Goal: Task Accomplishment & Management: Use online tool/utility

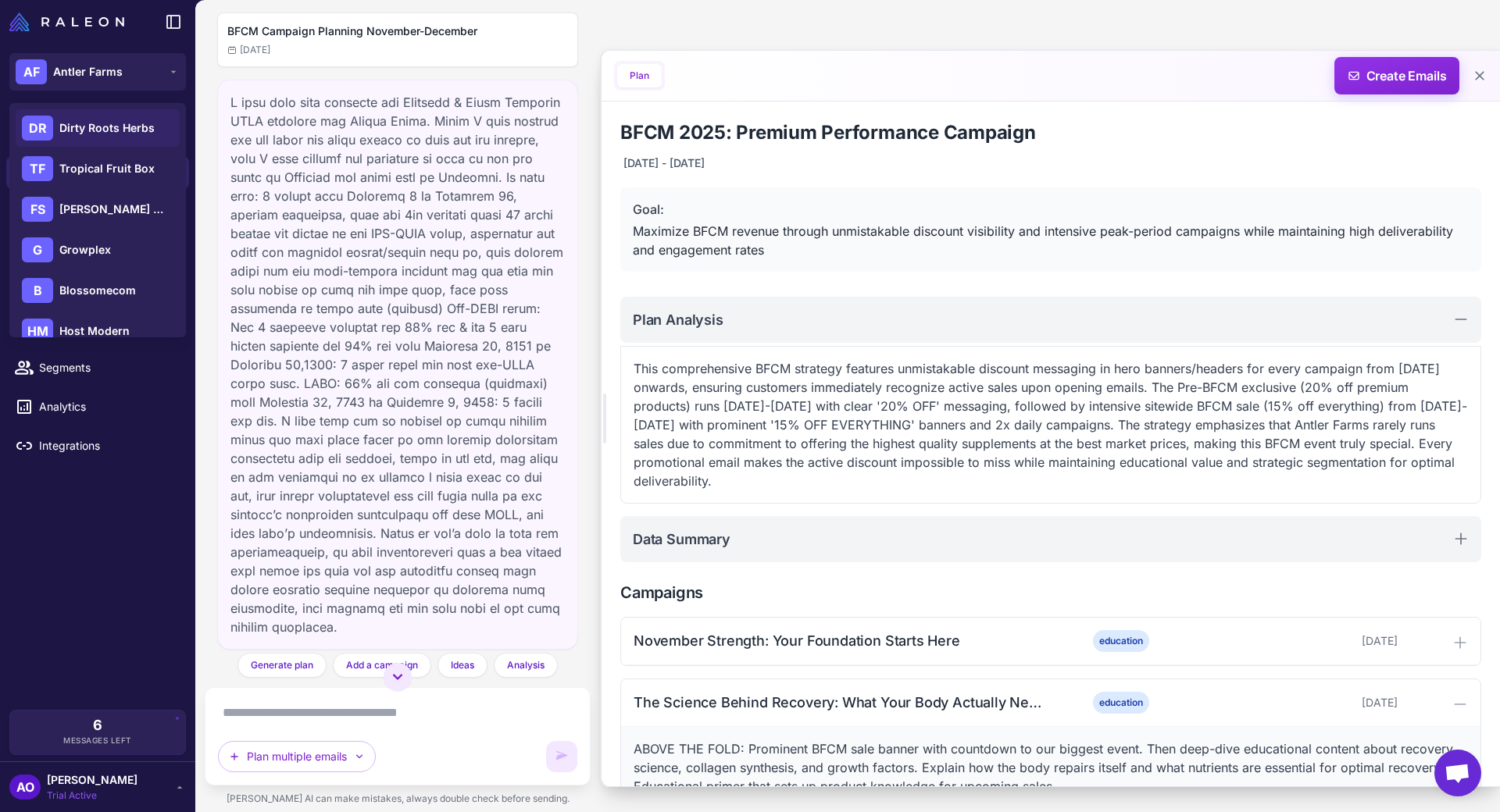
scroll to position [7872, 0]
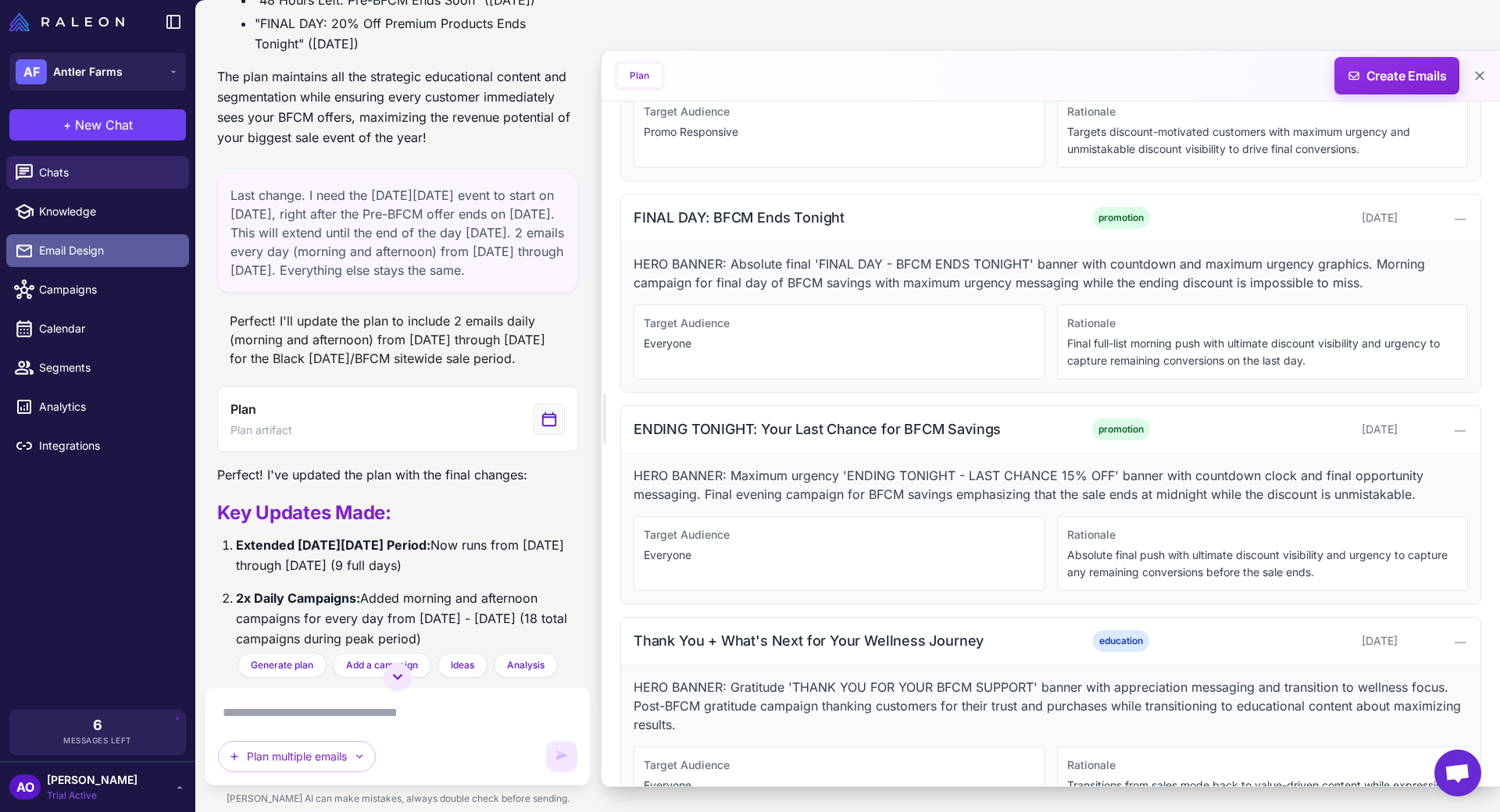
click at [100, 252] on span "Email Design" at bounding box center [108, 250] width 137 height 18
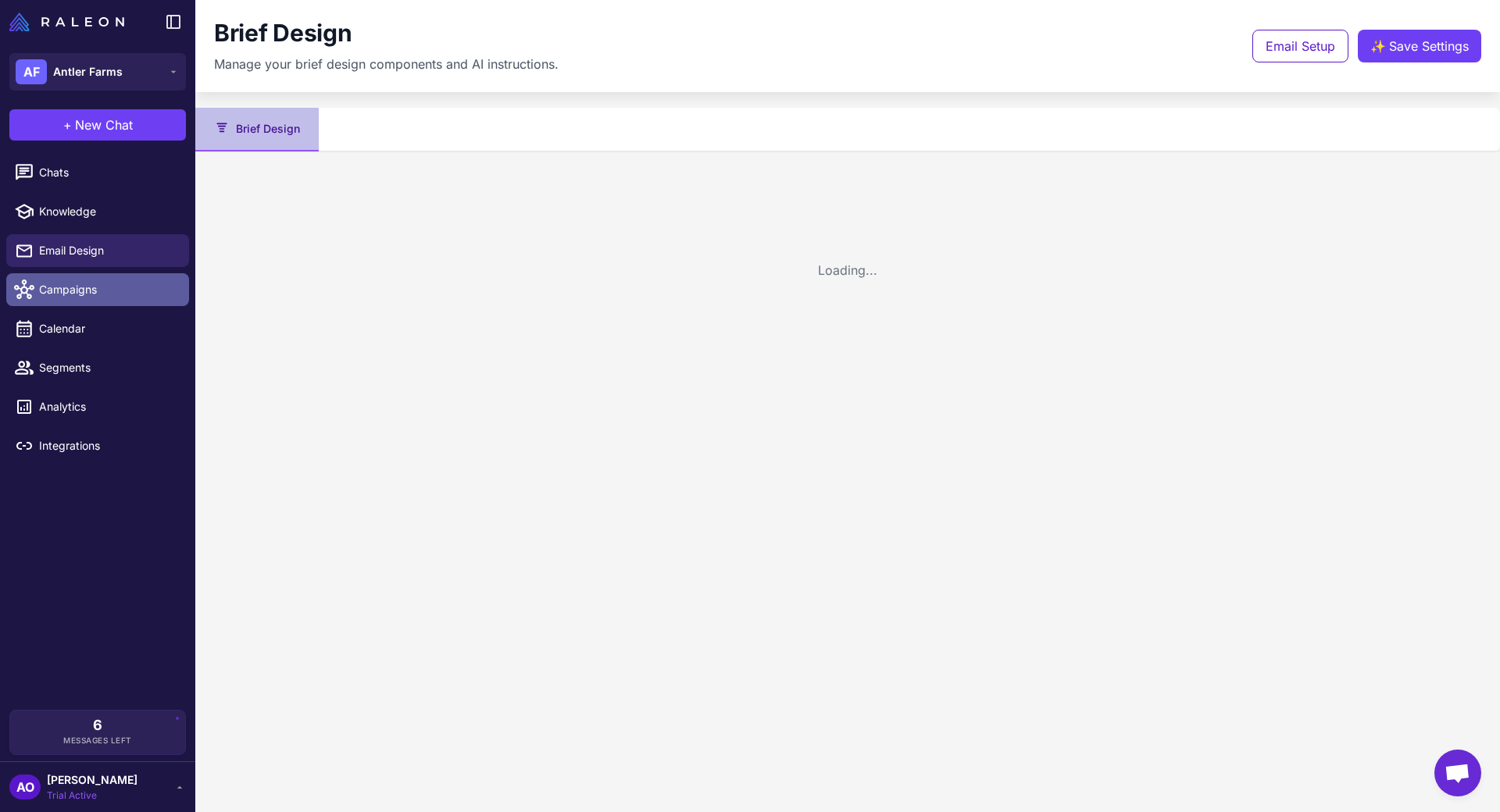
click at [100, 292] on span "Campaigns" at bounding box center [108, 289] width 137 height 18
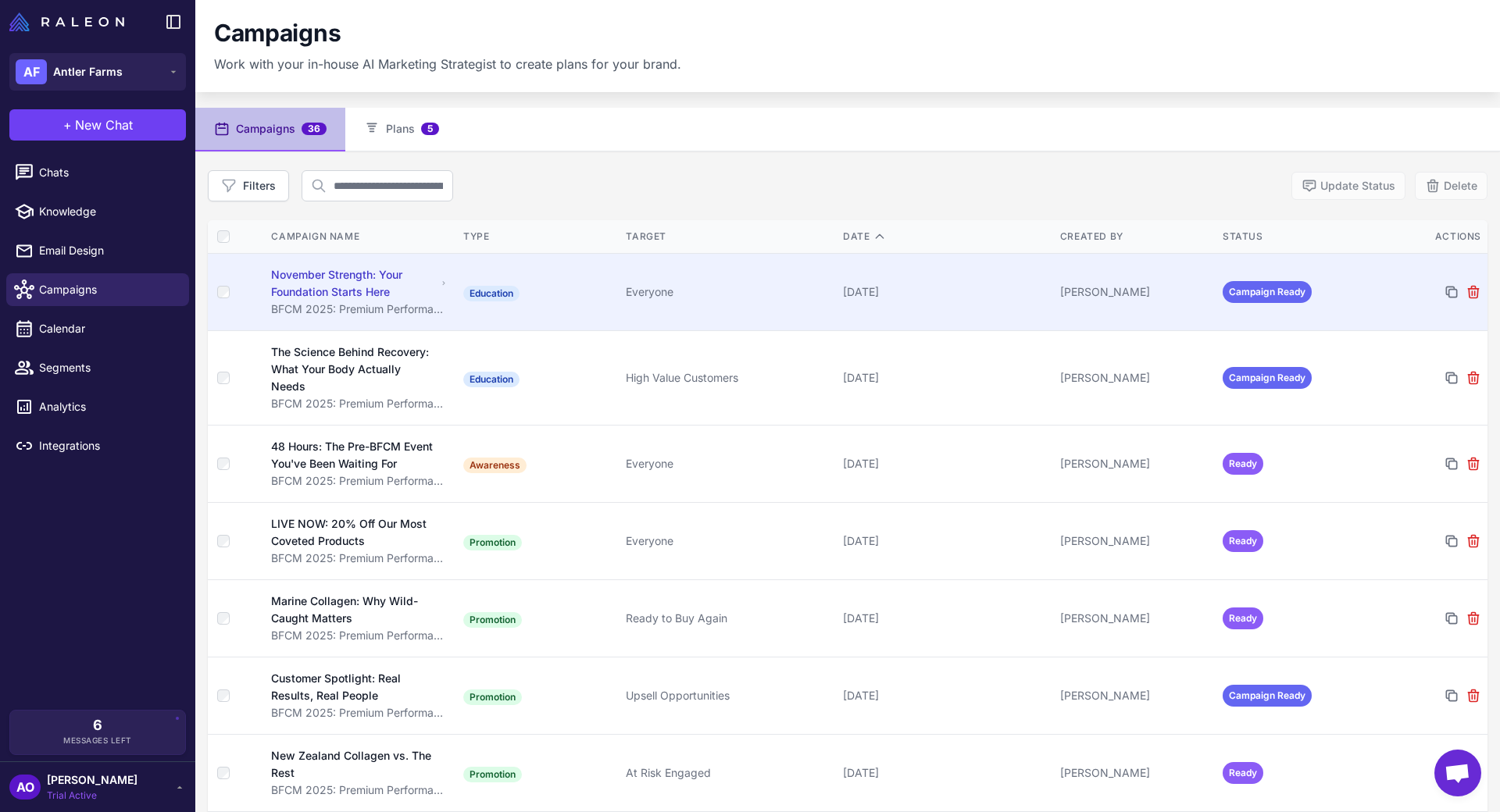
click at [587, 294] on td "Education" at bounding box center [538, 292] width 162 height 77
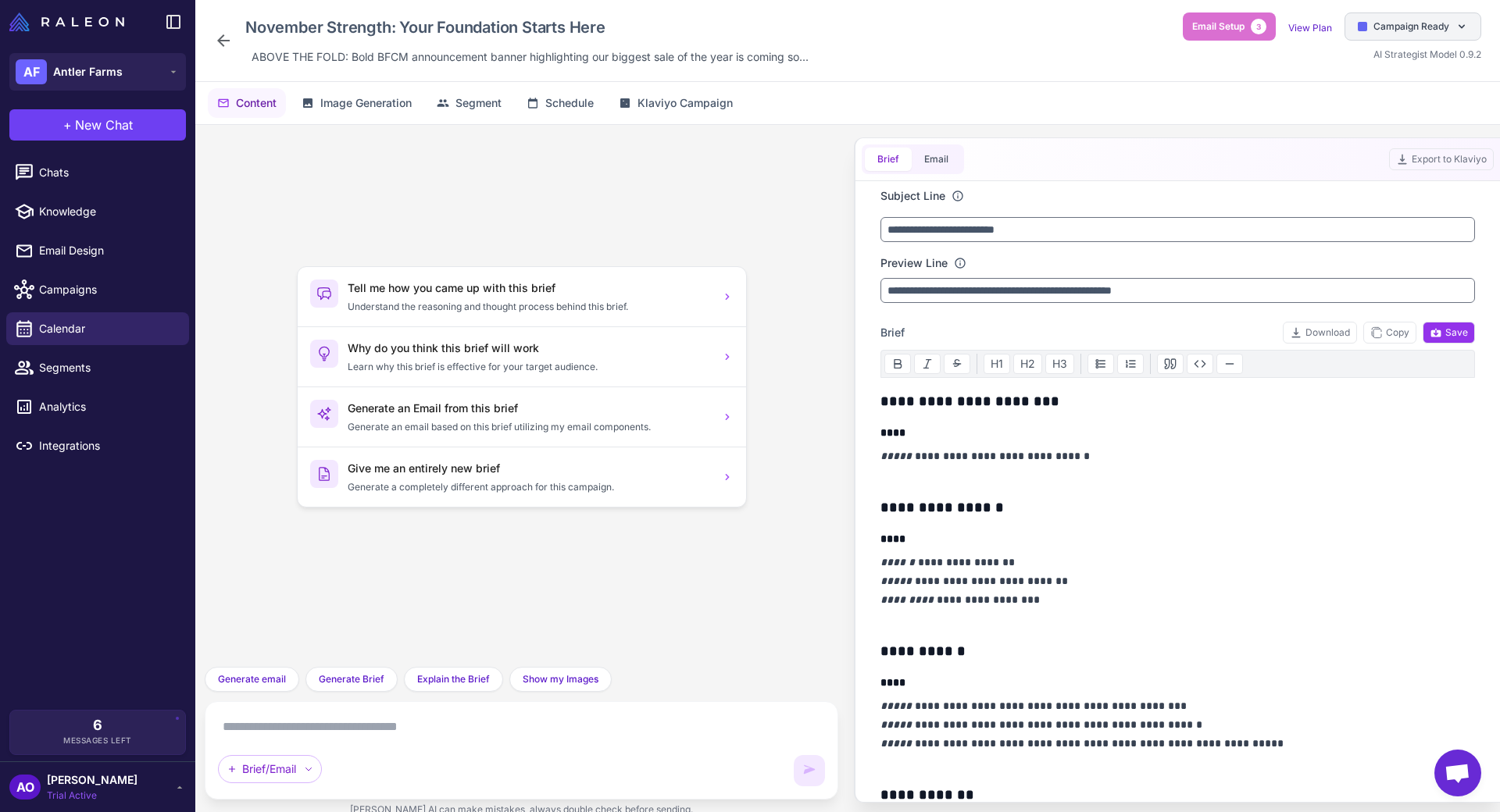
click at [1397, 38] on div "Campaign Ready" at bounding box center [1412, 27] width 136 height 28
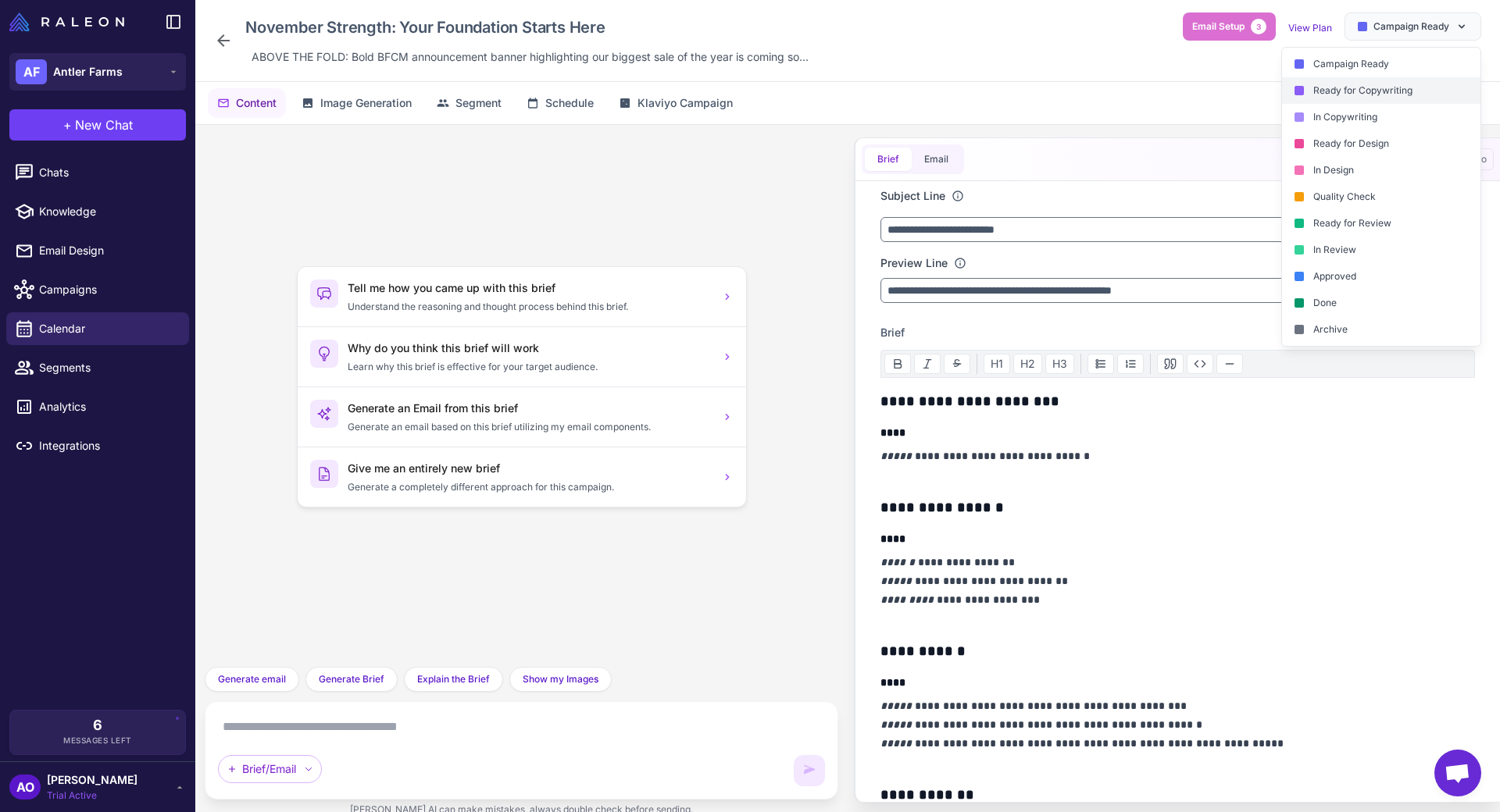
click at [1390, 92] on div "Ready for Copywriting" at bounding box center [1380, 90] width 198 height 27
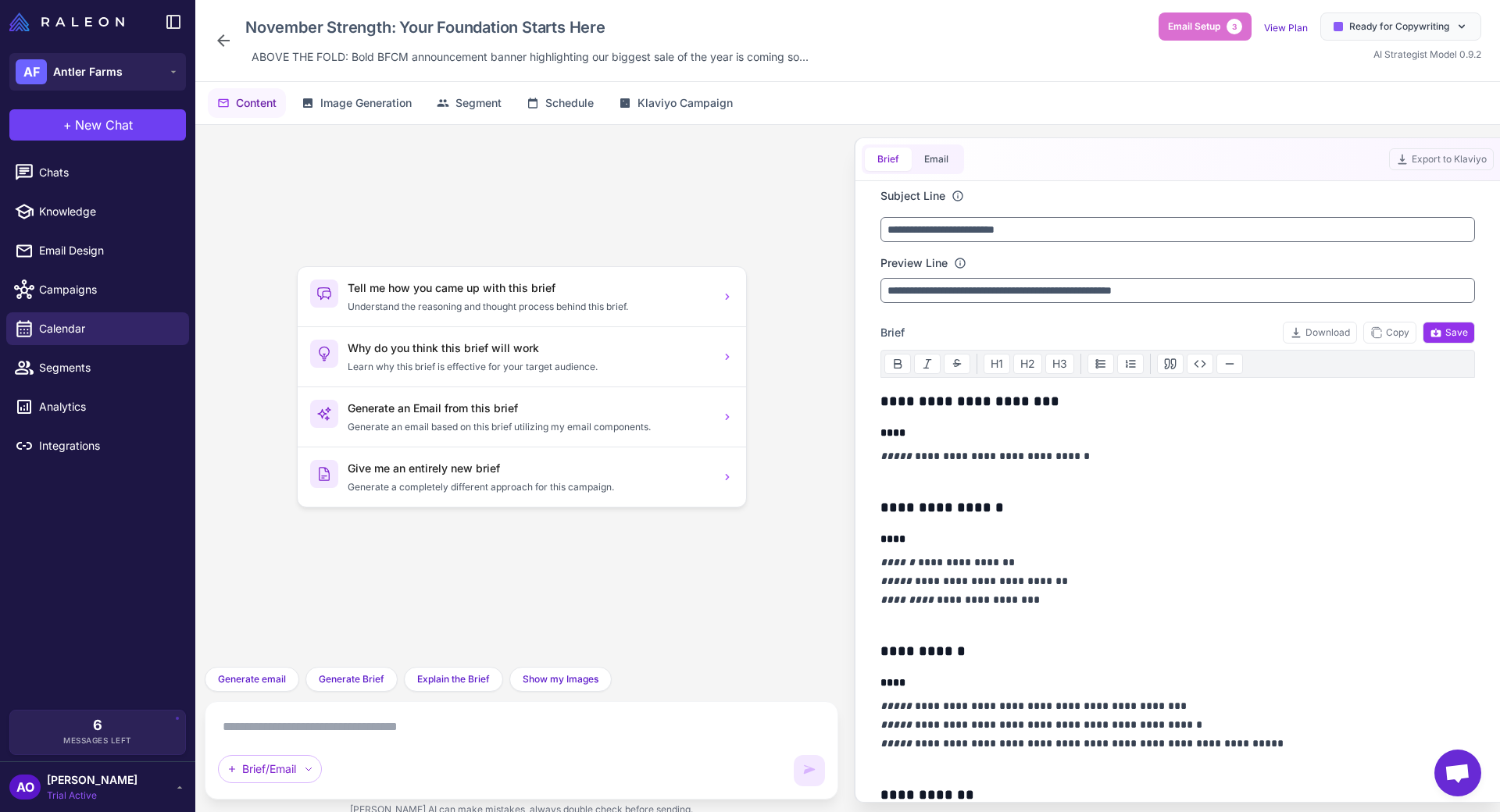
click at [218, 41] on icon at bounding box center [223, 40] width 13 height 13
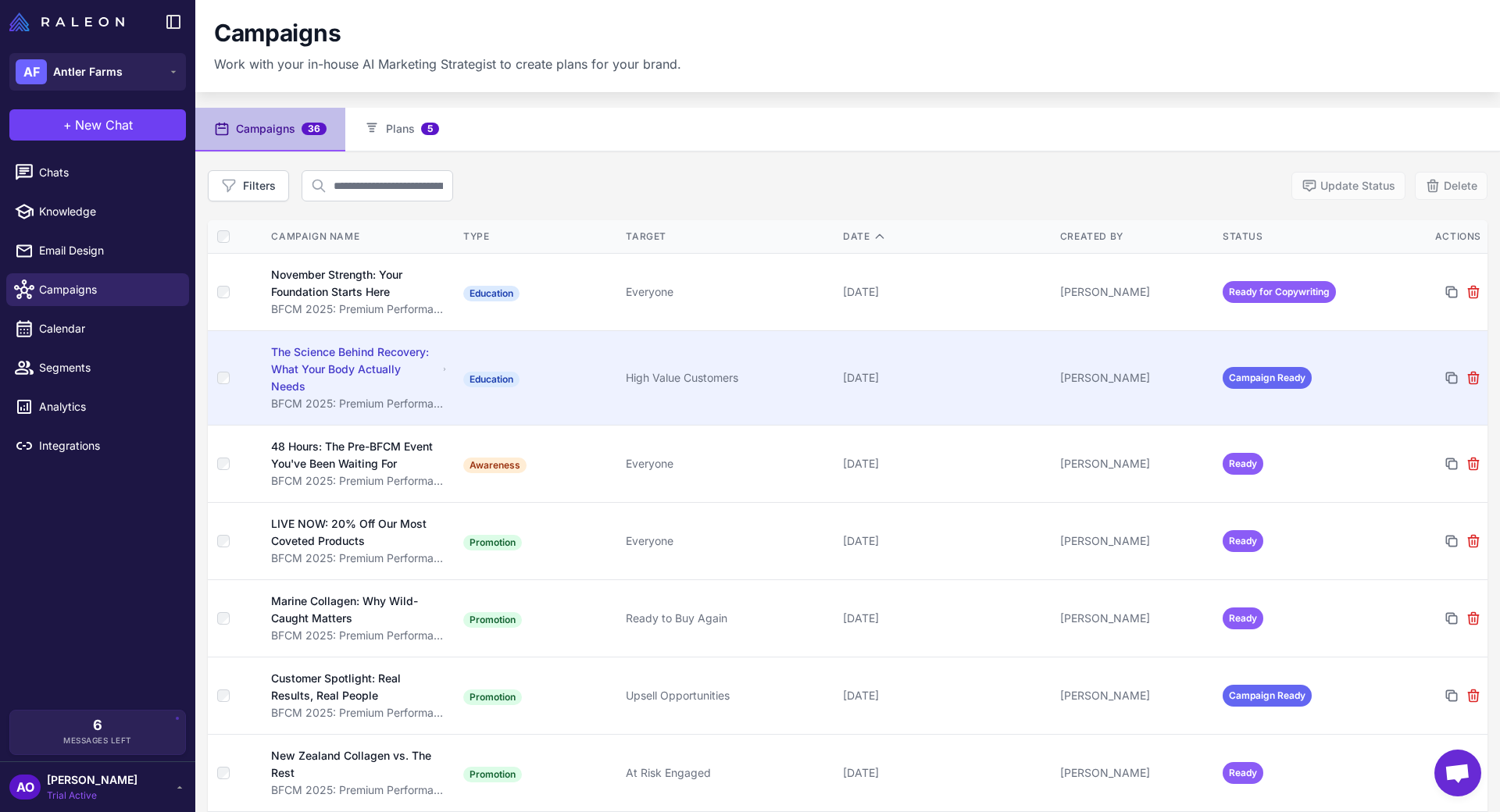
click at [656, 355] on td "High Value Customers" at bounding box center [728, 377] width 218 height 94
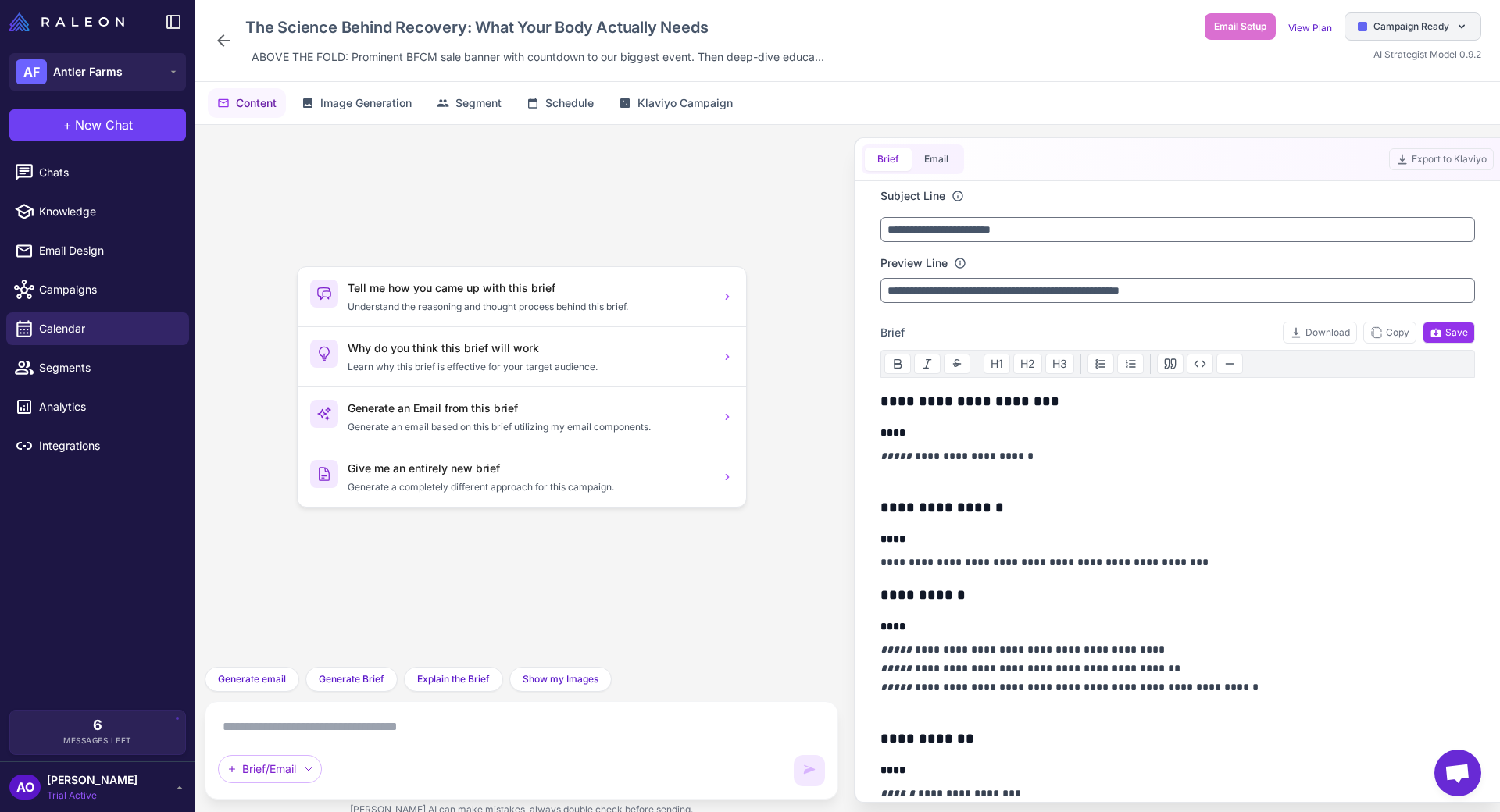
click at [1416, 38] on div "Campaign Ready" at bounding box center [1412, 27] width 136 height 28
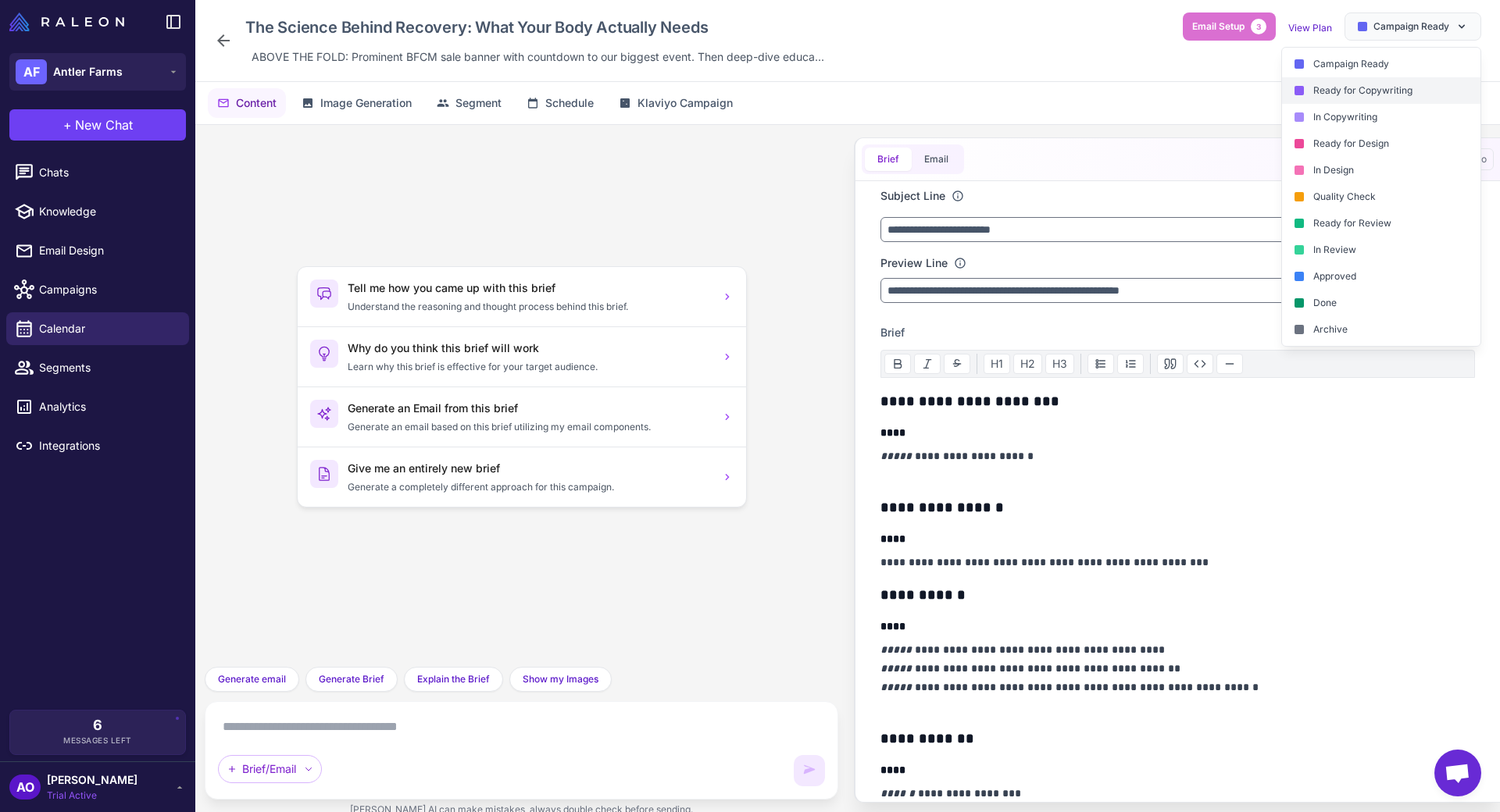
click at [1381, 94] on div "Ready for Copywriting" at bounding box center [1380, 90] width 198 height 27
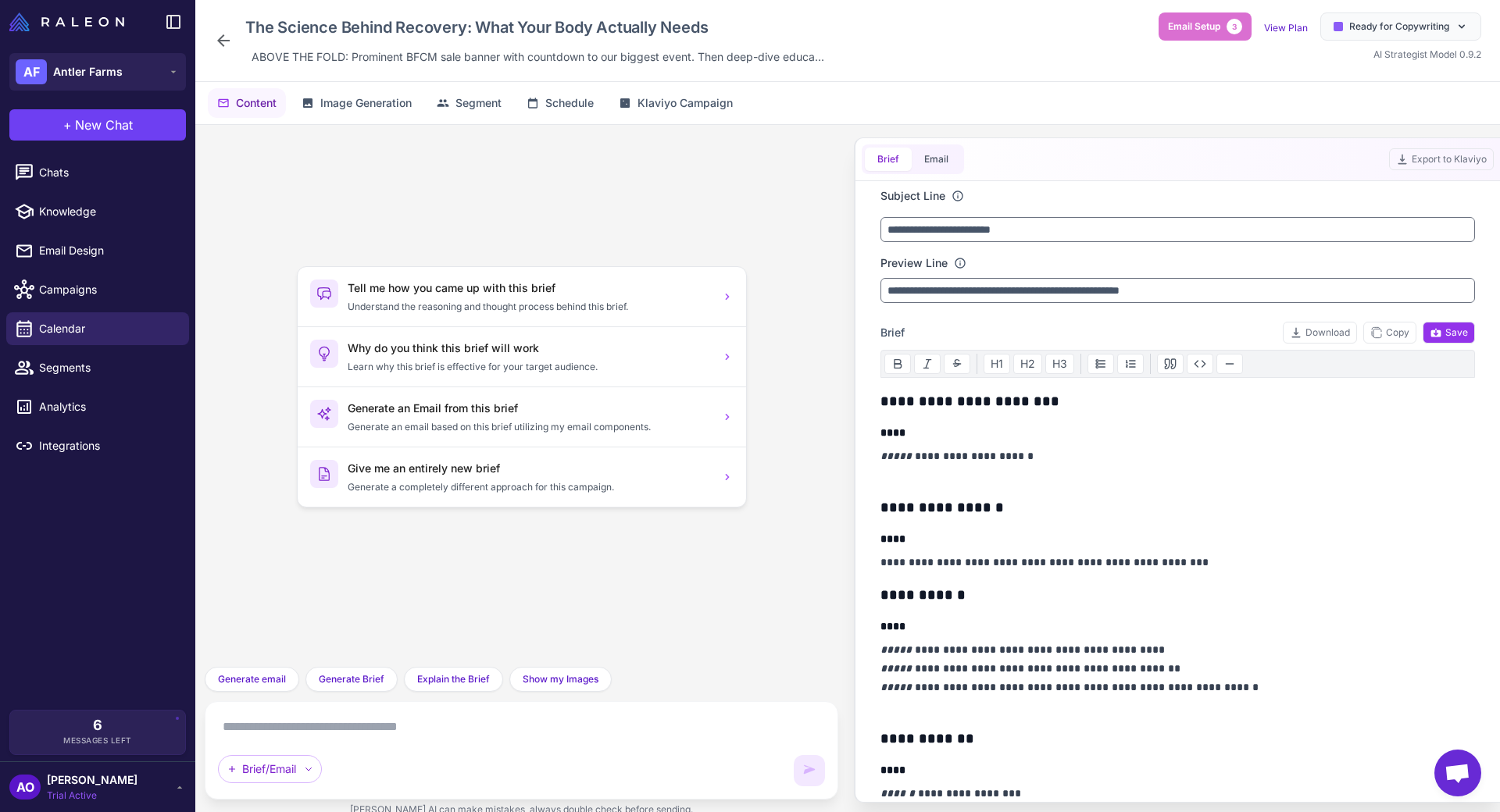
click at [234, 43] on div "The Science Behind Recovery: What Your Body Actually Needs ABOVE THE FOLD: Prom…" at bounding box center [522, 40] width 617 height 56
click at [225, 43] on icon at bounding box center [223, 40] width 18 height 18
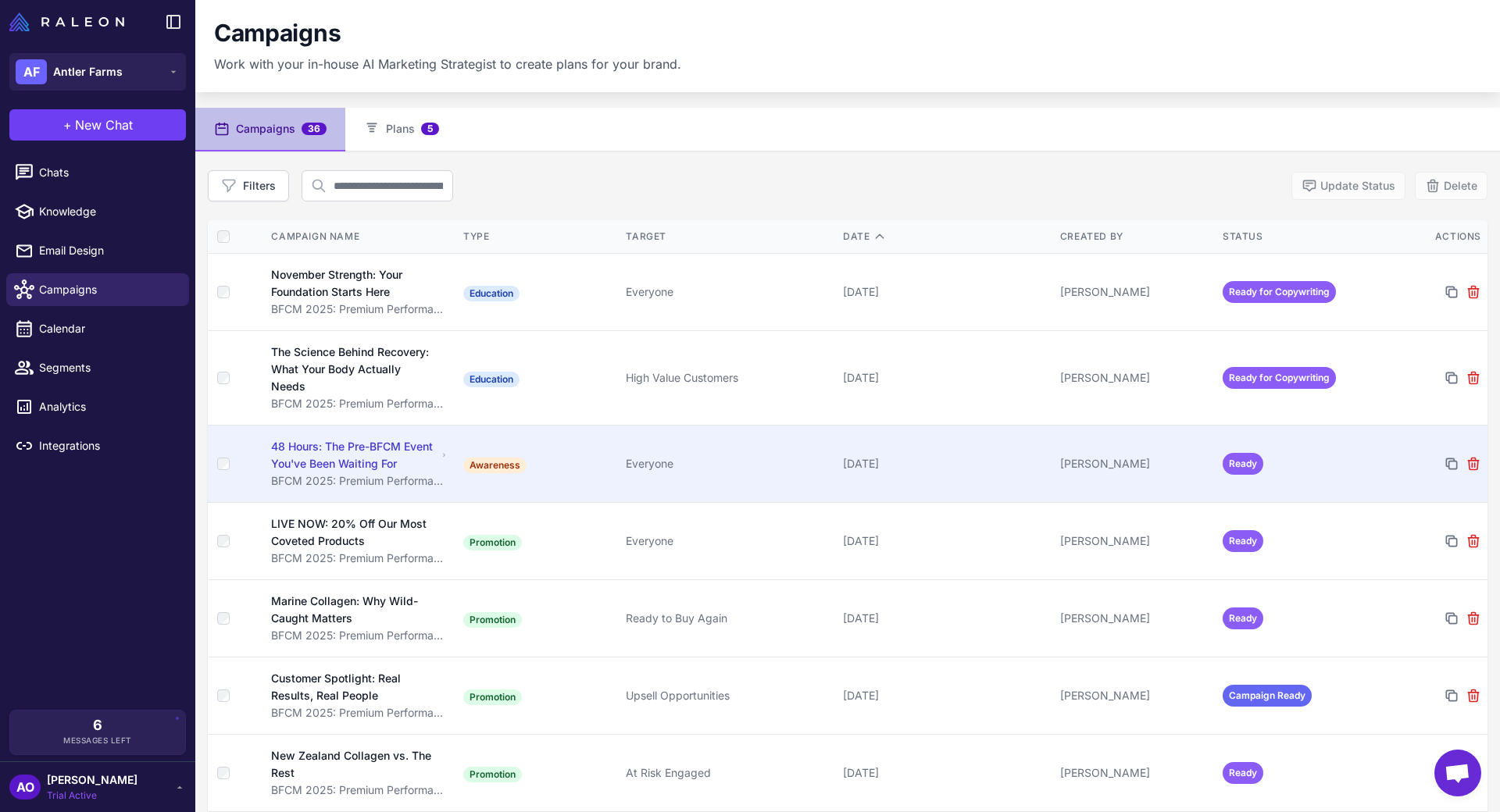
click at [602, 435] on td "Awareness" at bounding box center [538, 463] width 162 height 77
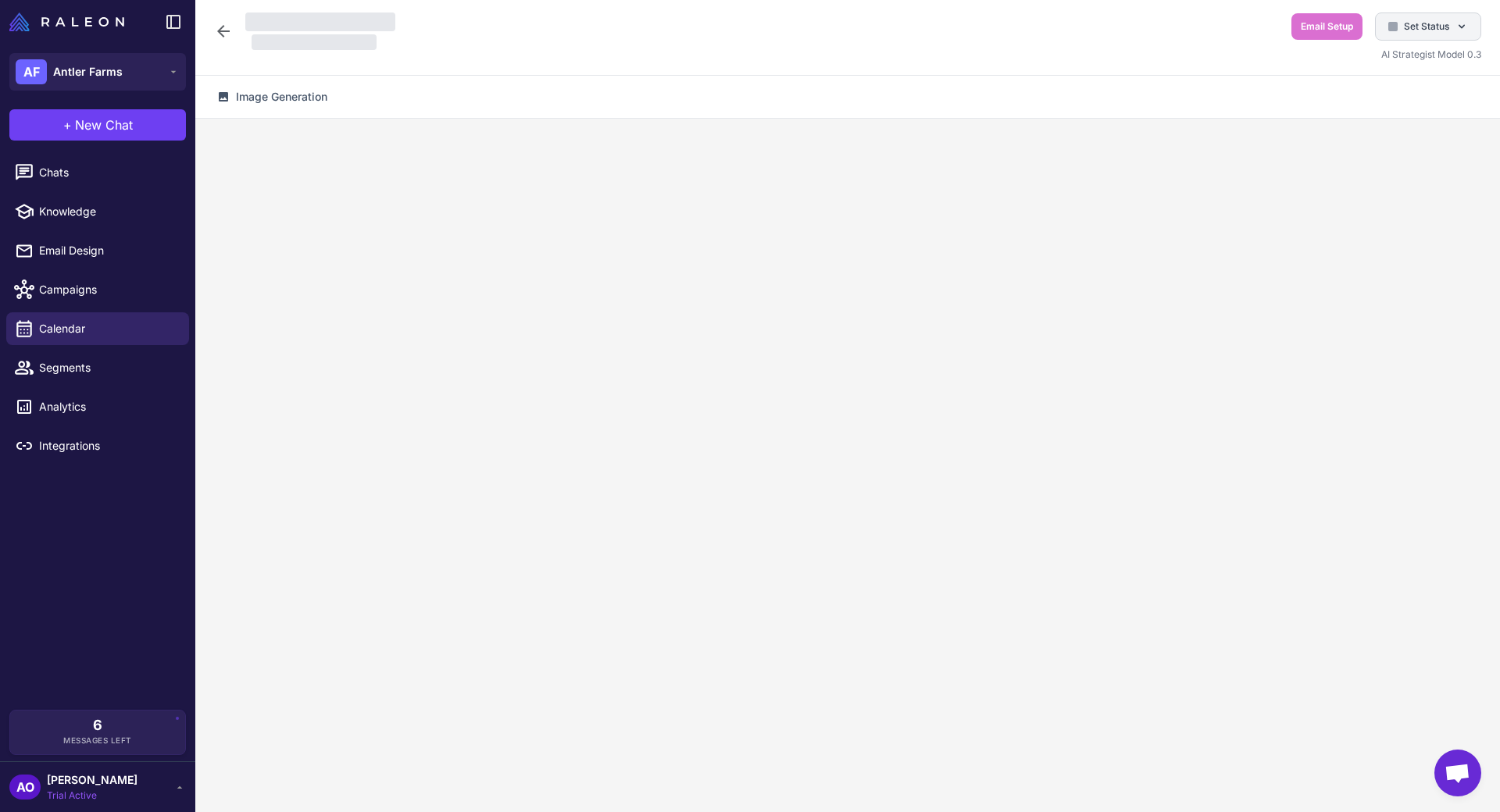
click at [1409, 20] on span "Set Status" at bounding box center [1426, 26] width 45 height 14
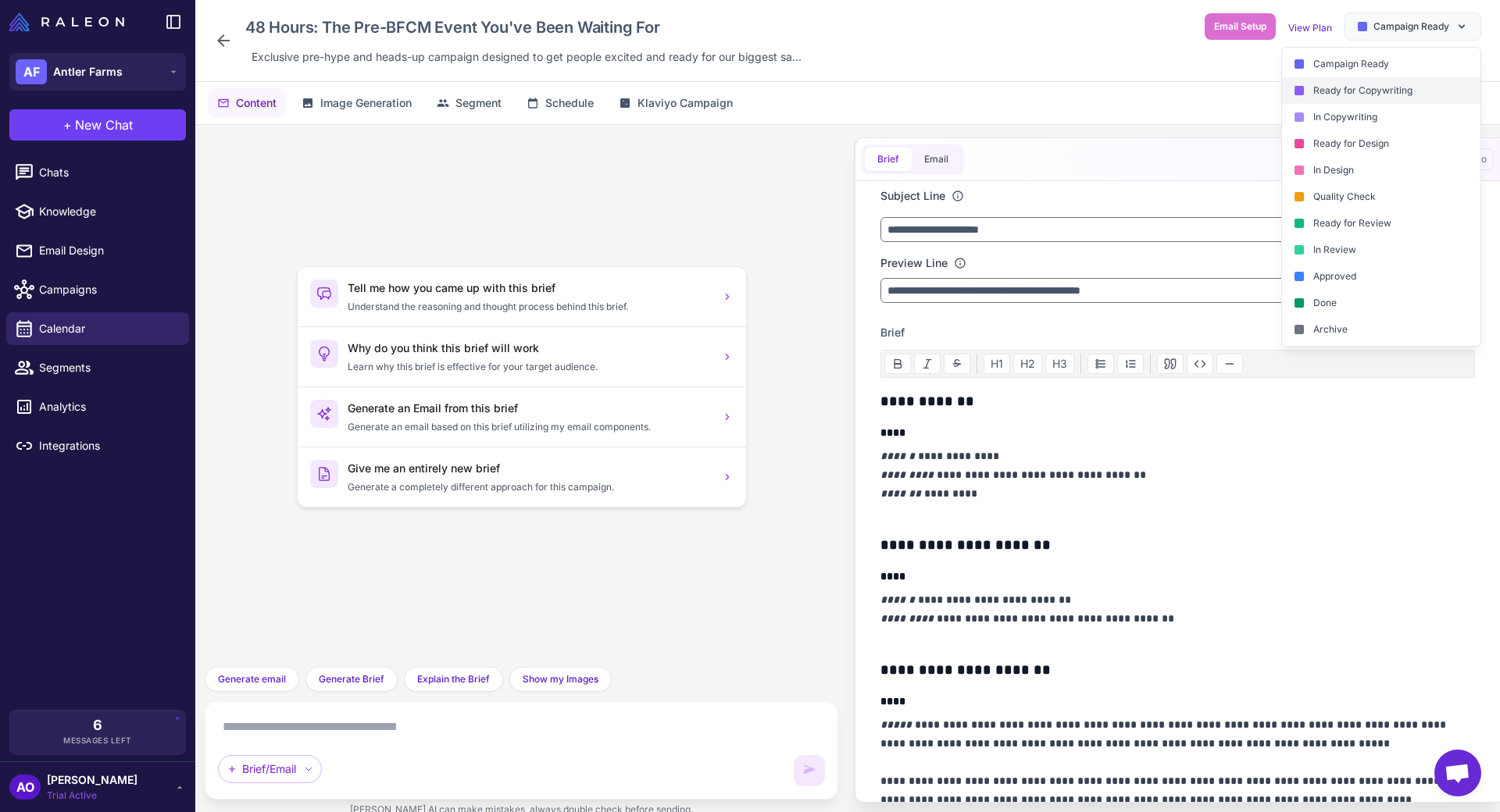
click at [1365, 89] on div "Ready for Copywriting" at bounding box center [1380, 90] width 198 height 27
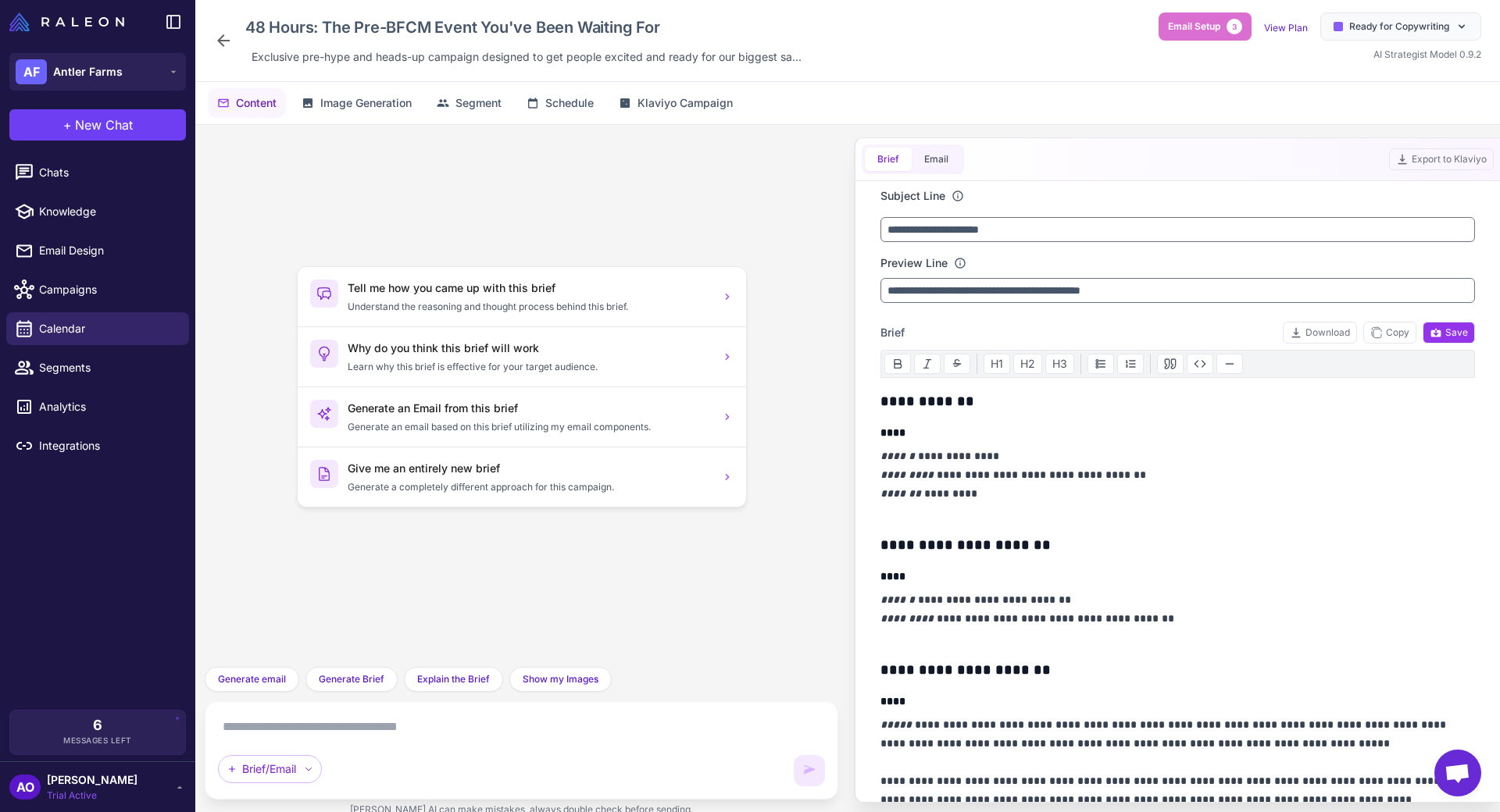
click at [228, 47] on icon at bounding box center [223, 40] width 18 height 18
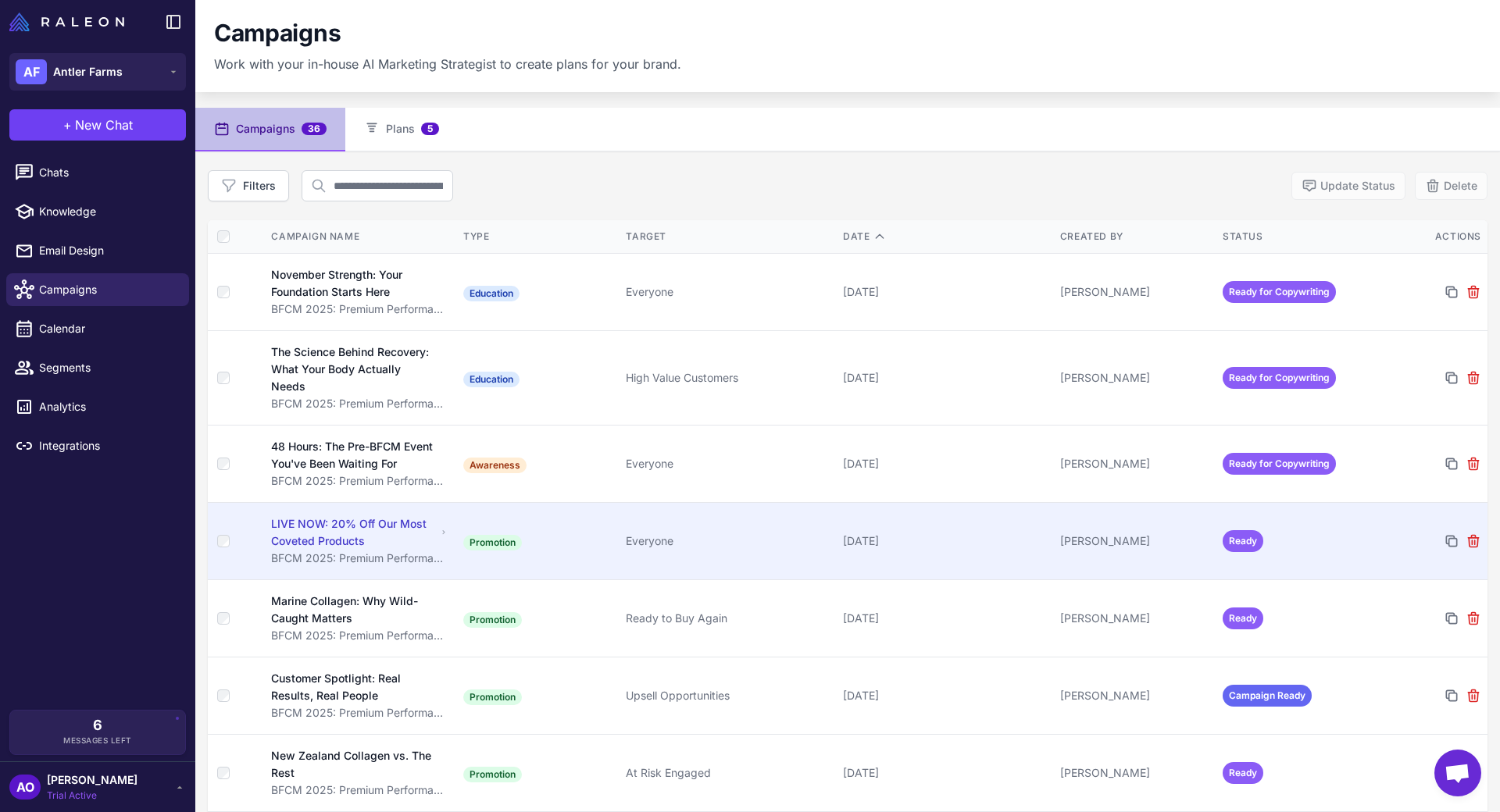
click at [566, 522] on td "Promotion" at bounding box center [538, 540] width 162 height 77
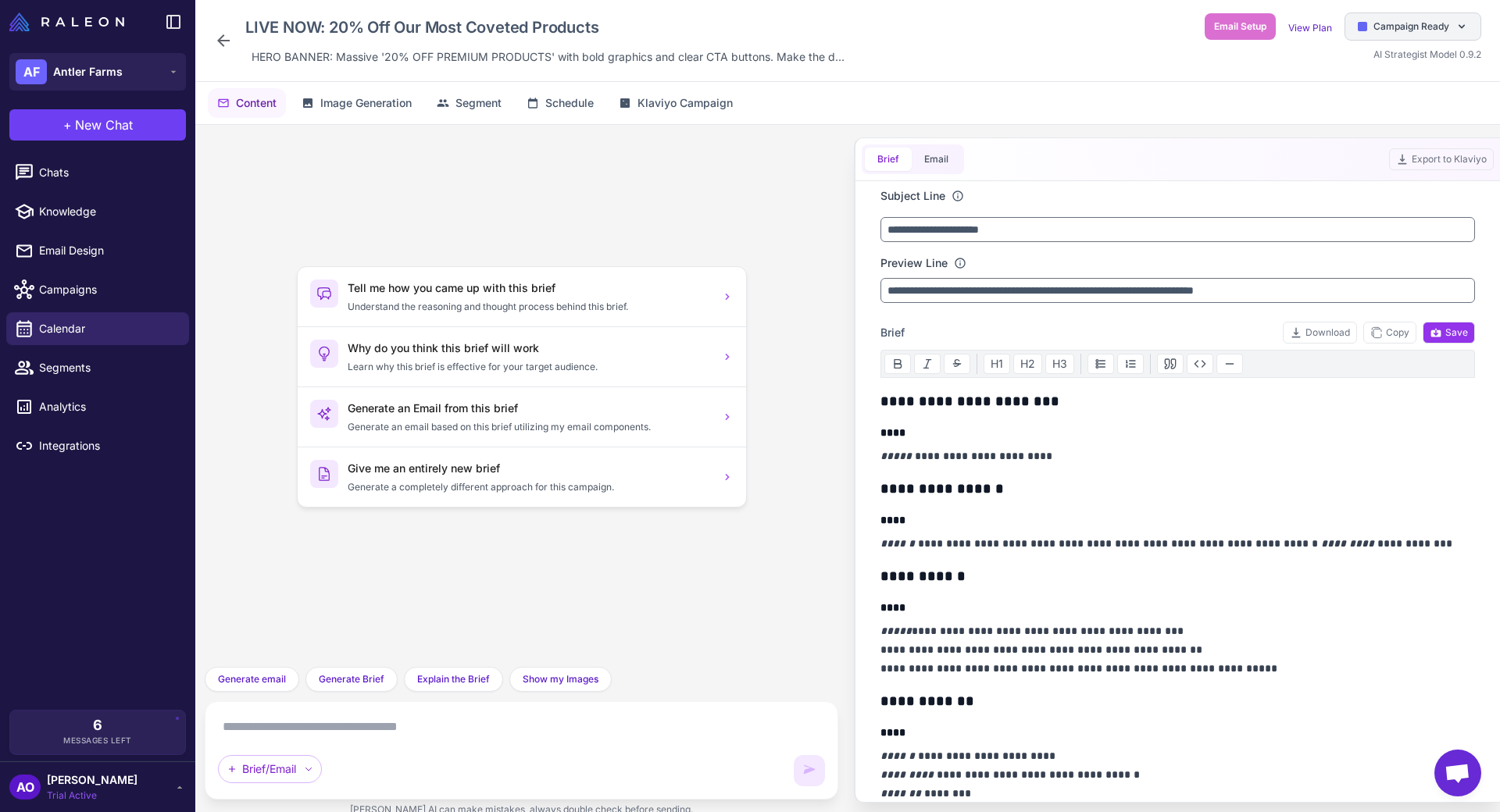
click at [1421, 14] on div "Campaign Ready" at bounding box center [1412, 27] width 136 height 28
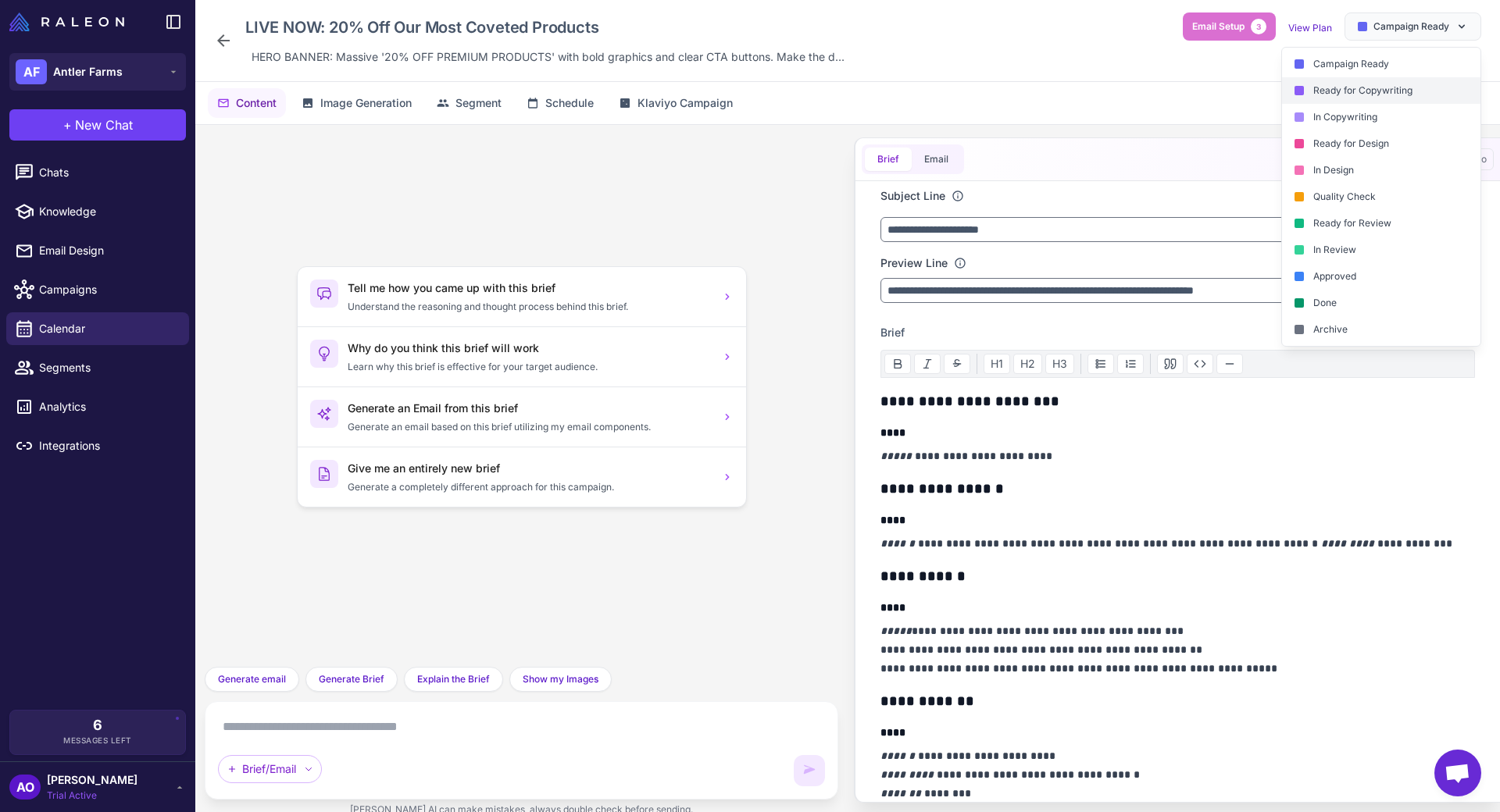
click at [1366, 80] on div "Ready for Copywriting" at bounding box center [1380, 90] width 198 height 27
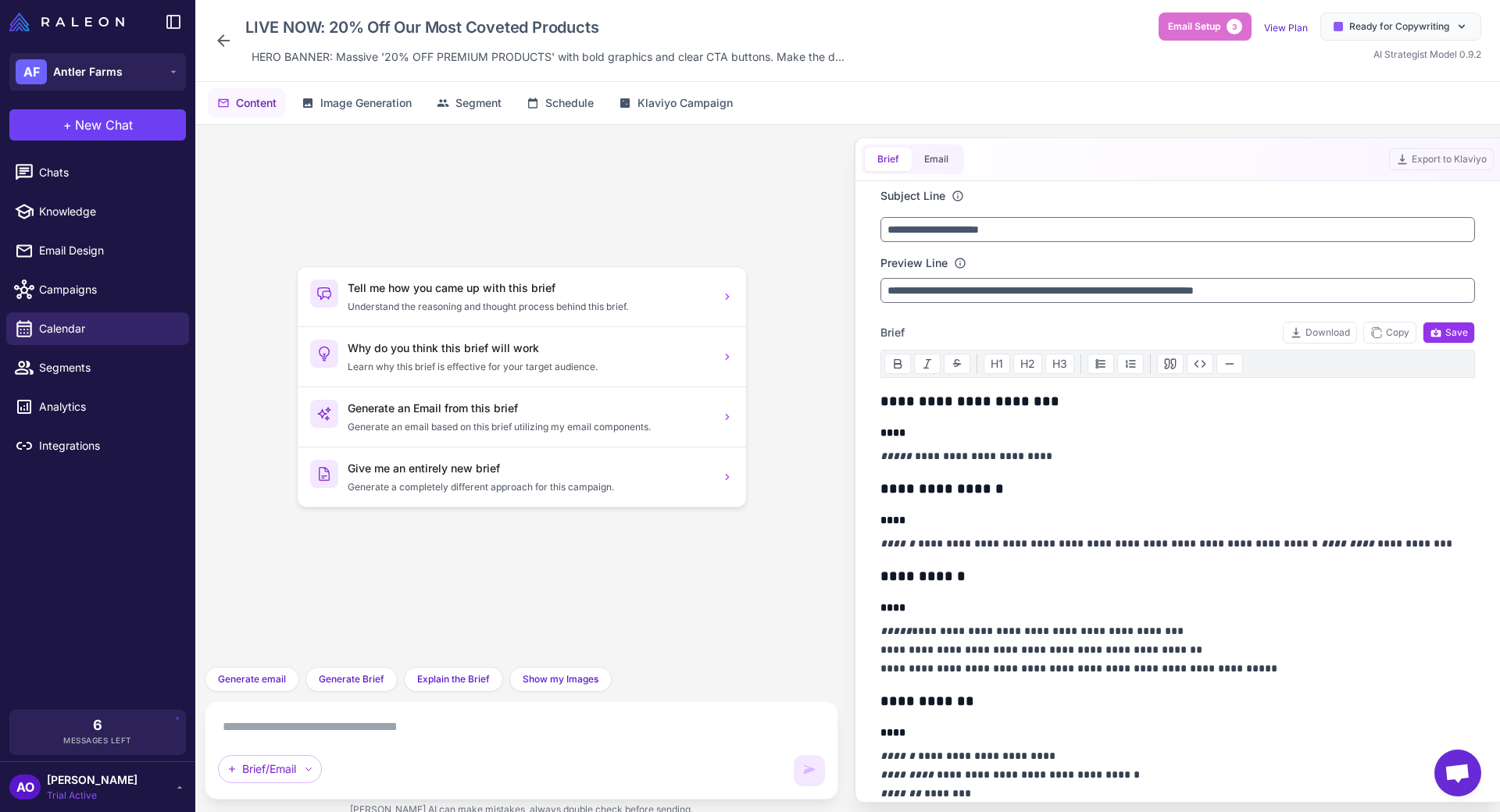
click at [218, 42] on icon at bounding box center [223, 40] width 18 height 18
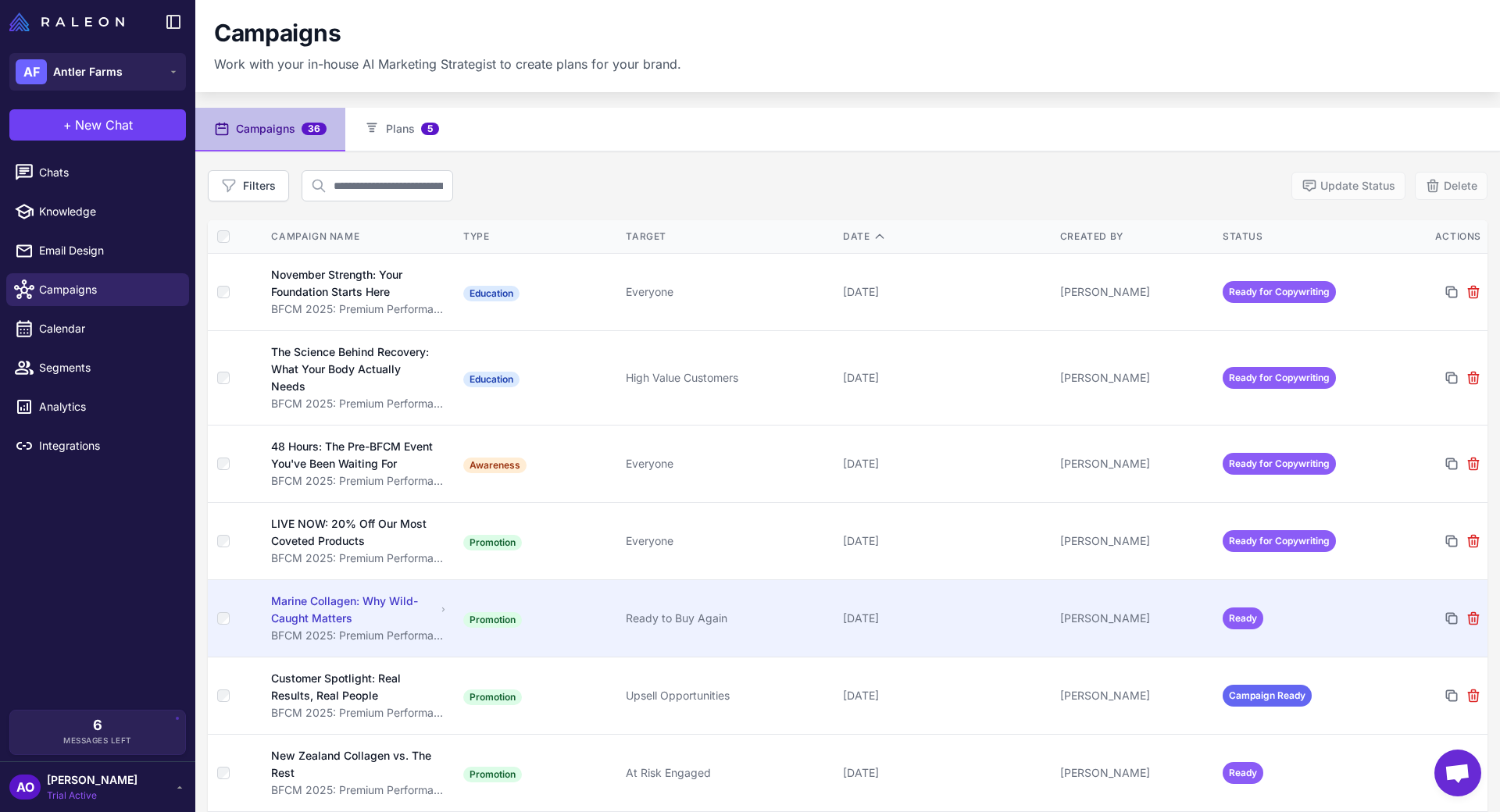
click at [591, 625] on td "Promotion" at bounding box center [538, 618] width 162 height 77
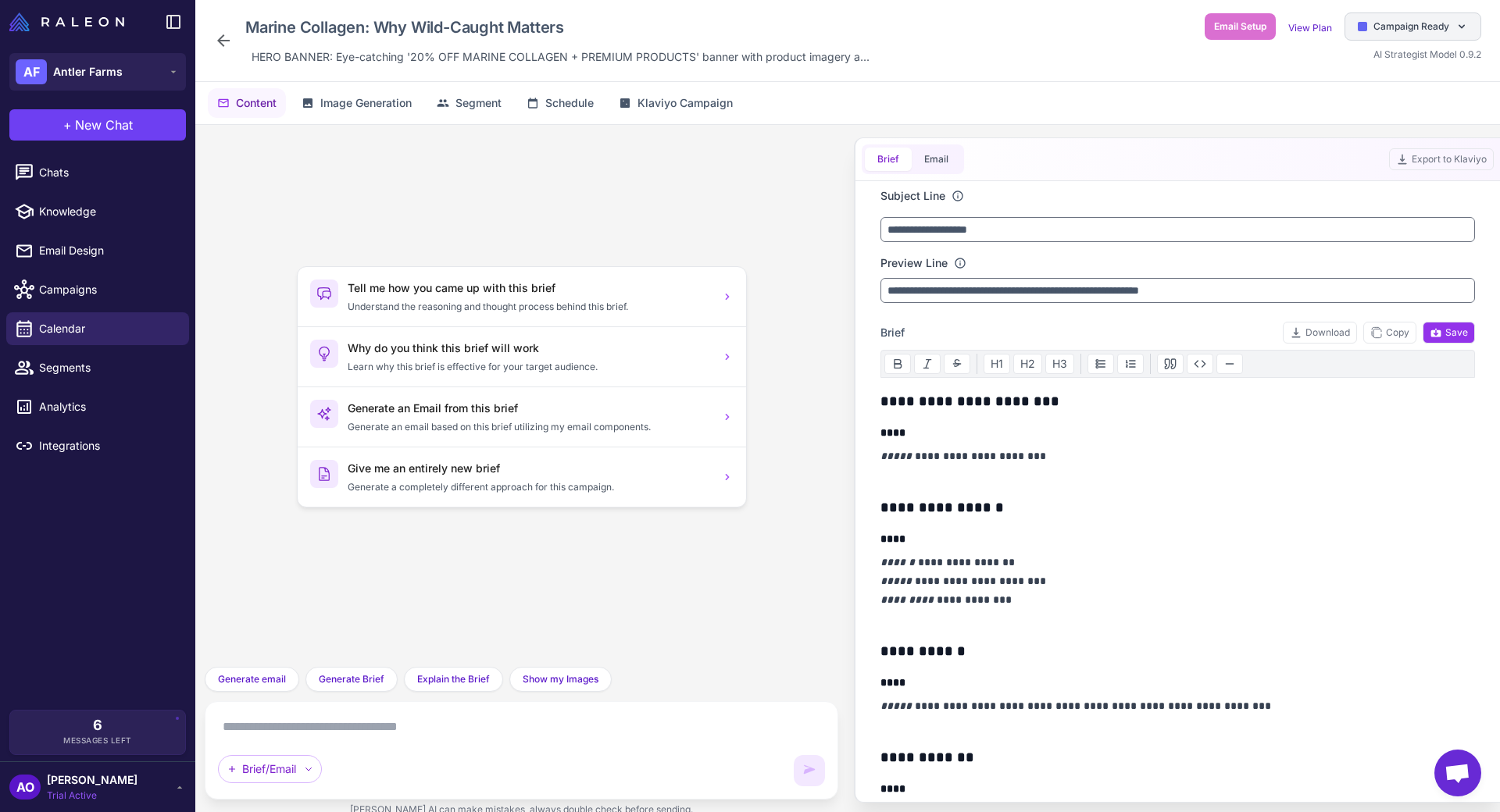
click at [1430, 28] on span "Campaign Ready" at bounding box center [1411, 26] width 76 height 14
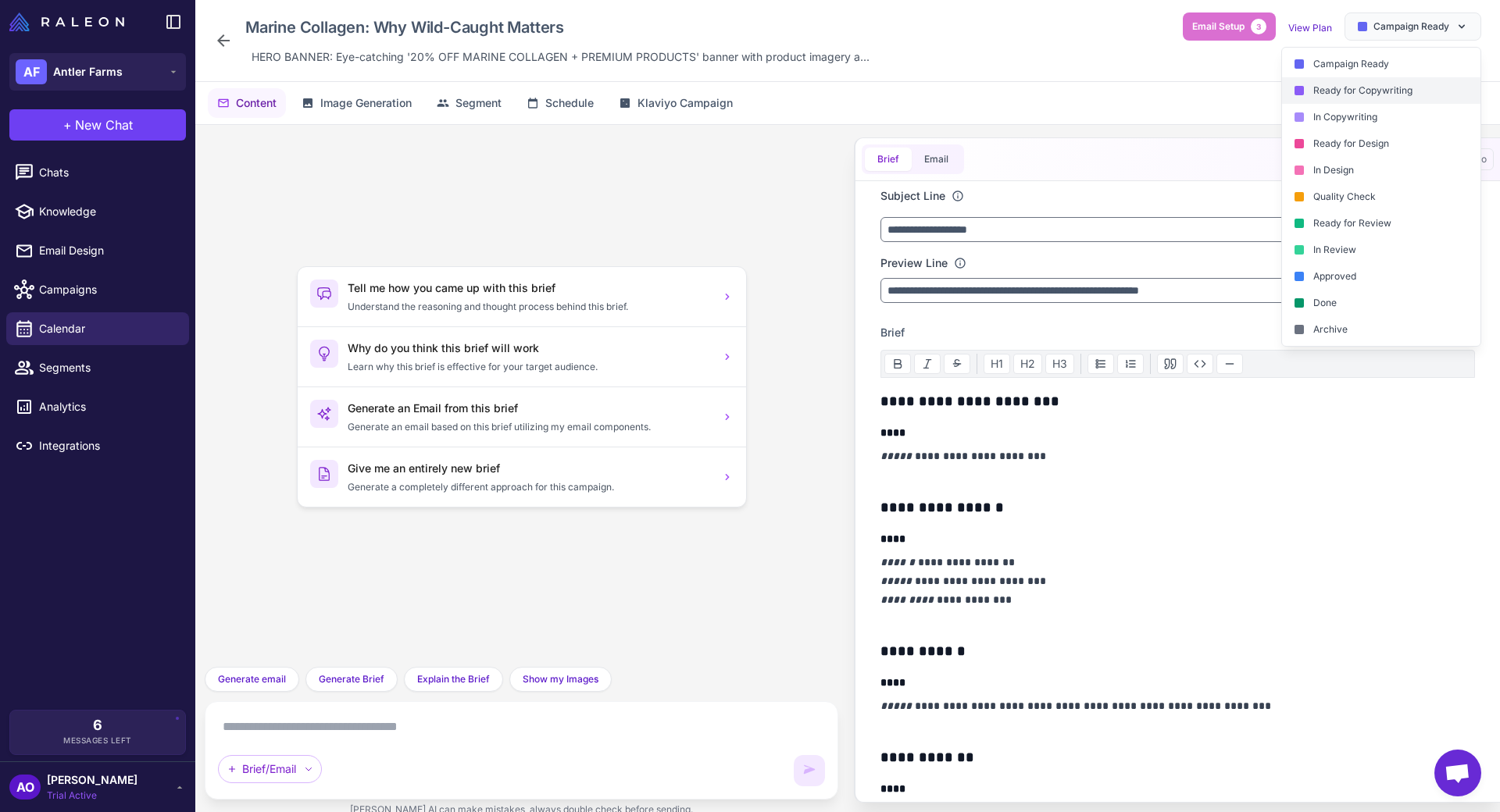
click at [1360, 94] on div "Ready for Copywriting" at bounding box center [1380, 90] width 198 height 27
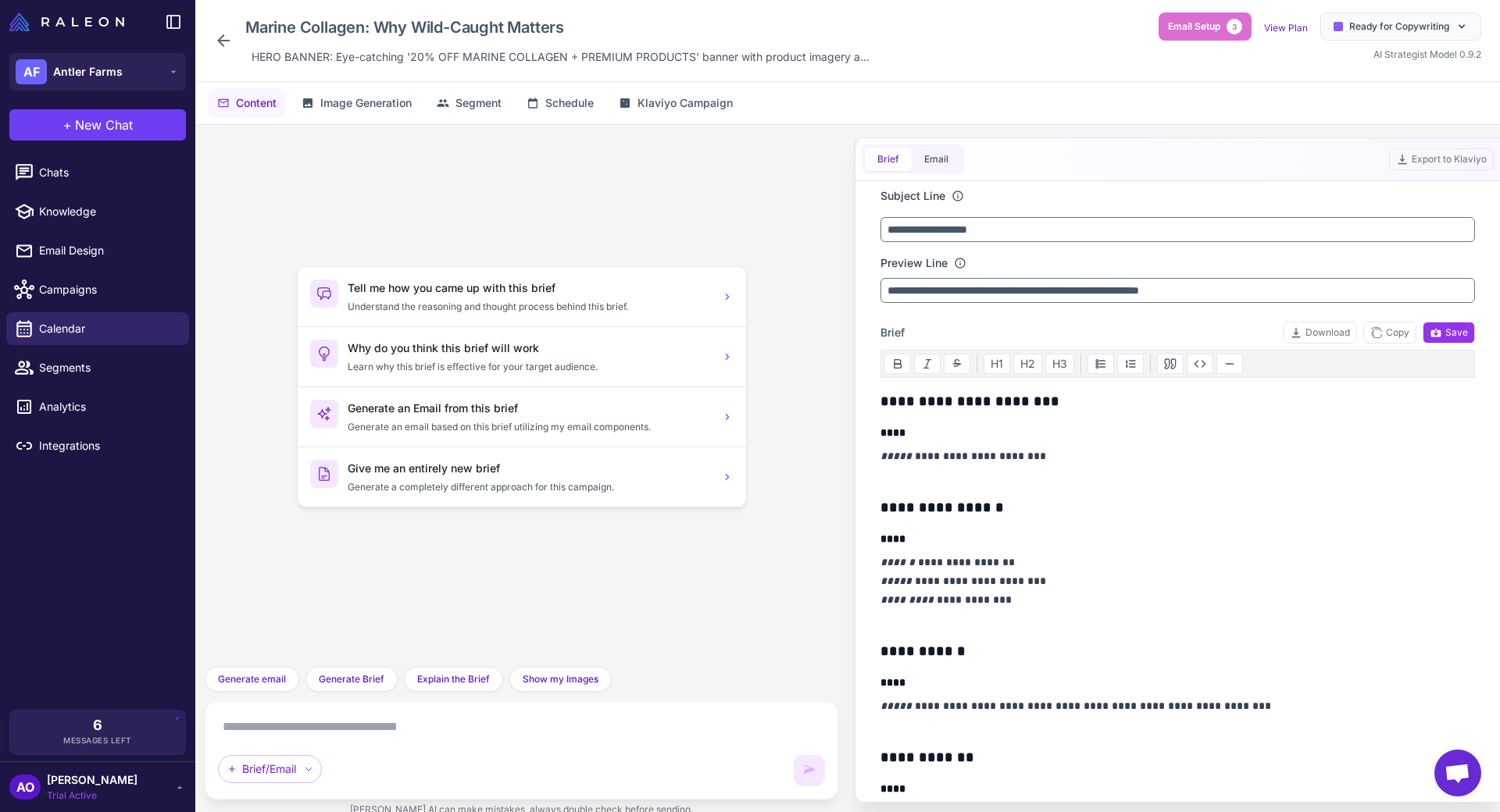
click at [214, 43] on icon at bounding box center [223, 40] width 18 height 18
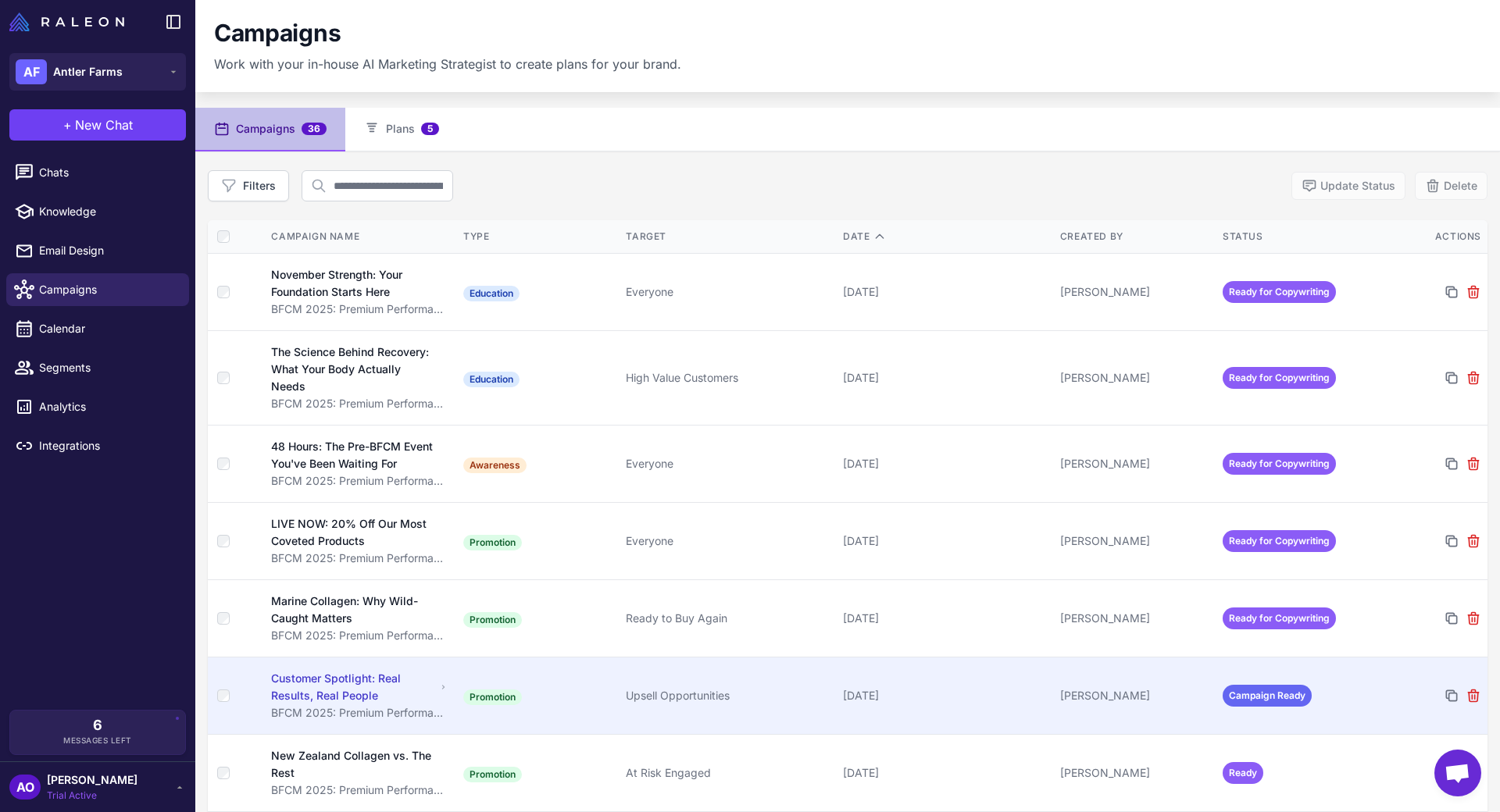
click at [592, 686] on td "Promotion" at bounding box center [538, 695] width 162 height 77
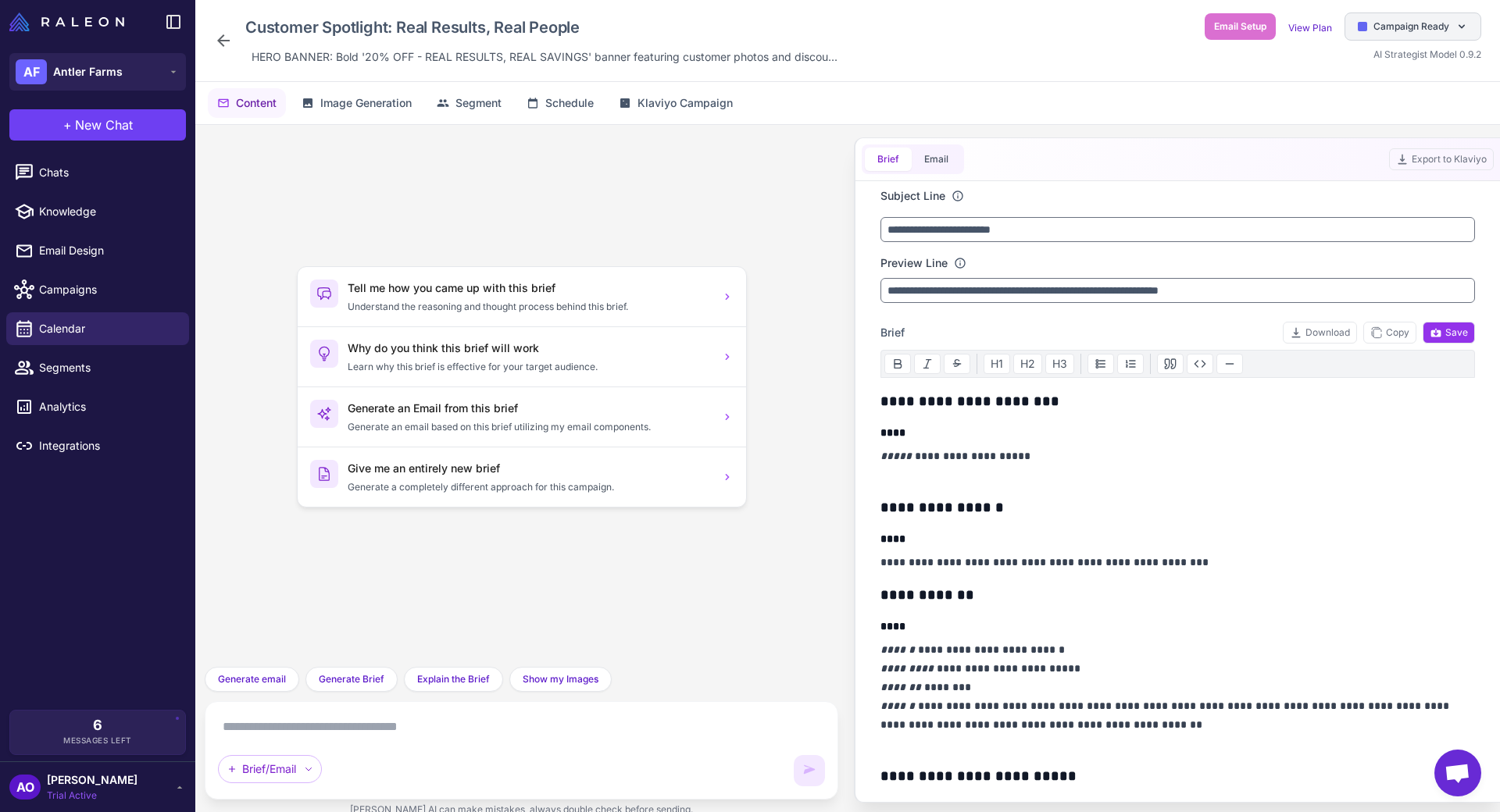
click at [1408, 18] on div "Campaign Ready" at bounding box center [1412, 27] width 136 height 28
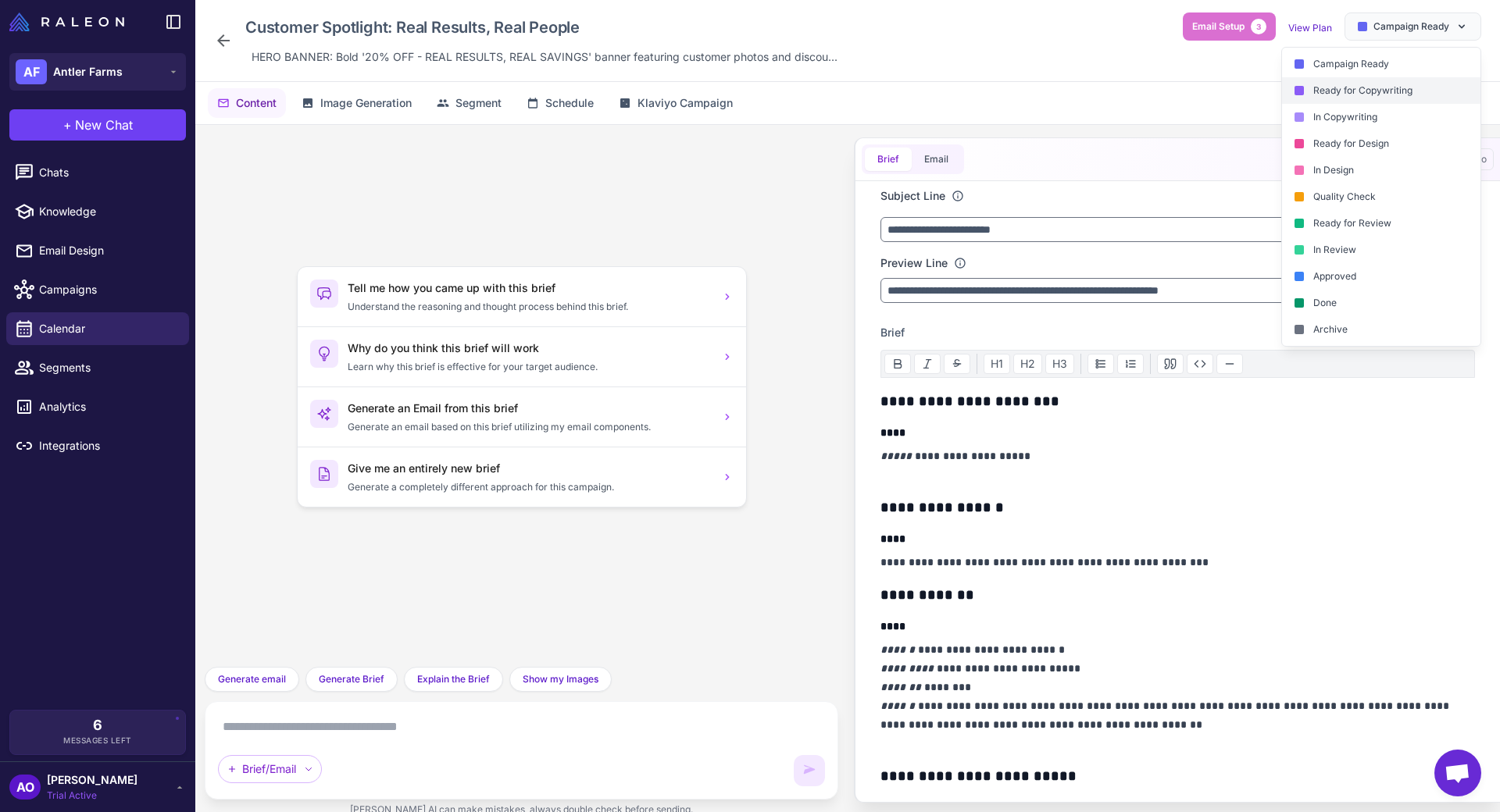
click at [1369, 84] on div "Ready for Copywriting" at bounding box center [1380, 90] width 198 height 27
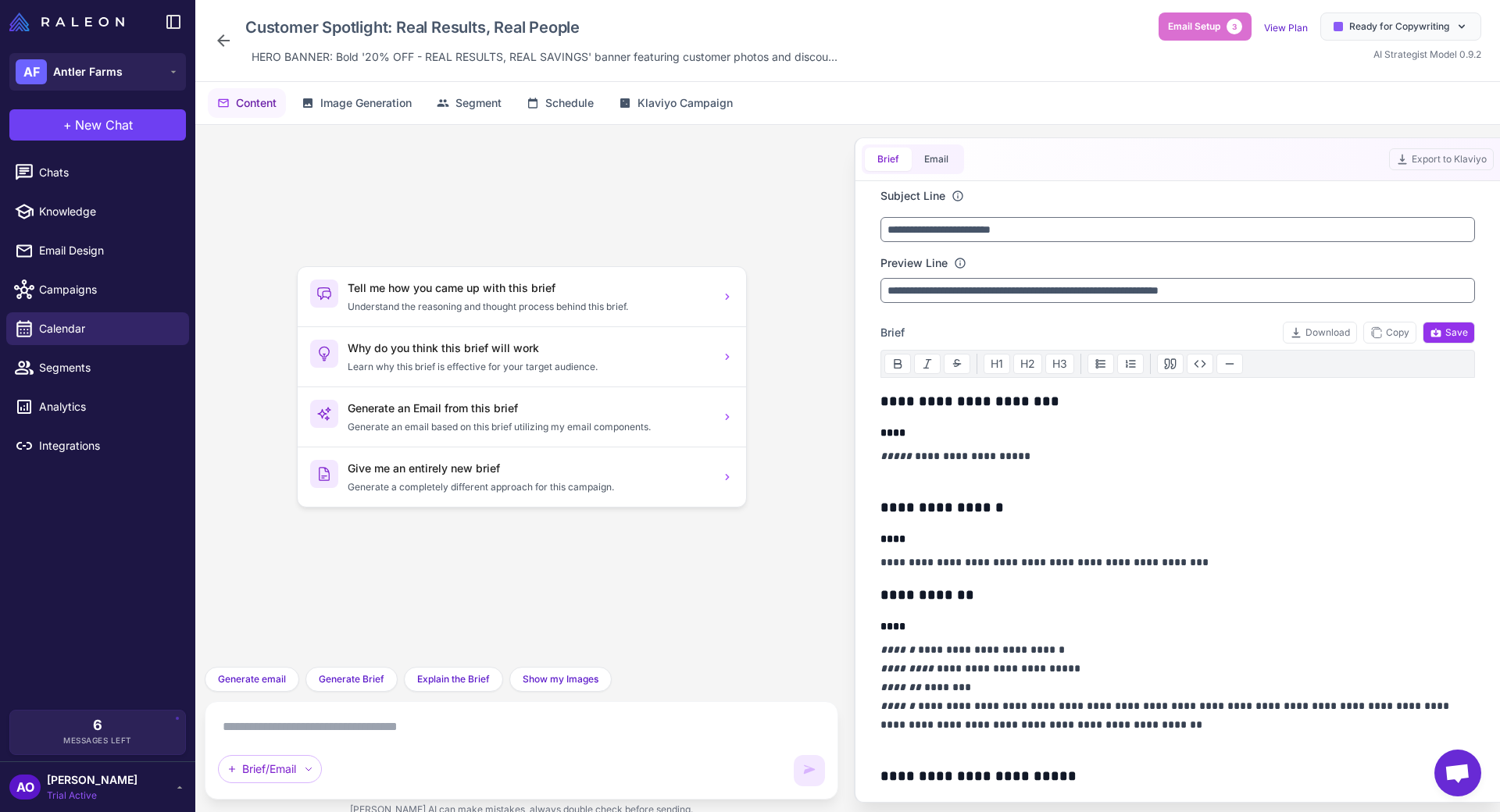
click at [228, 33] on icon at bounding box center [223, 40] width 18 height 18
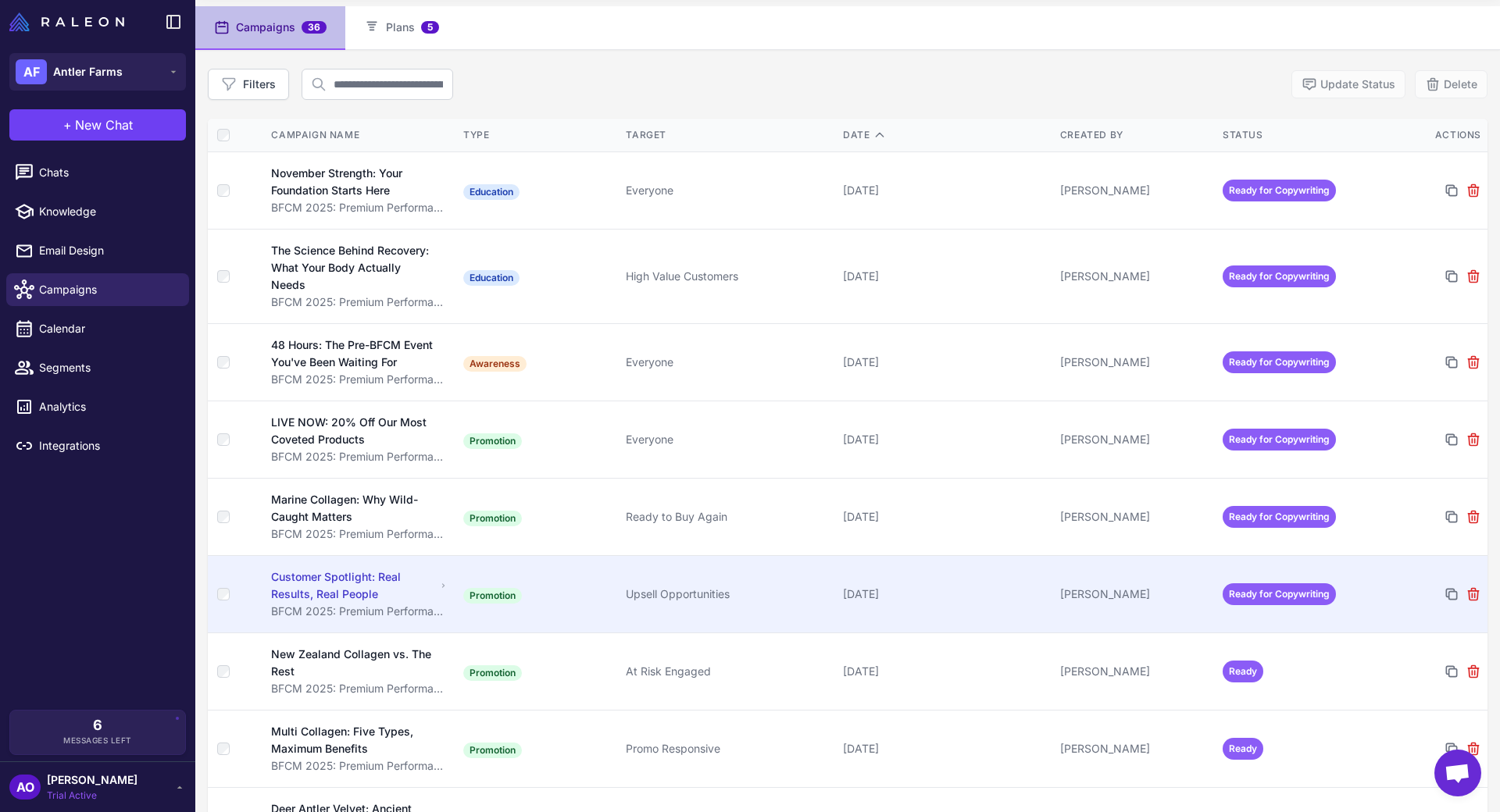
scroll to position [104, 0]
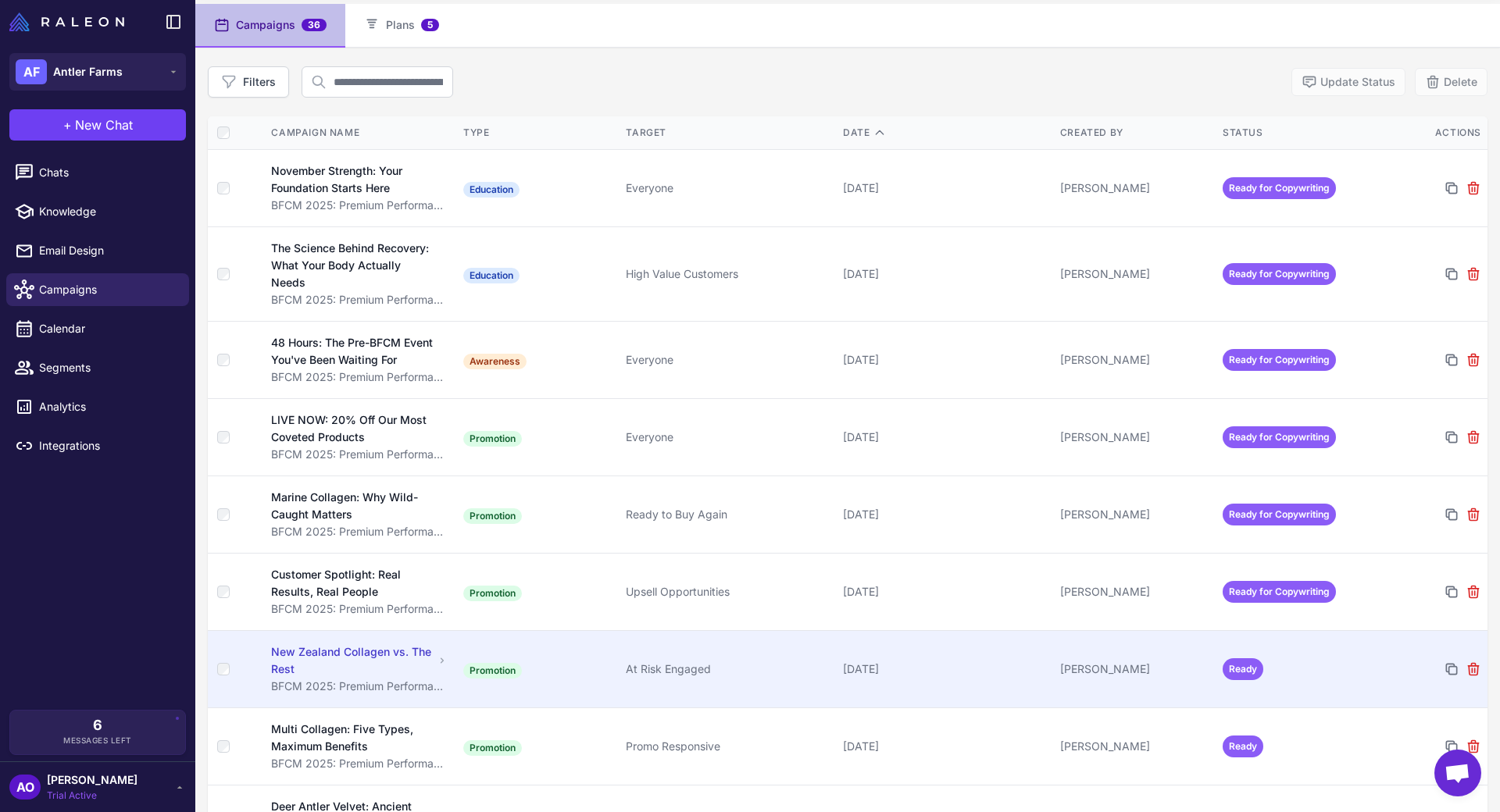
click at [766, 663] on td "At Risk Engaged" at bounding box center [728, 669] width 218 height 77
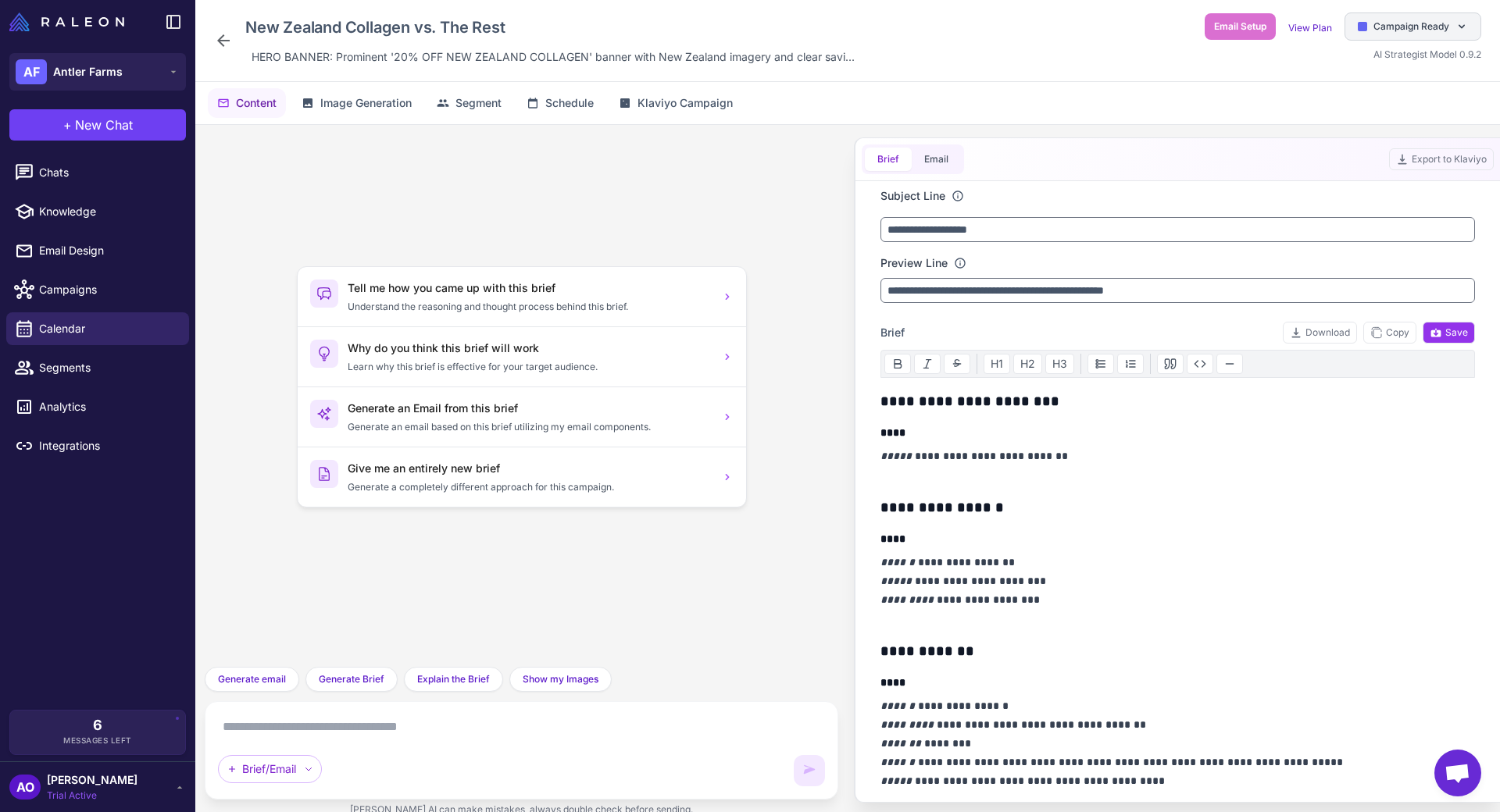
click at [1424, 31] on span "Campaign Ready" at bounding box center [1411, 26] width 76 height 14
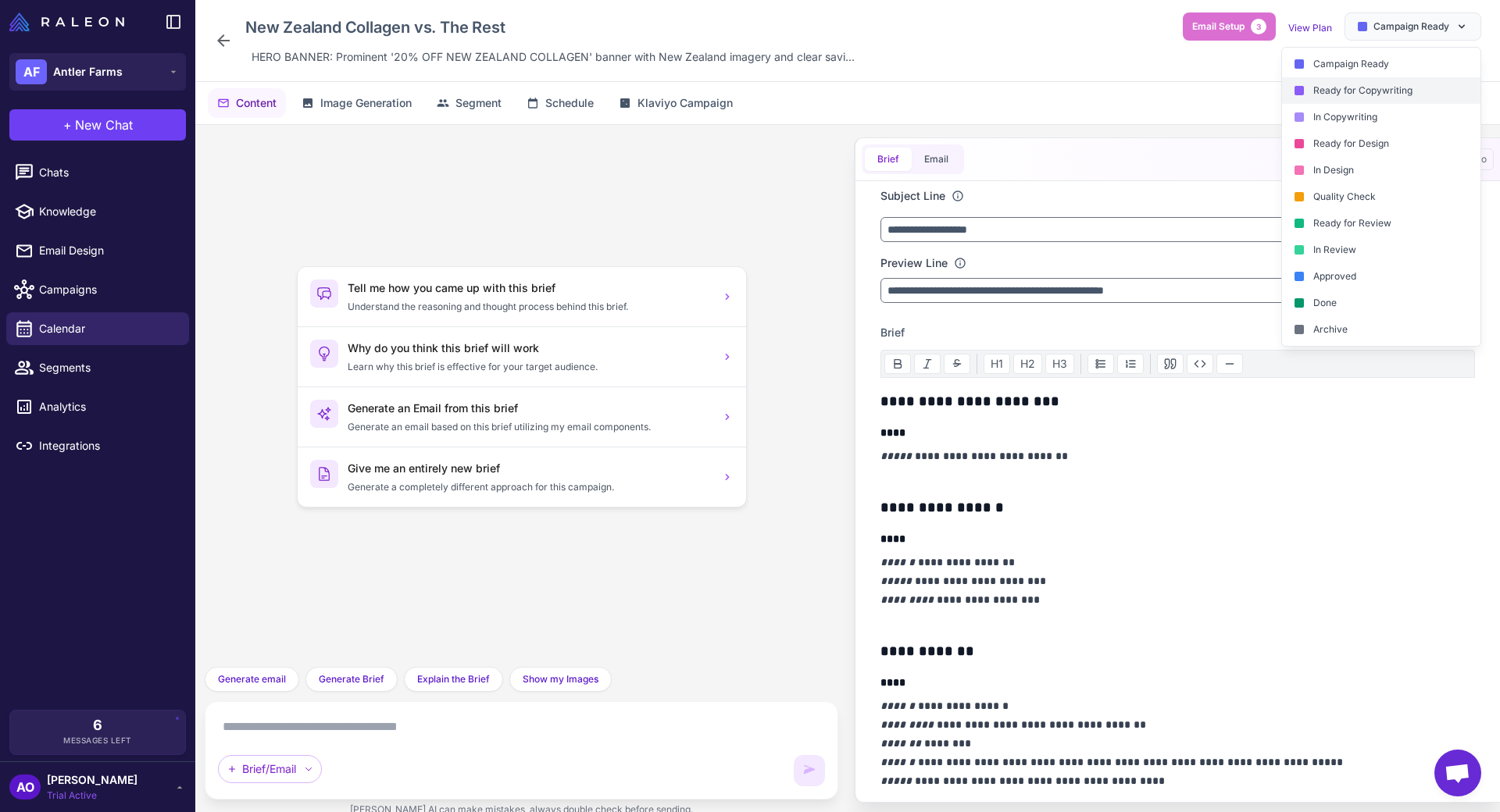
click at [1344, 87] on div "Ready for Copywriting" at bounding box center [1380, 90] width 198 height 27
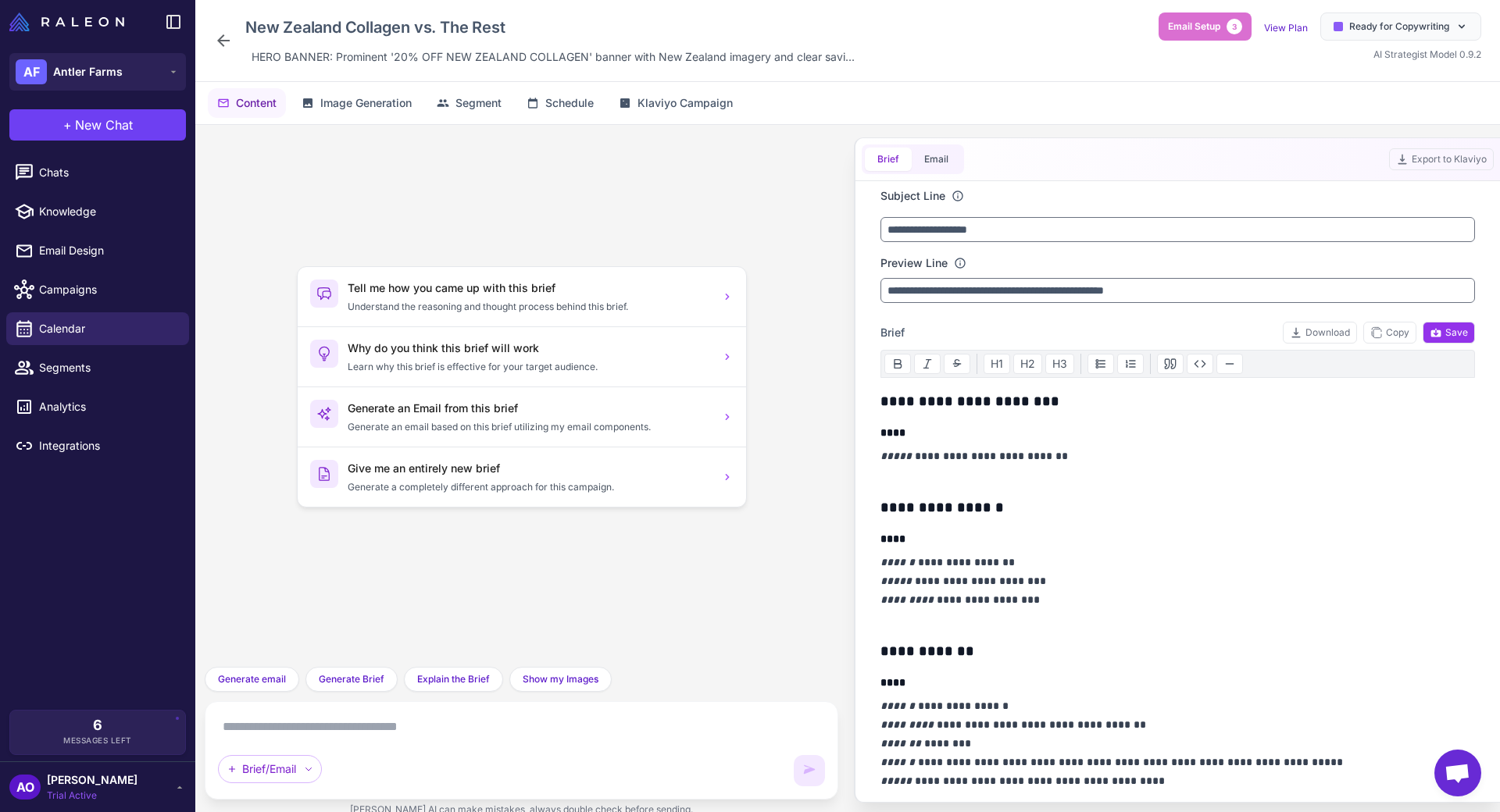
click at [218, 47] on icon at bounding box center [223, 40] width 18 height 18
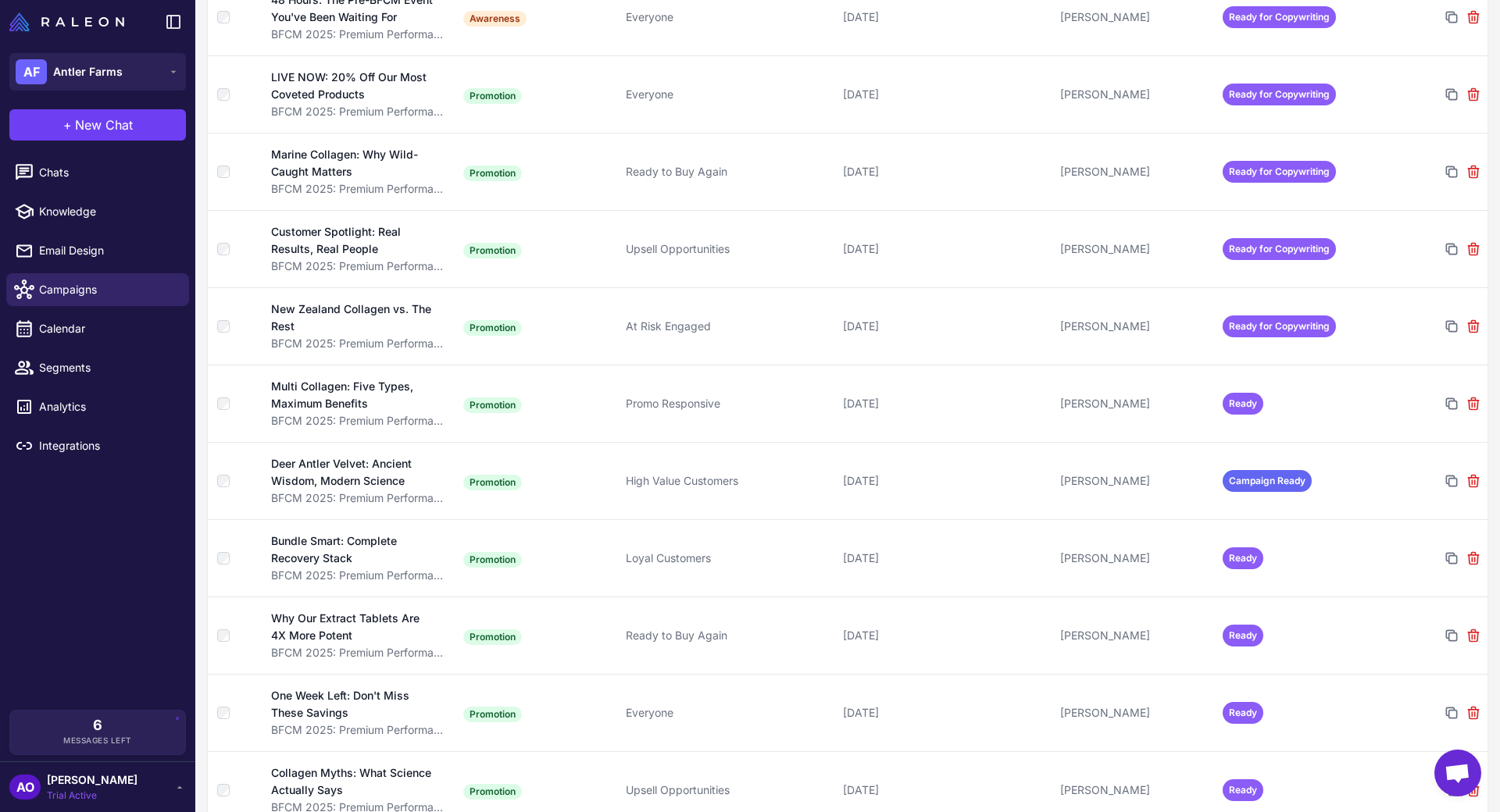
scroll to position [472, 0]
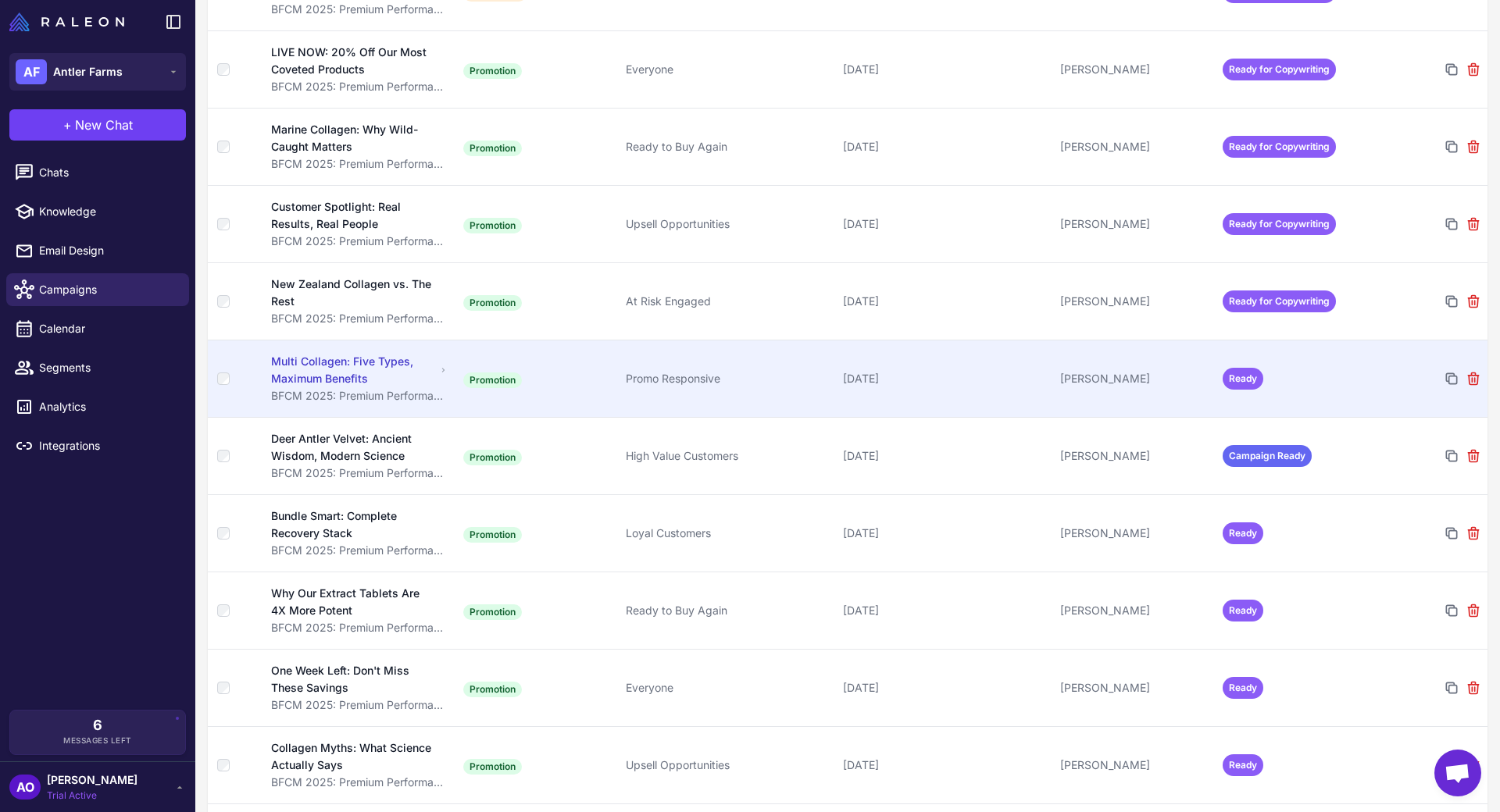
click at [827, 370] on div "Promo Responsive" at bounding box center [728, 379] width 205 height 18
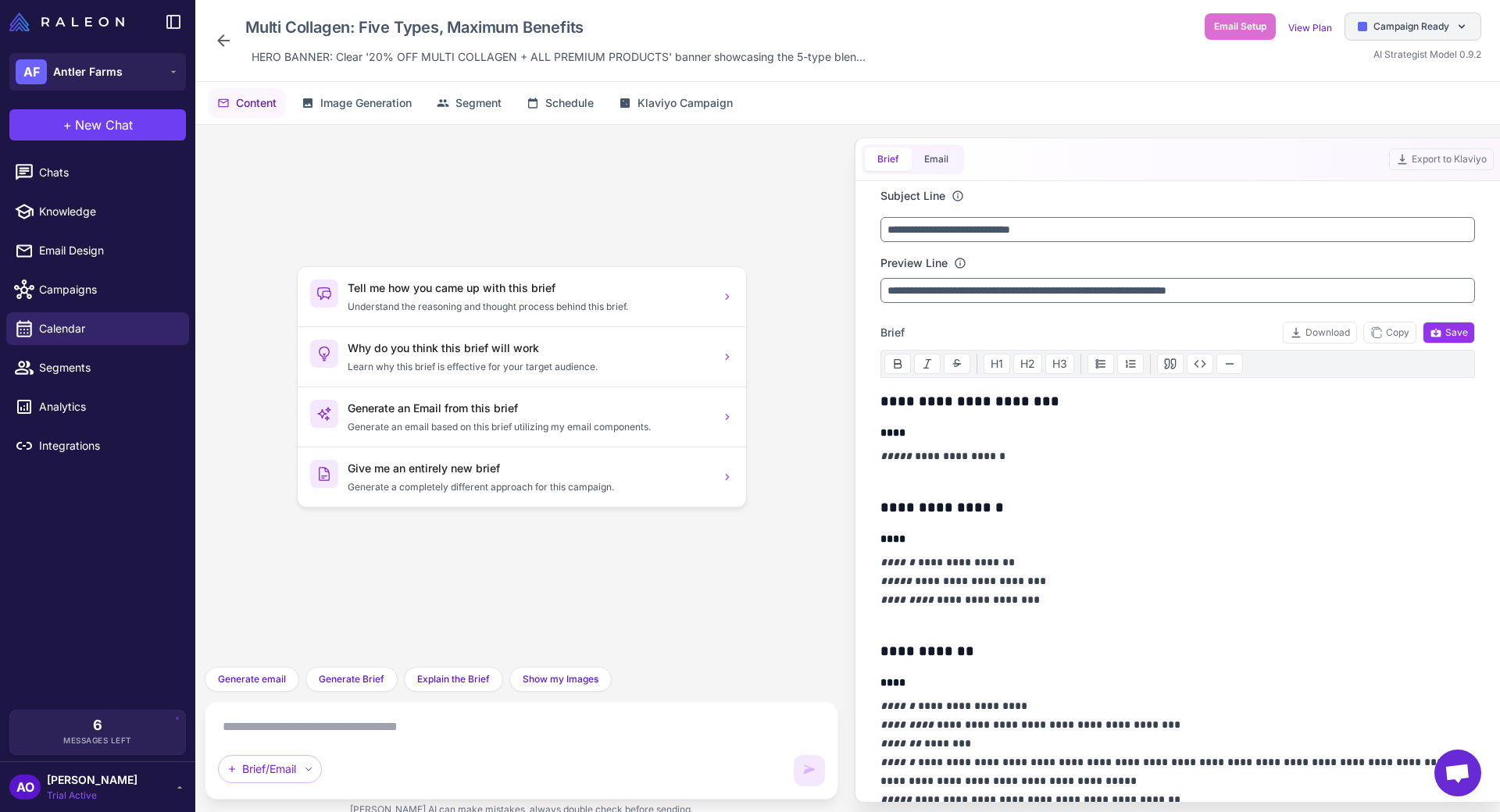
click at [1385, 39] on div "Campaign Ready" at bounding box center [1412, 27] width 136 height 28
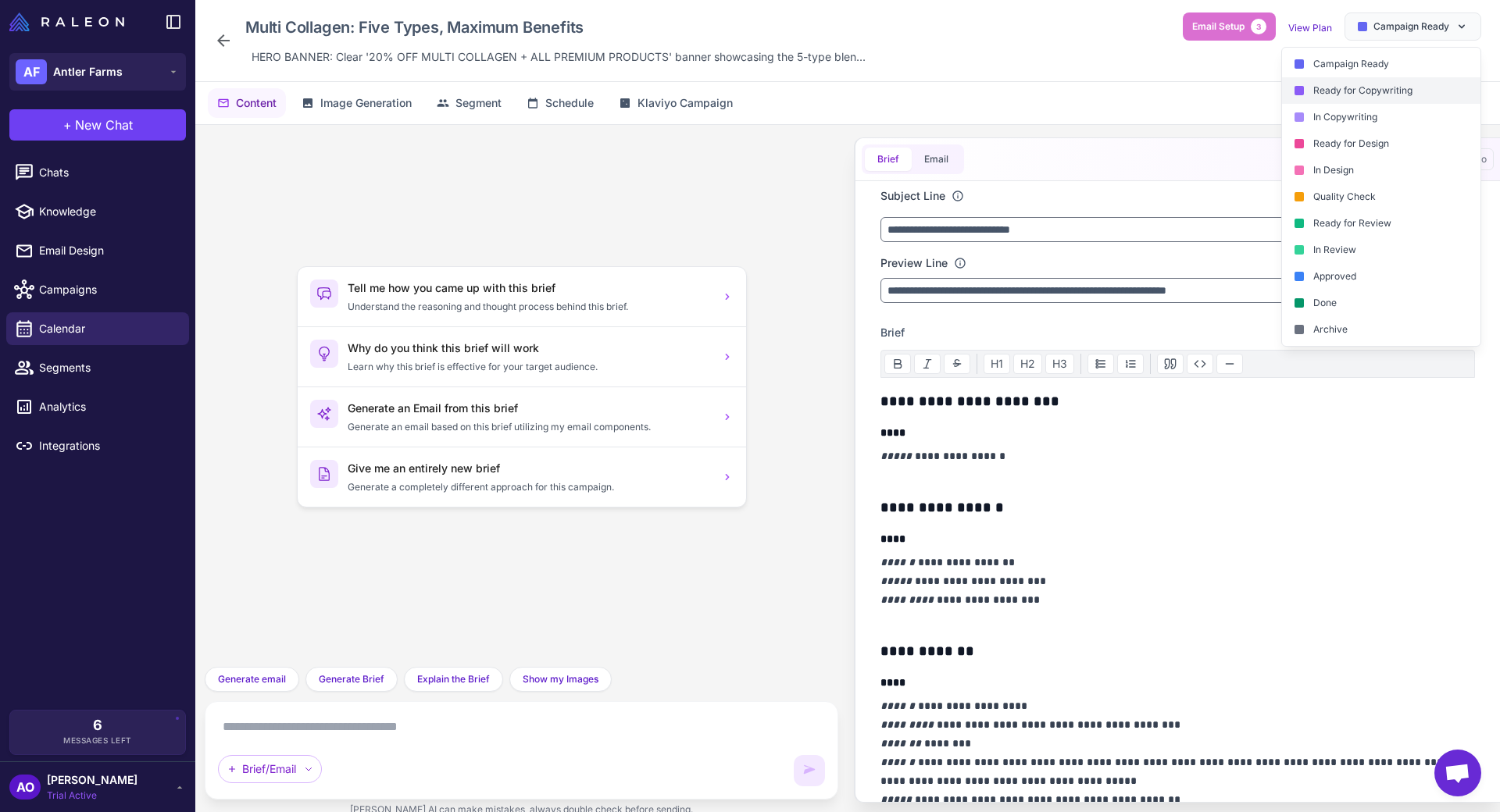
click at [1357, 89] on div "Ready for Copywriting" at bounding box center [1380, 90] width 198 height 27
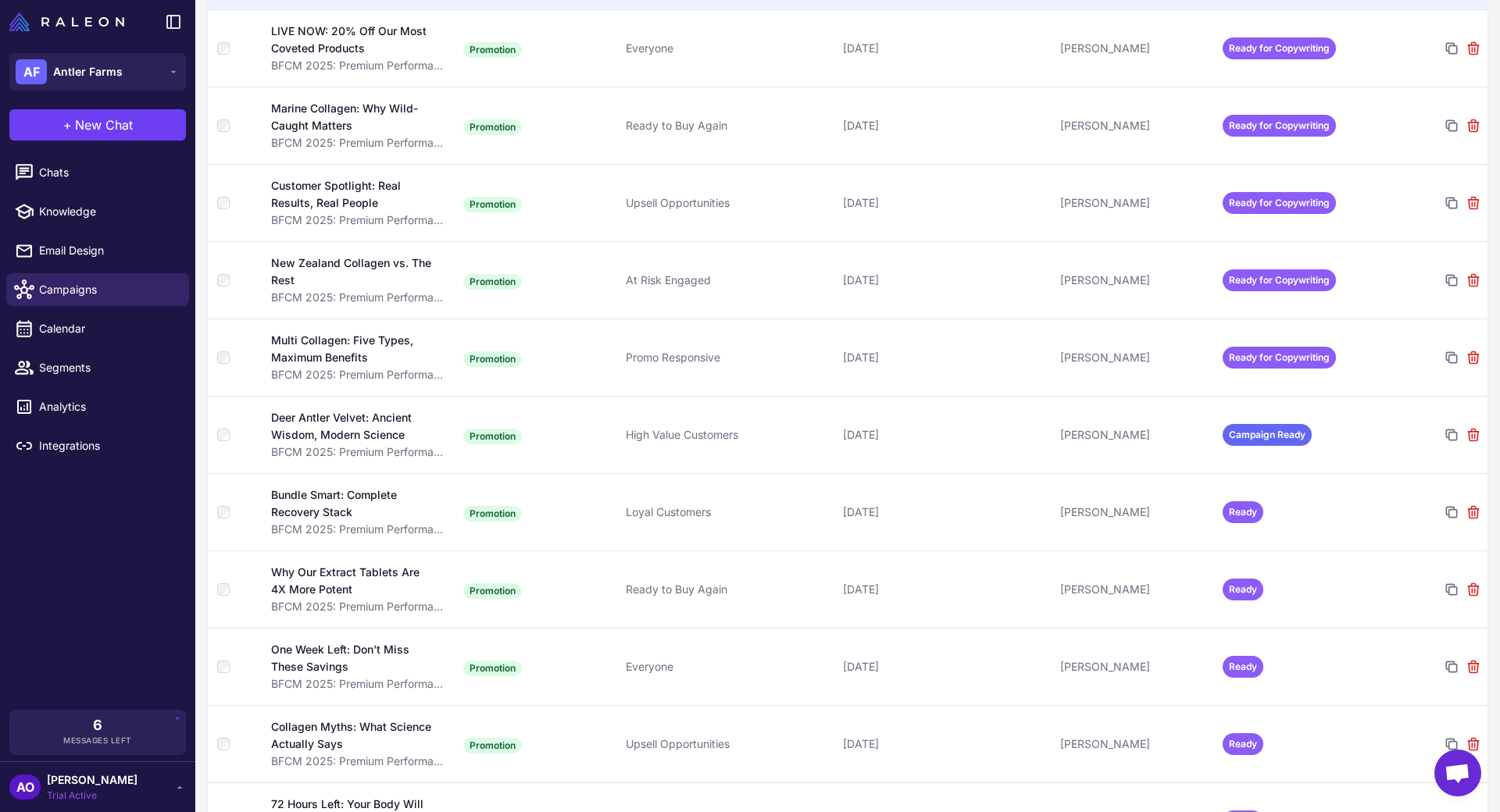
scroll to position [595, 0]
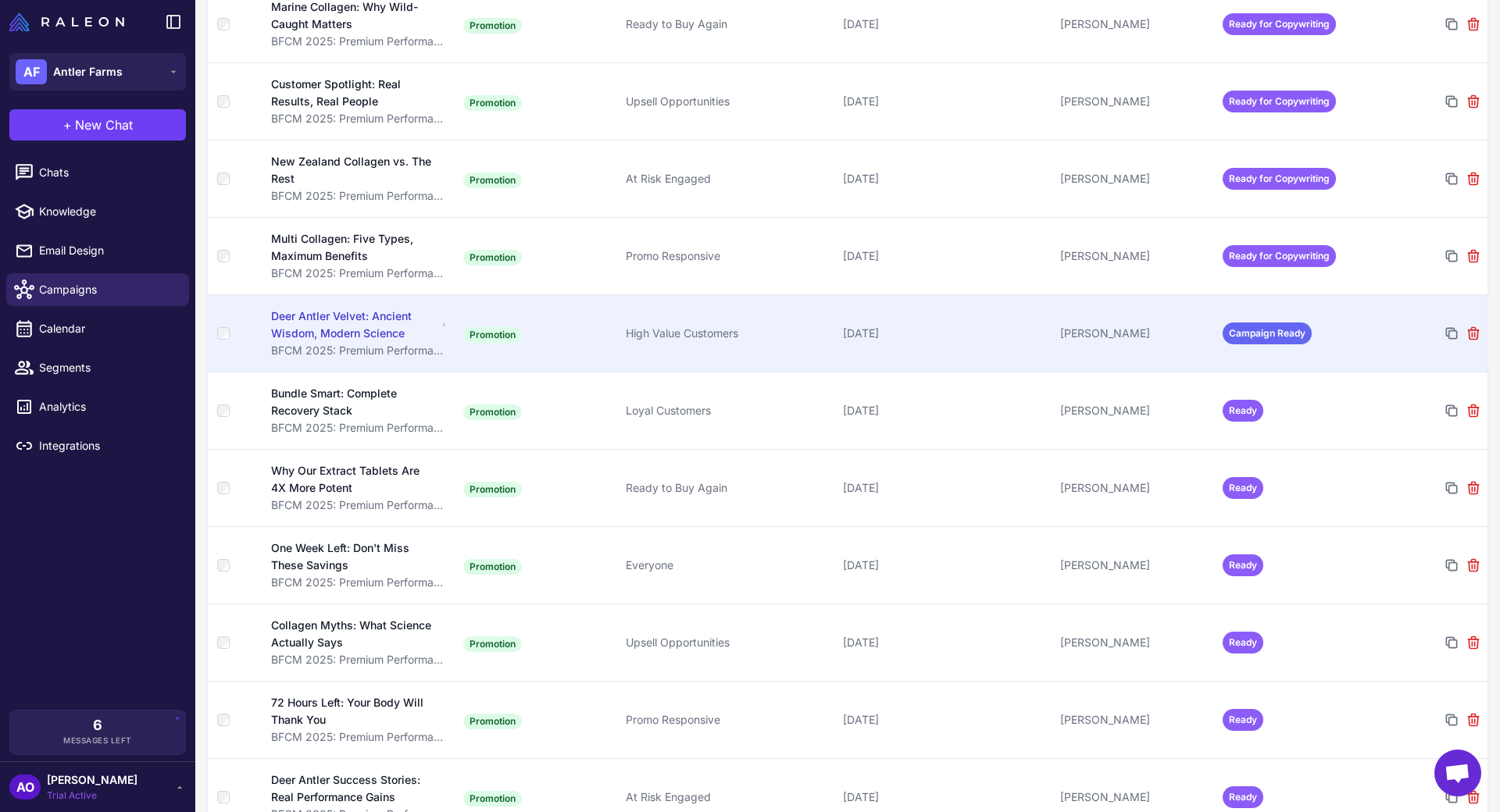
click at [1081, 324] on td "[PERSON_NAME]" at bounding box center [1135, 333] width 162 height 77
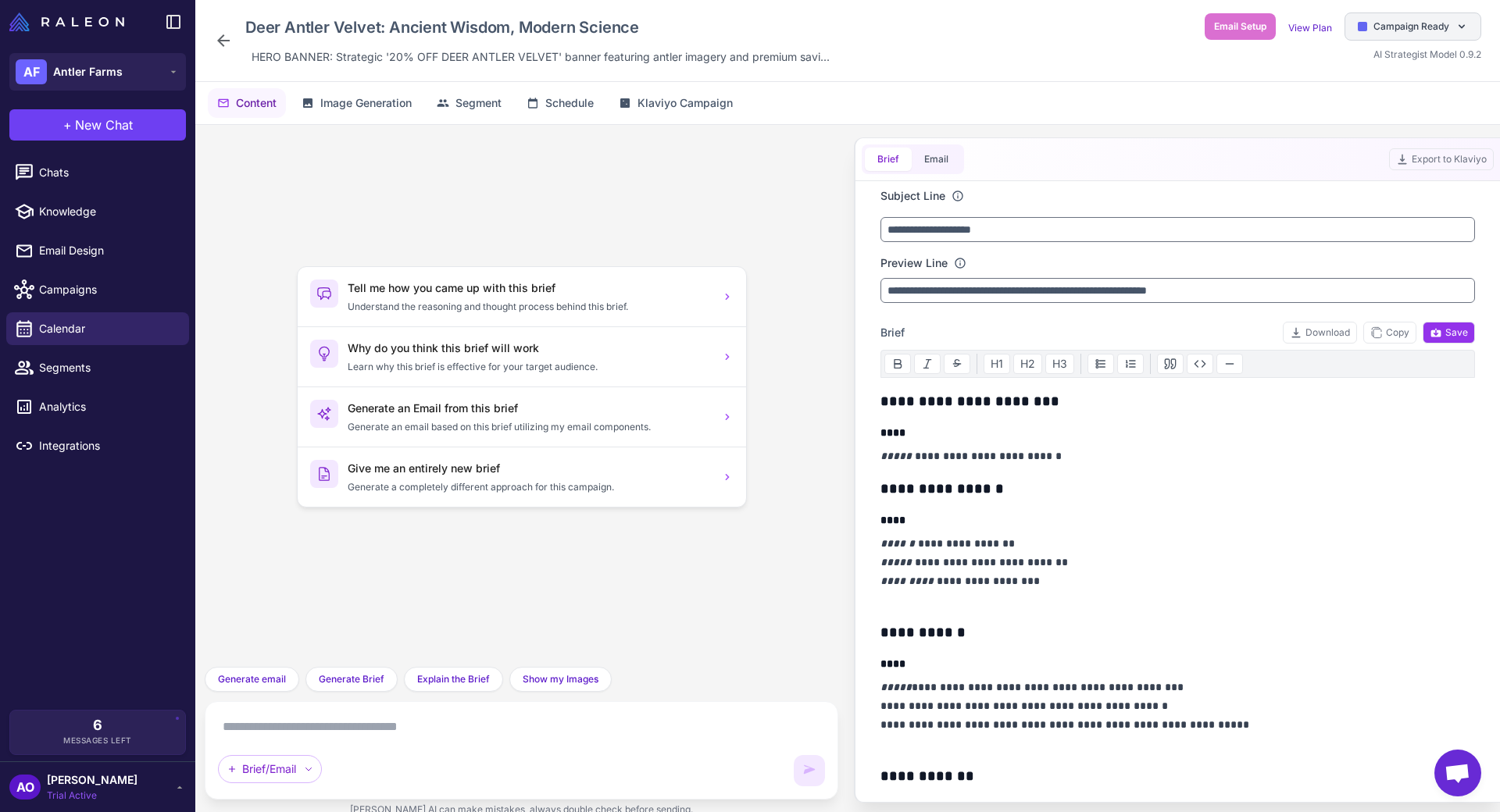
click at [1410, 25] on span "Campaign Ready" at bounding box center [1411, 26] width 76 height 14
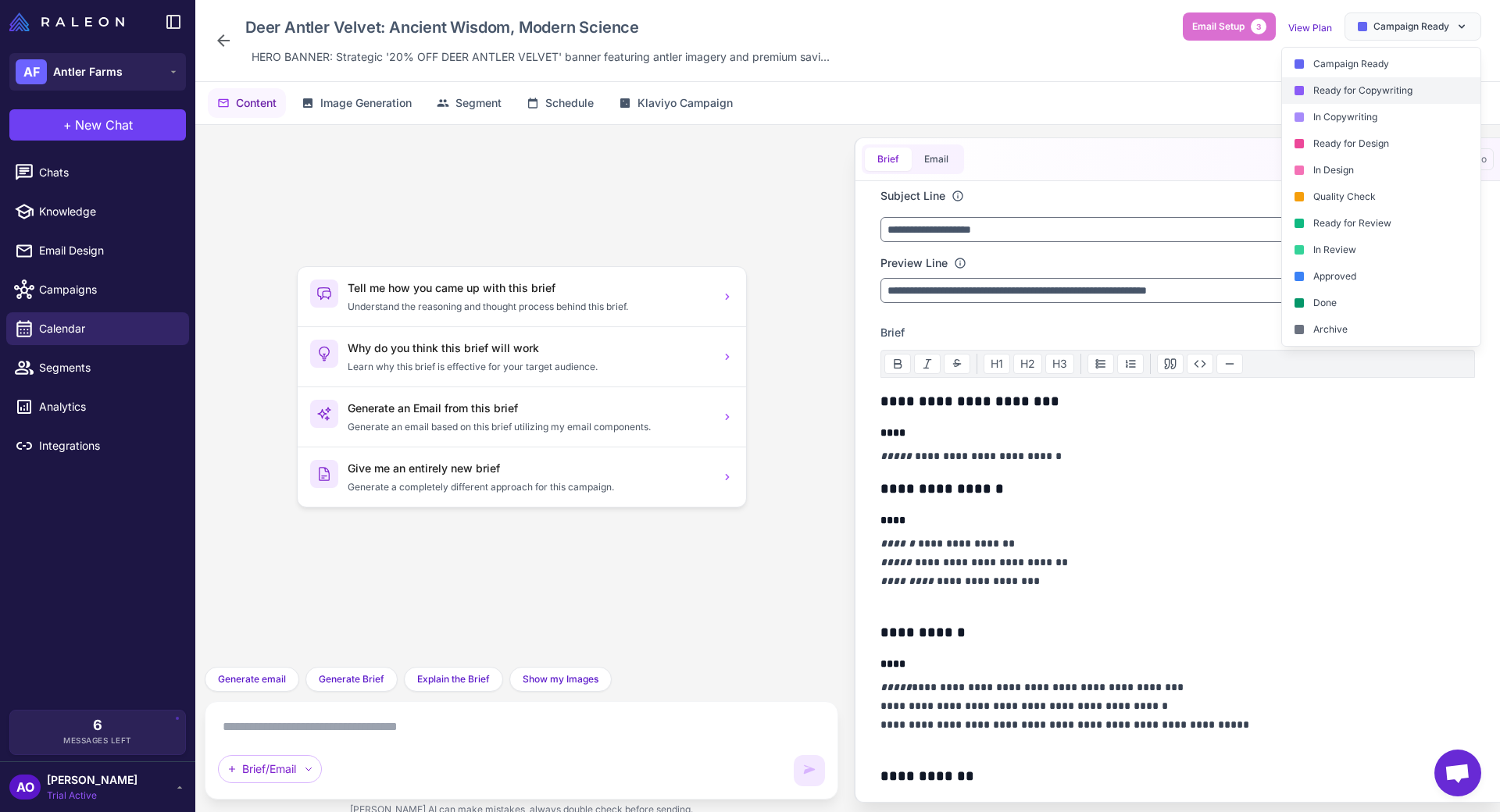
click at [1381, 90] on div "Ready for Copywriting" at bounding box center [1380, 90] width 198 height 27
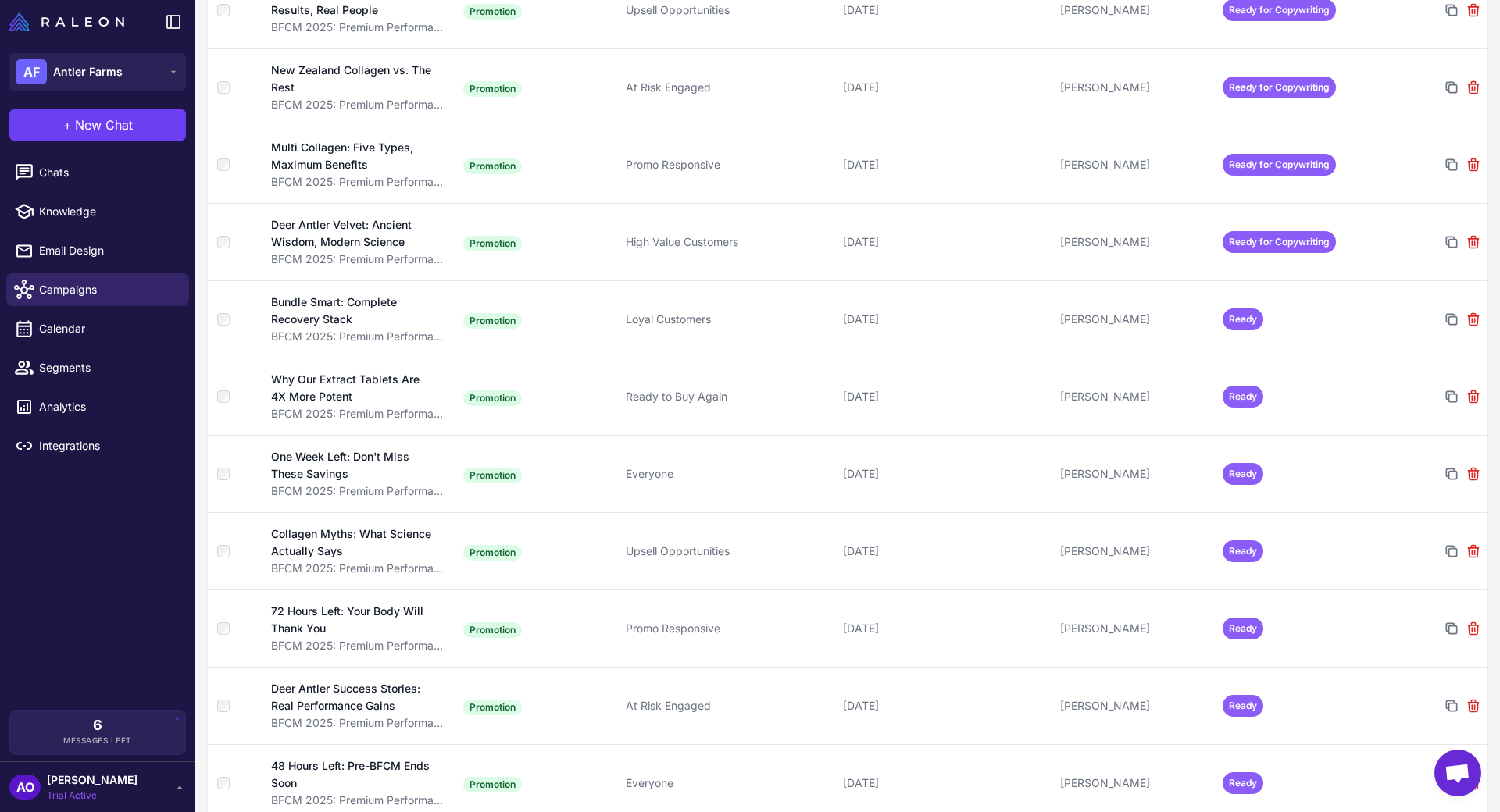
scroll to position [690, 0]
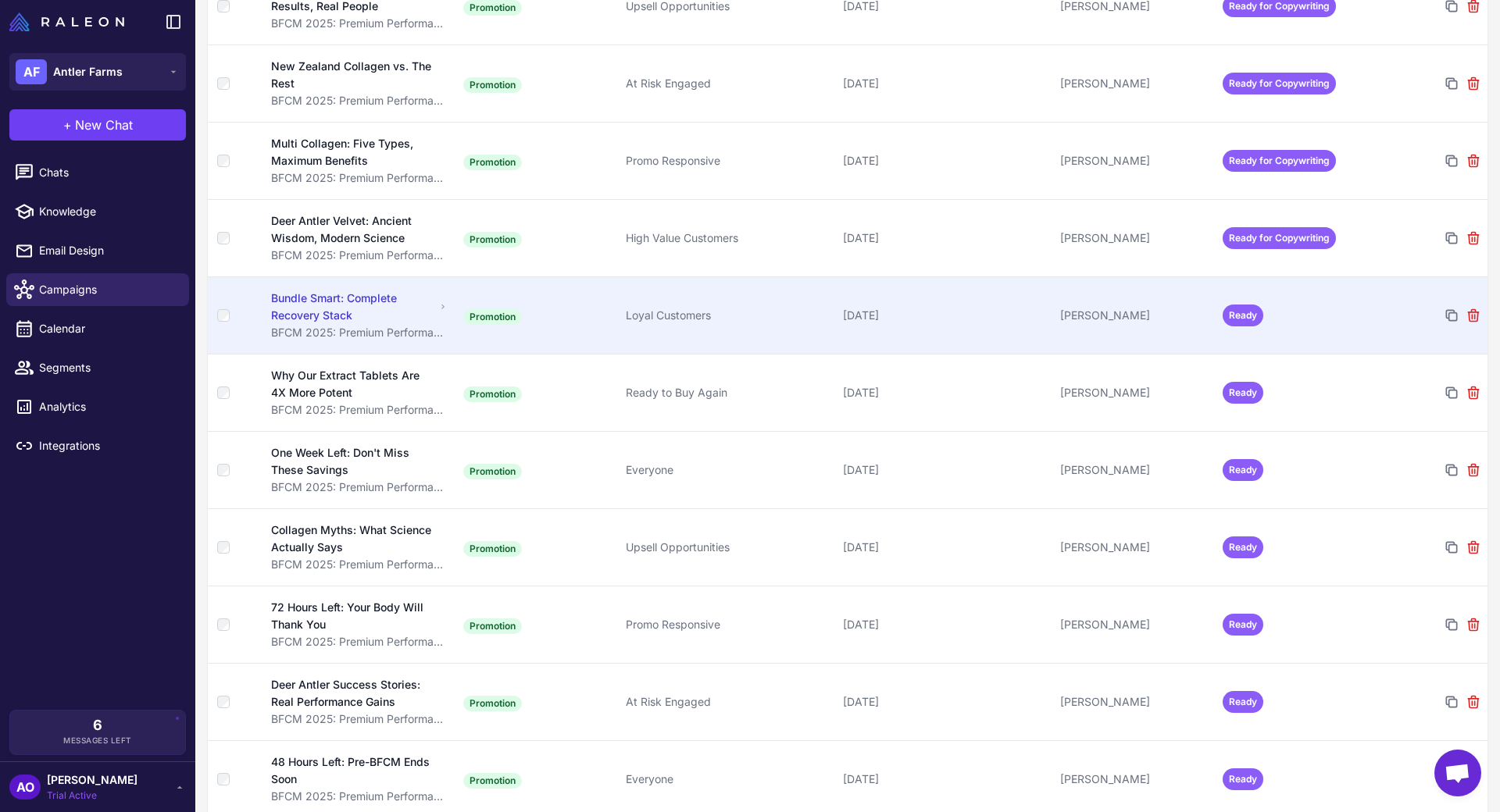
click at [1090, 317] on td "[PERSON_NAME]" at bounding box center [1135, 315] width 162 height 77
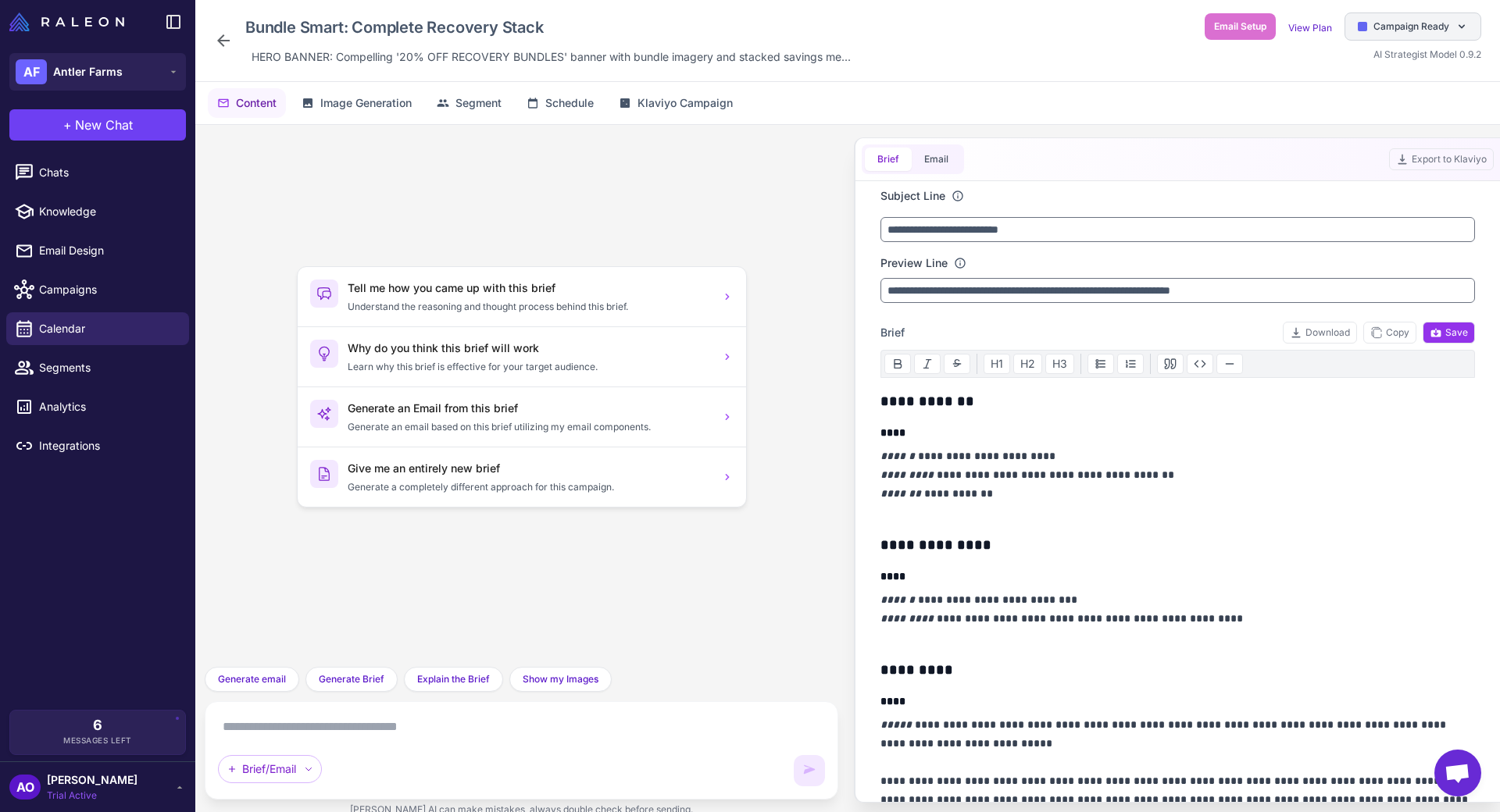
click at [1385, 34] on div "Campaign Ready" at bounding box center [1412, 27] width 136 height 28
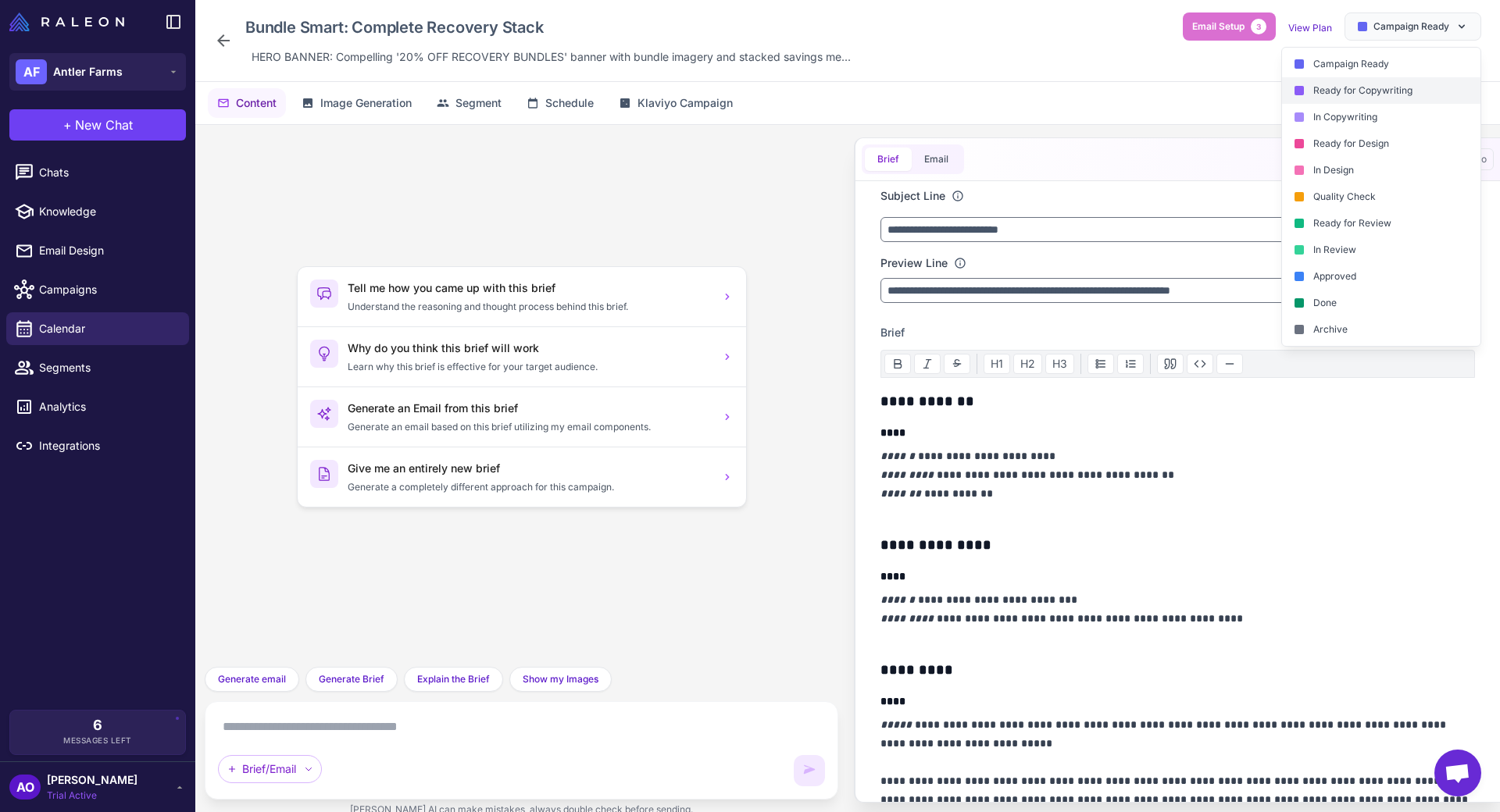
click at [1362, 89] on div "Ready for Copywriting" at bounding box center [1380, 90] width 198 height 27
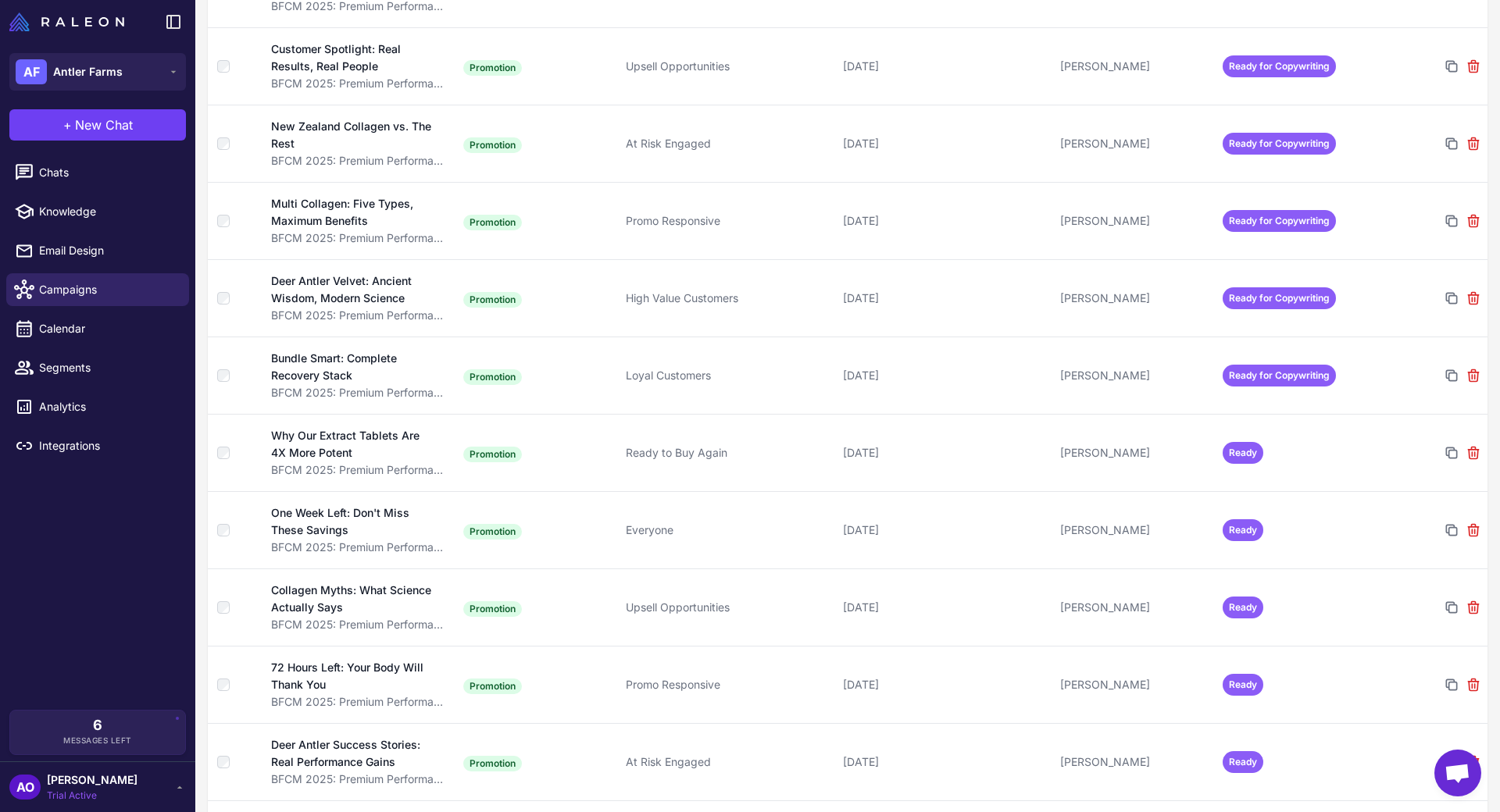
scroll to position [667, 0]
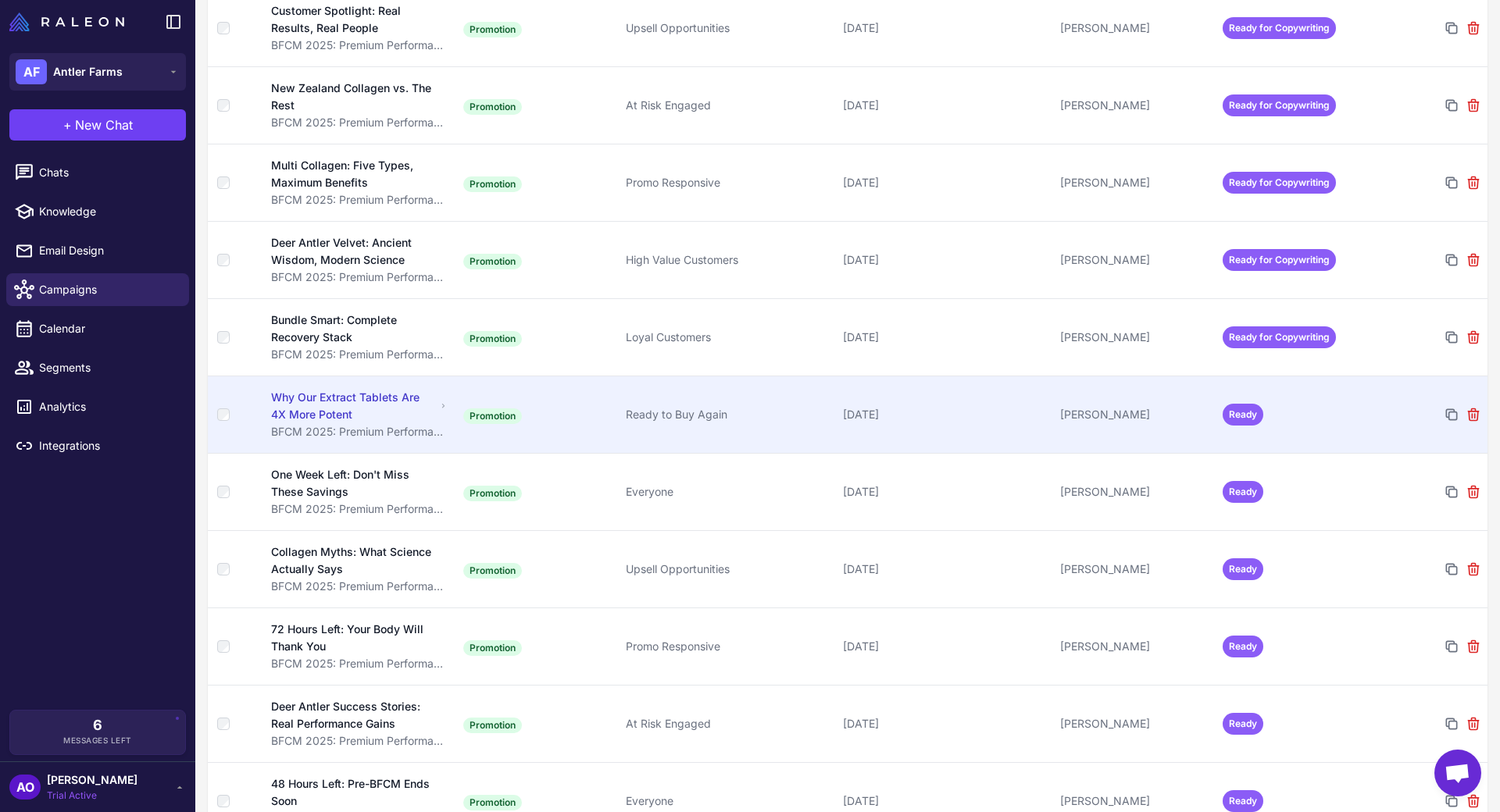
click at [938, 422] on td "[DATE]" at bounding box center [945, 414] width 218 height 77
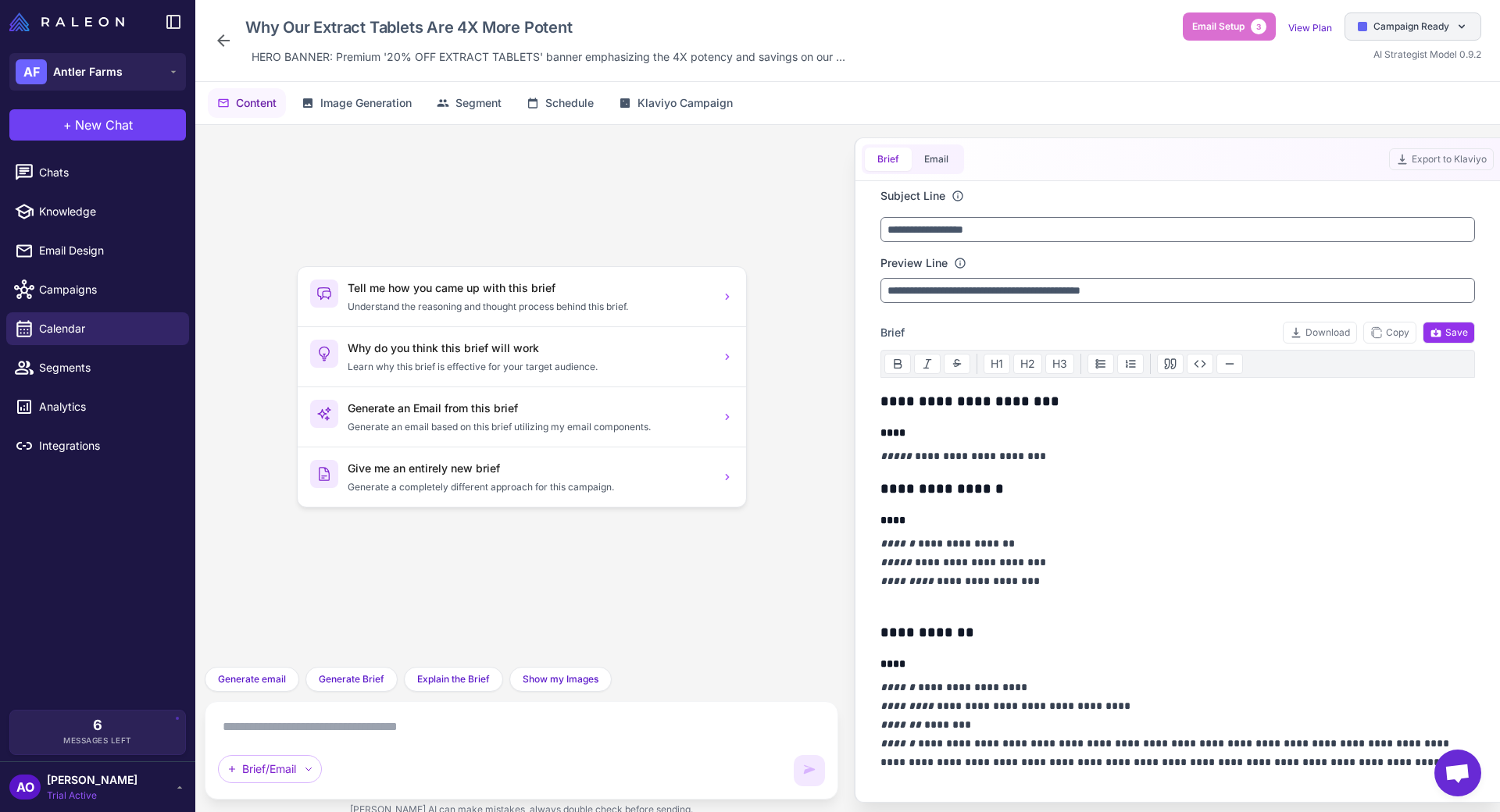
click at [1398, 21] on span "Campaign Ready" at bounding box center [1411, 26] width 76 height 14
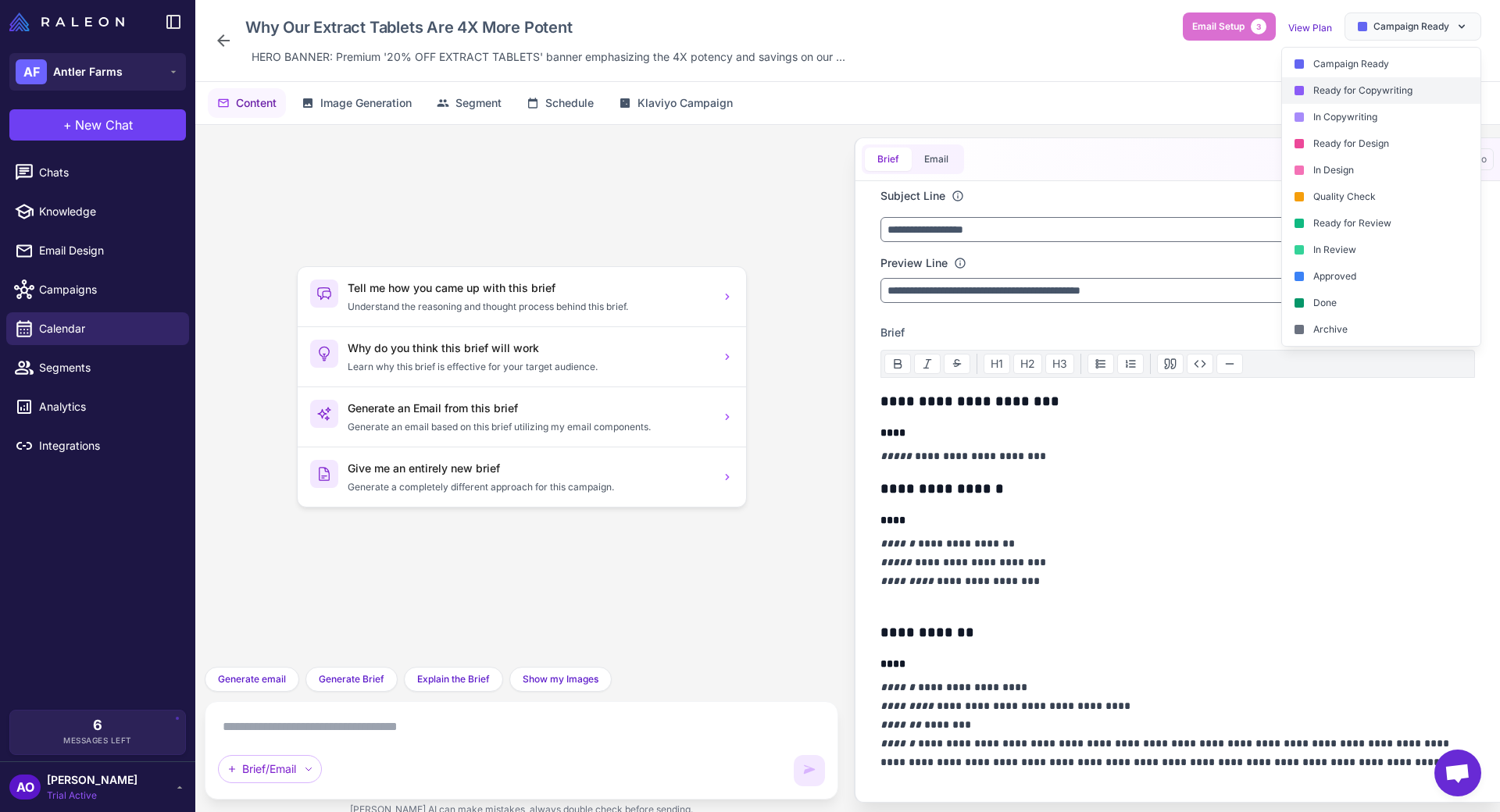
click at [1387, 77] on div "Ready for Copywriting" at bounding box center [1380, 90] width 198 height 27
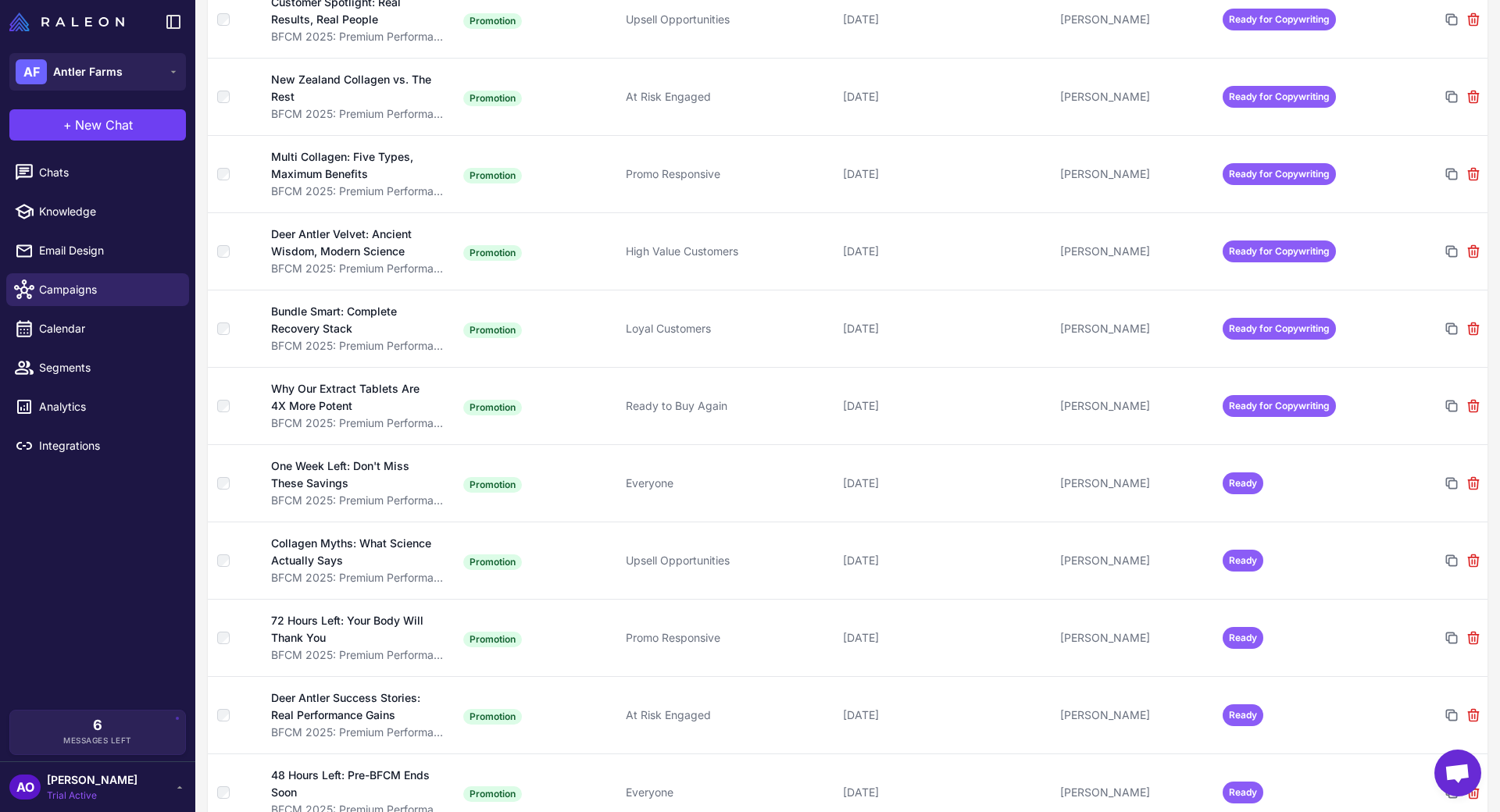
scroll to position [742, 0]
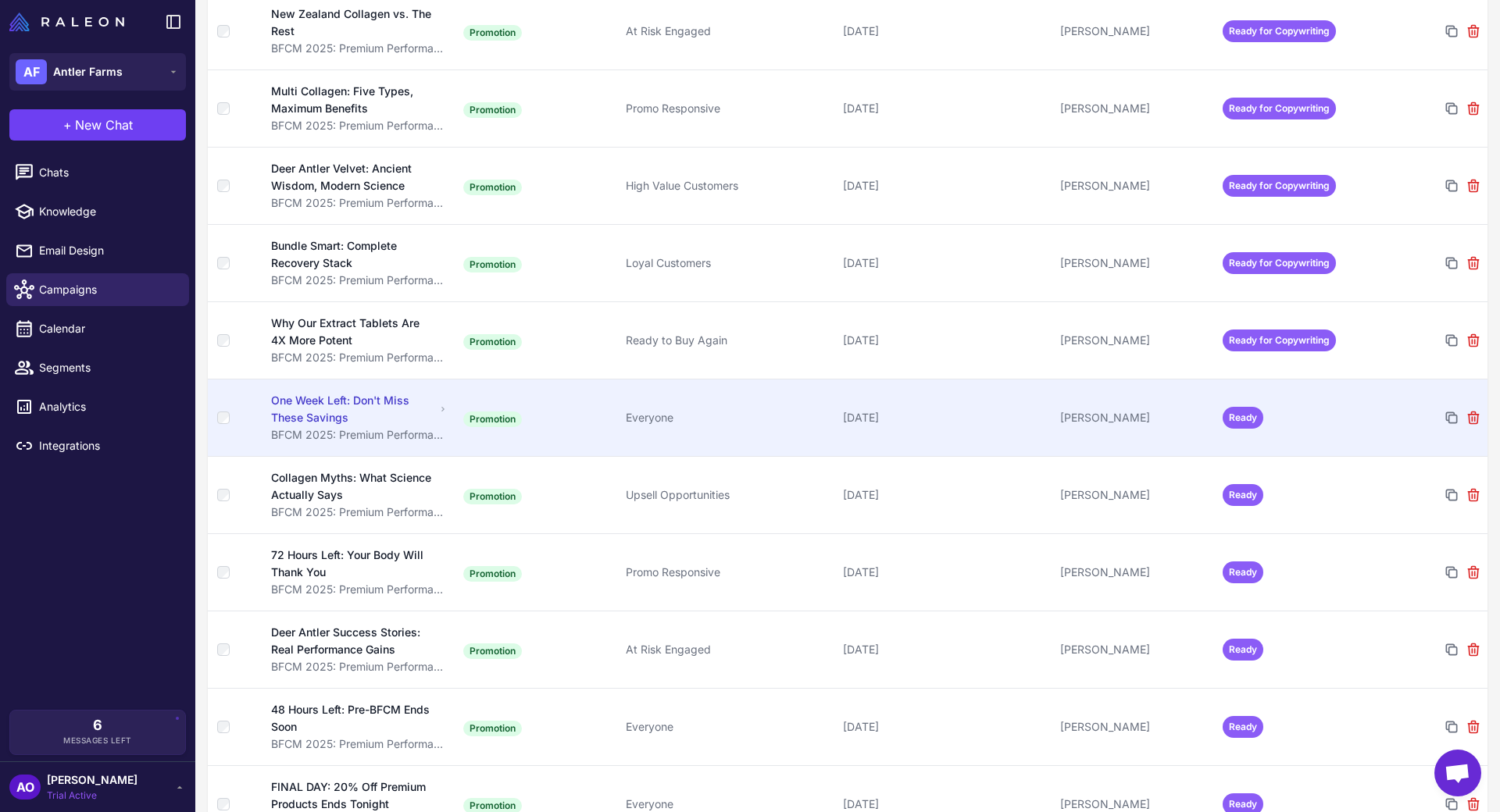
click at [1103, 418] on td "[PERSON_NAME]" at bounding box center [1135, 417] width 162 height 77
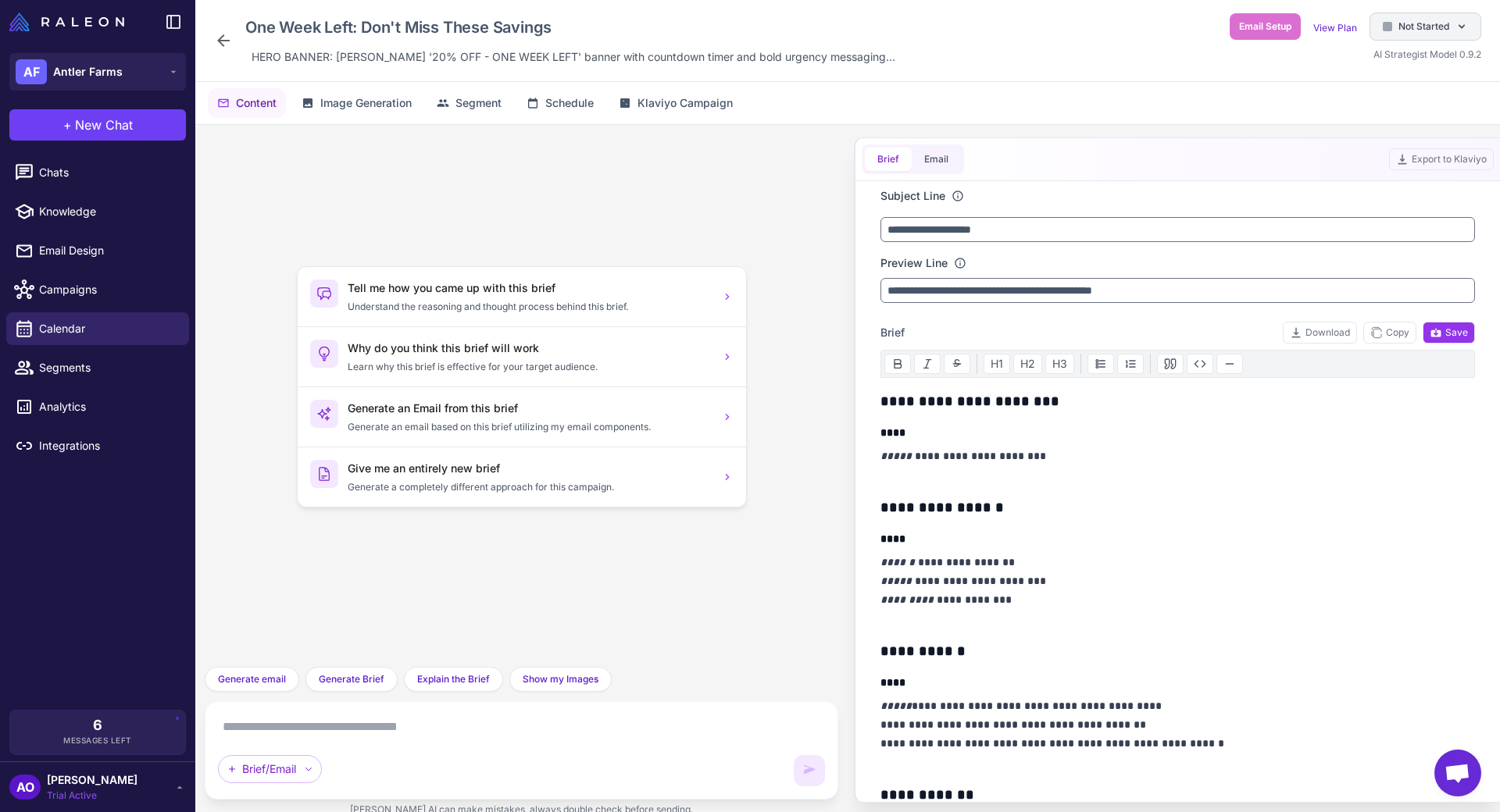
click at [1425, 31] on span "Not Started" at bounding box center [1423, 26] width 51 height 14
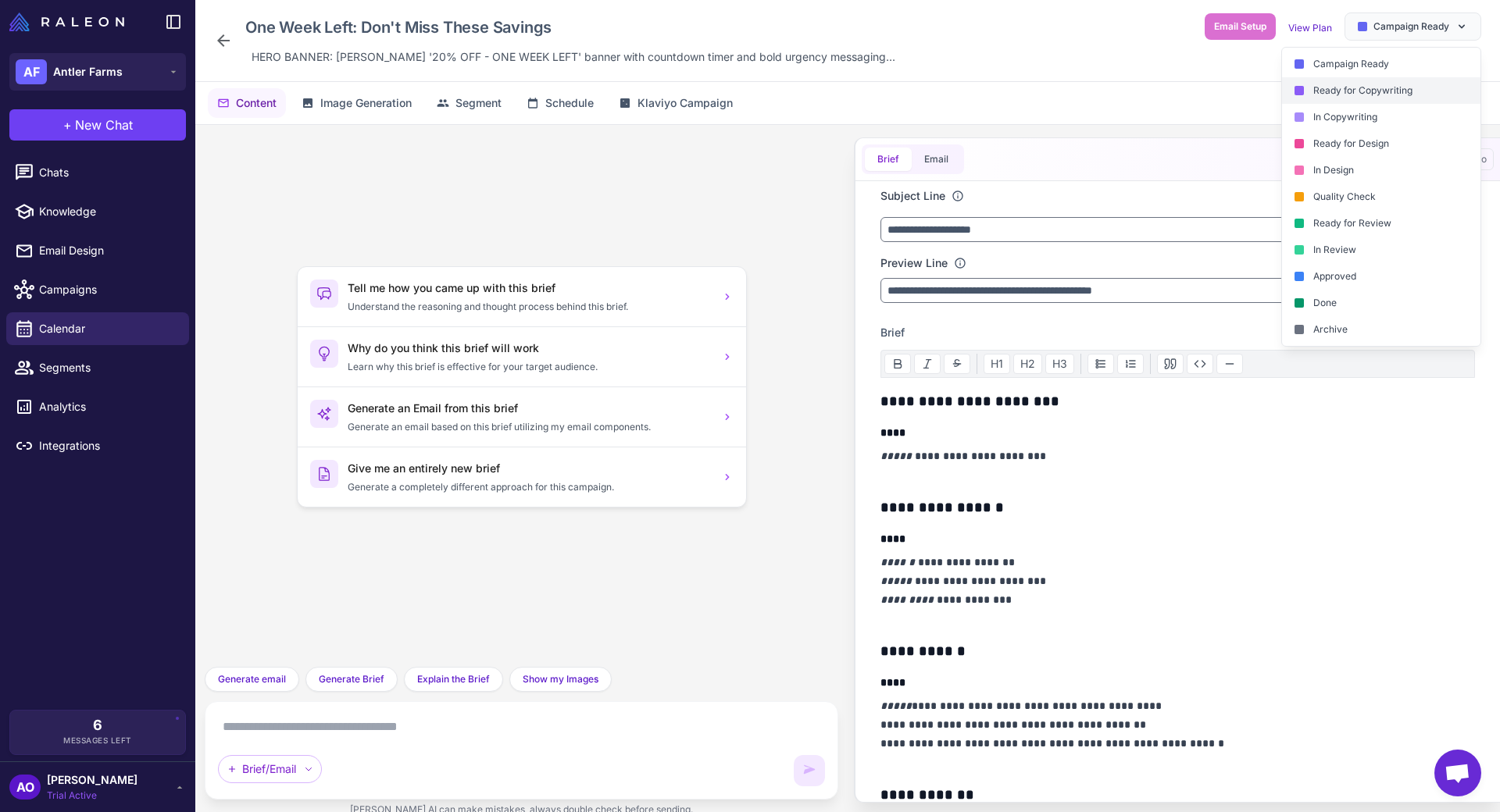
click at [1419, 86] on div "Ready for Copywriting" at bounding box center [1380, 90] width 198 height 27
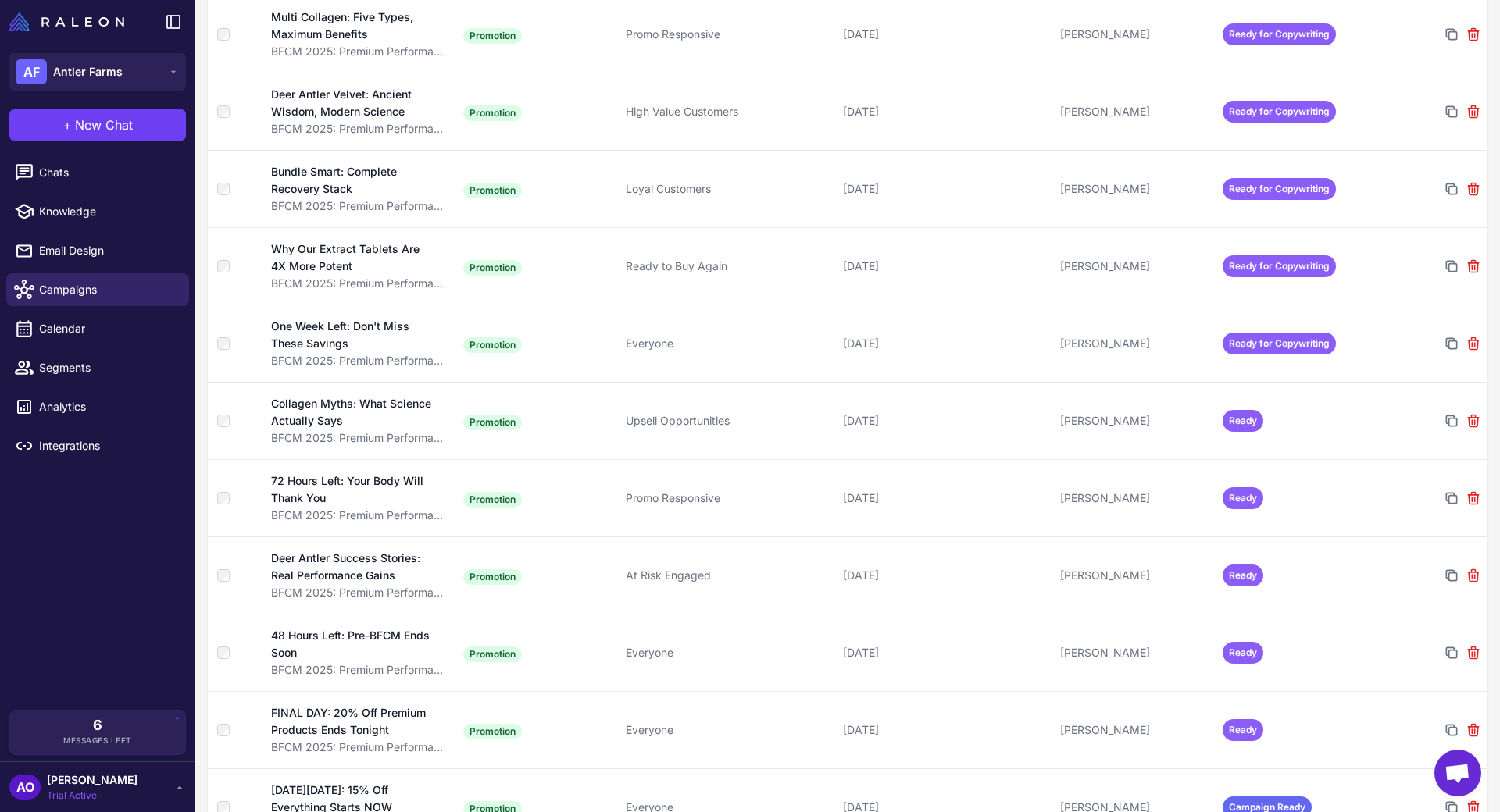
scroll to position [927, 0]
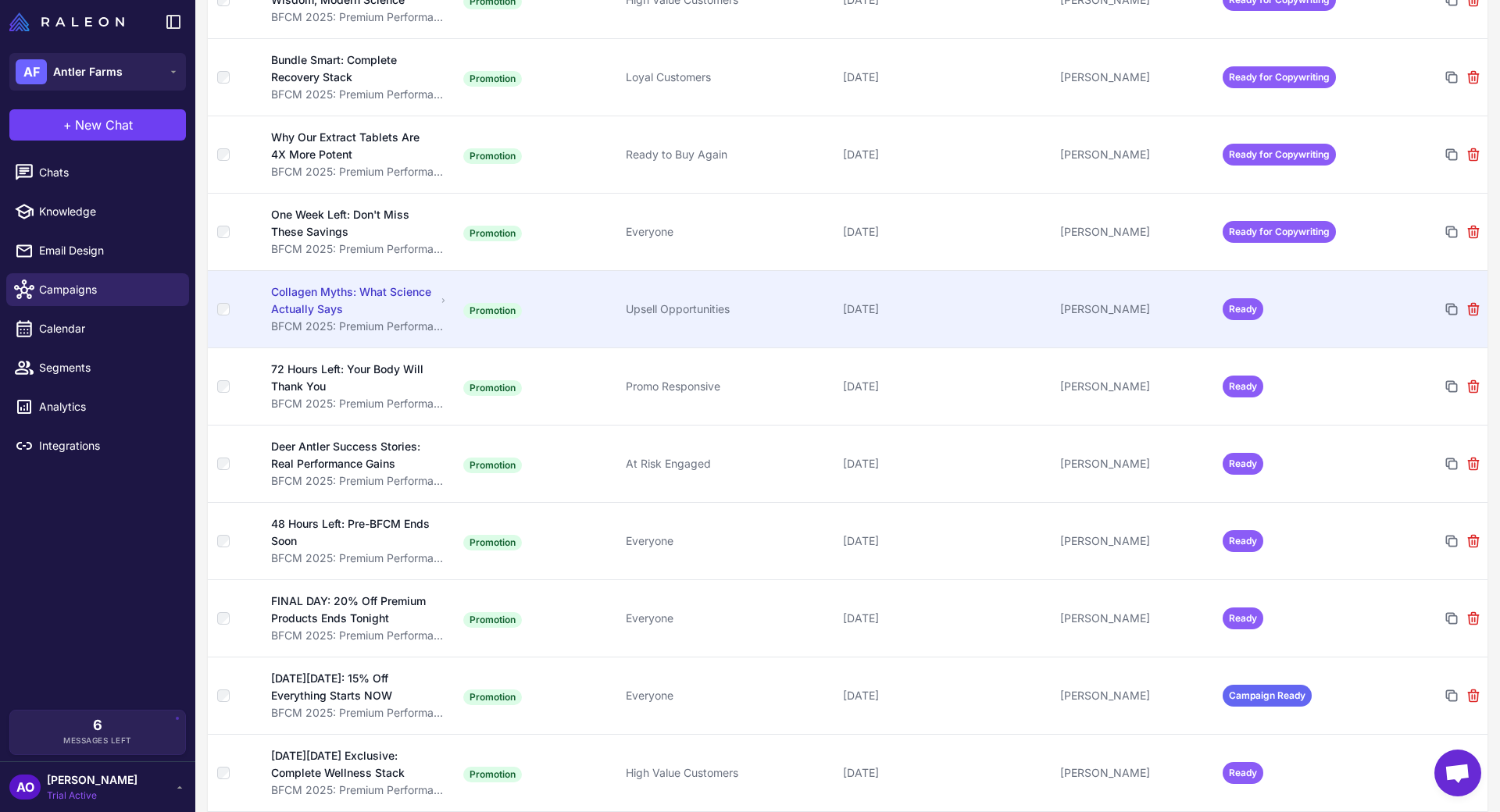
click at [1161, 300] on div "[PERSON_NAME]" at bounding box center [1134, 309] width 150 height 18
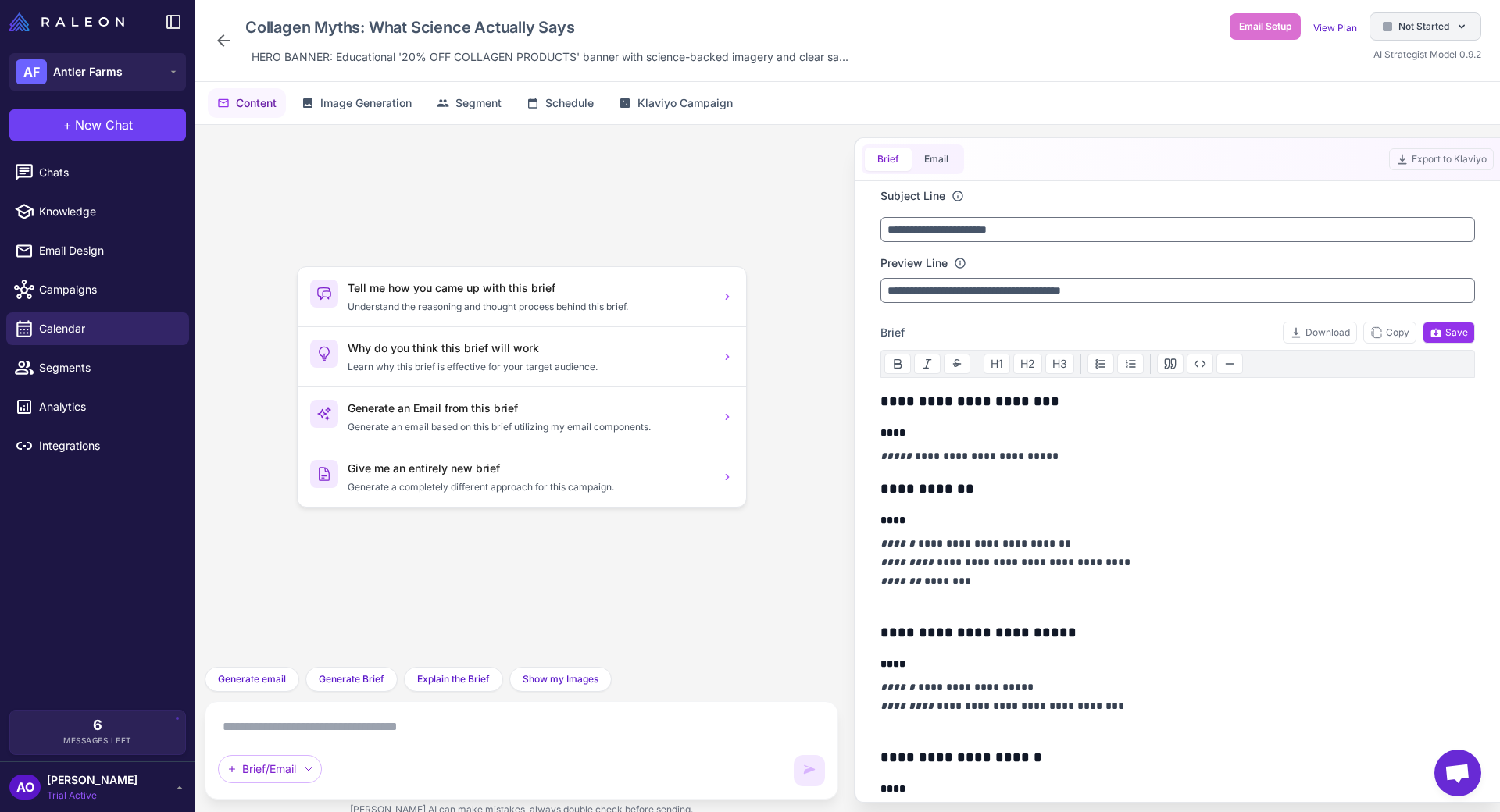
click at [1389, 36] on div "Not Started" at bounding box center [1426, 27] width 112 height 28
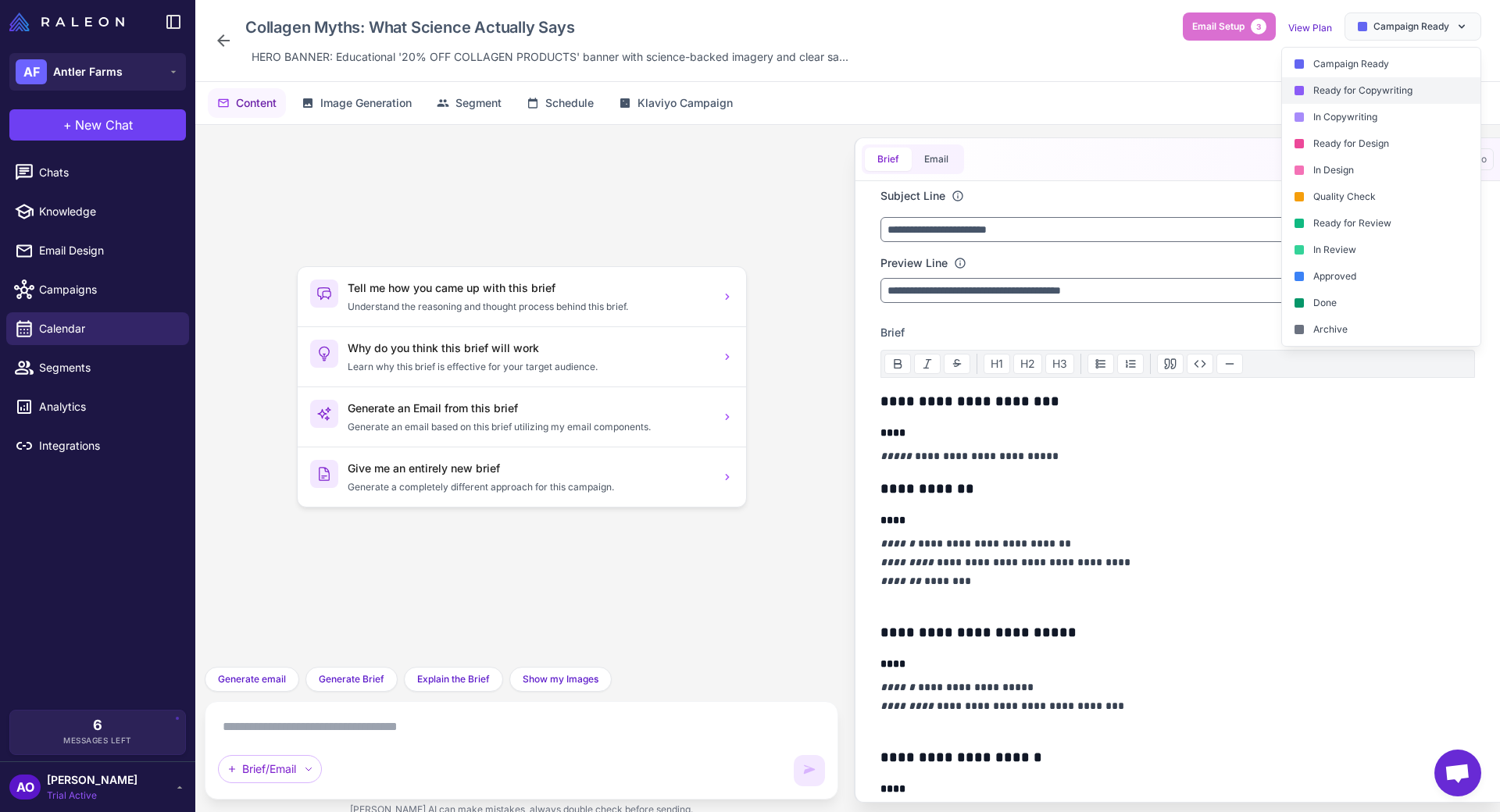
click at [1374, 91] on div "Ready for Copywriting" at bounding box center [1380, 90] width 198 height 27
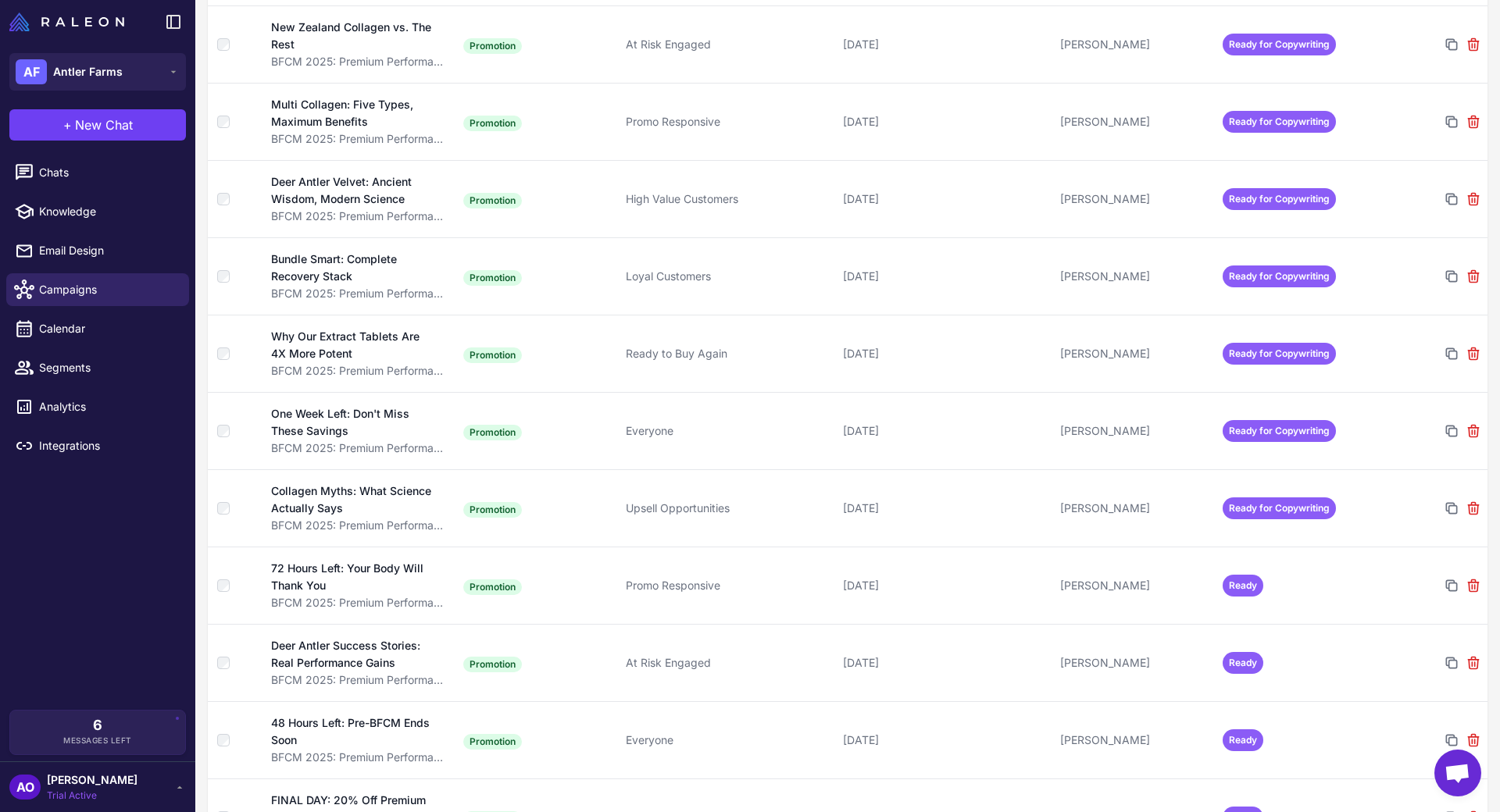
scroll to position [782, 0]
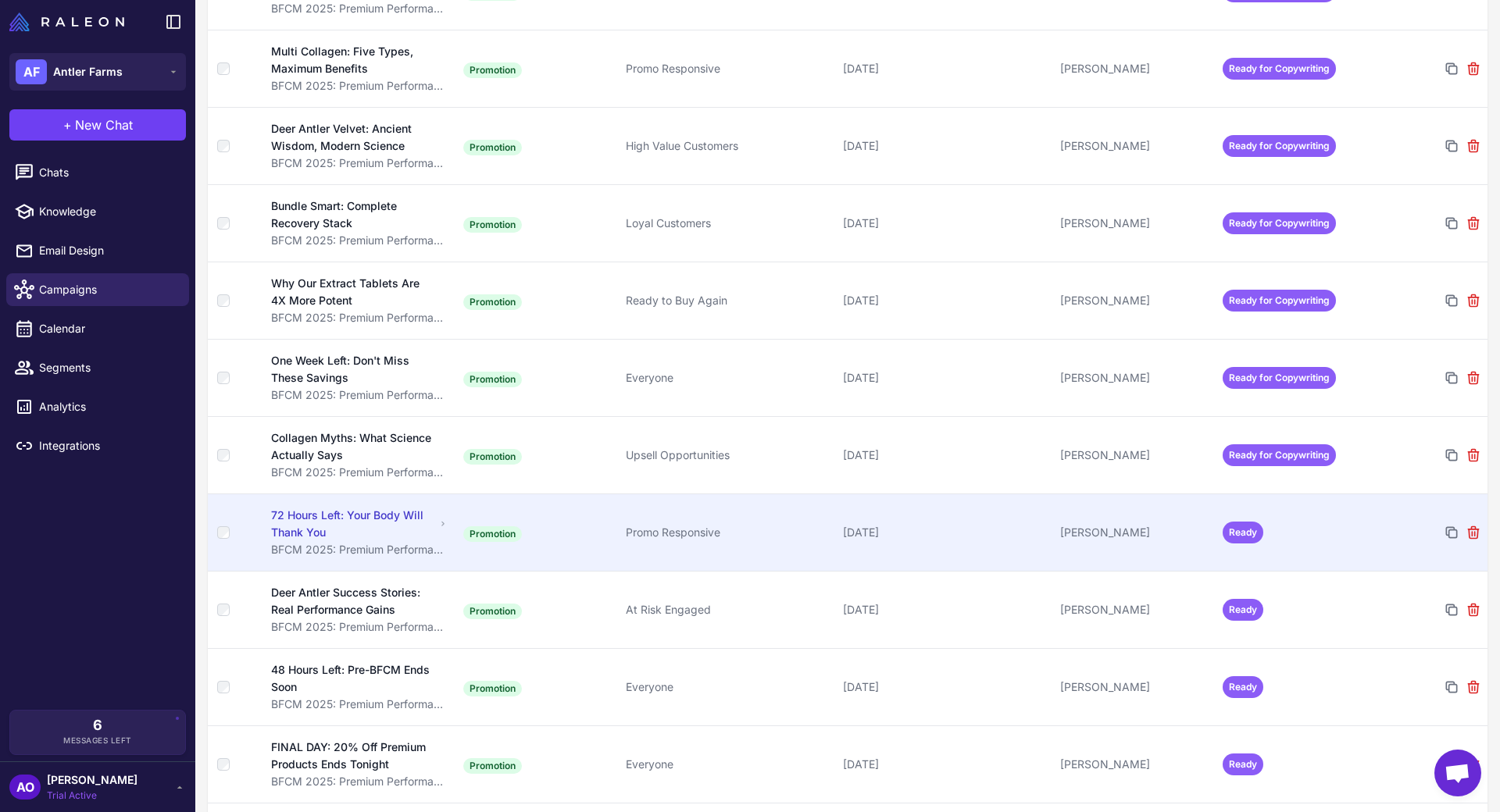
click at [1170, 496] on td "[PERSON_NAME]" at bounding box center [1135, 532] width 162 height 77
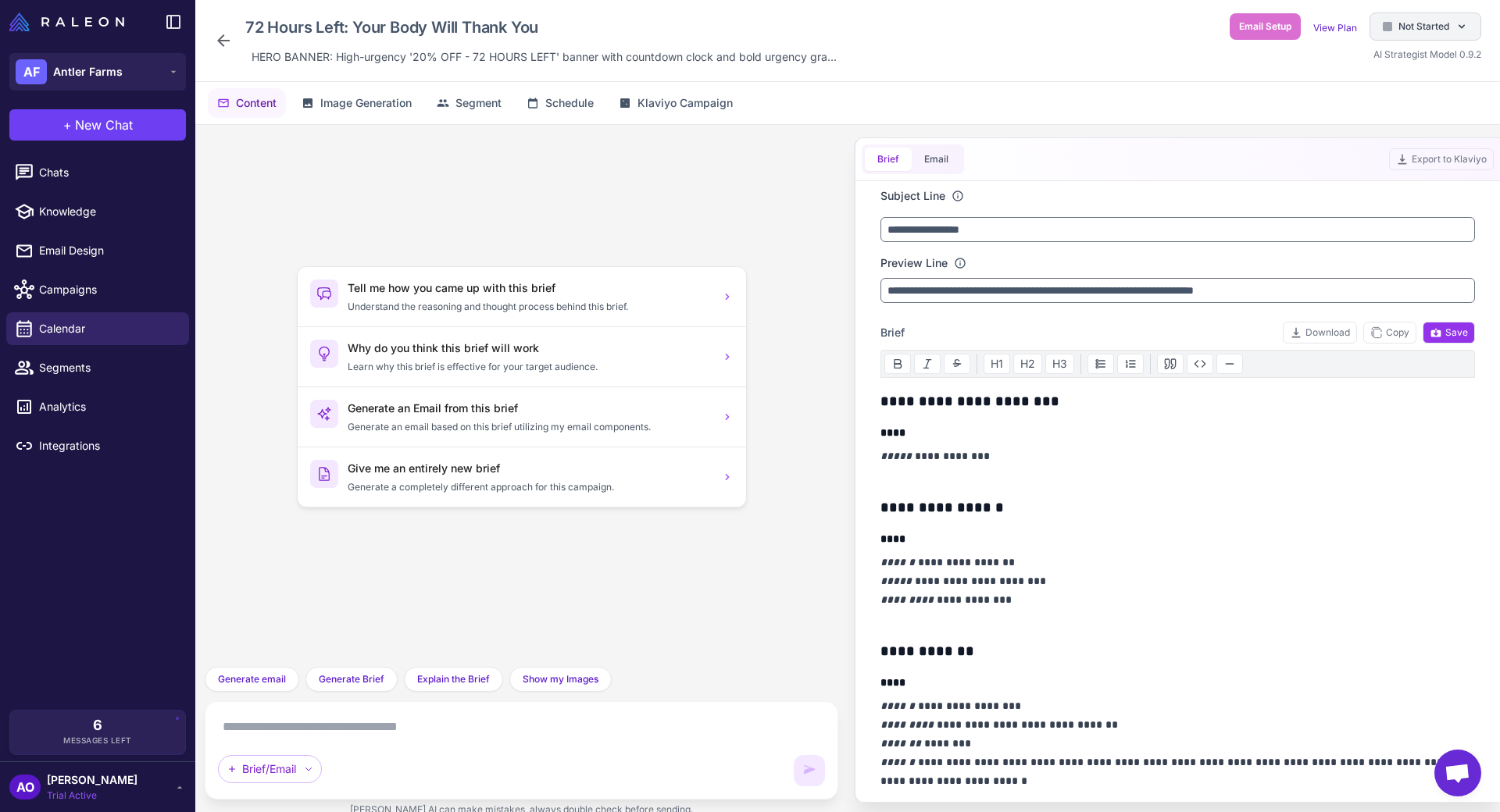
click at [1432, 29] on span "Not Started" at bounding box center [1423, 26] width 51 height 14
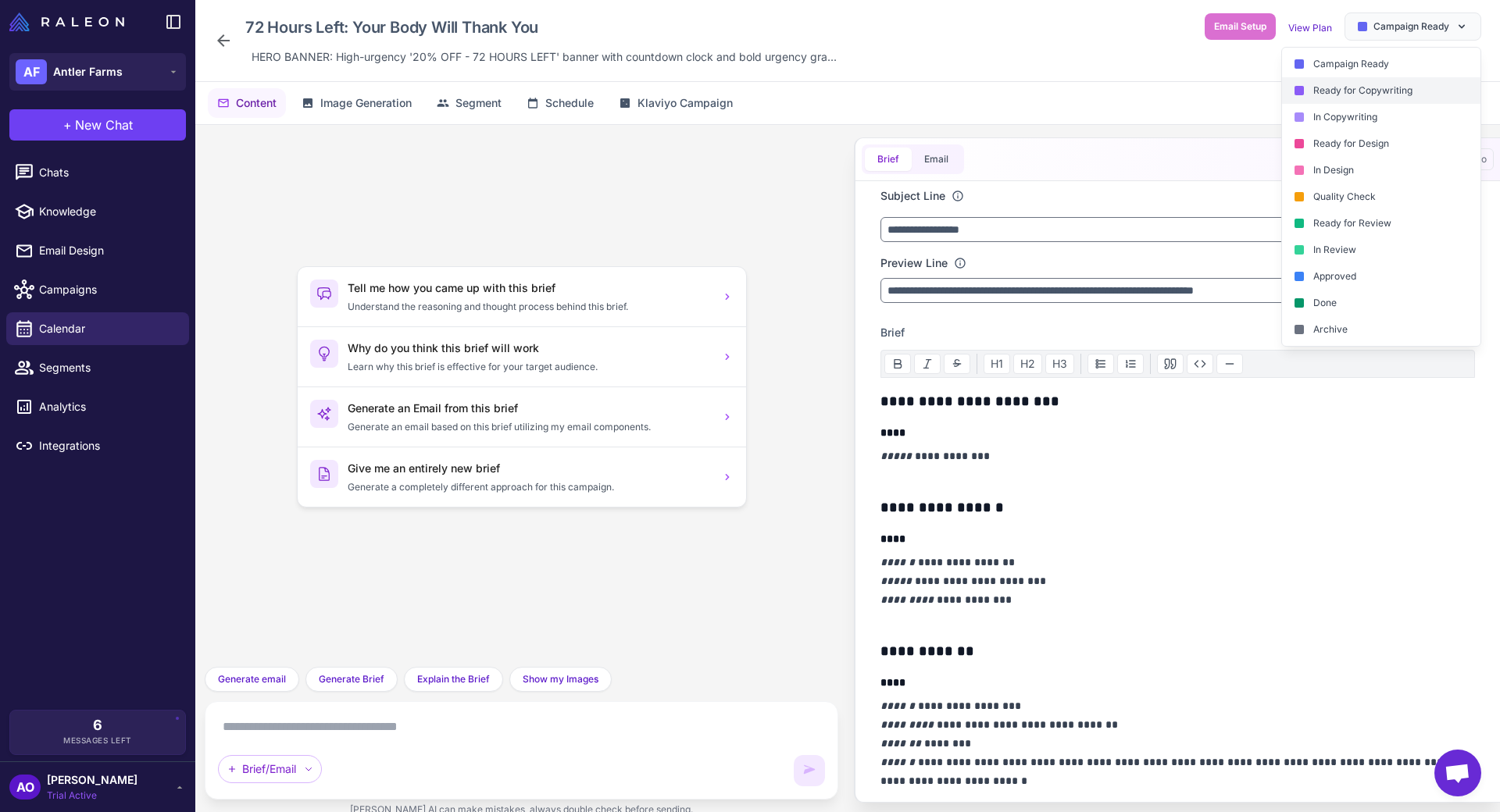
click at [1395, 79] on div "Ready for Copywriting" at bounding box center [1380, 90] width 198 height 27
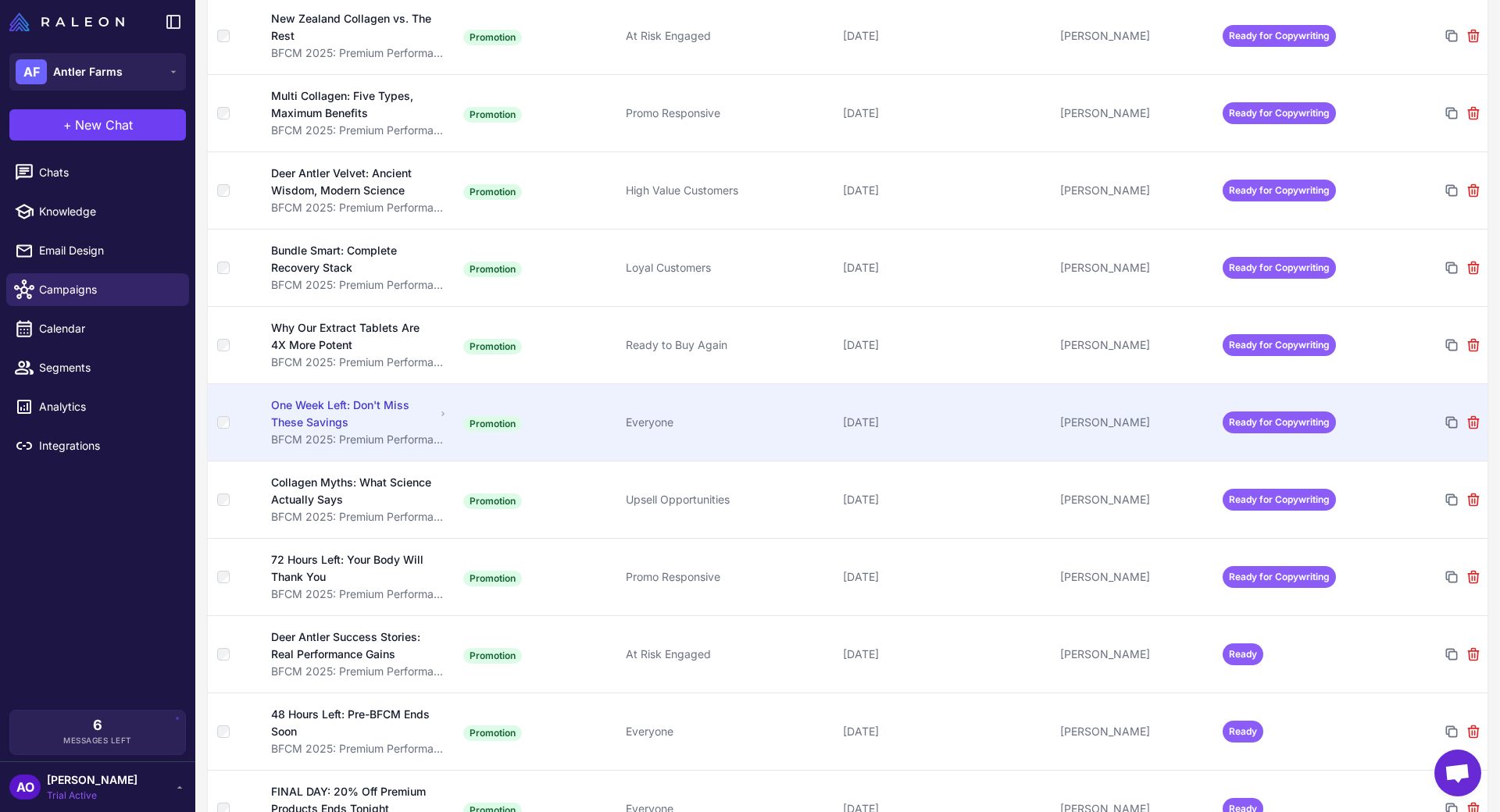
scroll to position [962, 0]
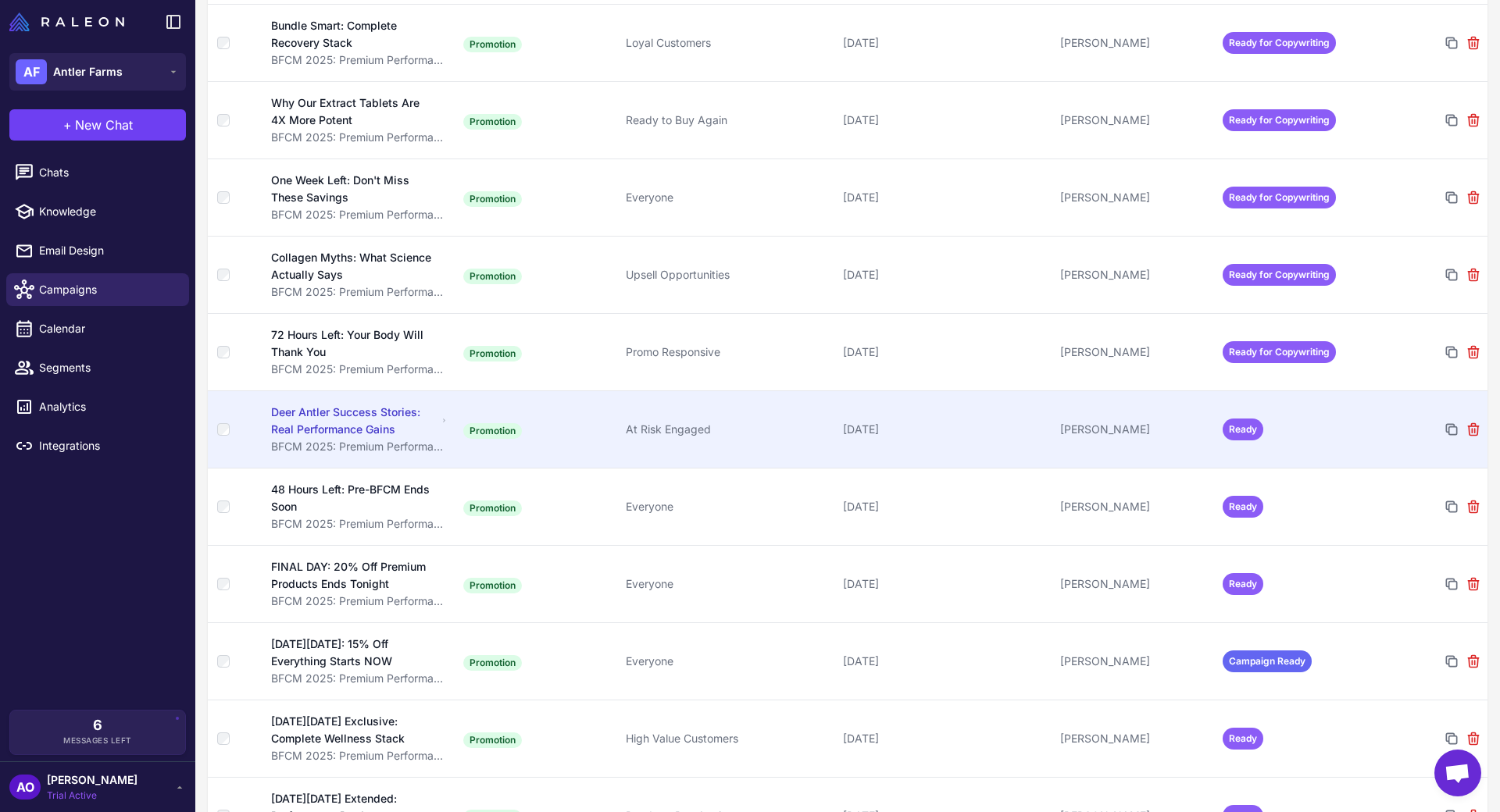
click at [1124, 393] on td "[PERSON_NAME]" at bounding box center [1135, 429] width 162 height 77
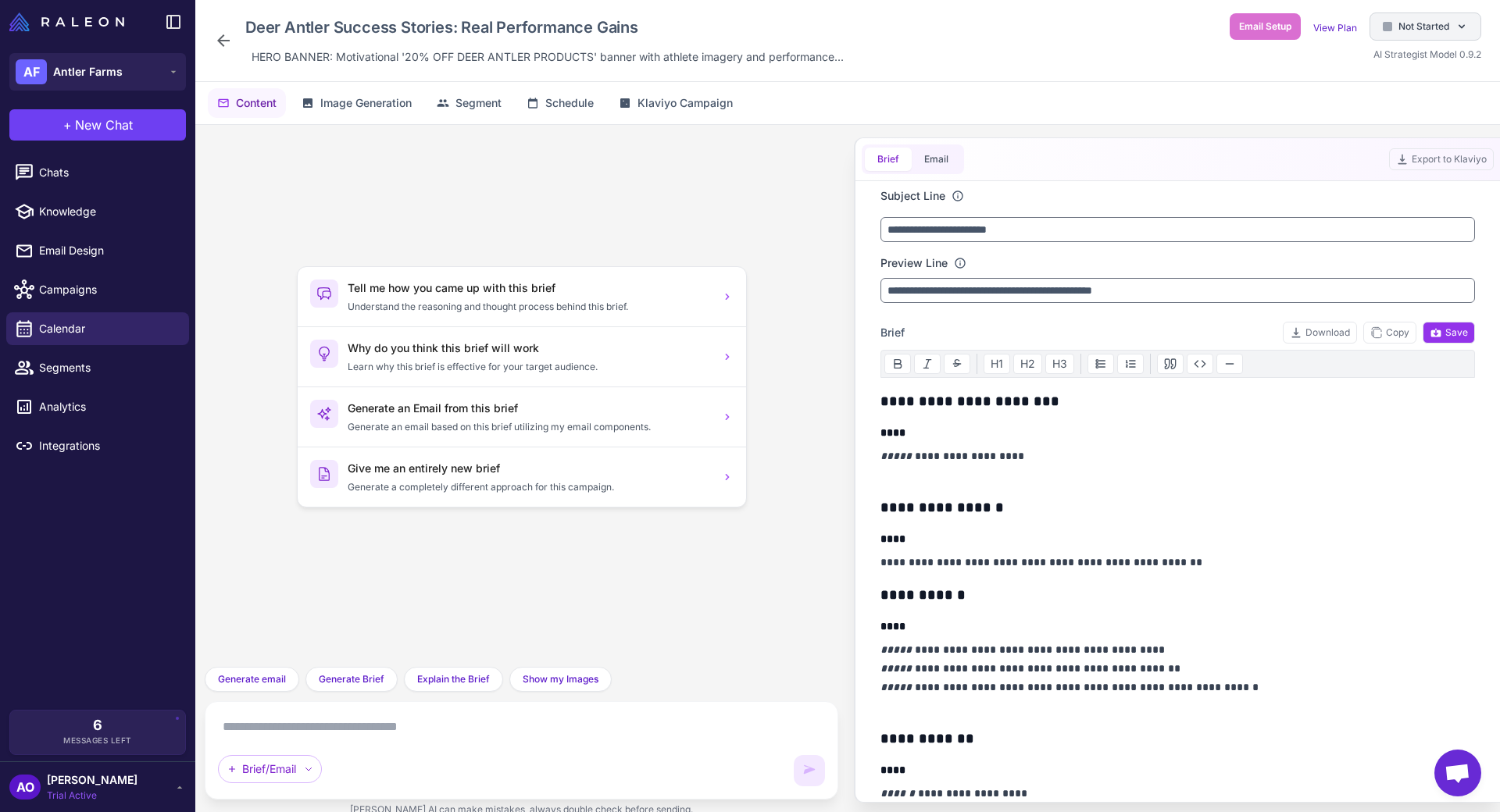
click at [1426, 32] on span "Not Started" at bounding box center [1423, 26] width 51 height 14
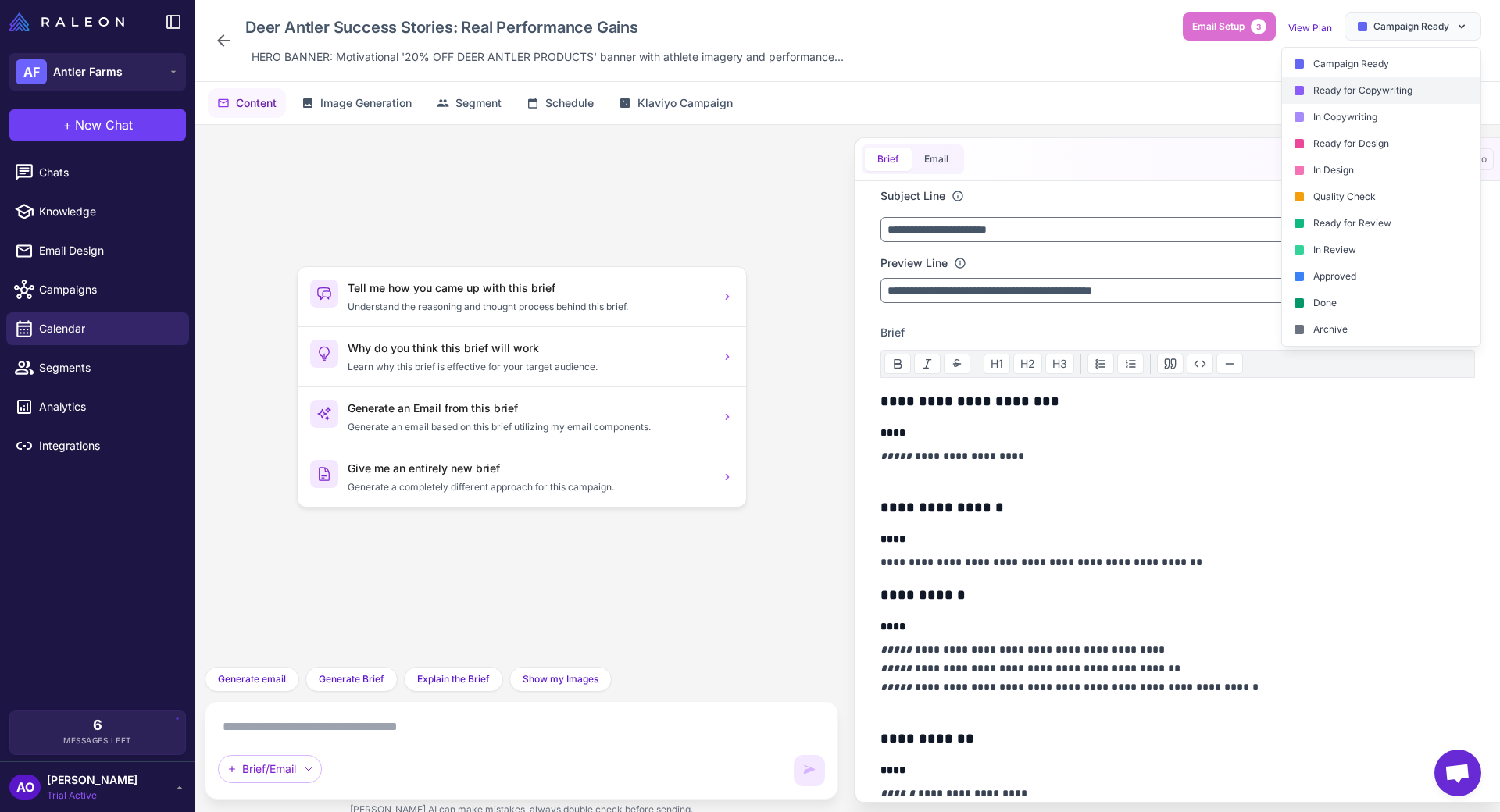
click at [1378, 94] on div "Ready for Copywriting" at bounding box center [1380, 90] width 198 height 27
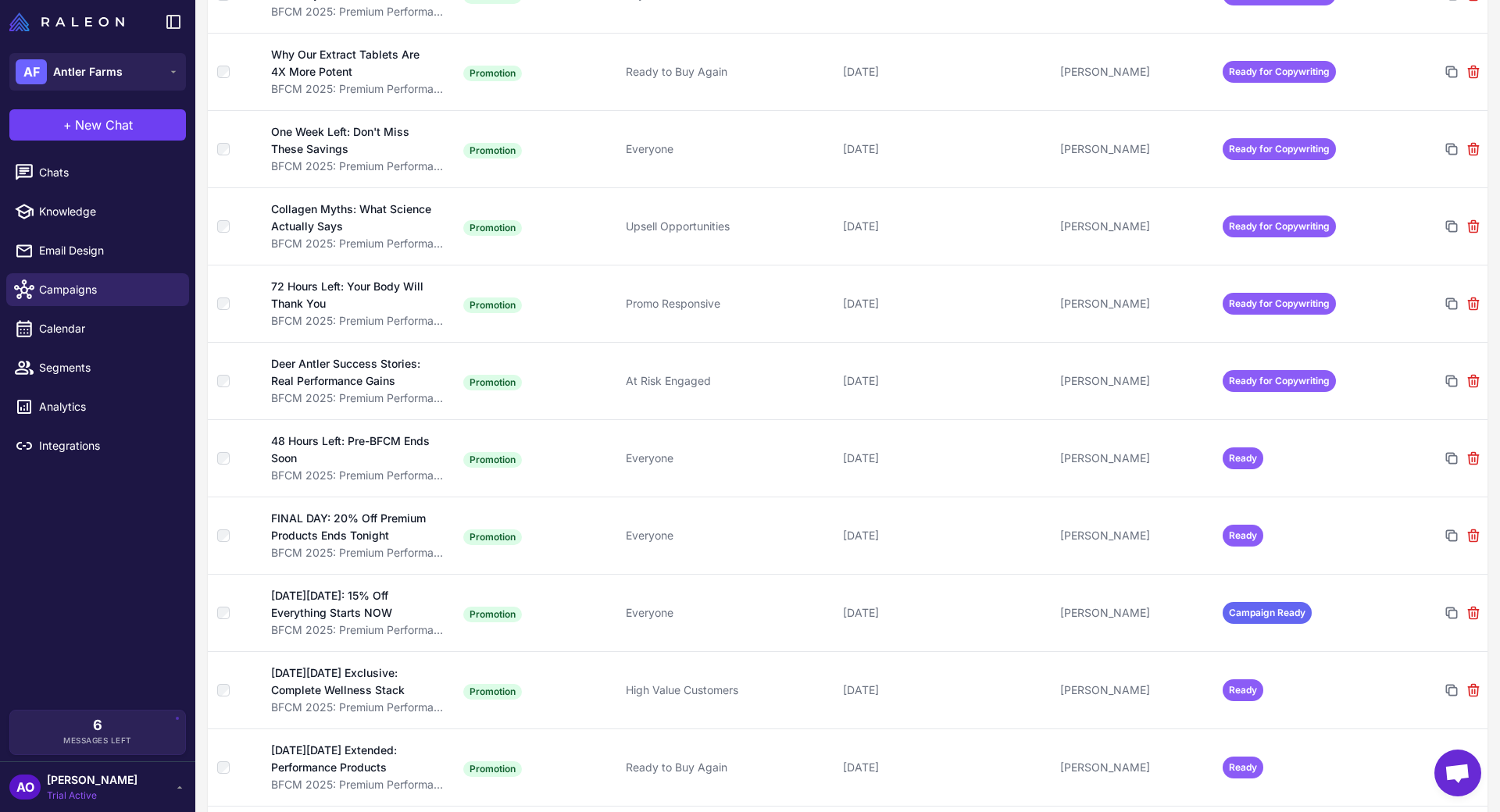
scroll to position [1112, 0]
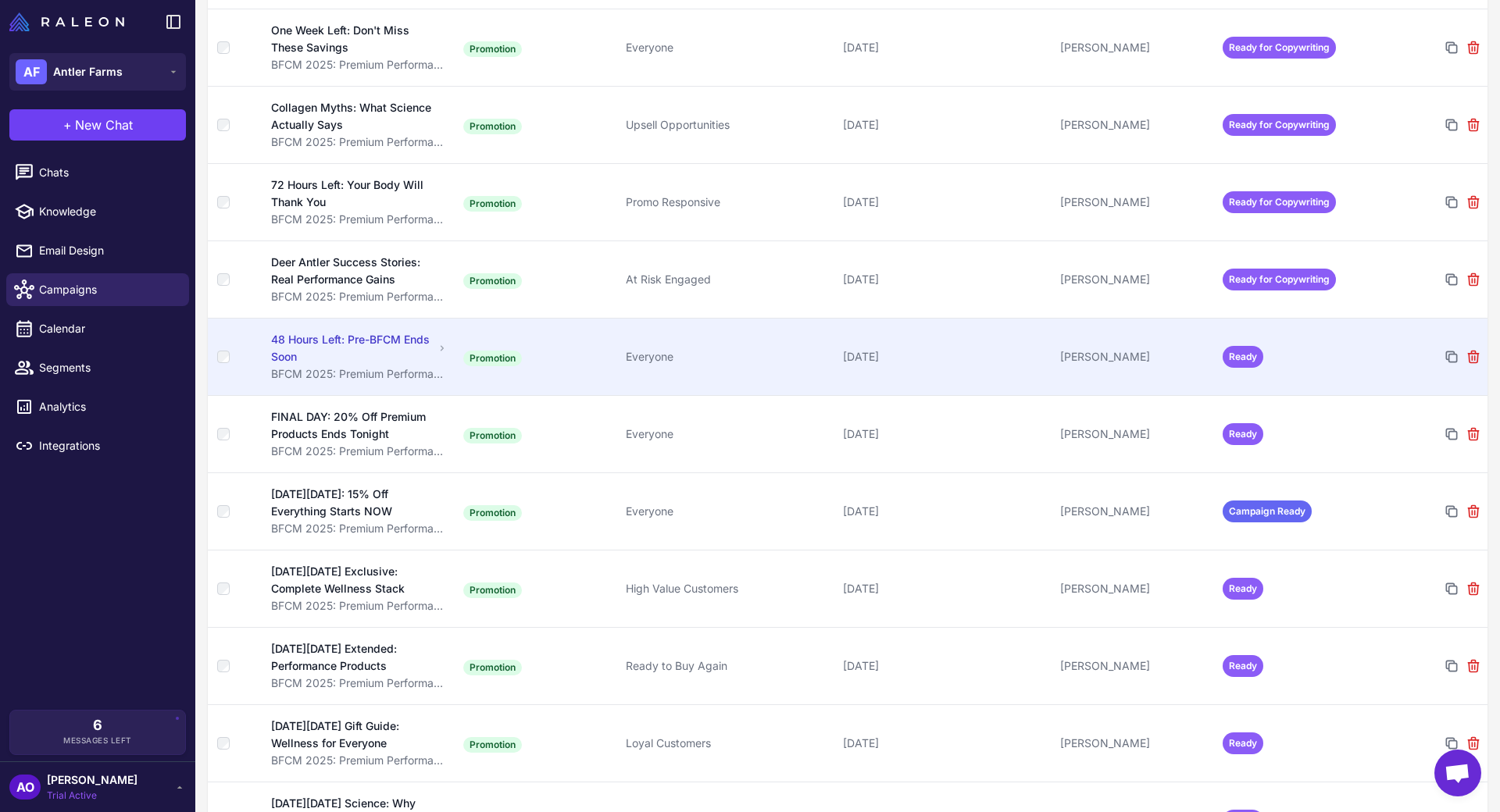
click at [1118, 340] on td "[PERSON_NAME]" at bounding box center [1135, 356] width 162 height 77
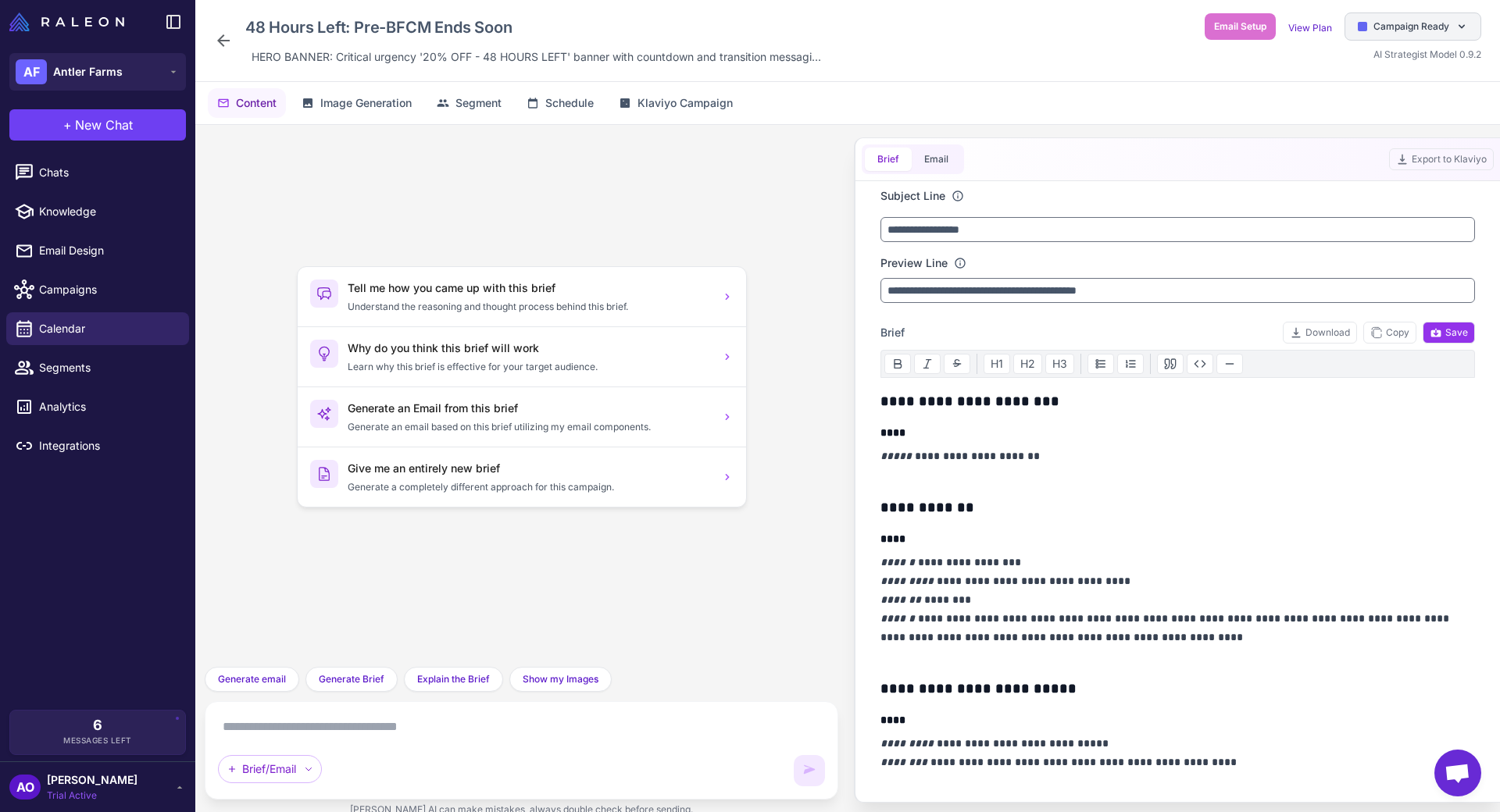
click at [1416, 29] on span "Campaign Ready" at bounding box center [1411, 26] width 76 height 14
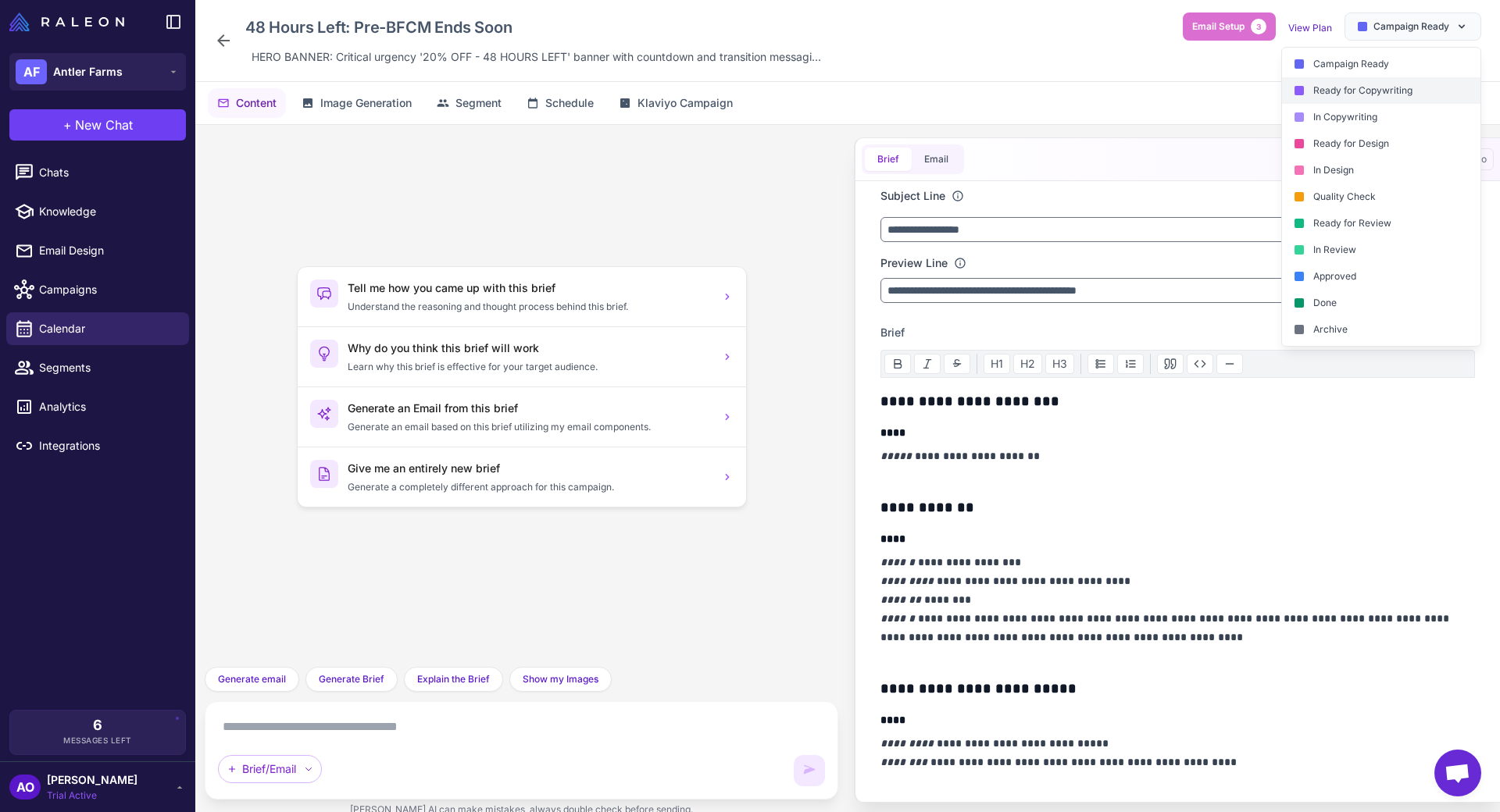
click at [1401, 90] on div "Ready for Copywriting" at bounding box center [1380, 90] width 198 height 27
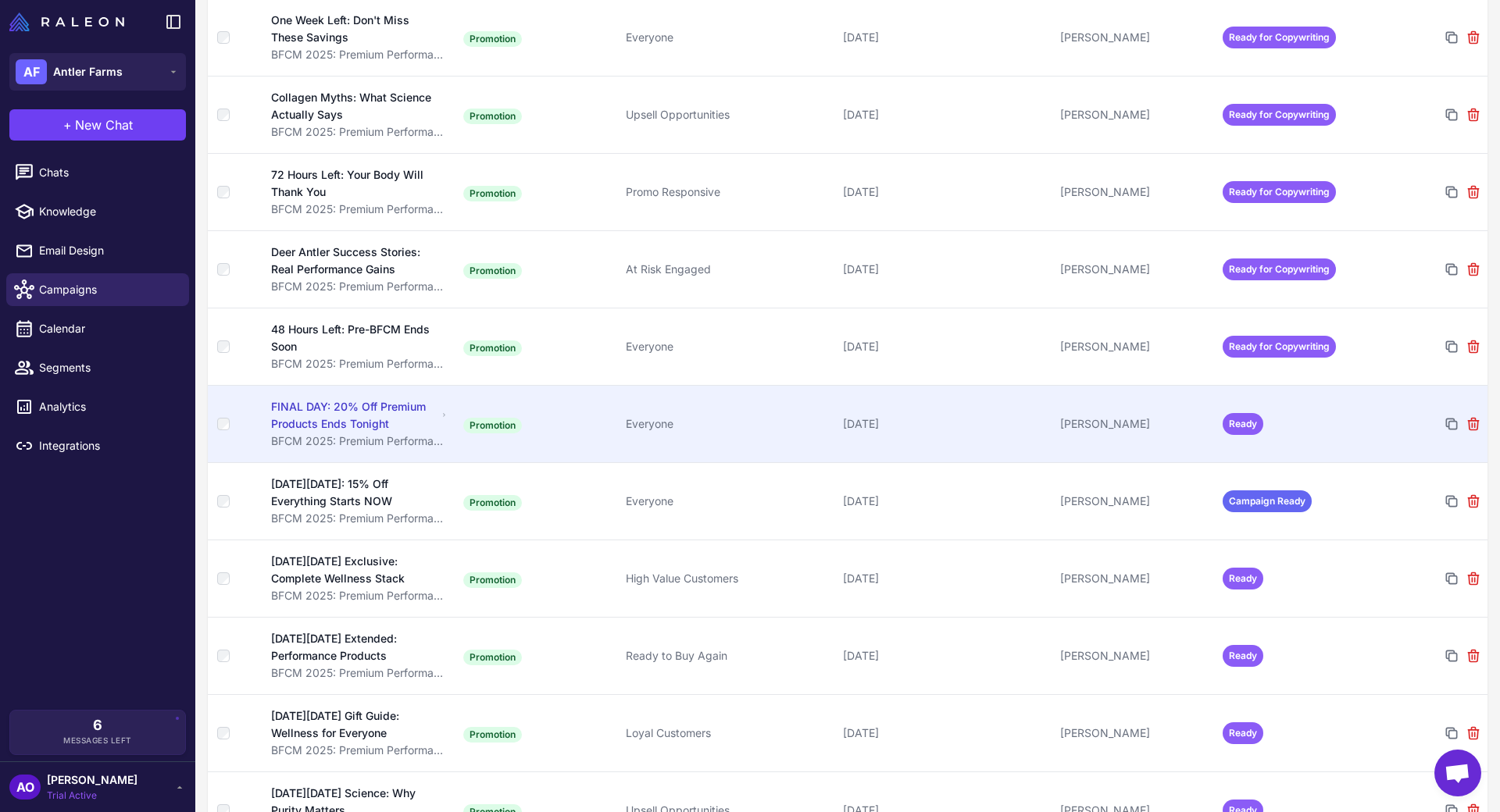
scroll to position [1128, 0]
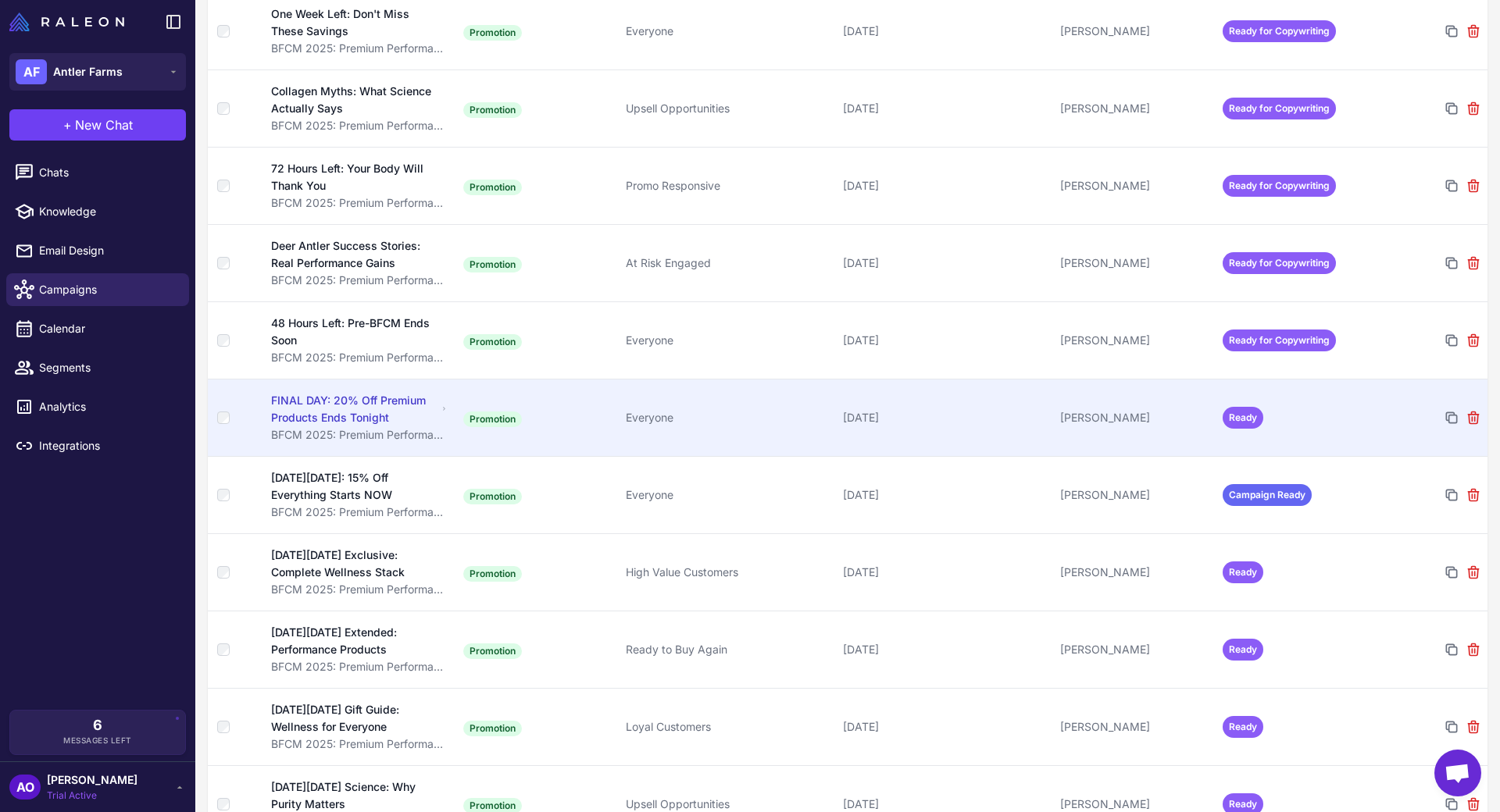
click at [1154, 409] on div "[PERSON_NAME]" at bounding box center [1134, 417] width 150 height 18
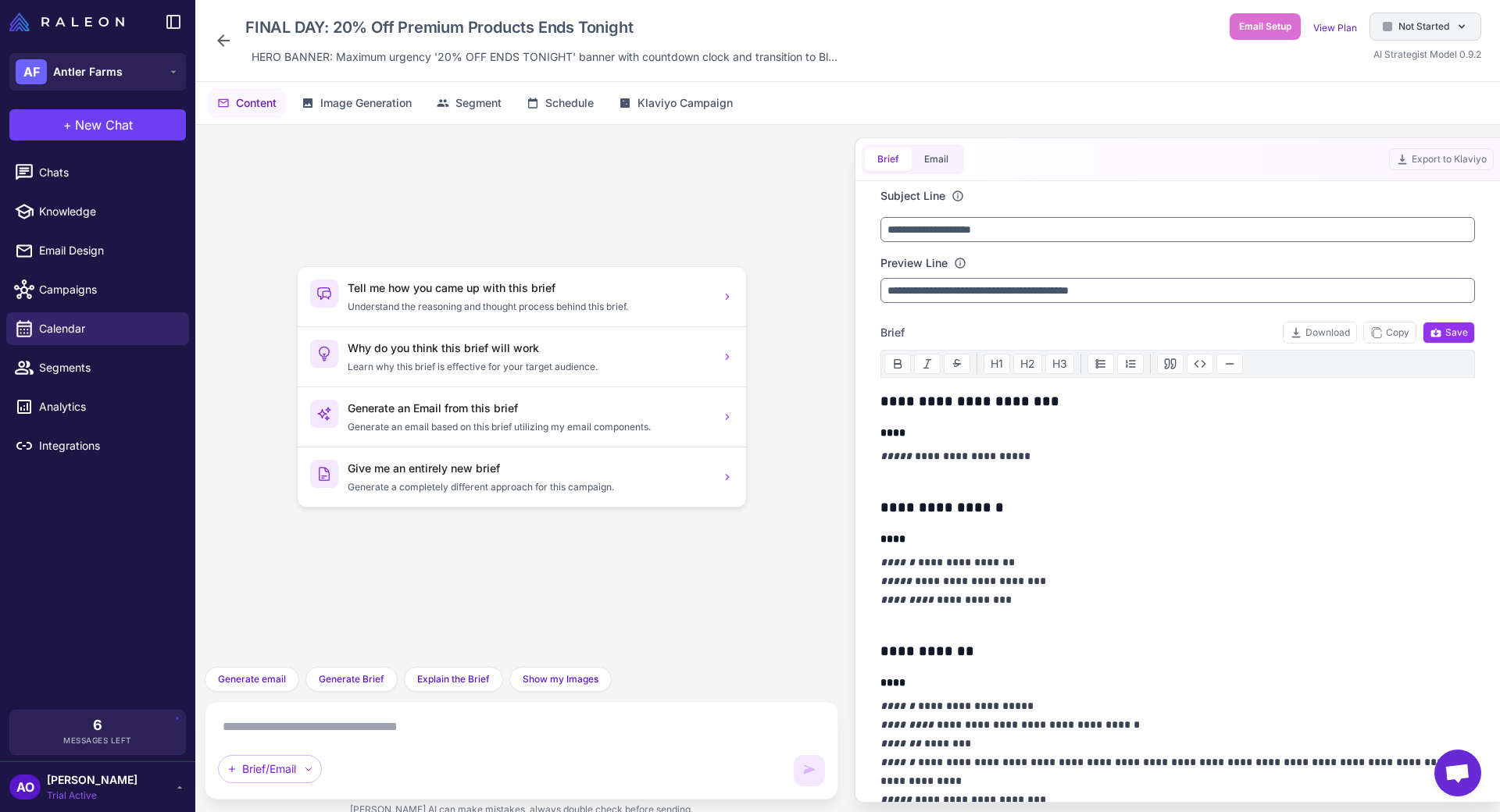
click at [1444, 35] on div "Not Started" at bounding box center [1426, 27] width 112 height 28
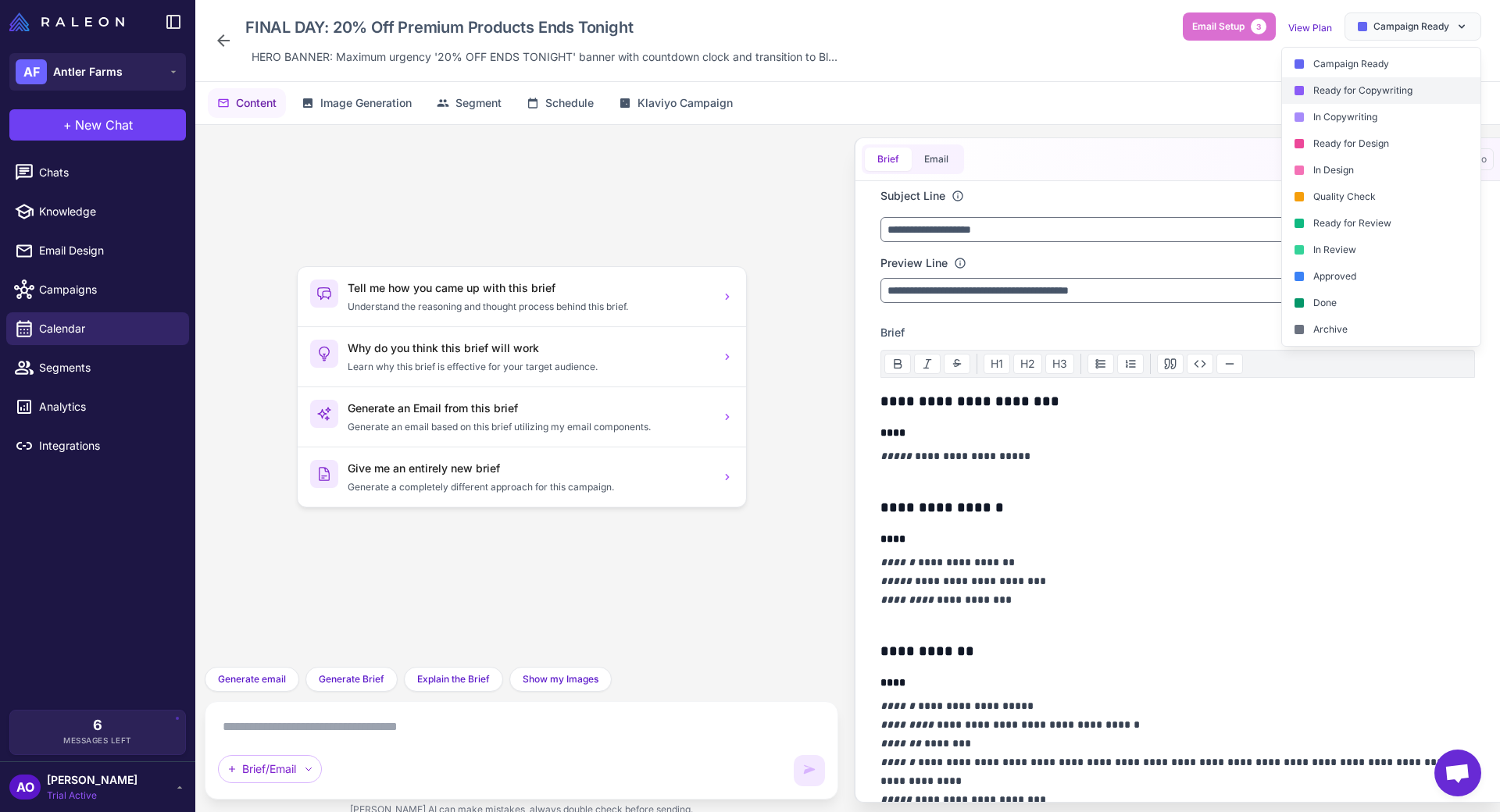
click at [1362, 86] on div "Ready for Copywriting" at bounding box center [1380, 90] width 198 height 27
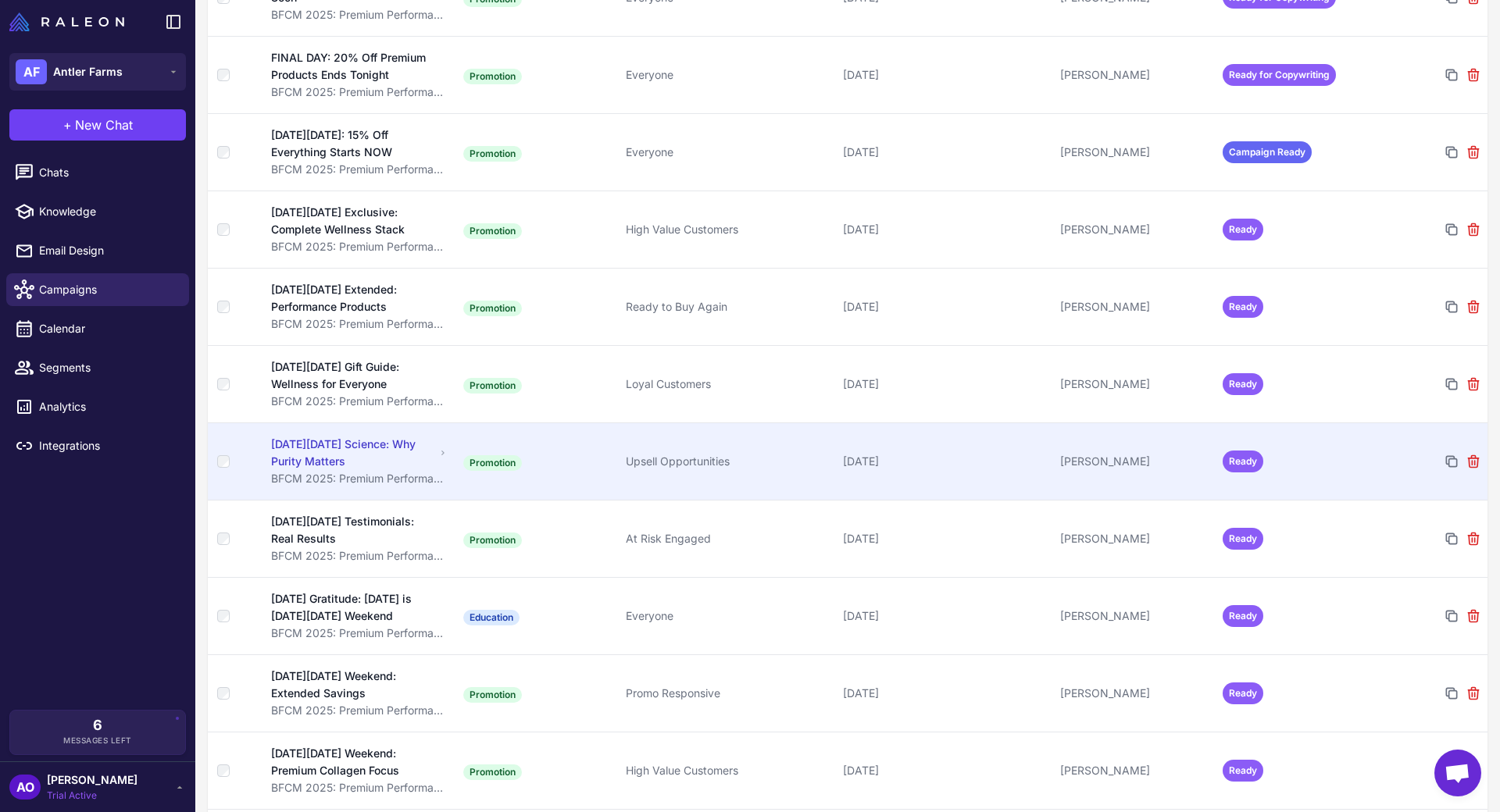
scroll to position [1491, 0]
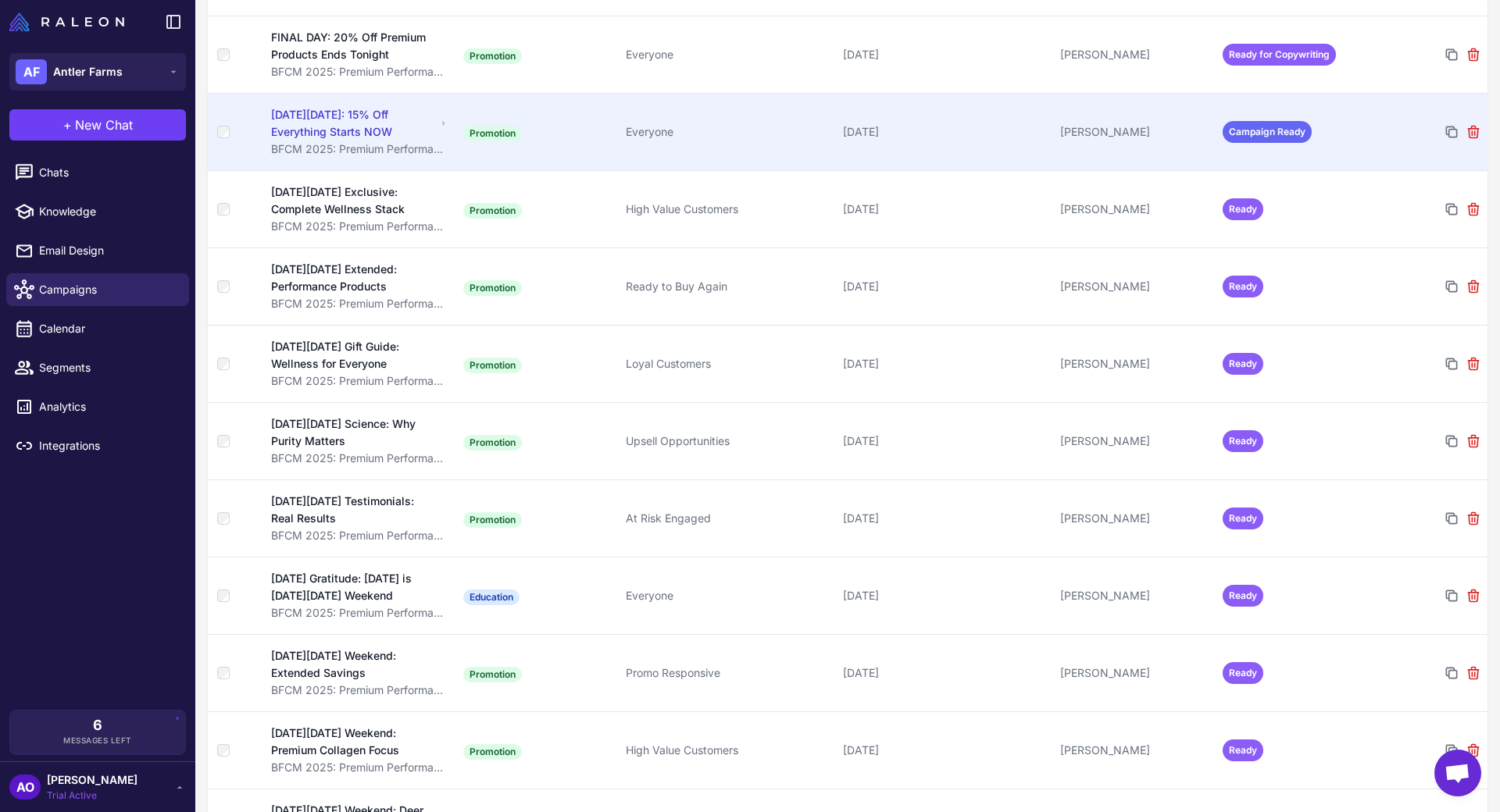
click at [1082, 94] on td "[PERSON_NAME]" at bounding box center [1135, 131] width 162 height 77
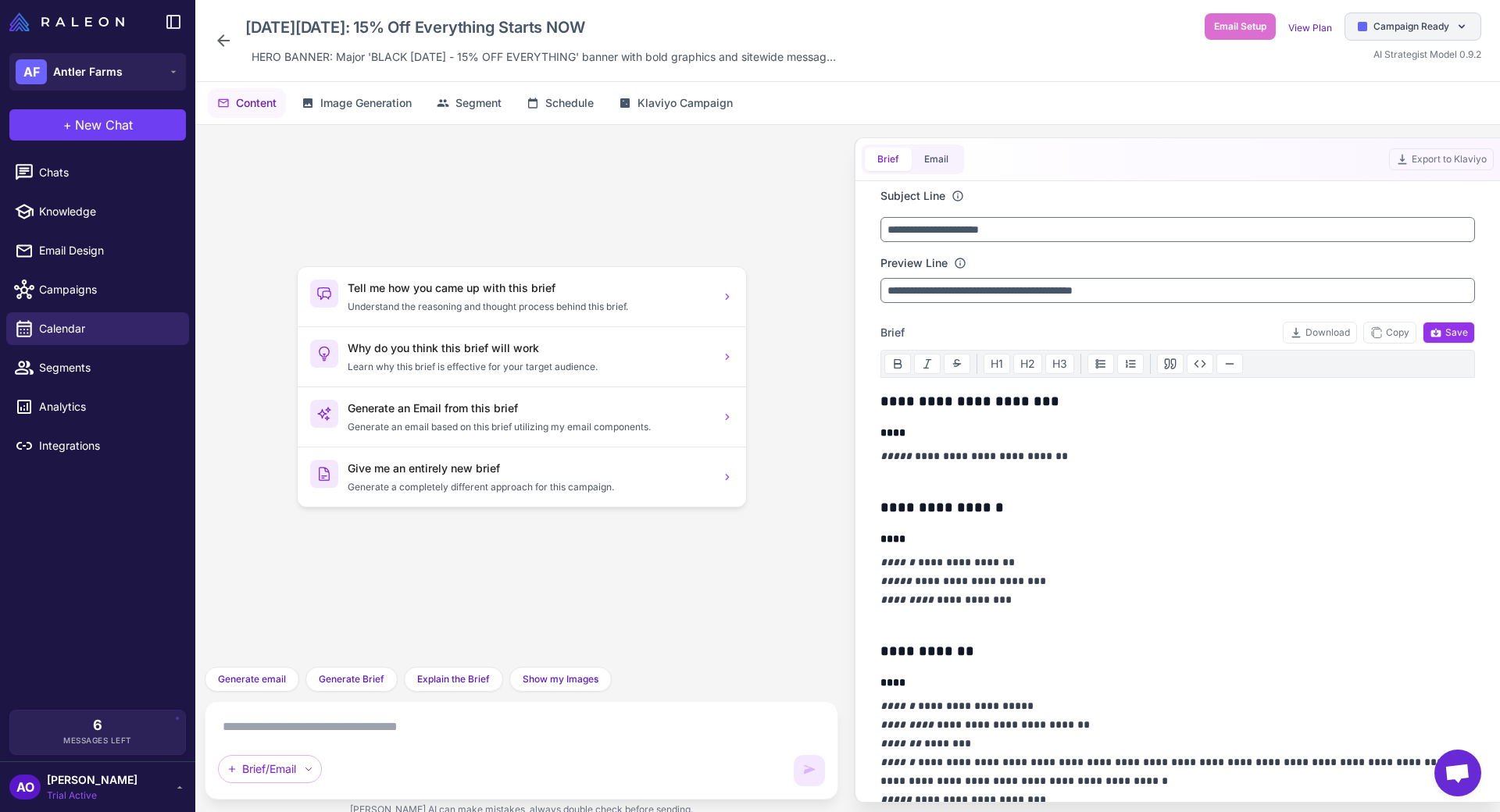
click at [1410, 18] on div "Campaign Ready" at bounding box center [1412, 27] width 136 height 28
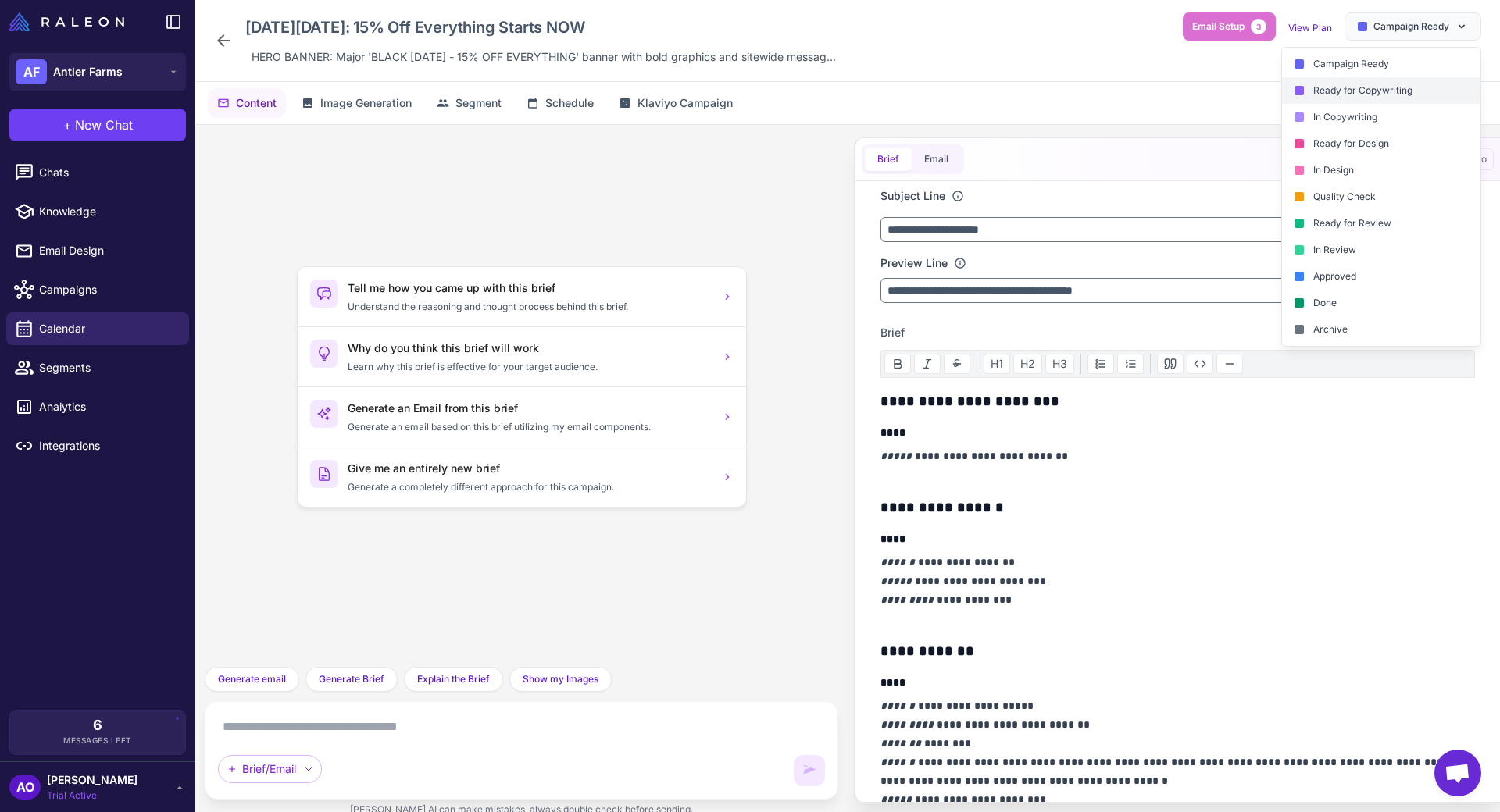
click at [1393, 89] on div "Ready for Copywriting" at bounding box center [1380, 90] width 198 height 27
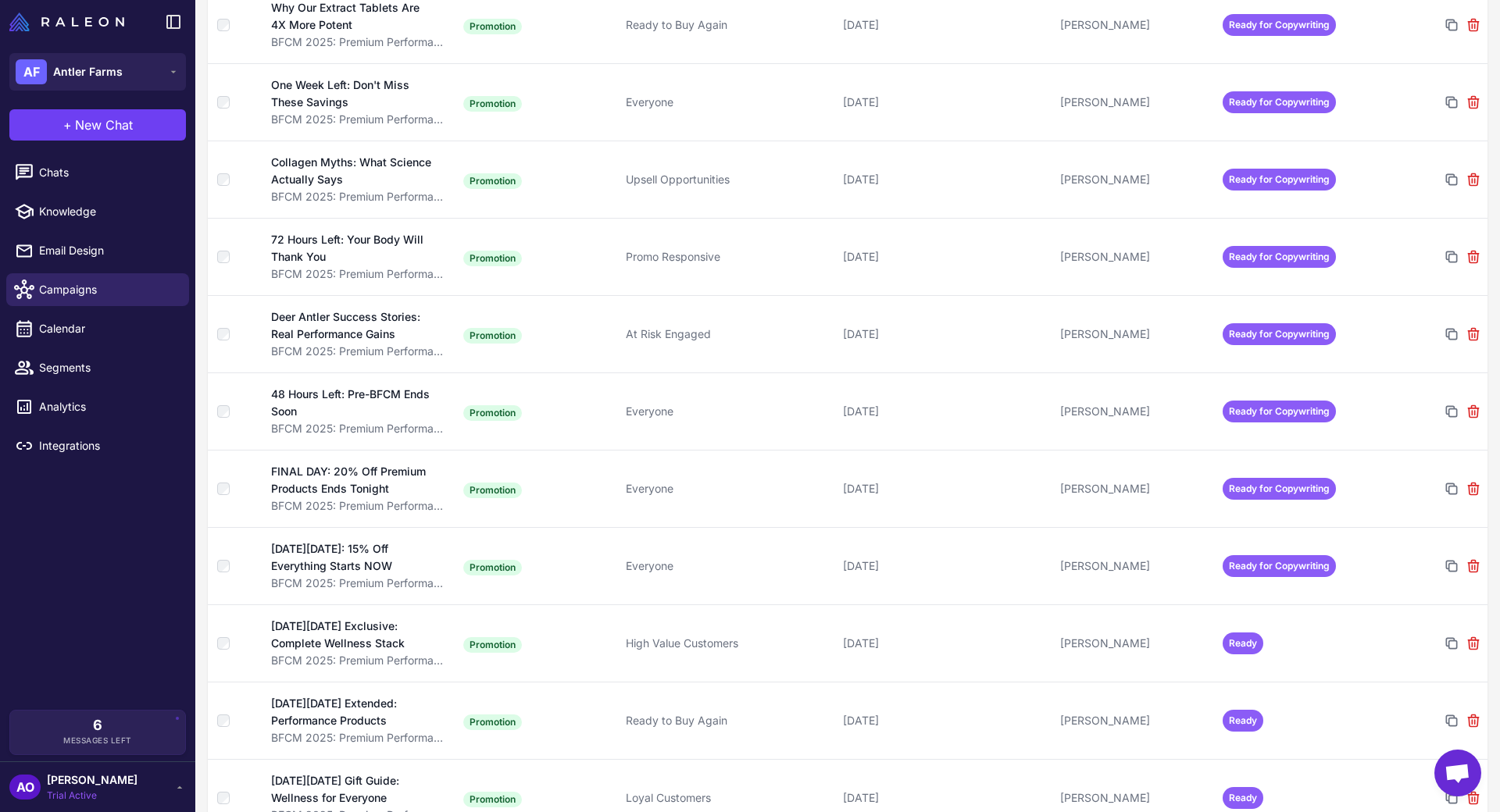
scroll to position [1317, 0]
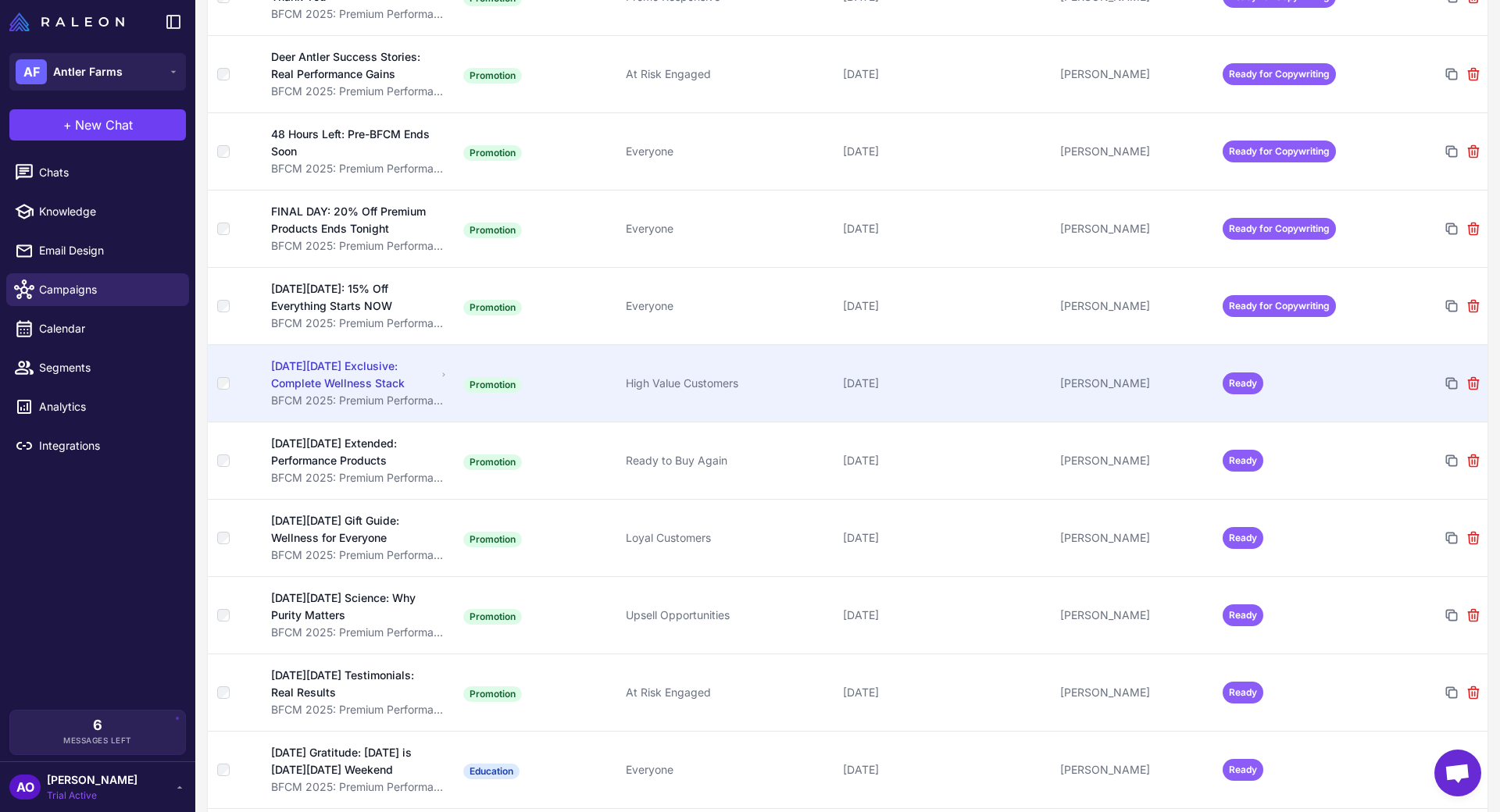
click at [1160, 375] on div "[PERSON_NAME]" at bounding box center [1134, 383] width 150 height 18
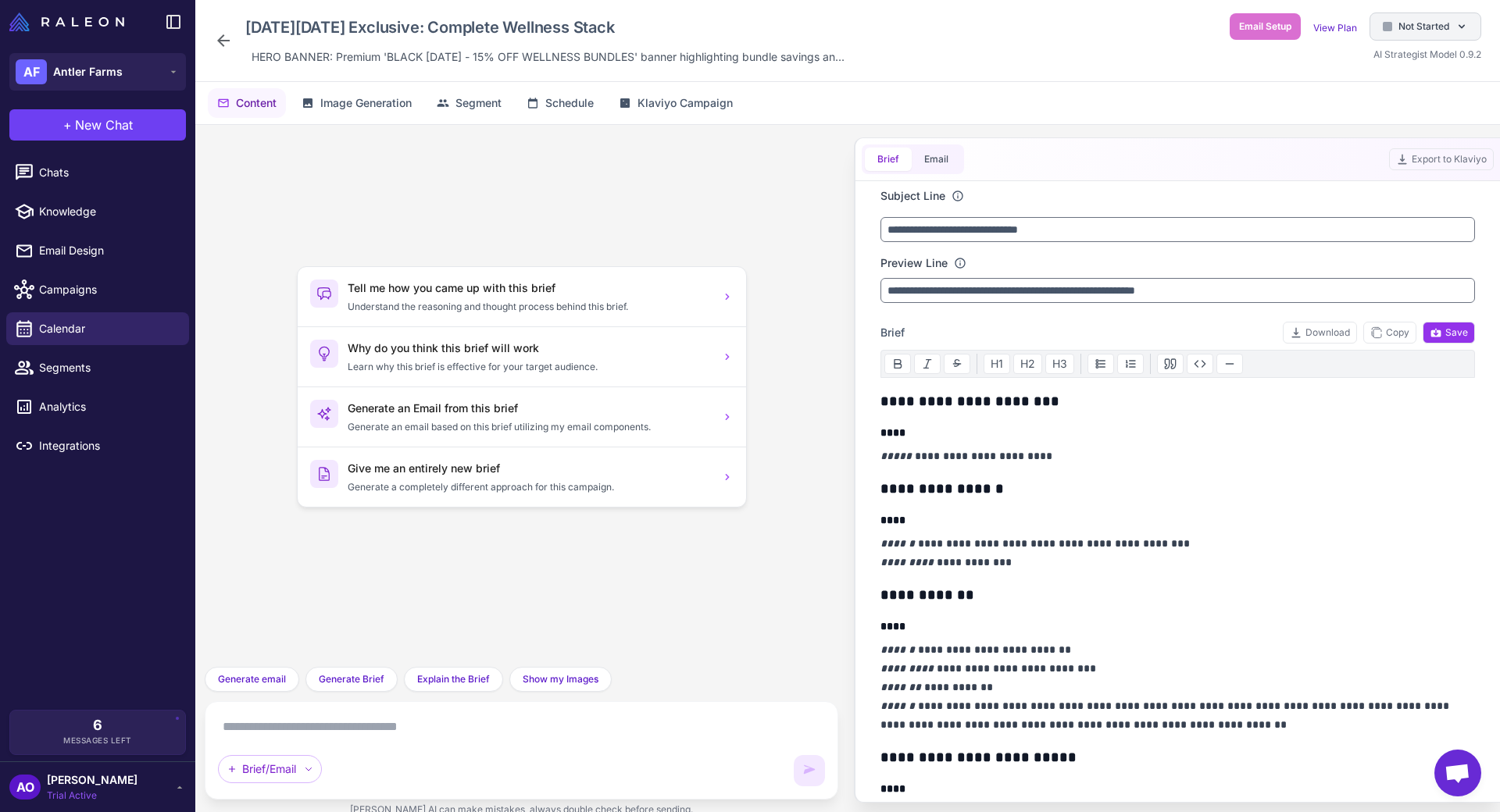
click at [1396, 39] on div "Not Started" at bounding box center [1426, 27] width 112 height 28
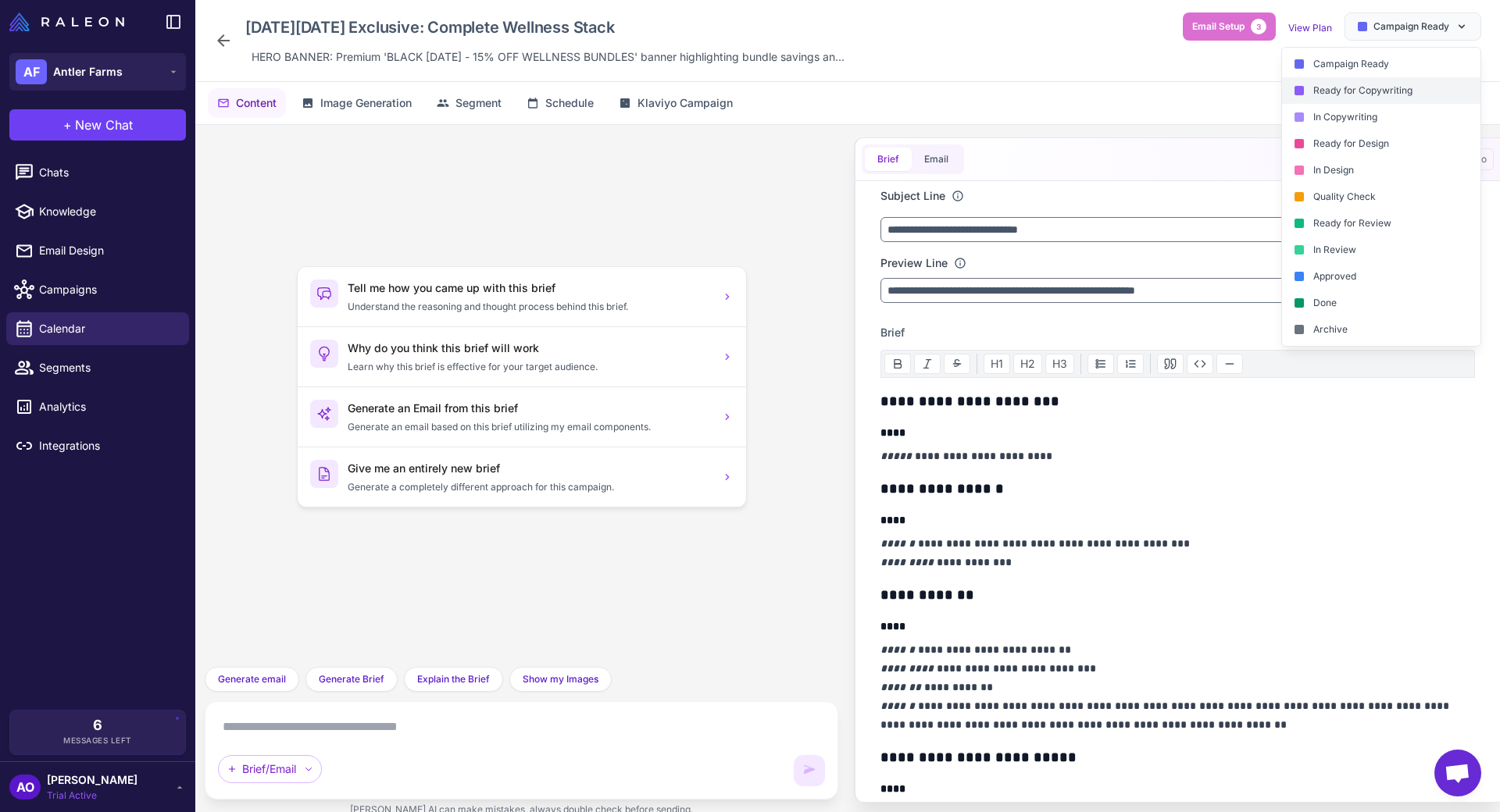
click at [1380, 89] on div "Ready for Copywriting" at bounding box center [1380, 90] width 198 height 27
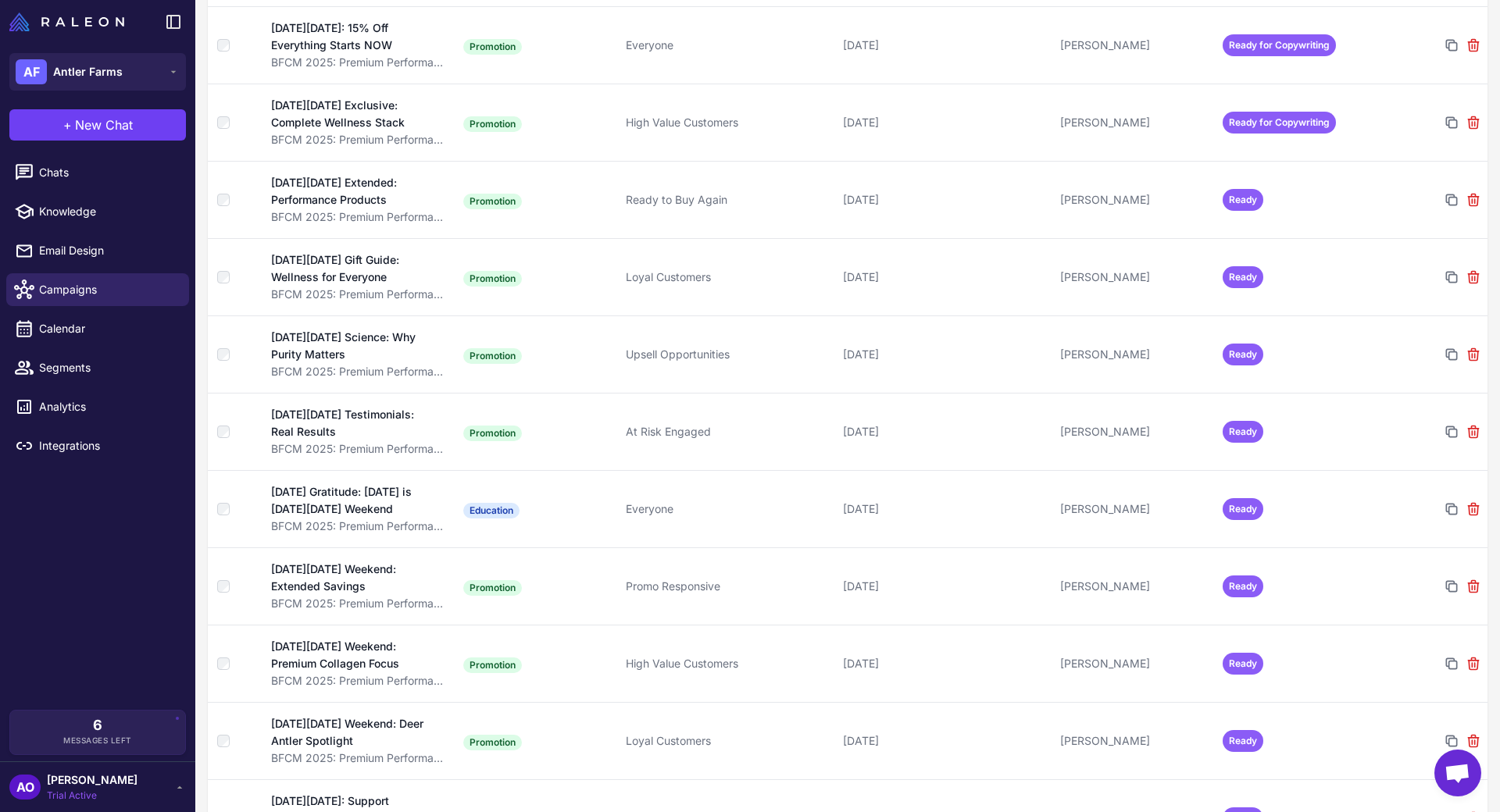
scroll to position [1601, 0]
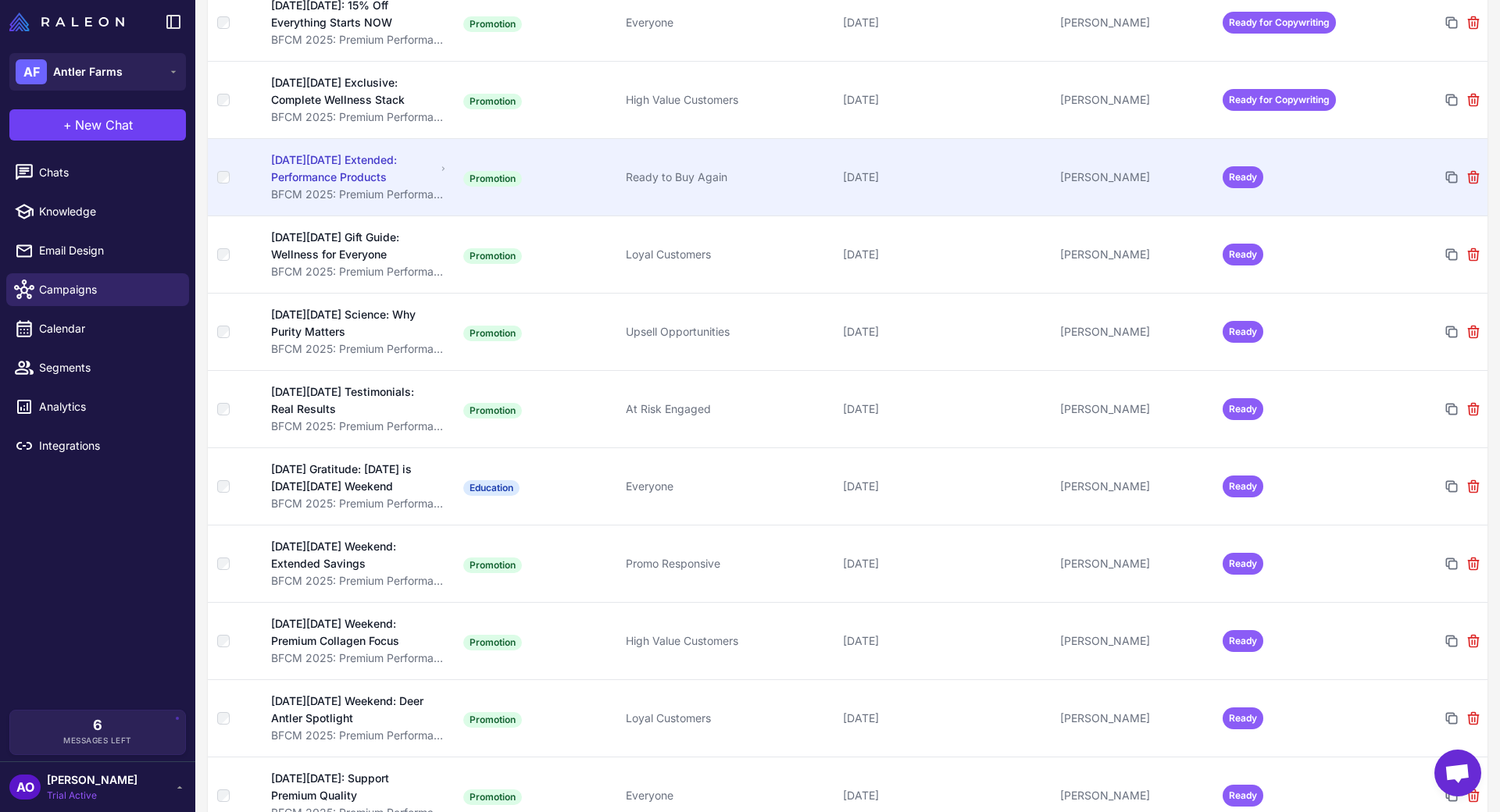
click at [1132, 171] on td "[PERSON_NAME]" at bounding box center [1135, 176] width 162 height 77
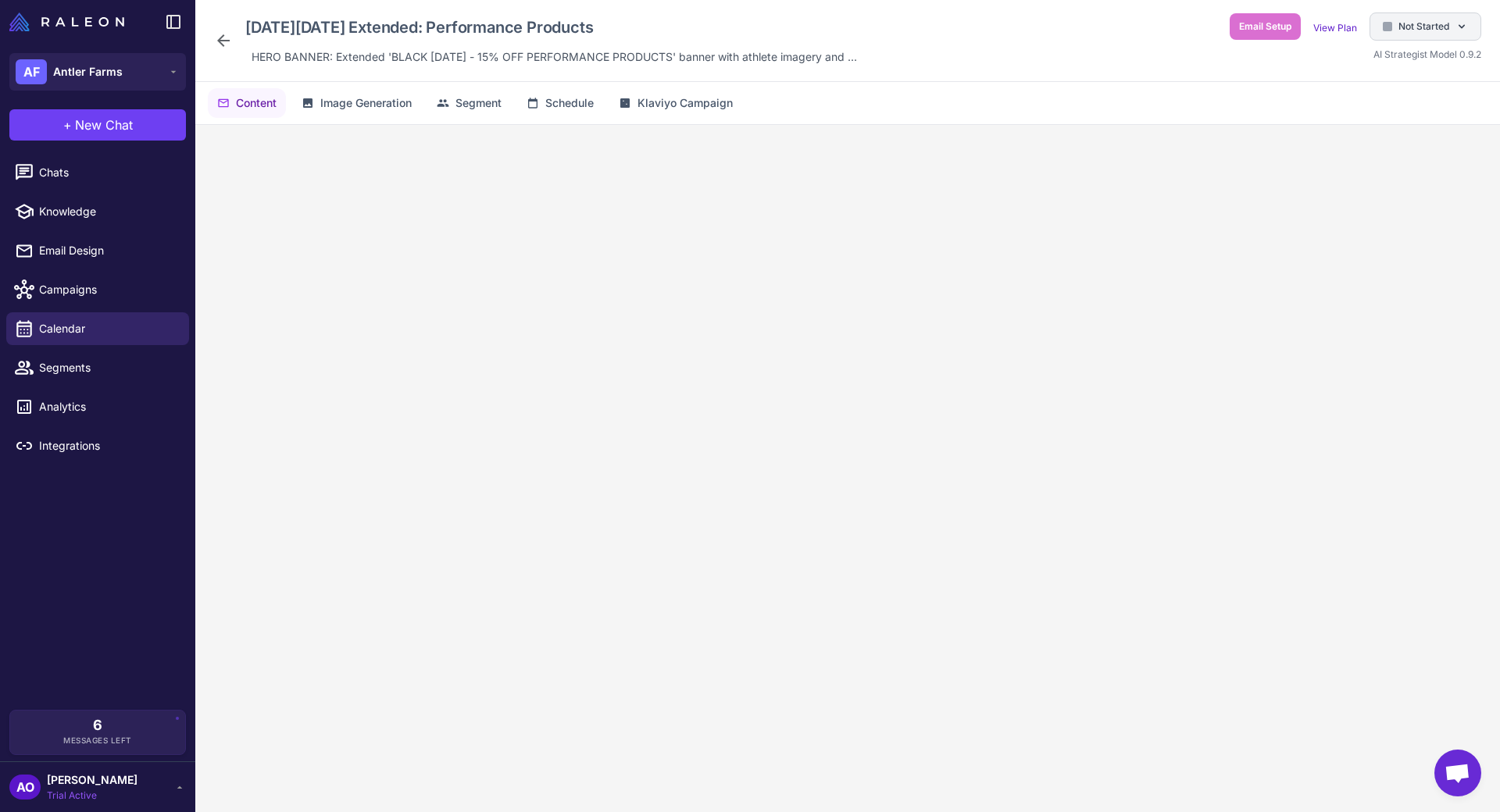
click at [1424, 23] on span "Not Started" at bounding box center [1423, 26] width 51 height 14
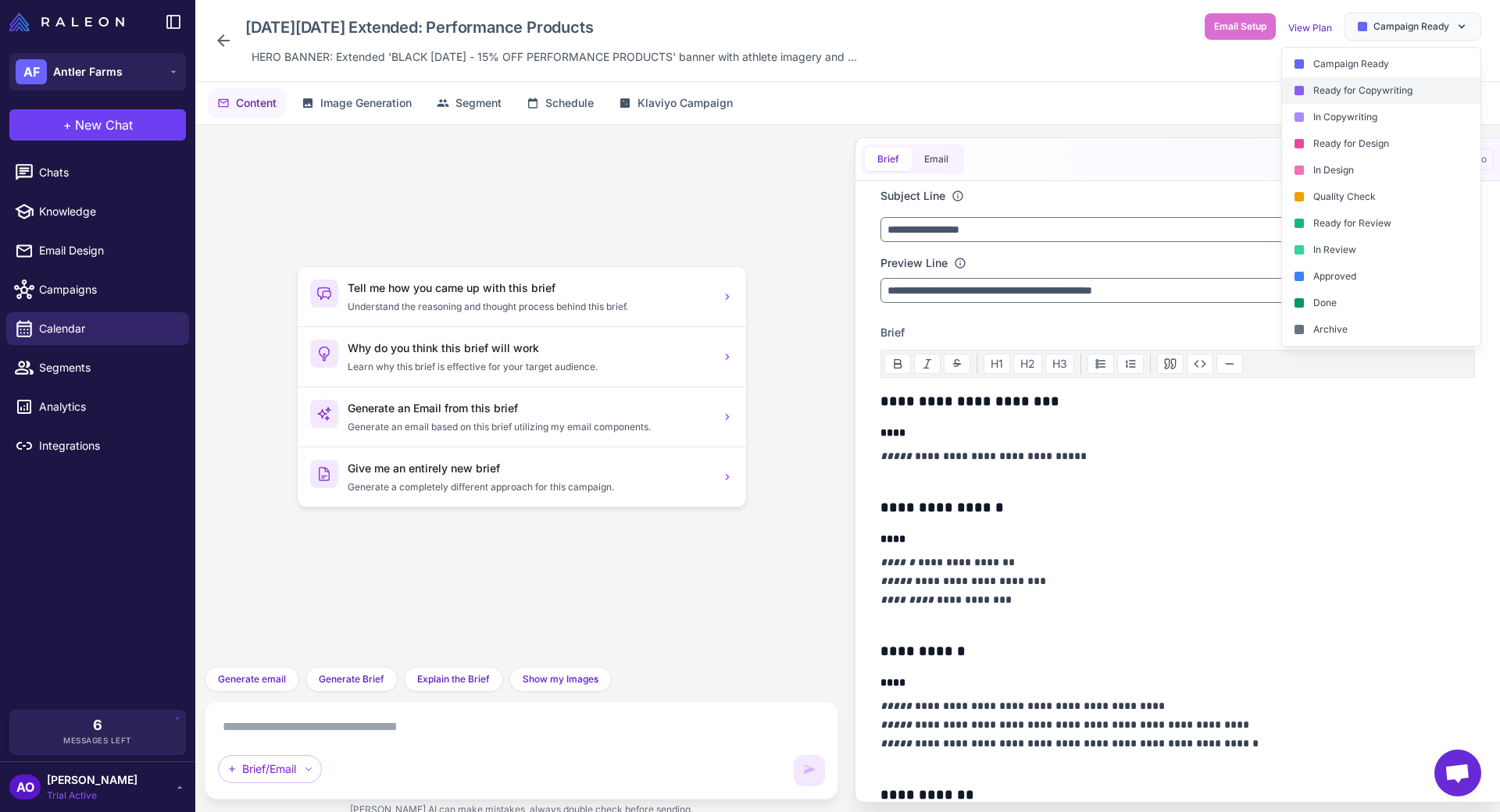
click at [1412, 80] on div "Ready for Copywriting" at bounding box center [1380, 90] width 198 height 27
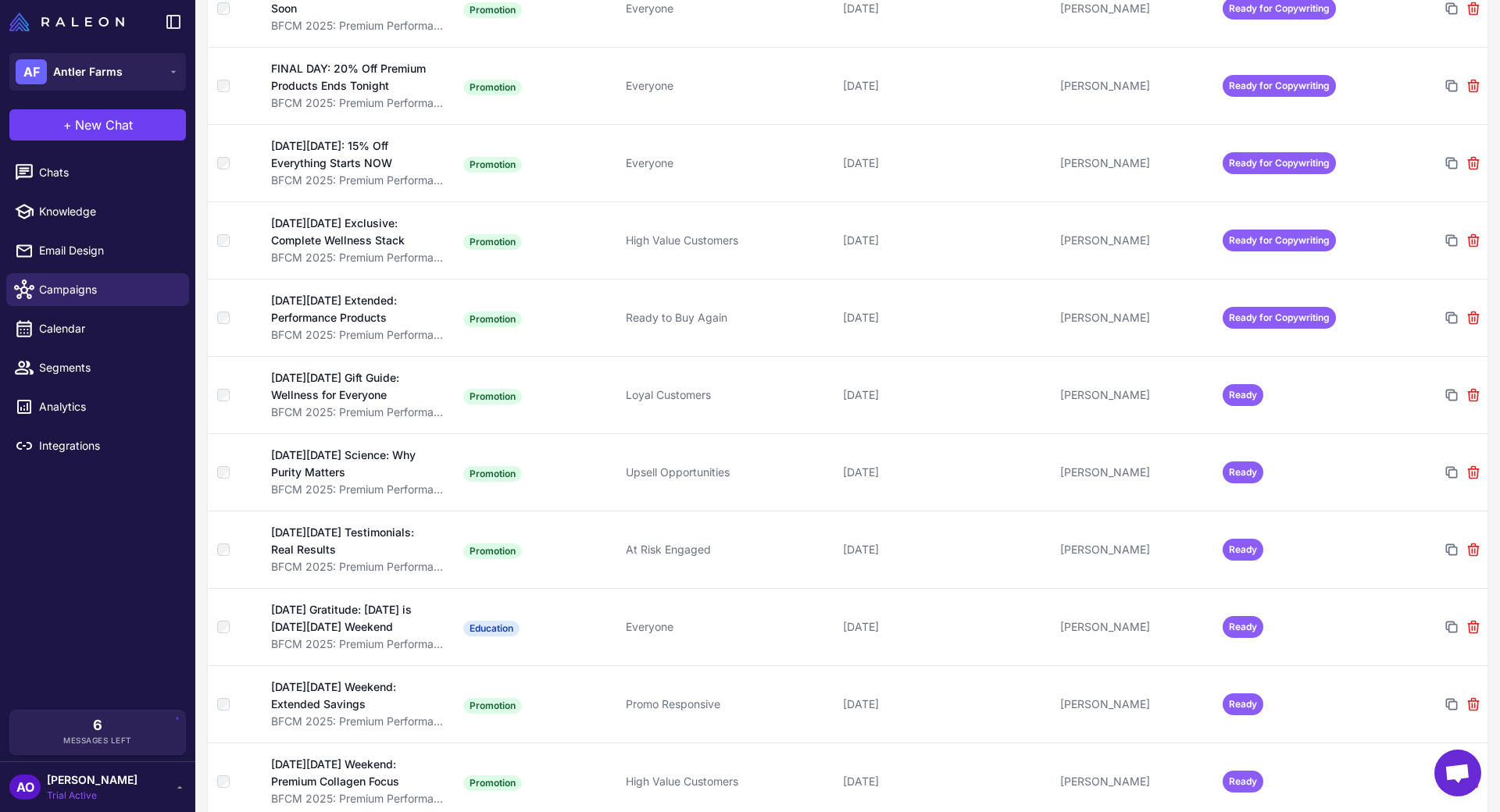
scroll to position [1487, 0]
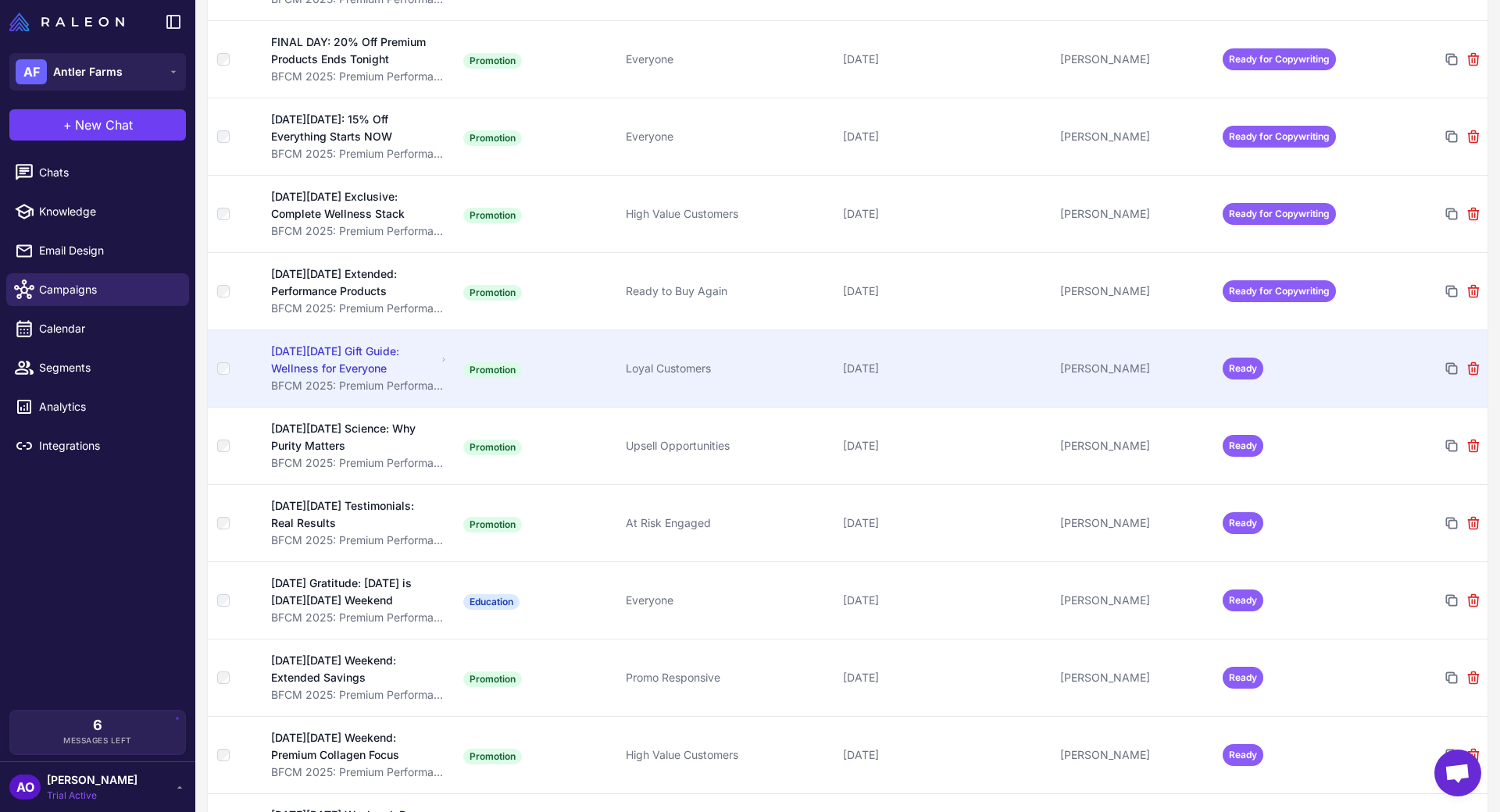
click at [1142, 360] on div "[PERSON_NAME]" at bounding box center [1134, 368] width 150 height 18
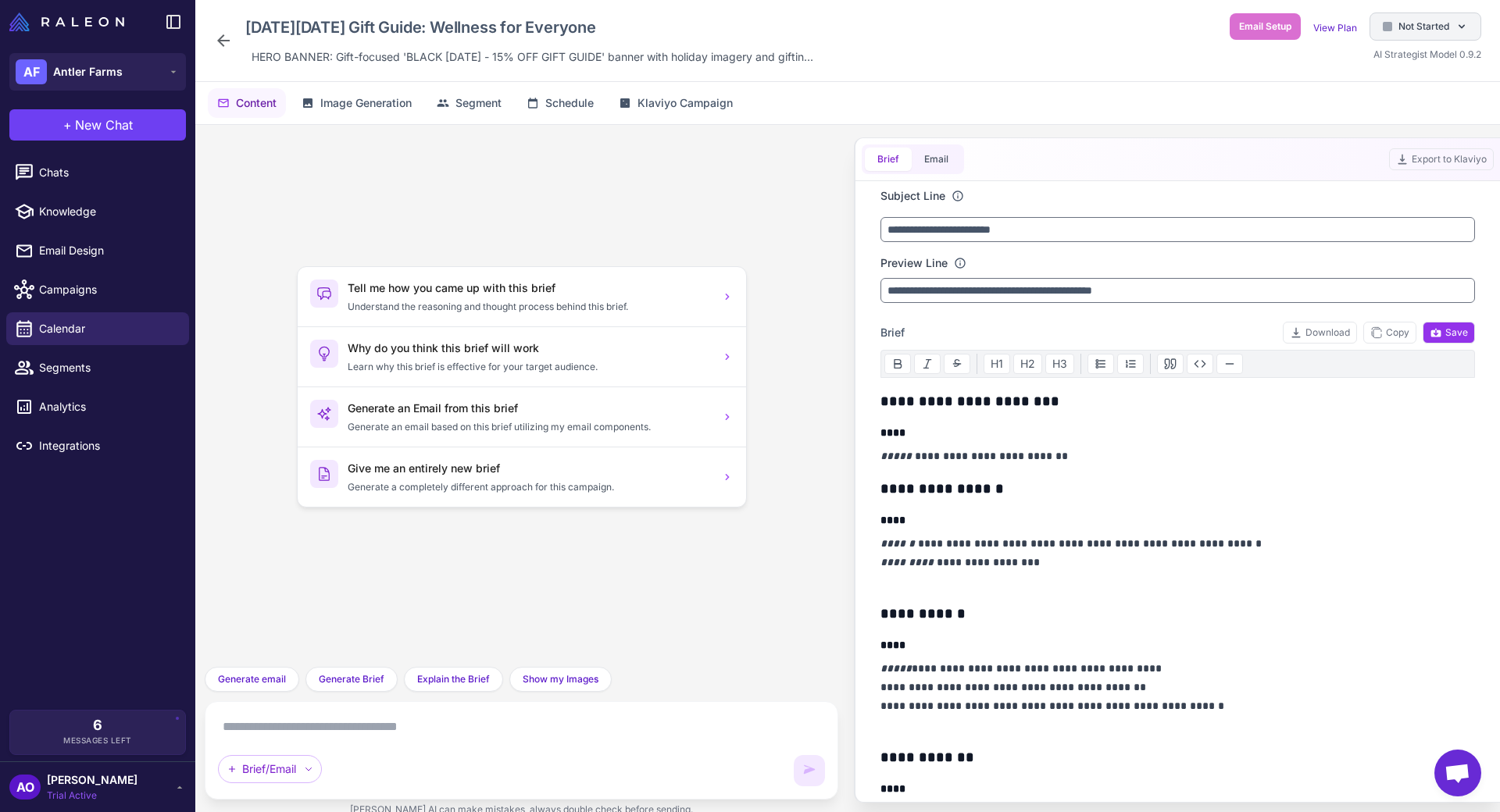
click at [1400, 30] on span "Not Started" at bounding box center [1423, 26] width 51 height 14
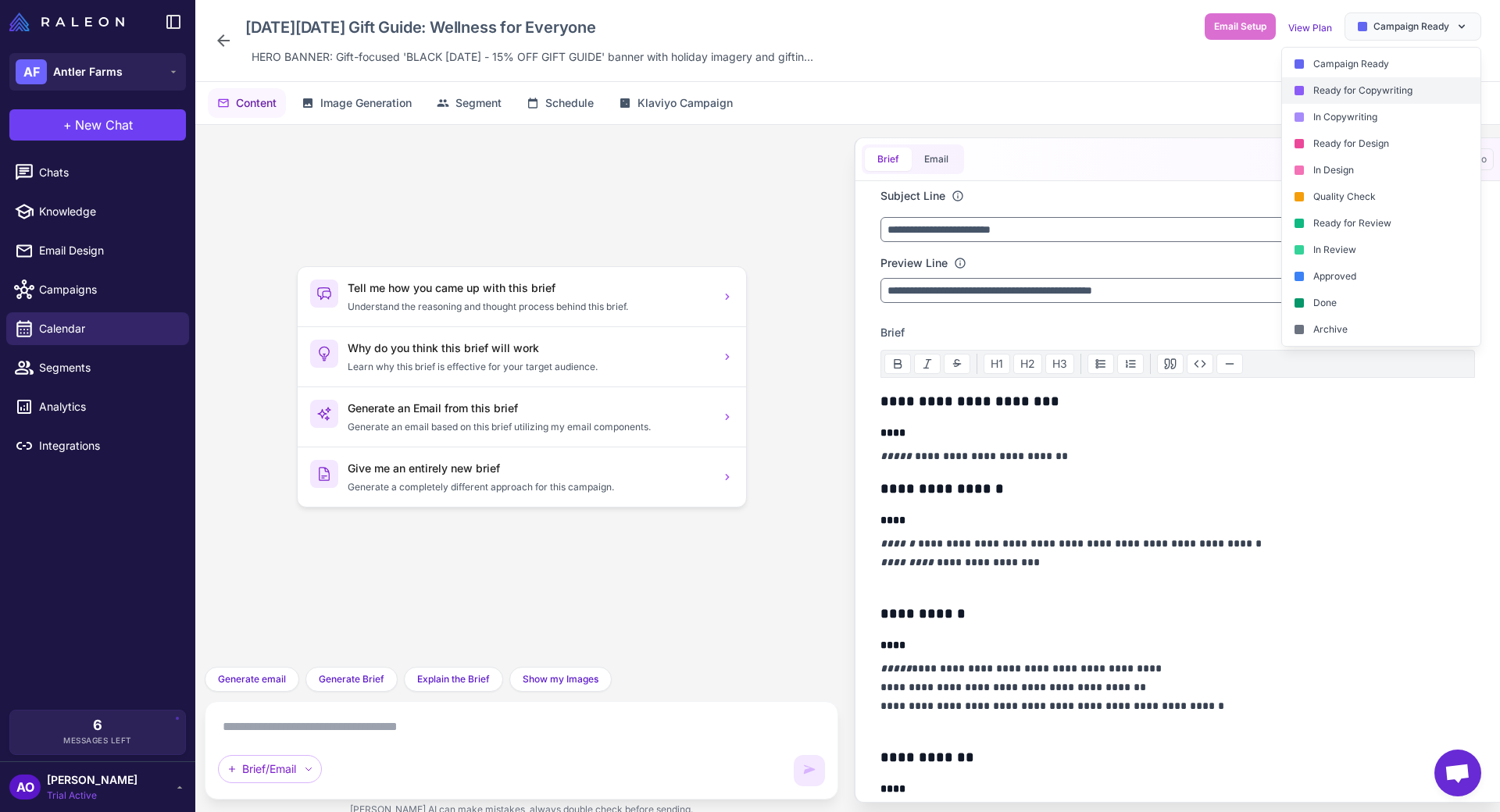
click at [1395, 97] on div "Ready for Copywriting" at bounding box center [1380, 90] width 198 height 27
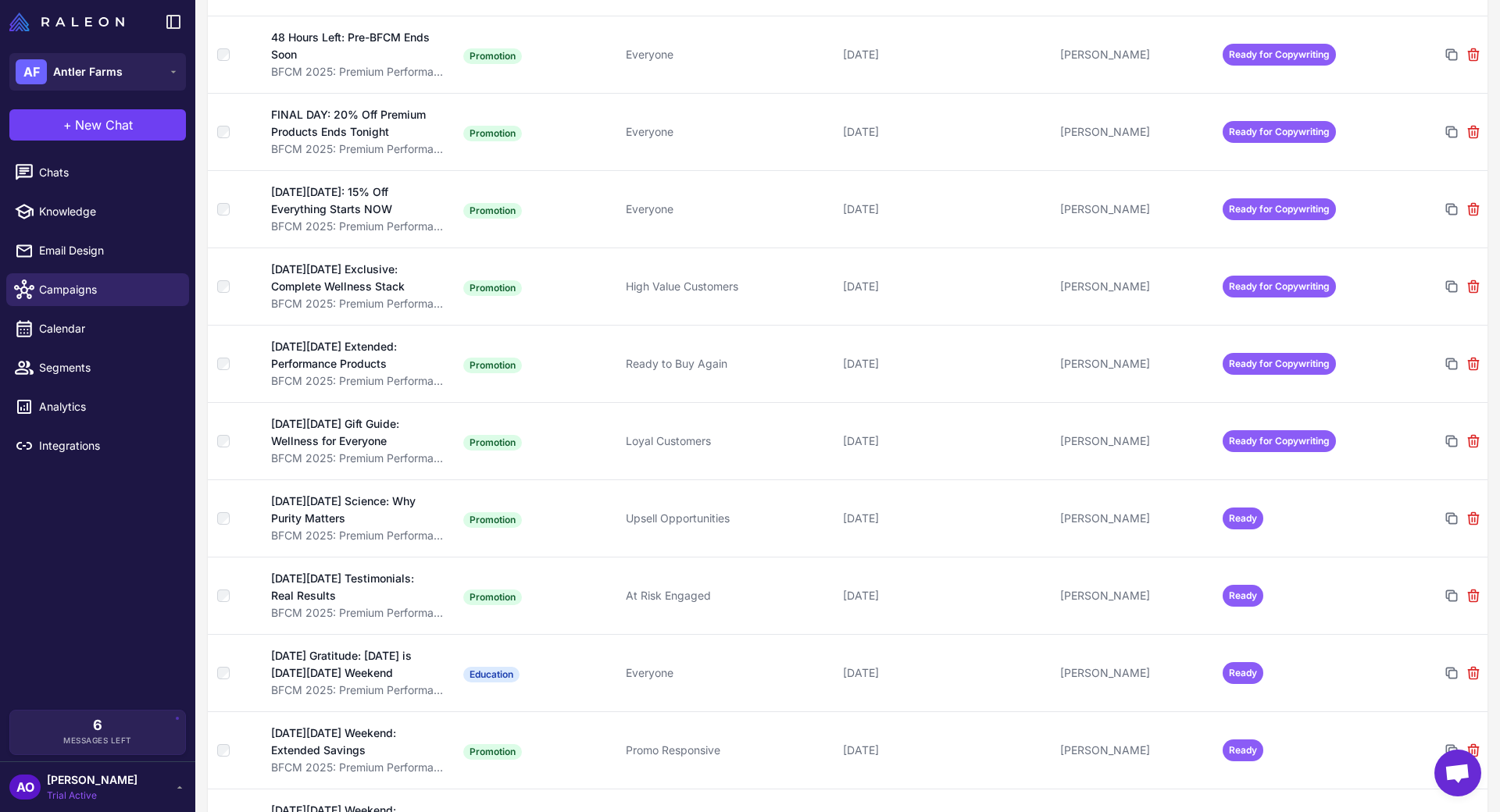
scroll to position [1420, 0]
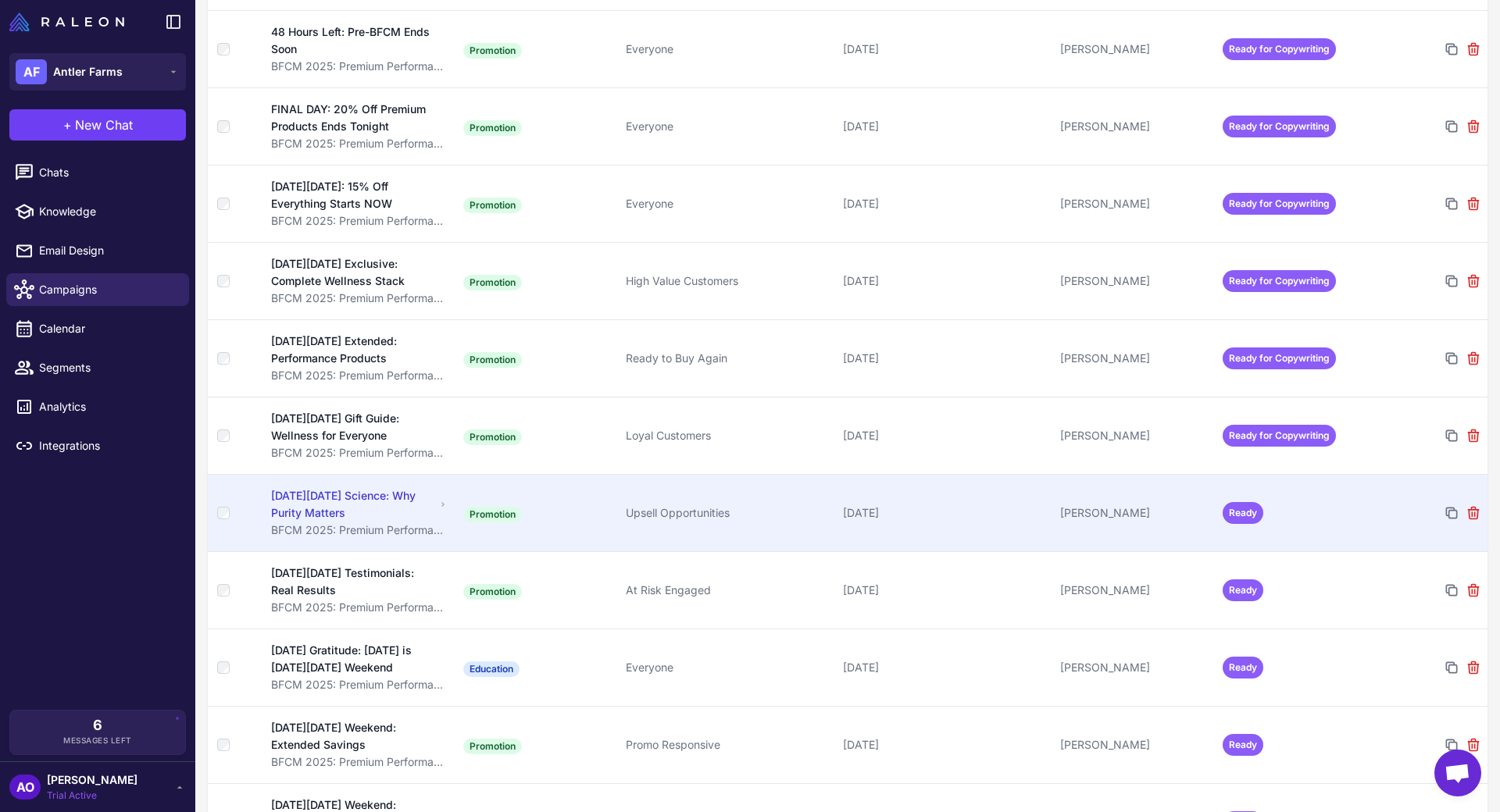
click at [1180, 474] on td "[PERSON_NAME]" at bounding box center [1135, 513] width 162 height 77
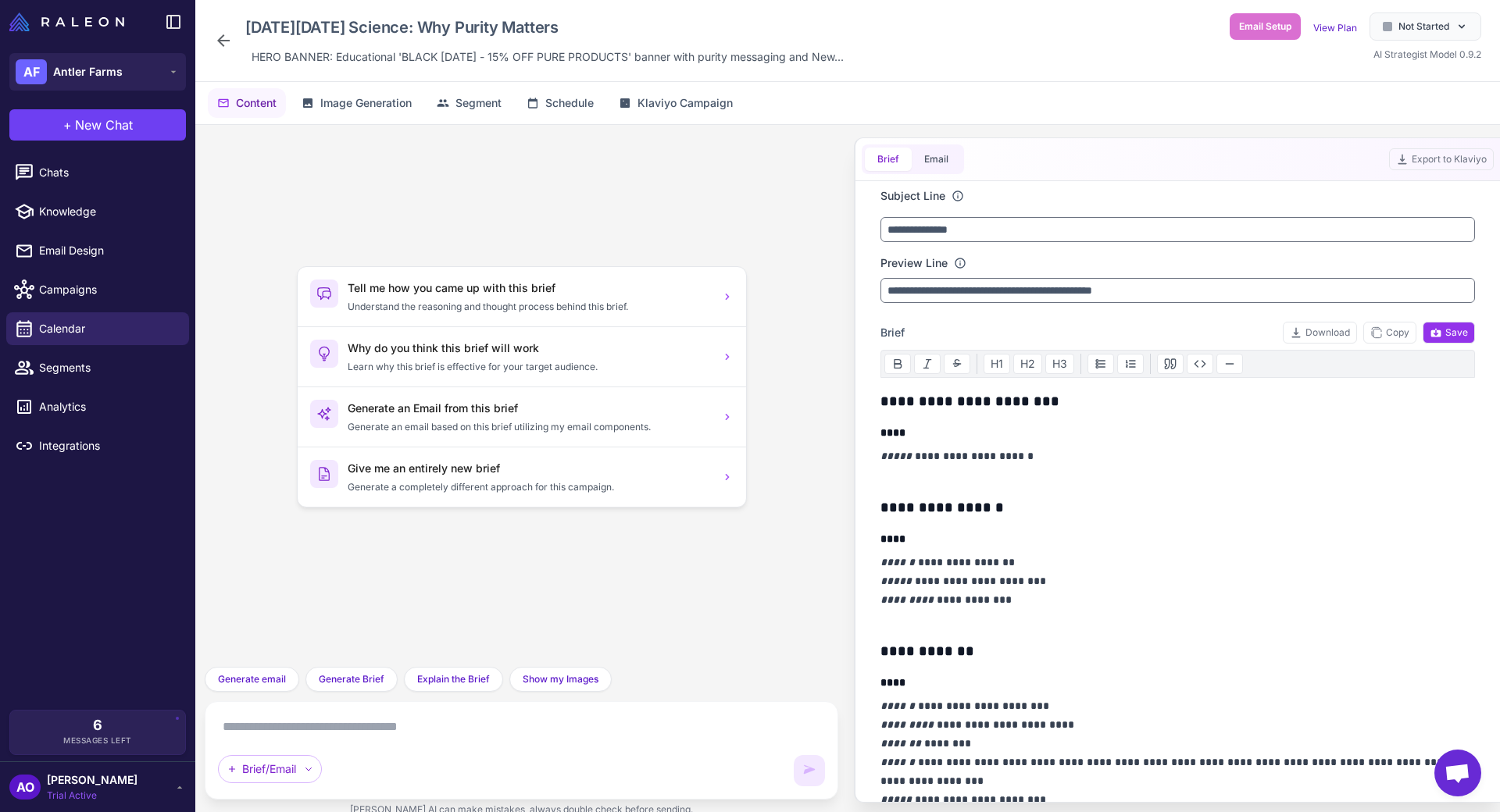
click at [1410, 41] on div "Email Setup View Plan Not Started AI Strategist Model 0.9.2" at bounding box center [1355, 38] width 252 height 50
click at [1386, 39] on div "Campaign Ready" at bounding box center [1412, 27] width 136 height 28
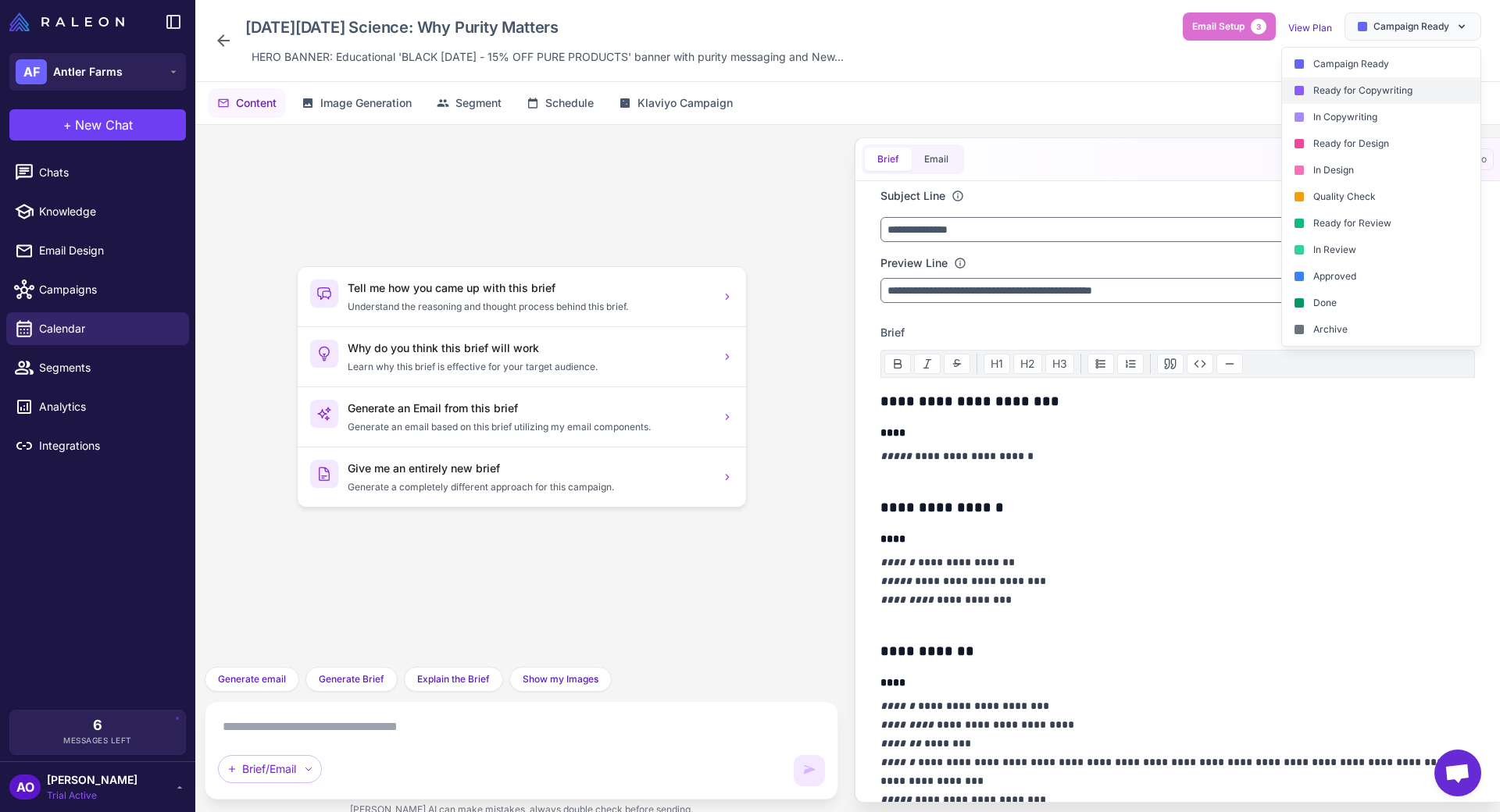
click at [1379, 89] on div "Ready for Copywriting" at bounding box center [1380, 90] width 198 height 27
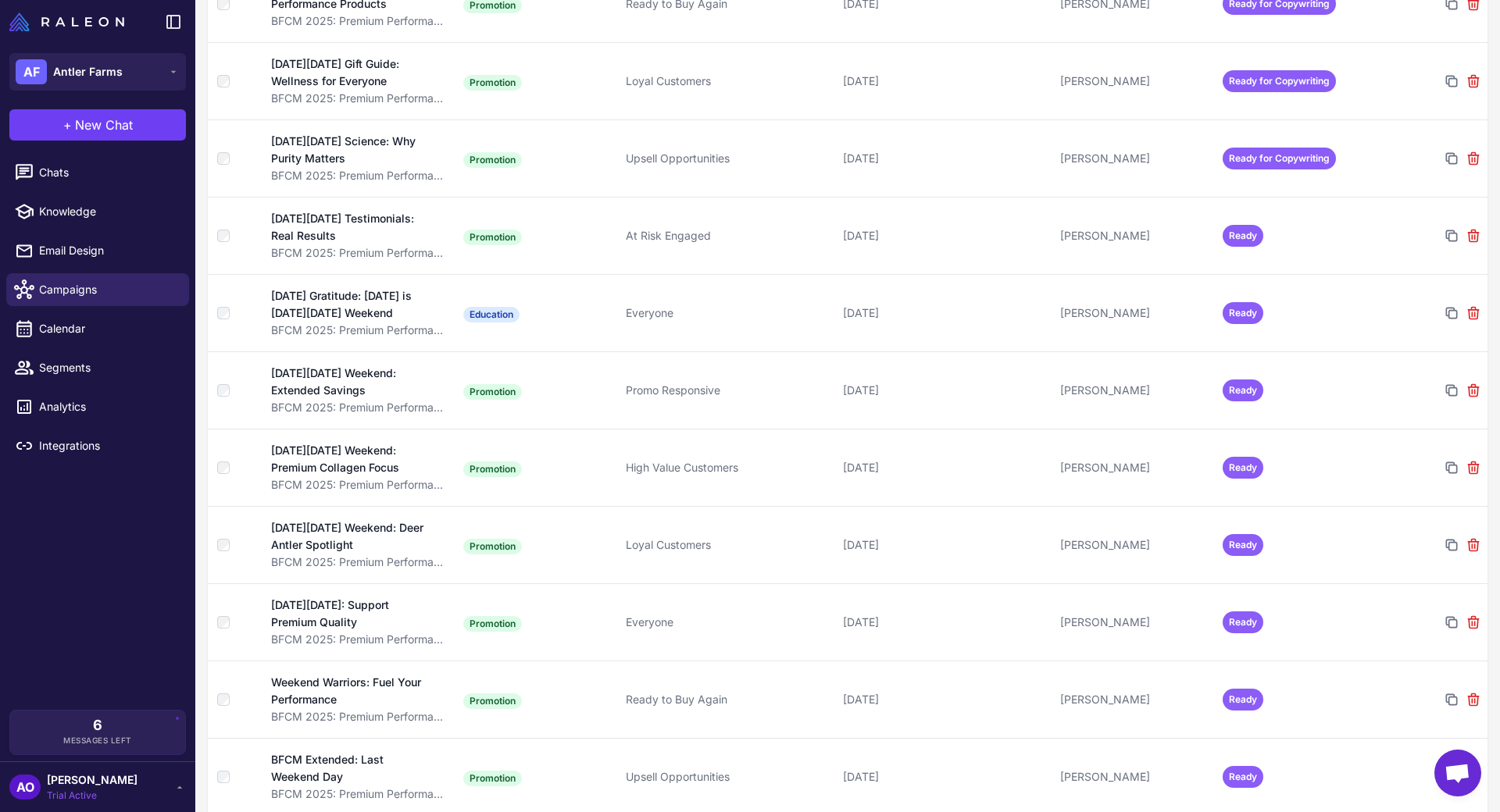
scroll to position [1775, 0]
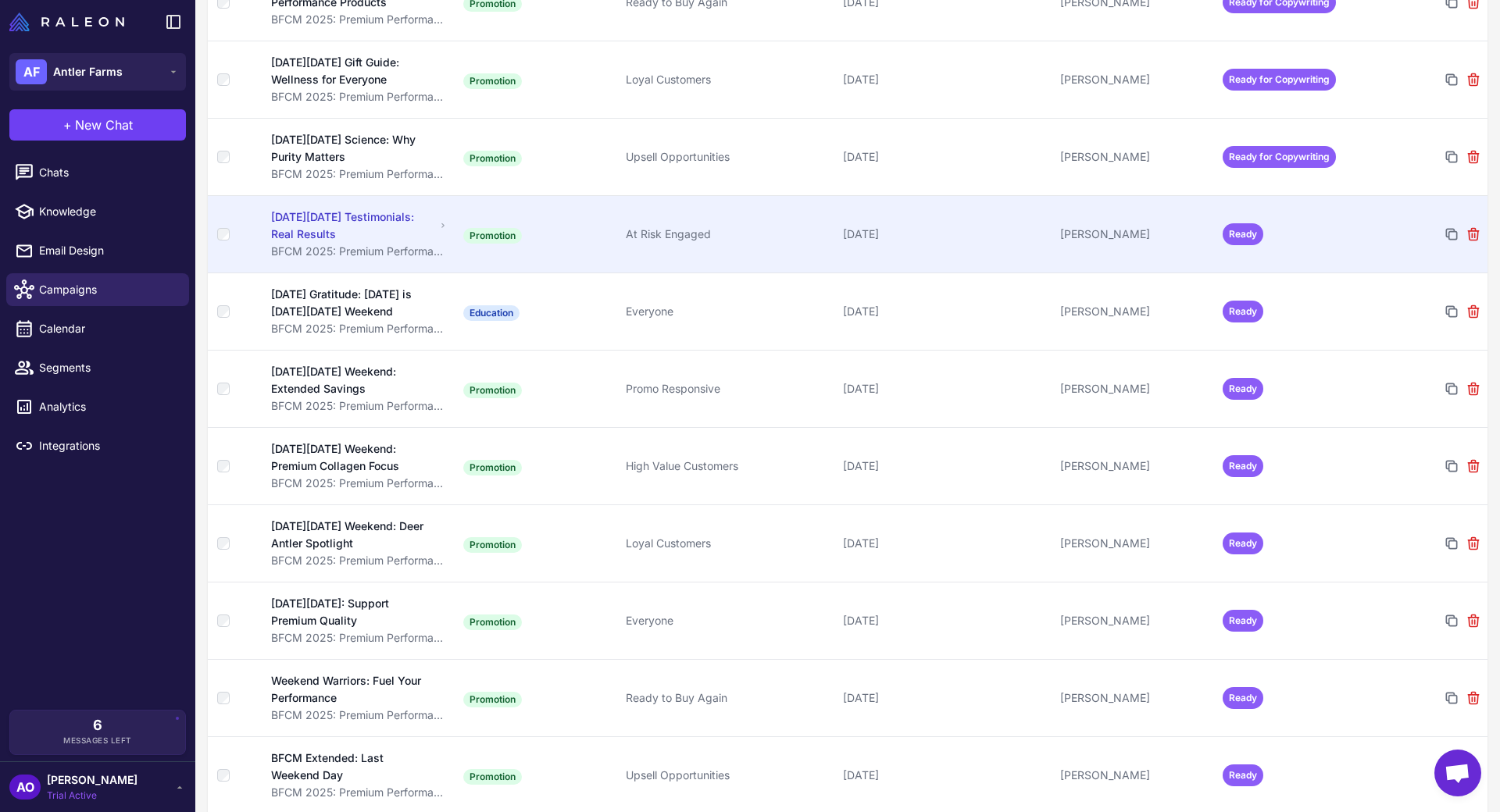
click at [1270, 197] on td "Ready" at bounding box center [1298, 233] width 162 height 77
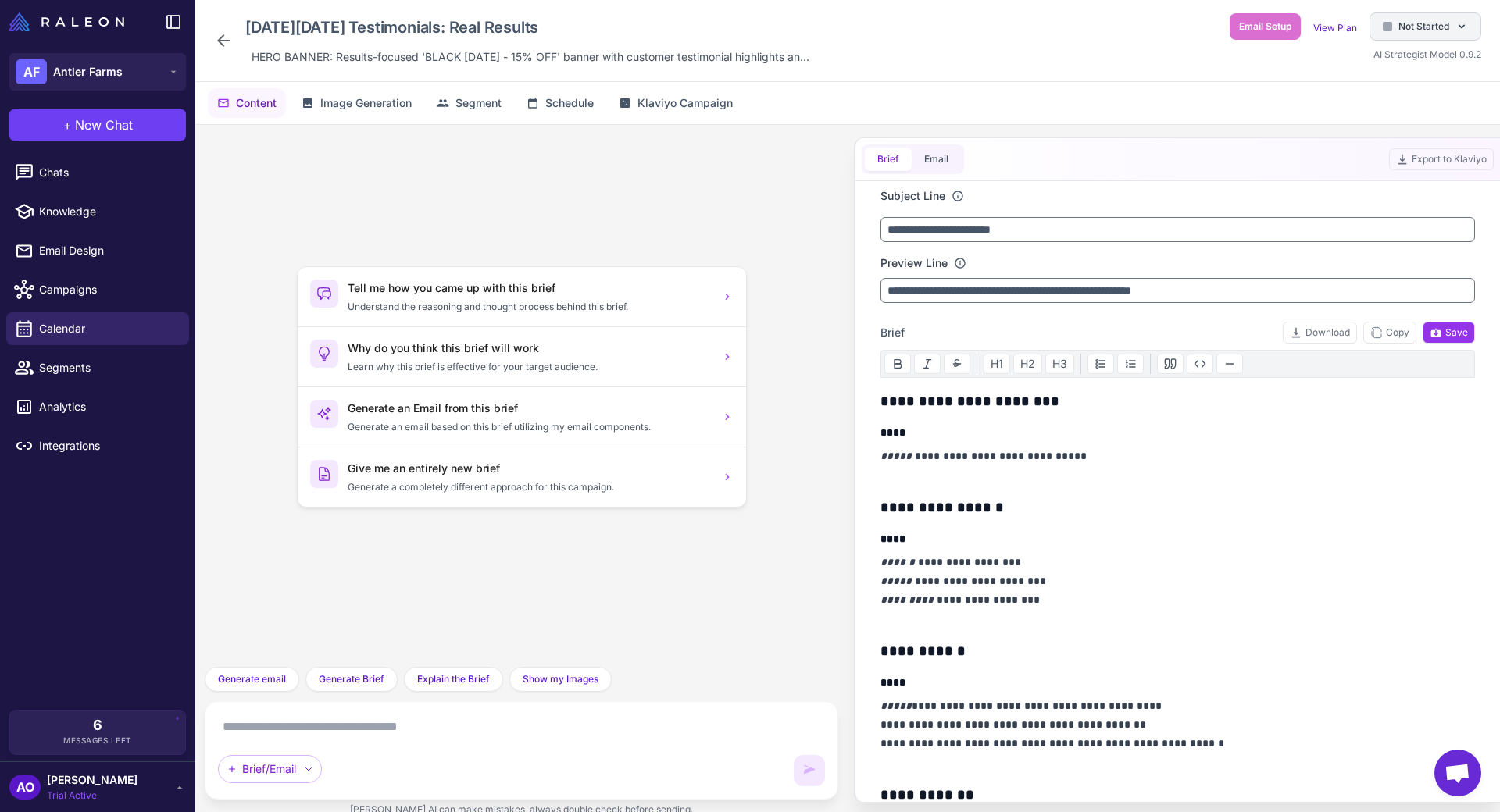
click at [1441, 22] on span "Not Started" at bounding box center [1423, 26] width 51 height 14
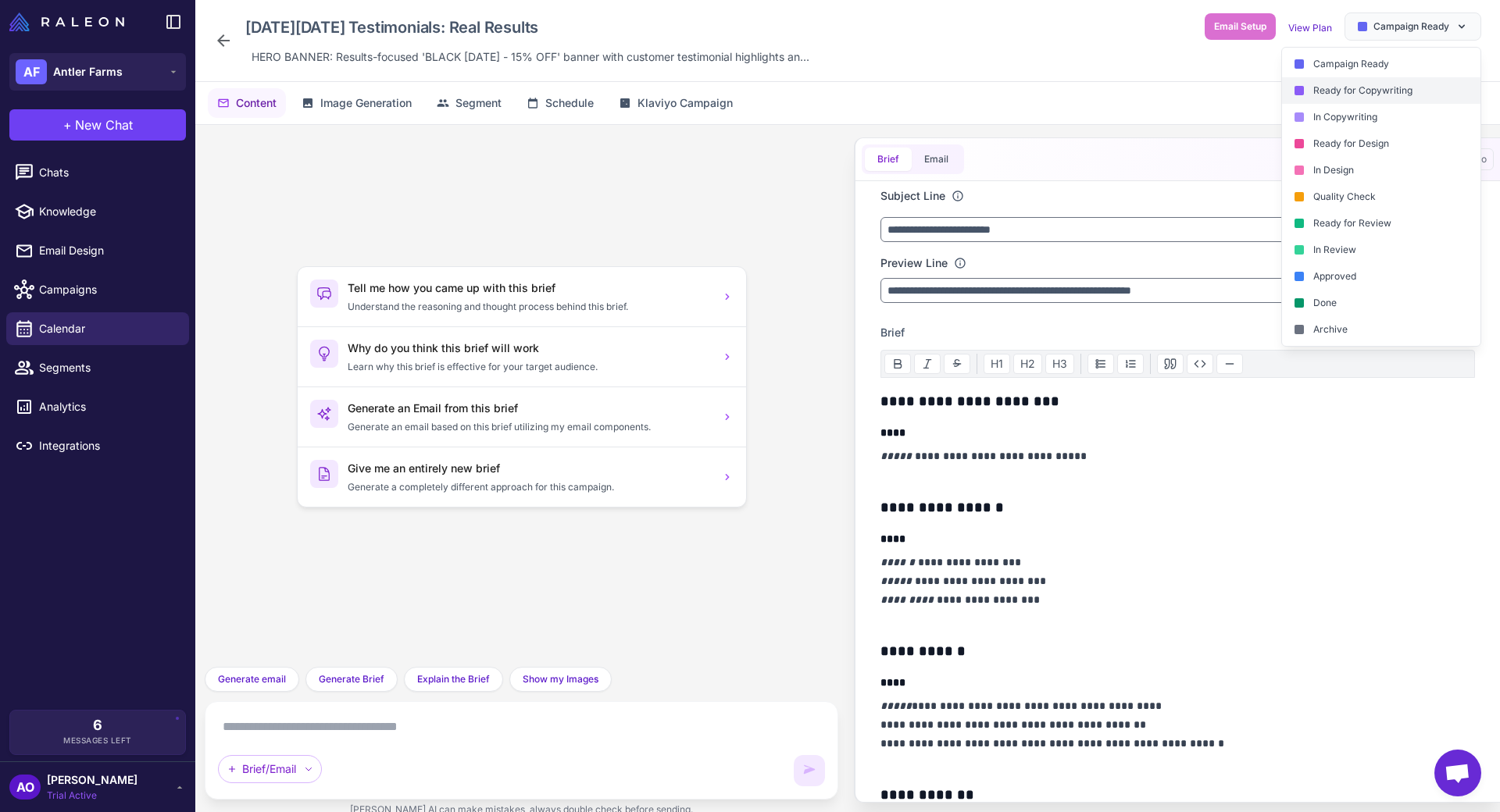
click at [1430, 88] on div "Ready for Copywriting" at bounding box center [1380, 90] width 198 height 27
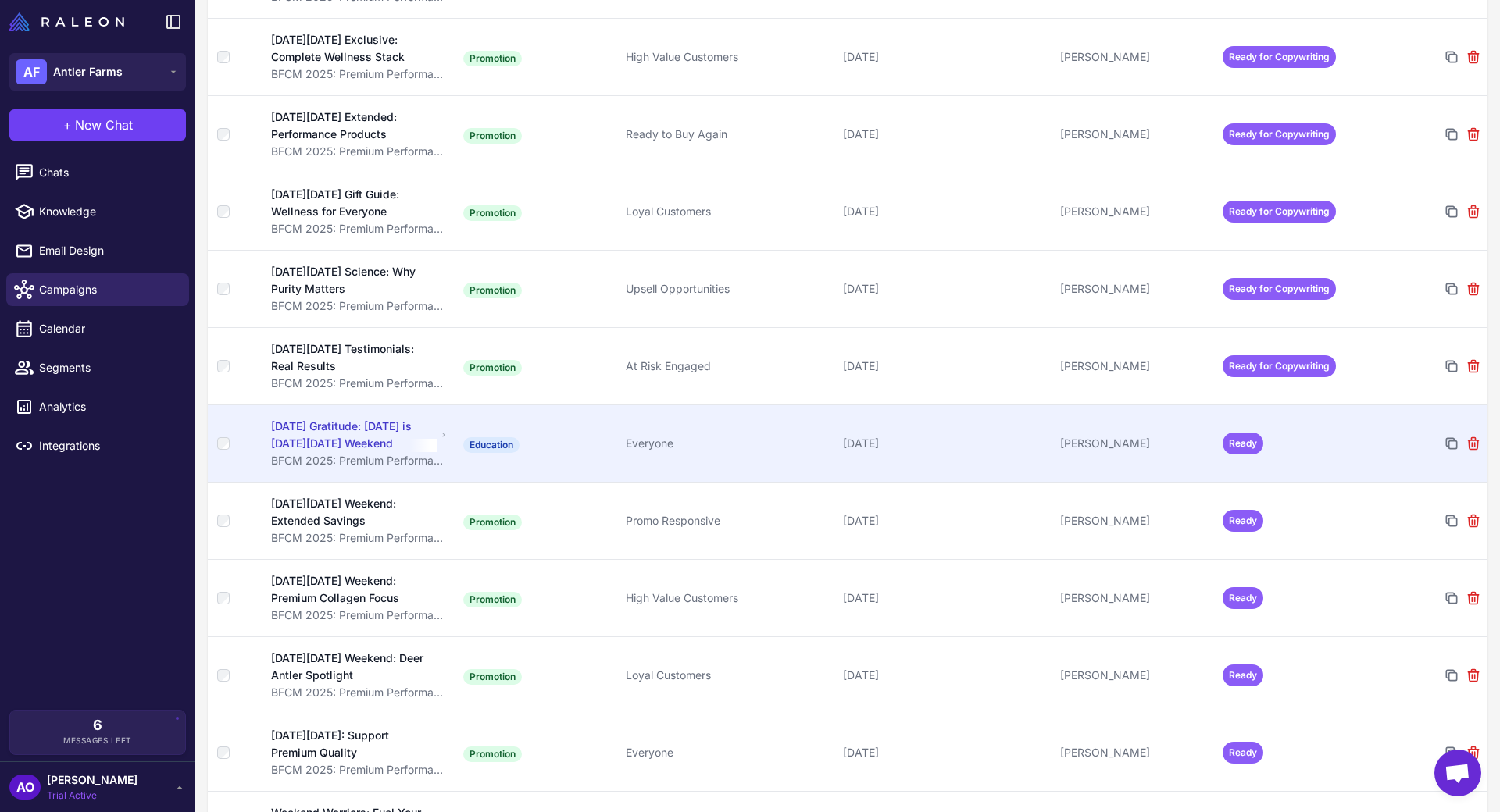
scroll to position [1676, 0]
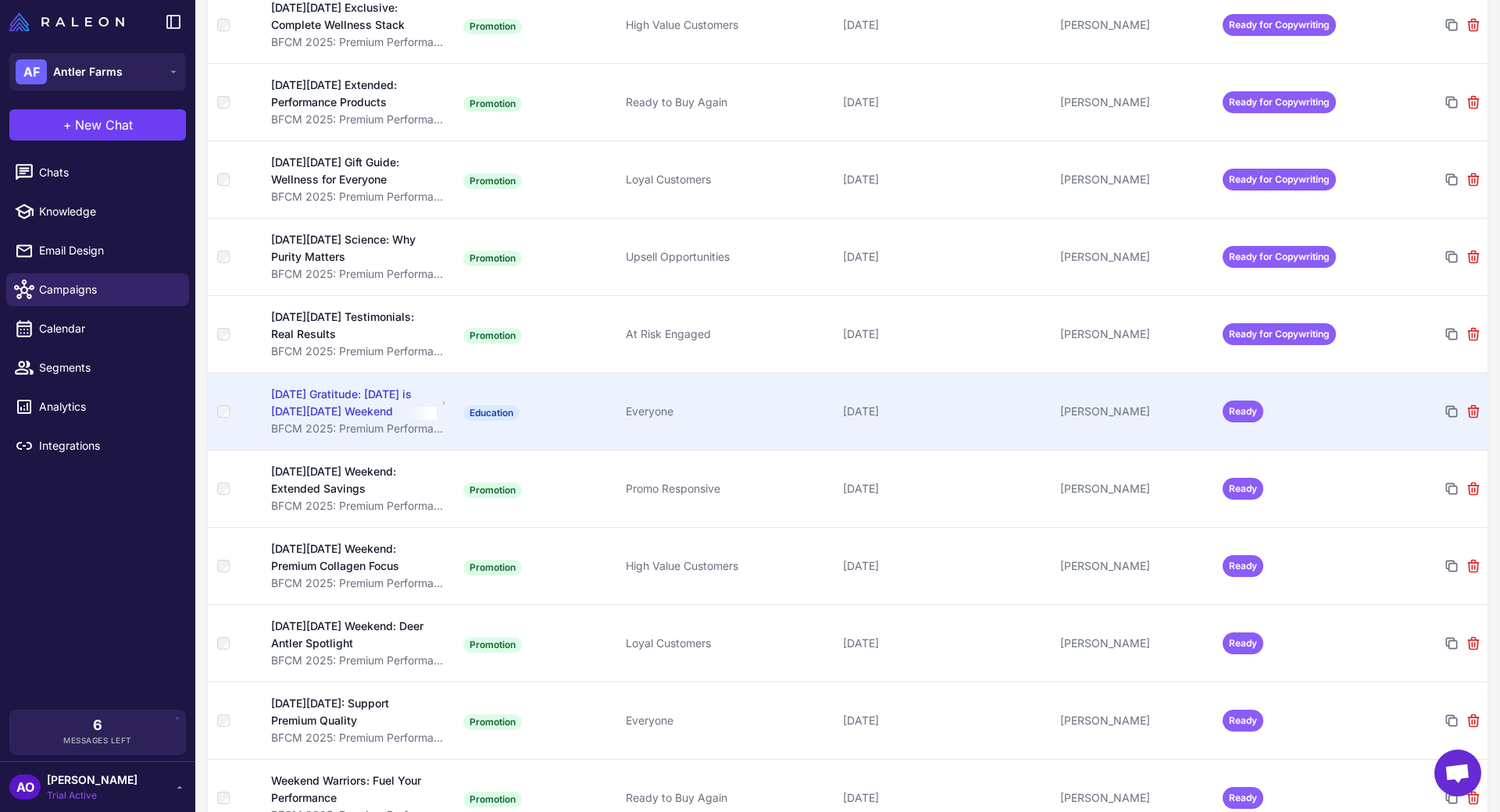
click at [1213, 399] on td "[PERSON_NAME]" at bounding box center [1135, 411] width 162 height 77
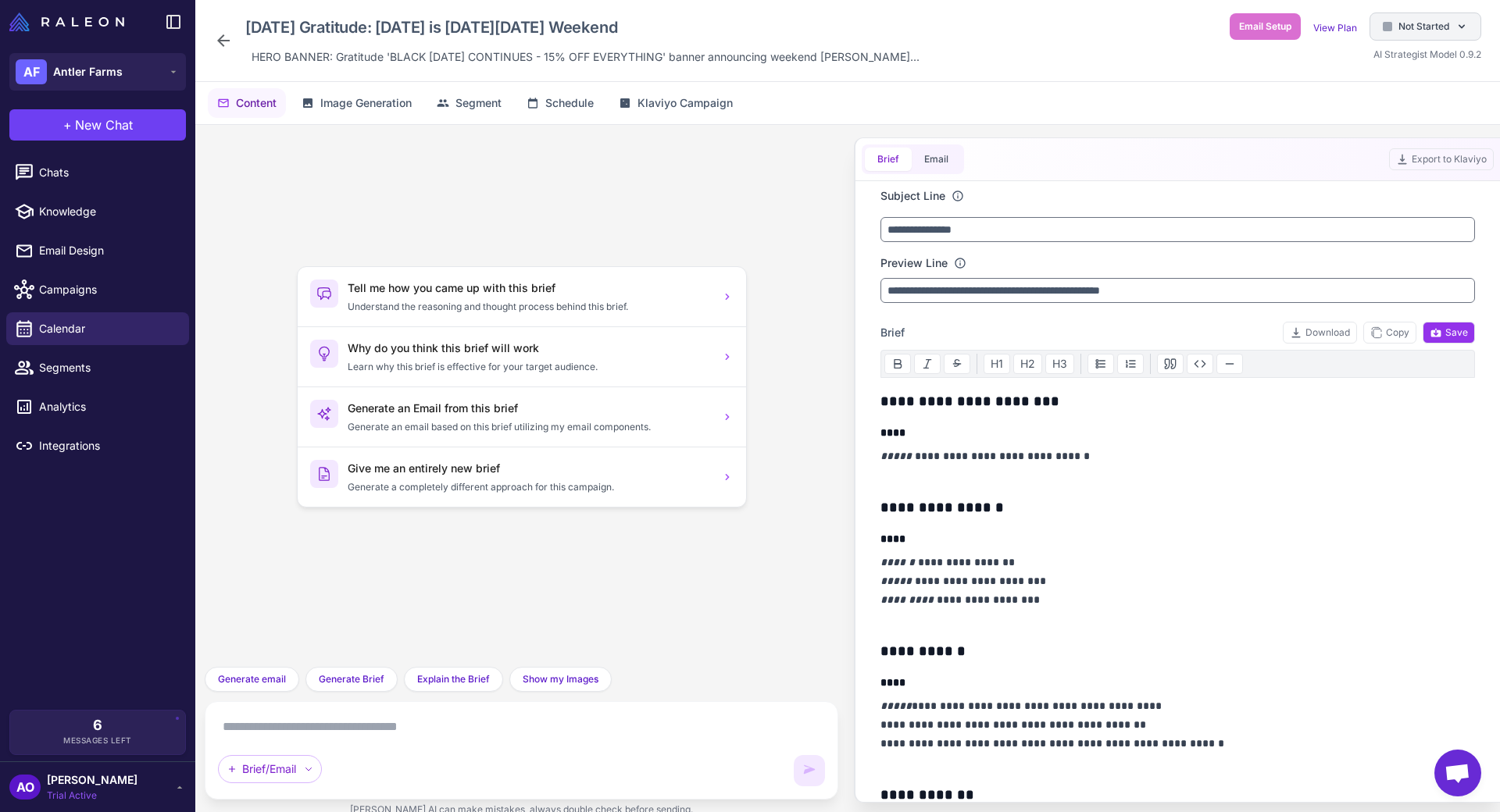
click at [1416, 29] on span "Not Started" at bounding box center [1423, 26] width 51 height 14
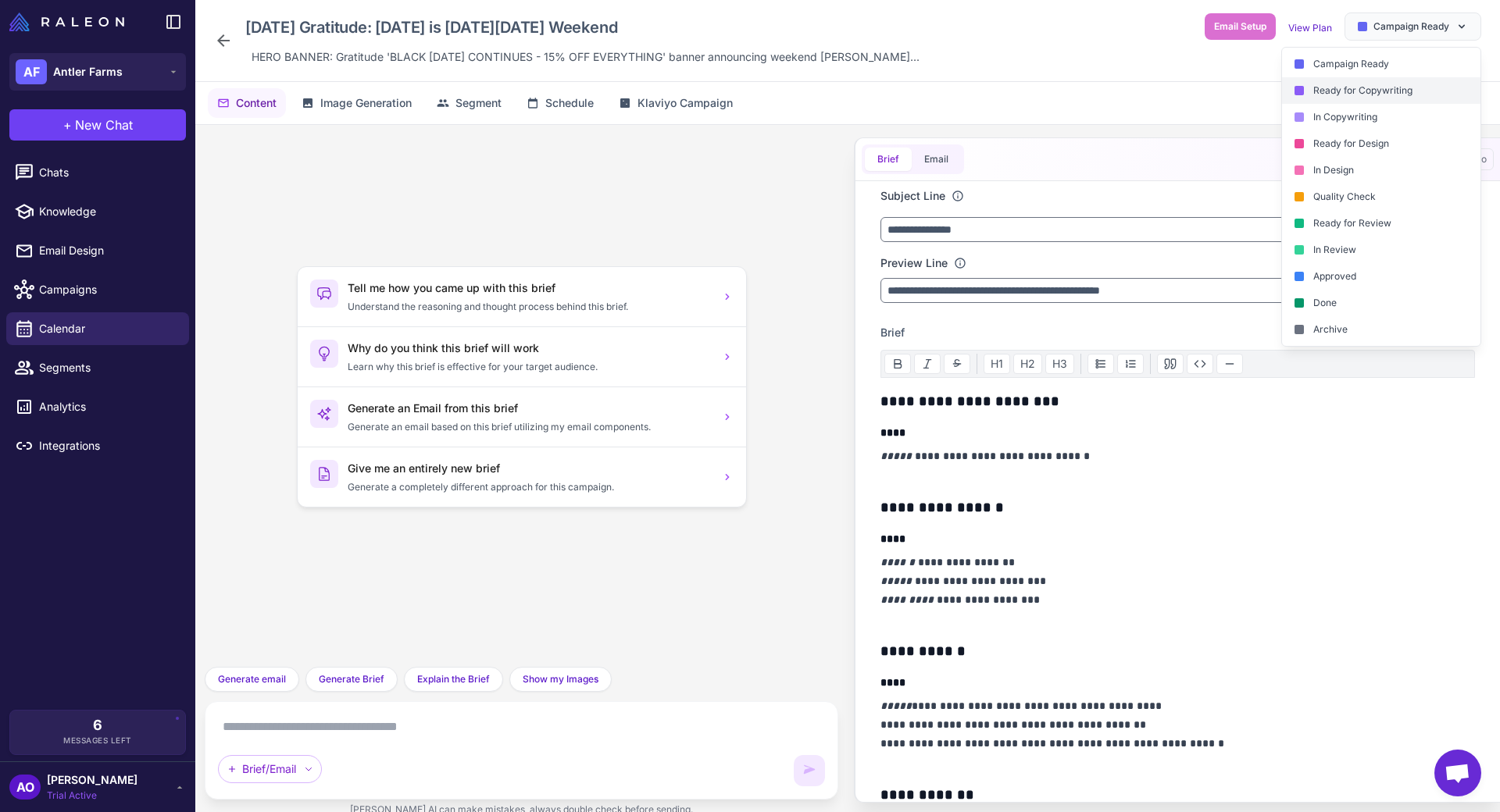
click at [1385, 92] on div "Ready for Copywriting" at bounding box center [1380, 90] width 198 height 27
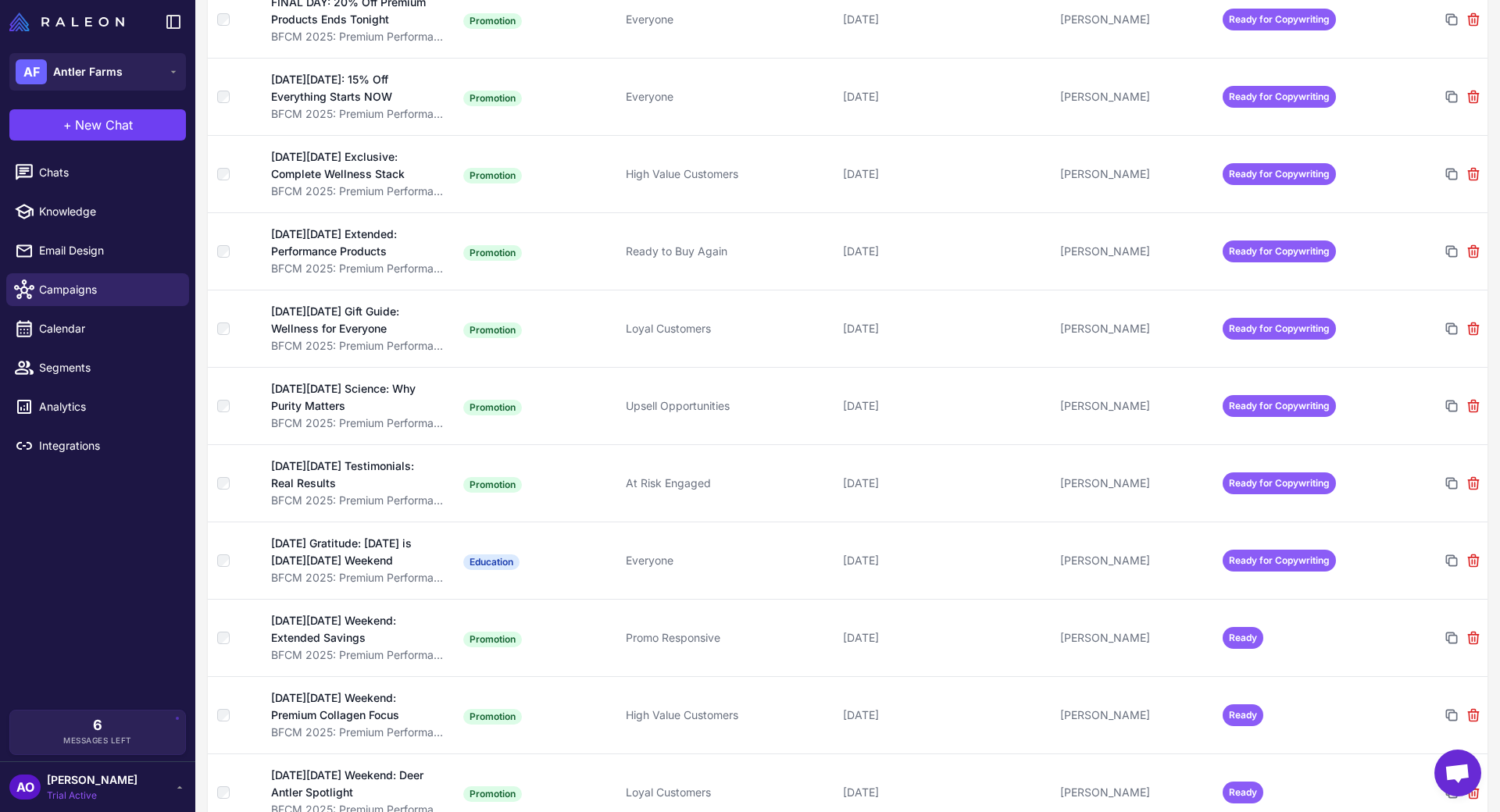
scroll to position [1778, 0]
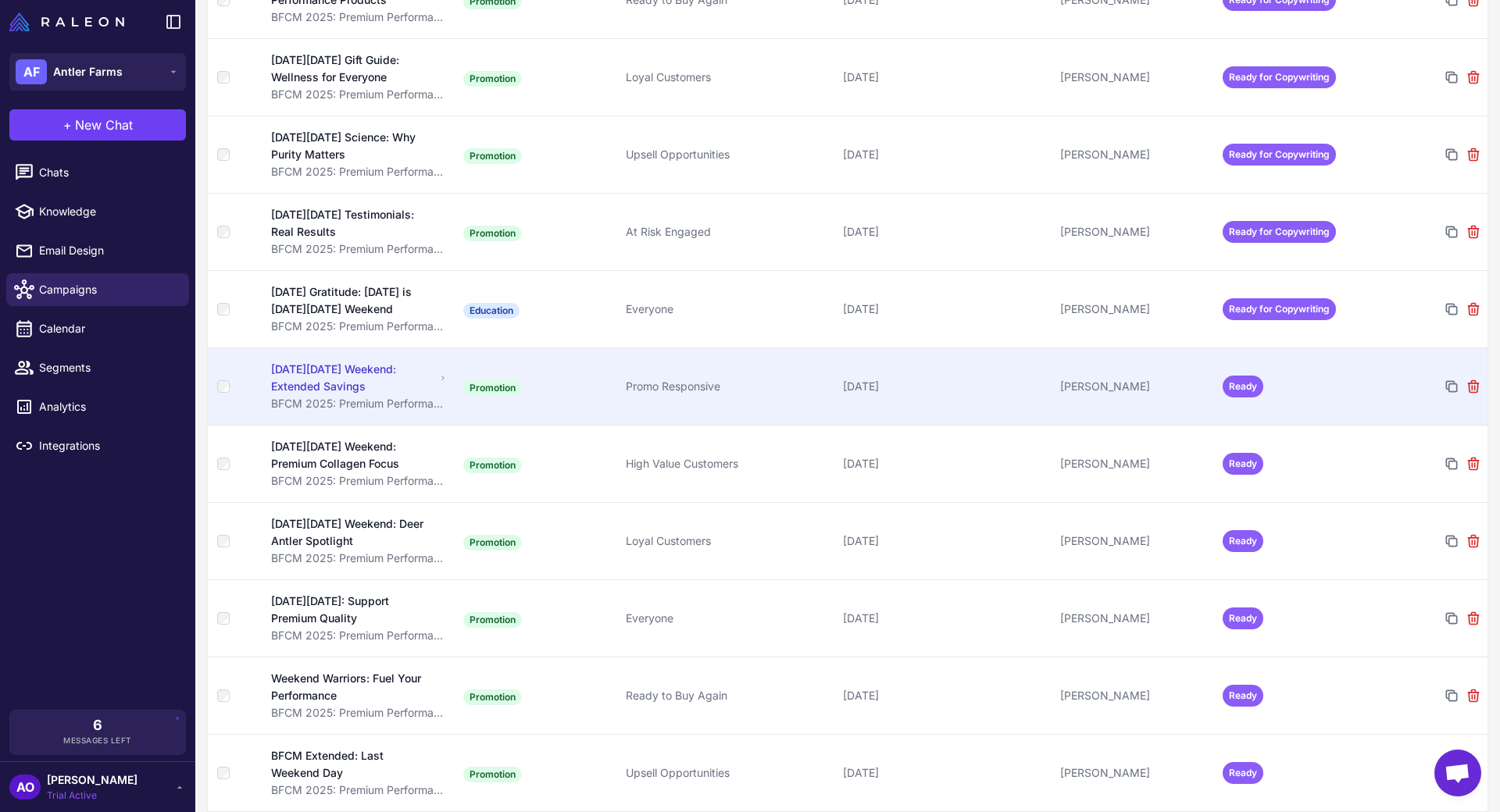
click at [1249, 410] on td "Ready" at bounding box center [1298, 386] width 162 height 77
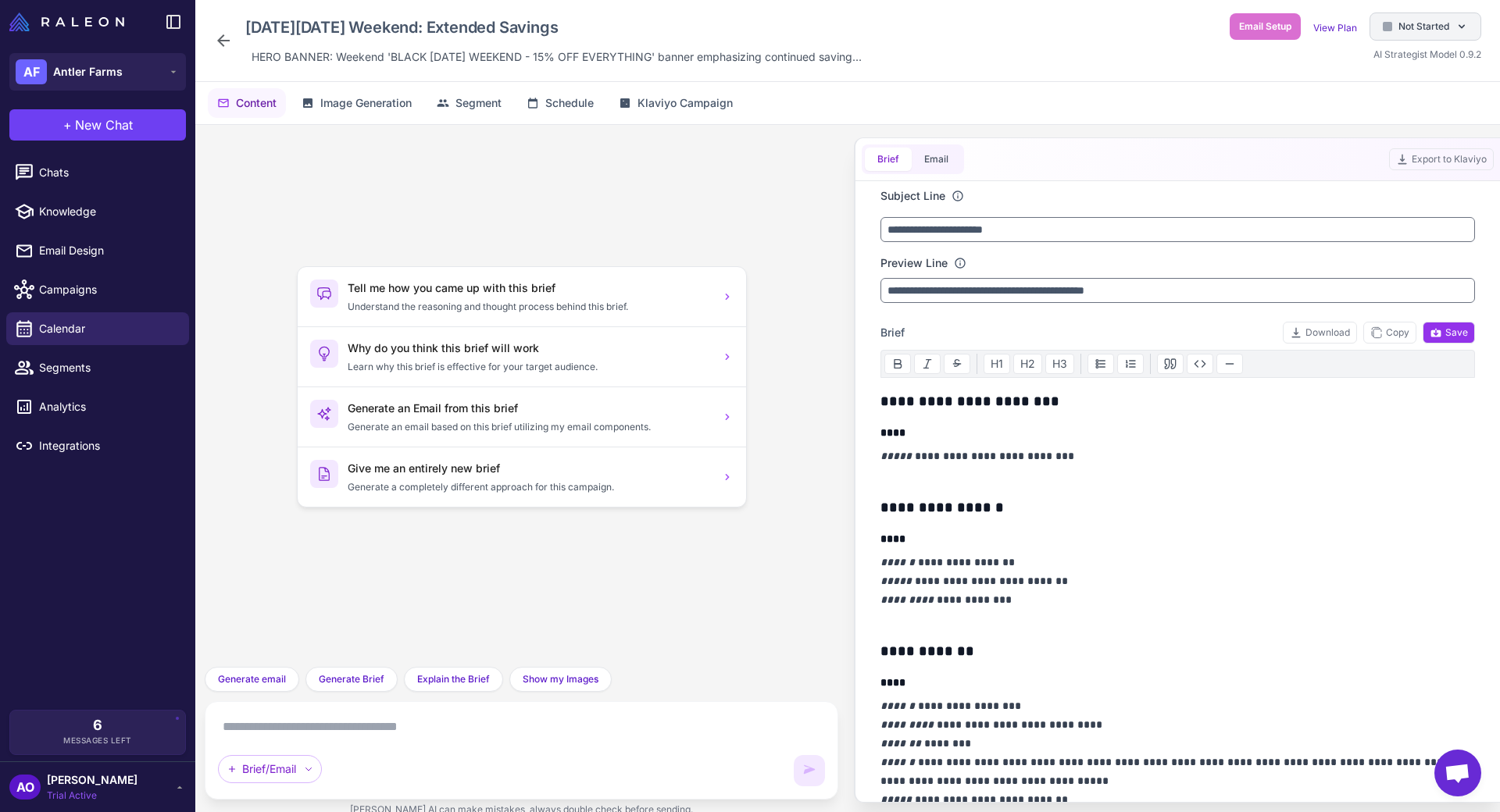
click at [1414, 37] on div "Not Started" at bounding box center [1426, 27] width 112 height 28
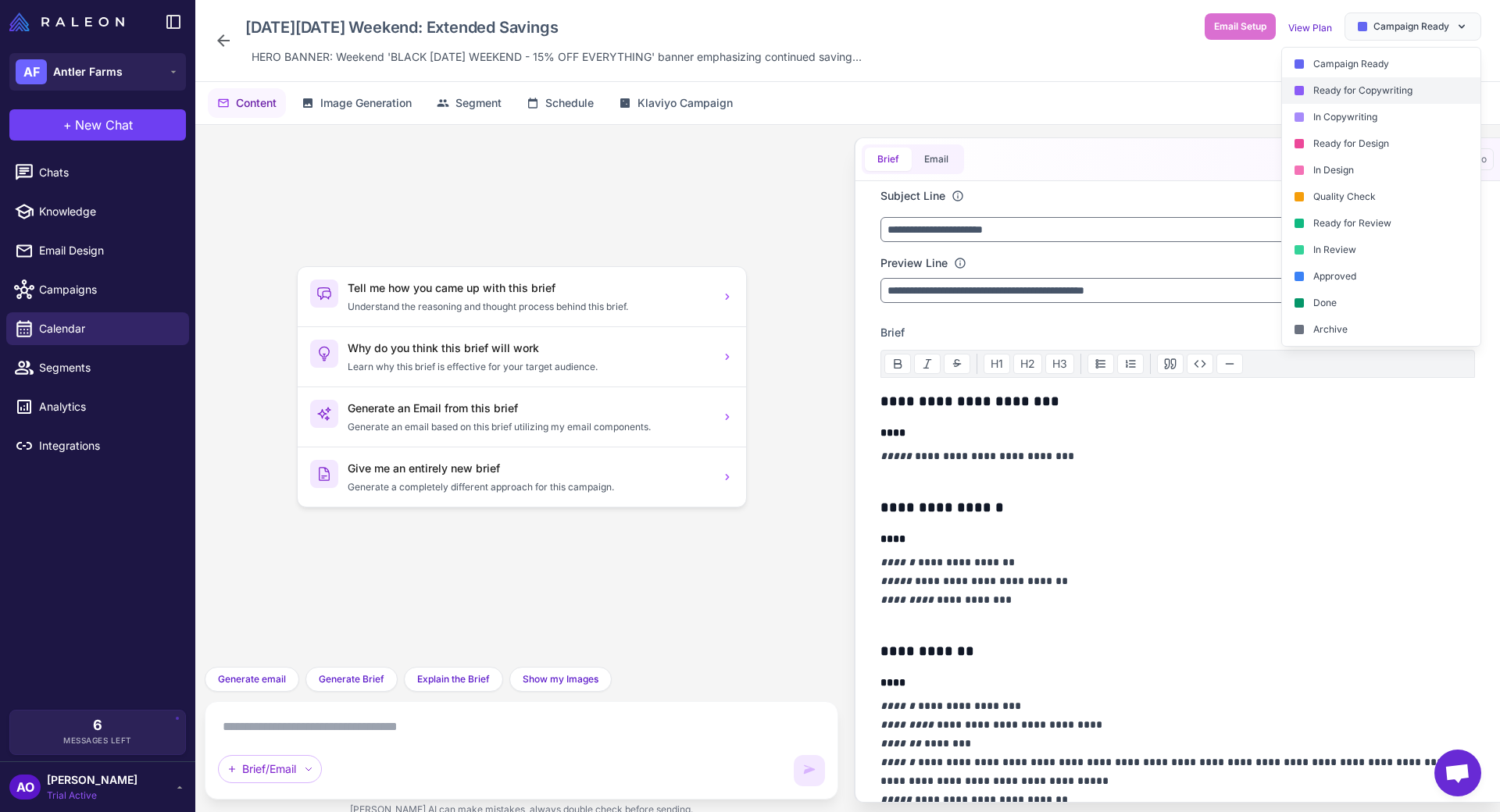
click at [1405, 84] on div "Ready for Copywriting" at bounding box center [1380, 90] width 198 height 27
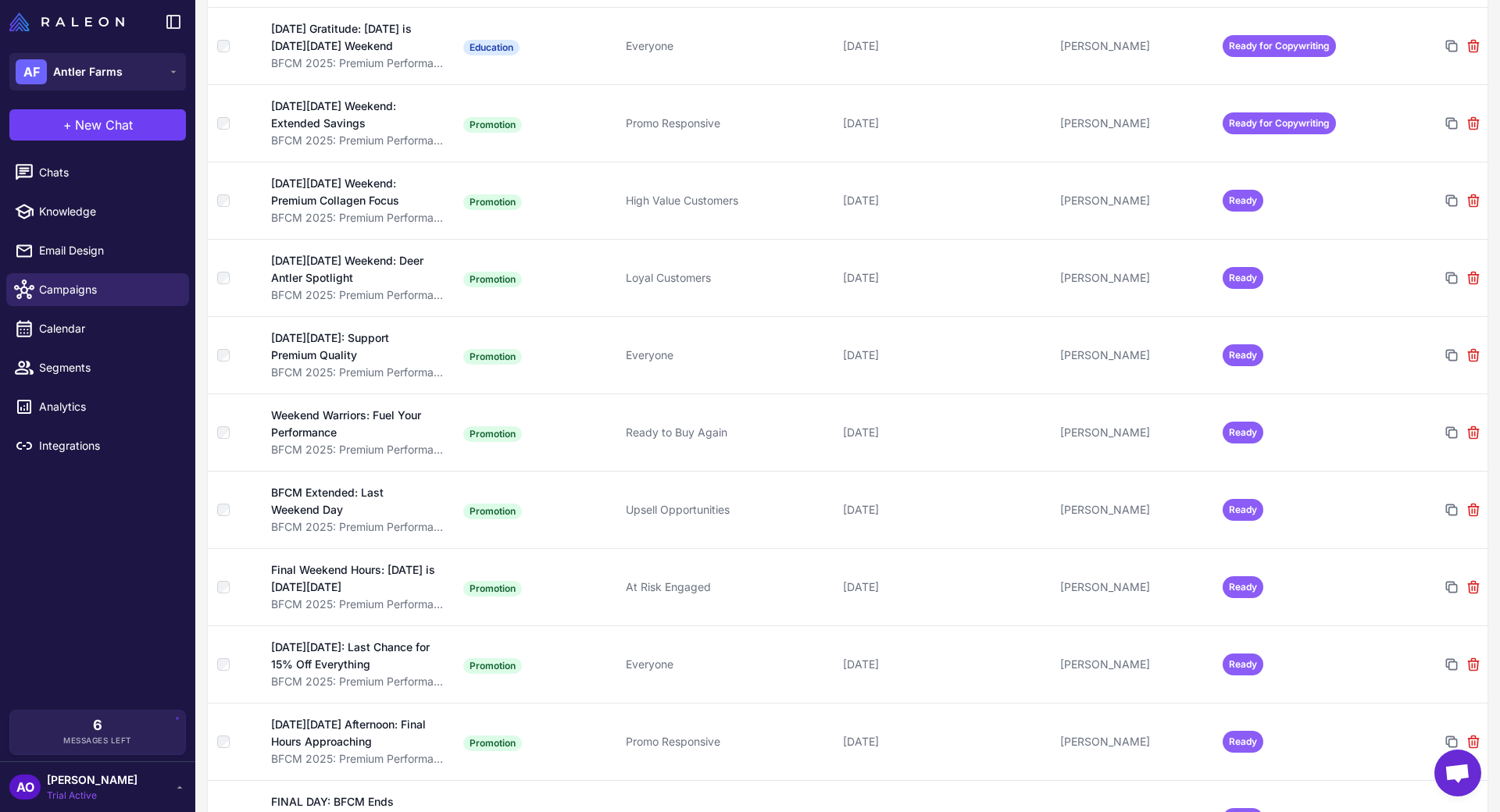
scroll to position [2068, 0]
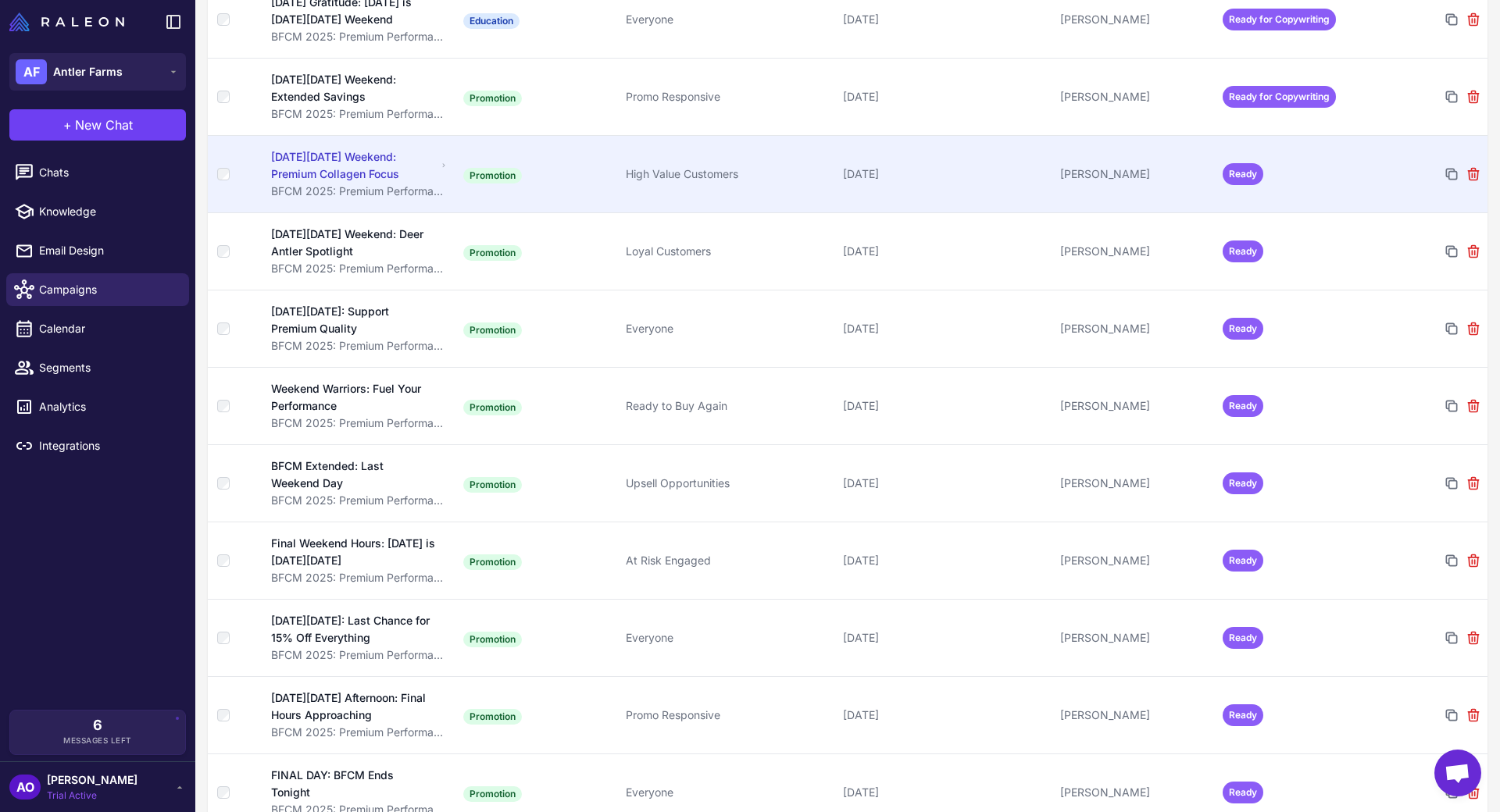
click at [1261, 184] on td "Ready" at bounding box center [1298, 174] width 162 height 77
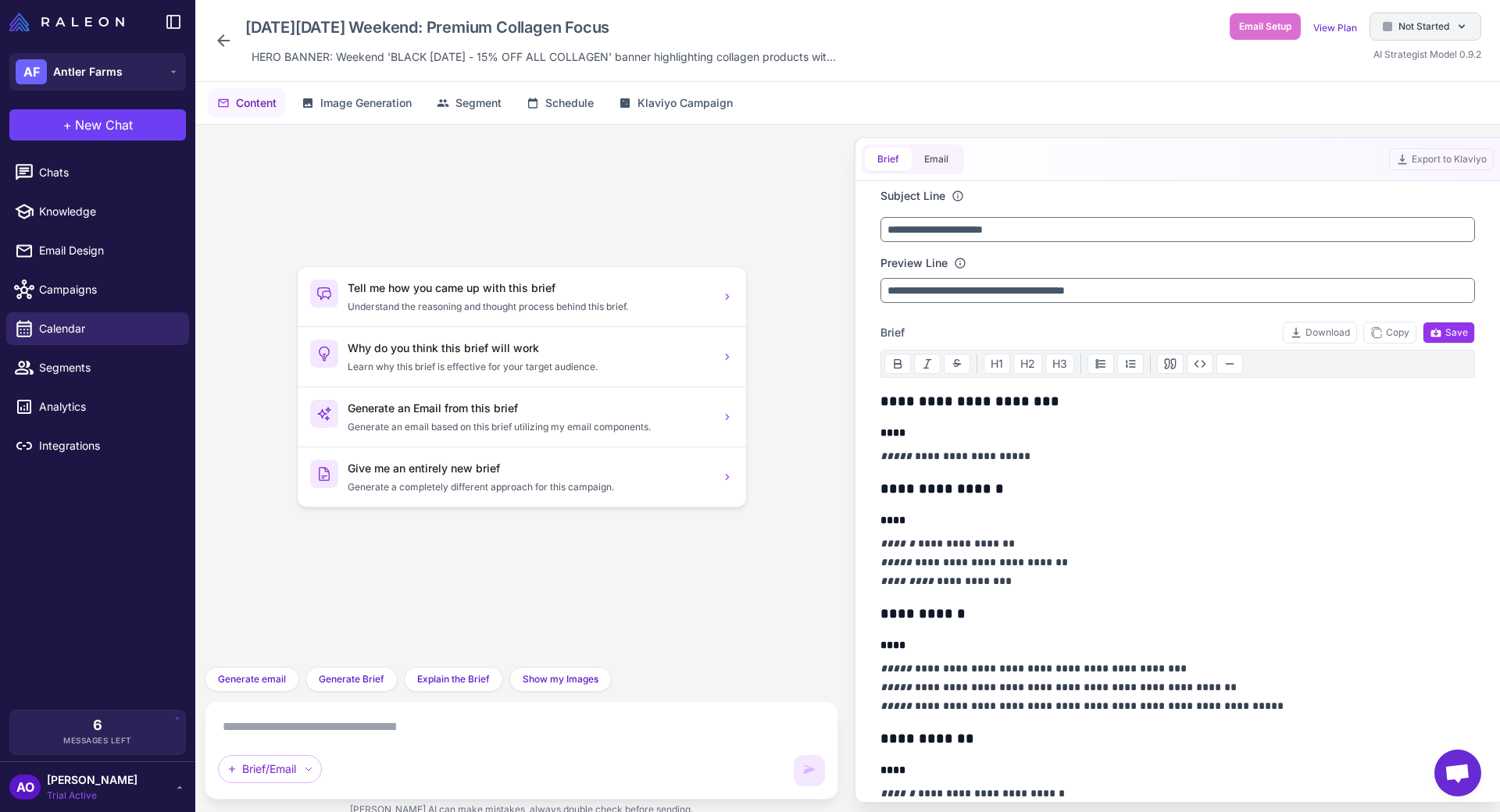
click at [1435, 34] on div "Not Started" at bounding box center [1426, 27] width 112 height 28
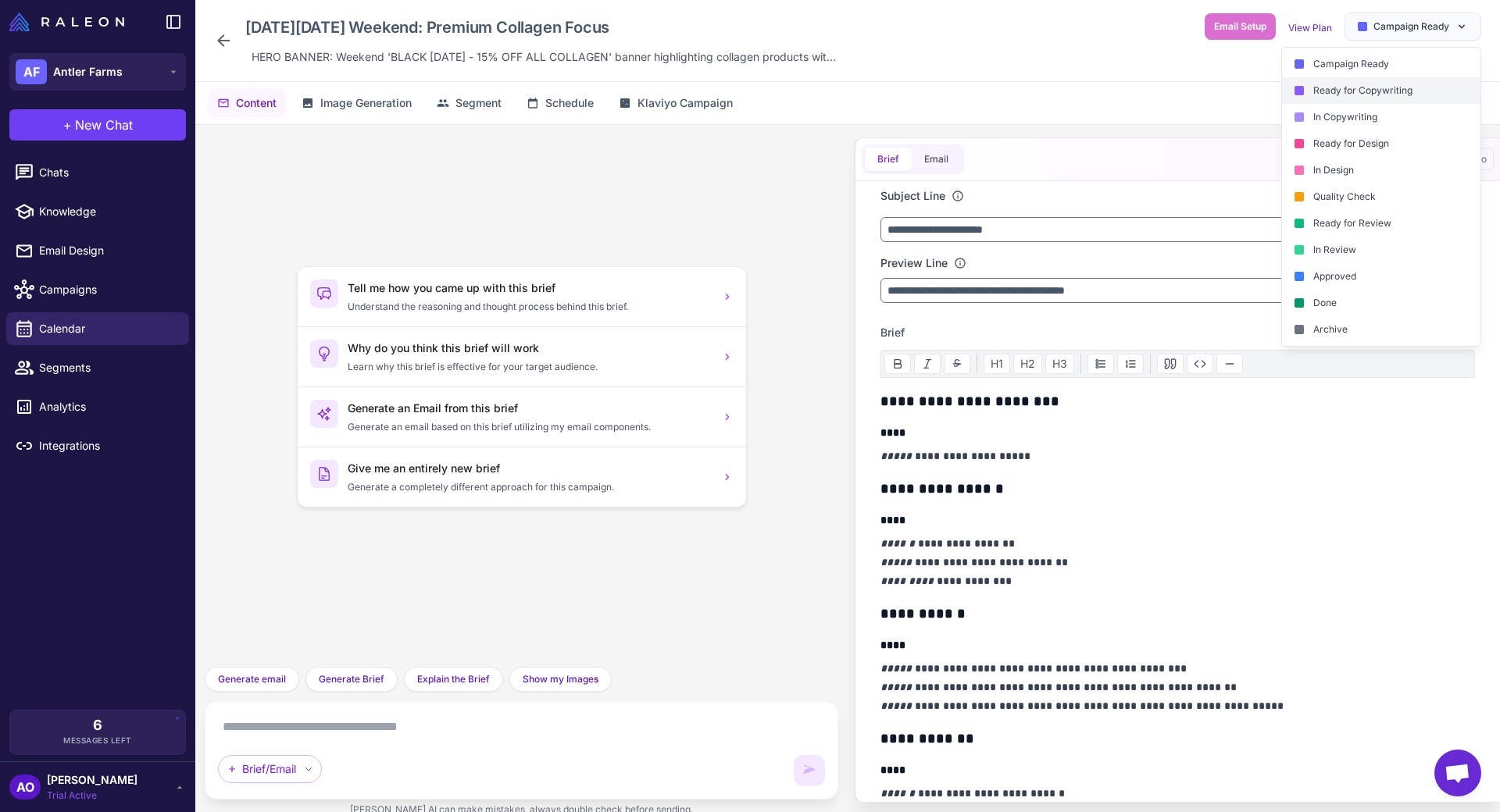
click at [1385, 89] on div "Ready for Copywriting" at bounding box center [1380, 90] width 198 height 27
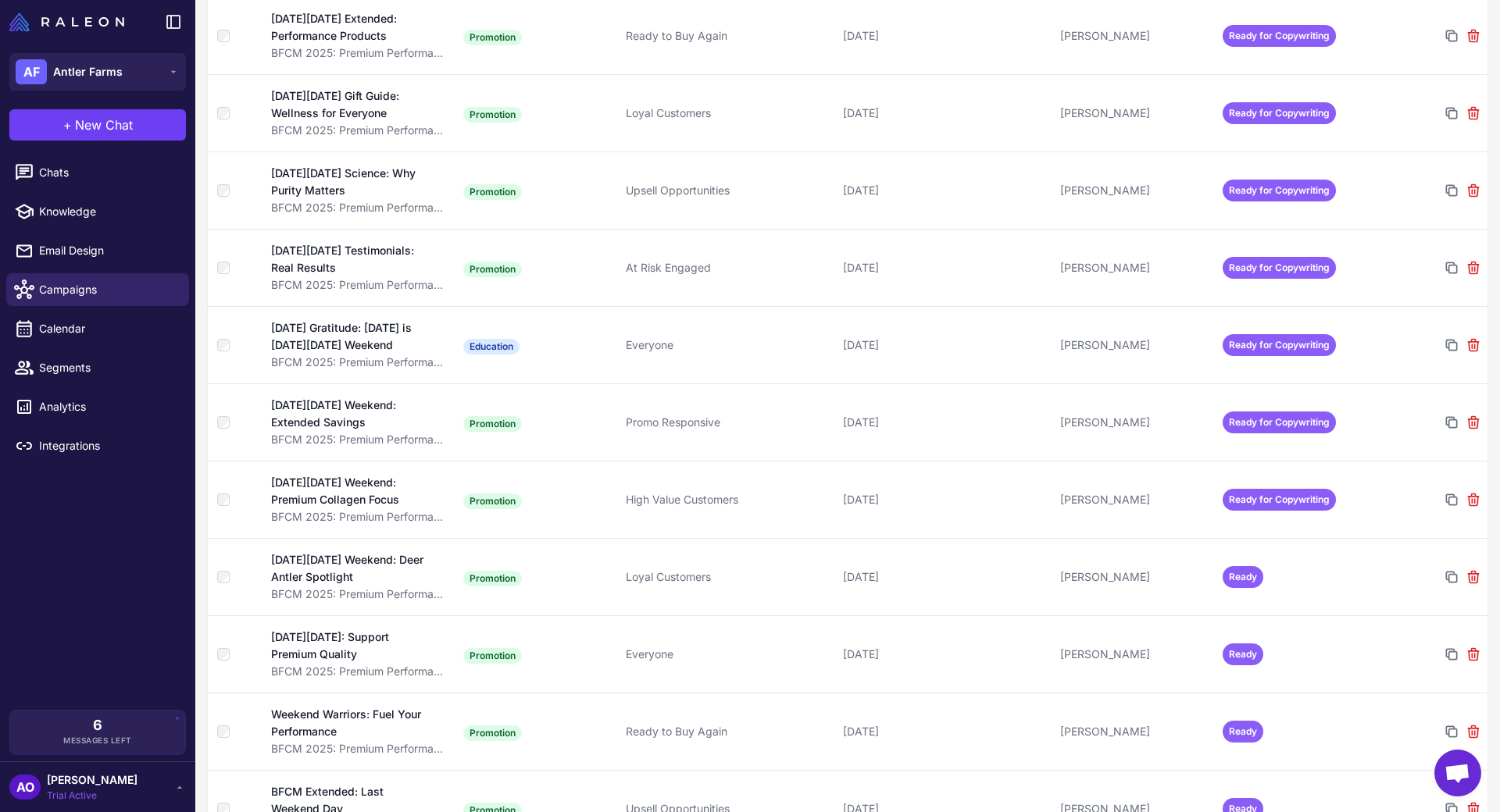
scroll to position [1899, 0]
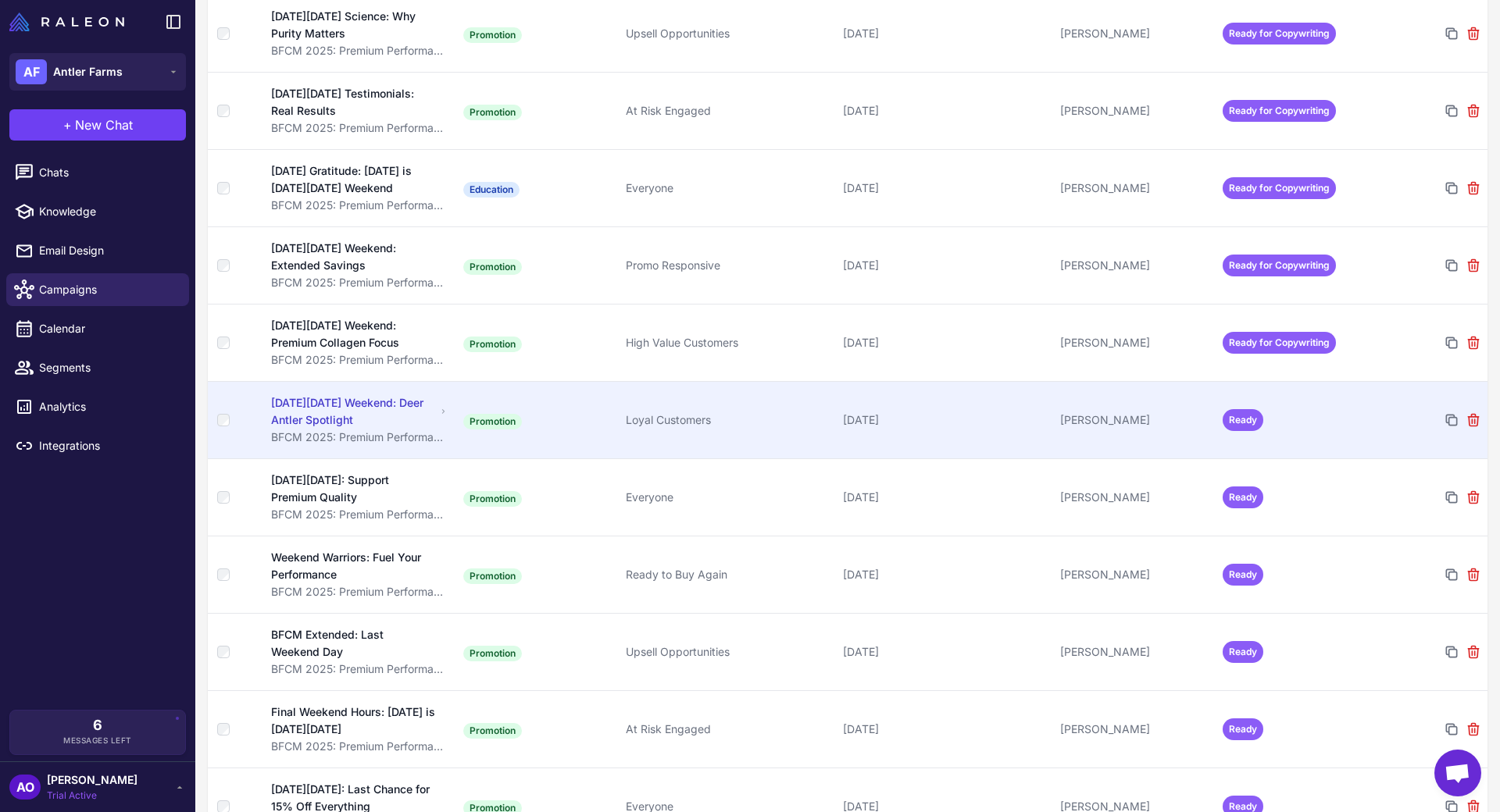
click at [1231, 409] on span "Ready" at bounding box center [1242, 420] width 41 height 22
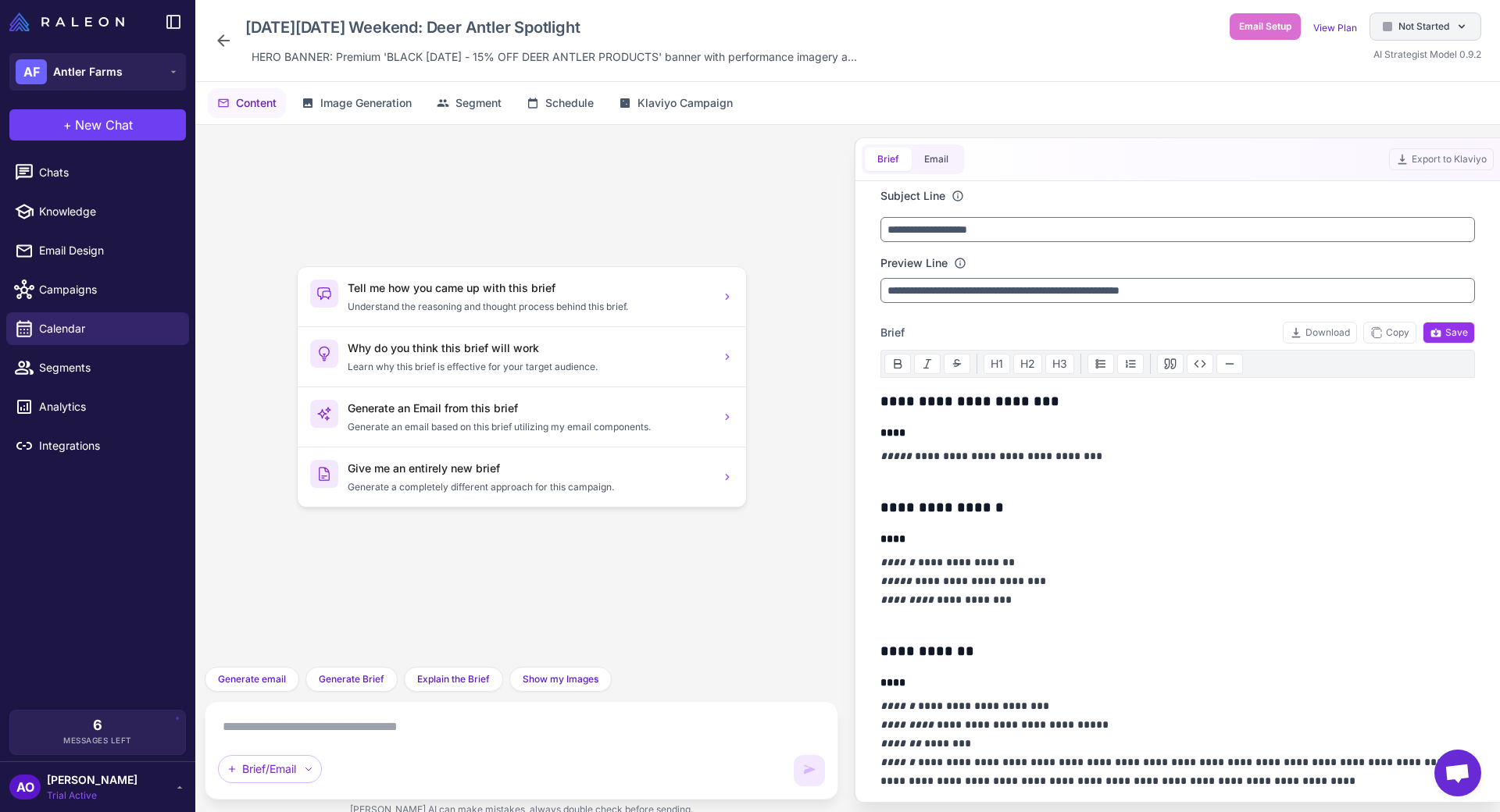
click at [1436, 27] on span "Not Started" at bounding box center [1423, 26] width 51 height 14
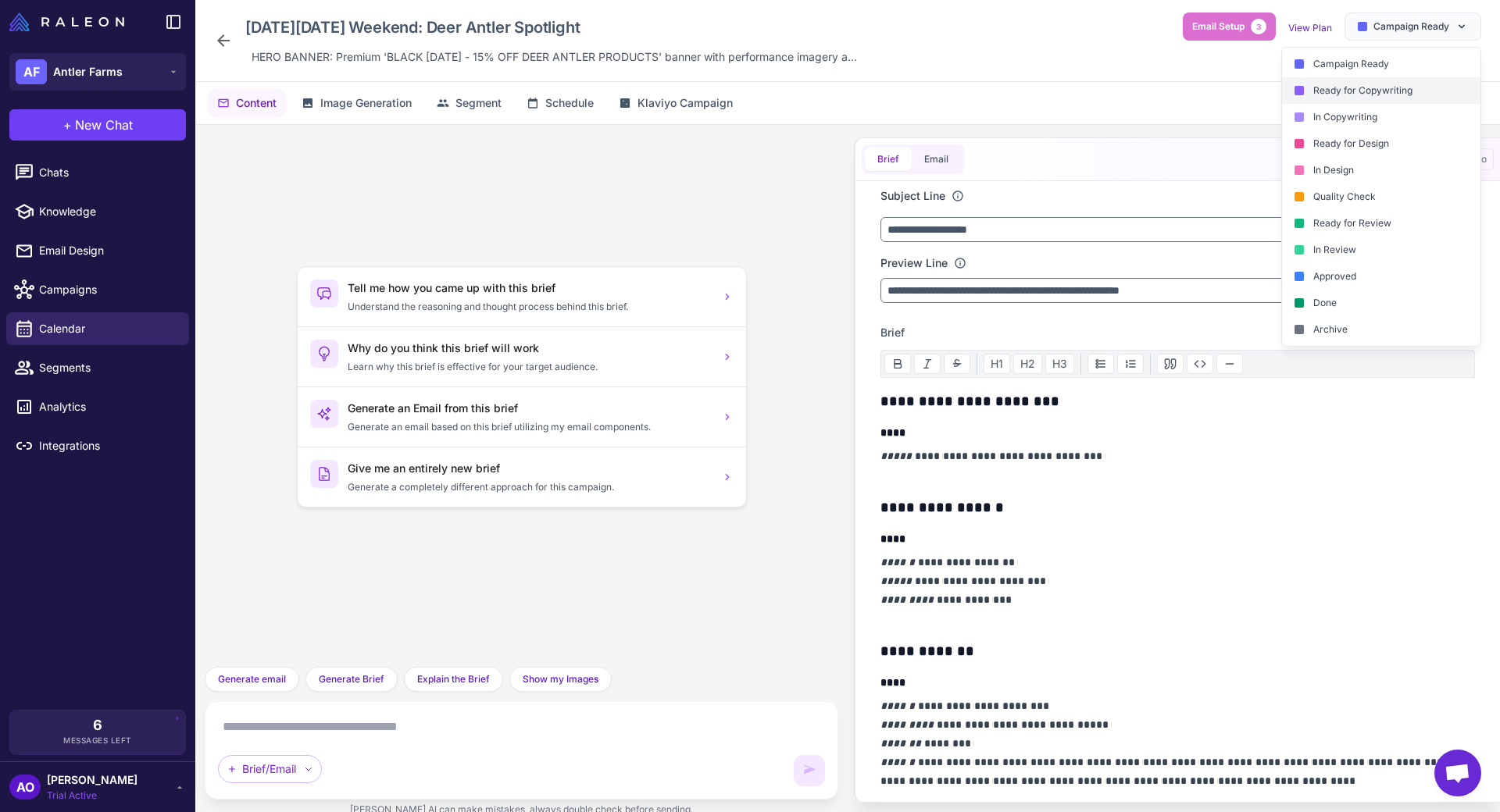
click at [1380, 79] on div "Ready for Copywriting" at bounding box center [1380, 90] width 198 height 27
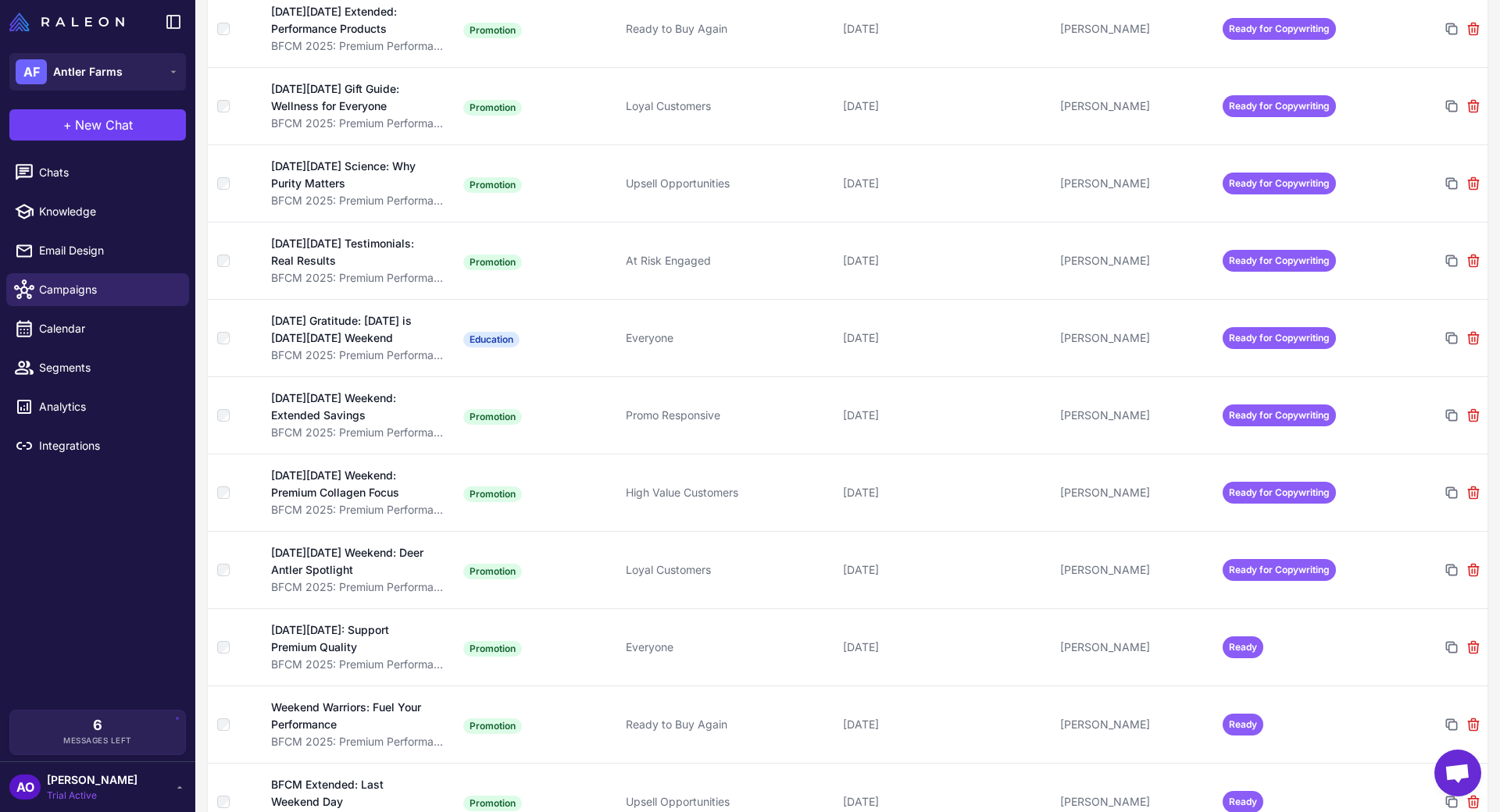
scroll to position [1752, 0]
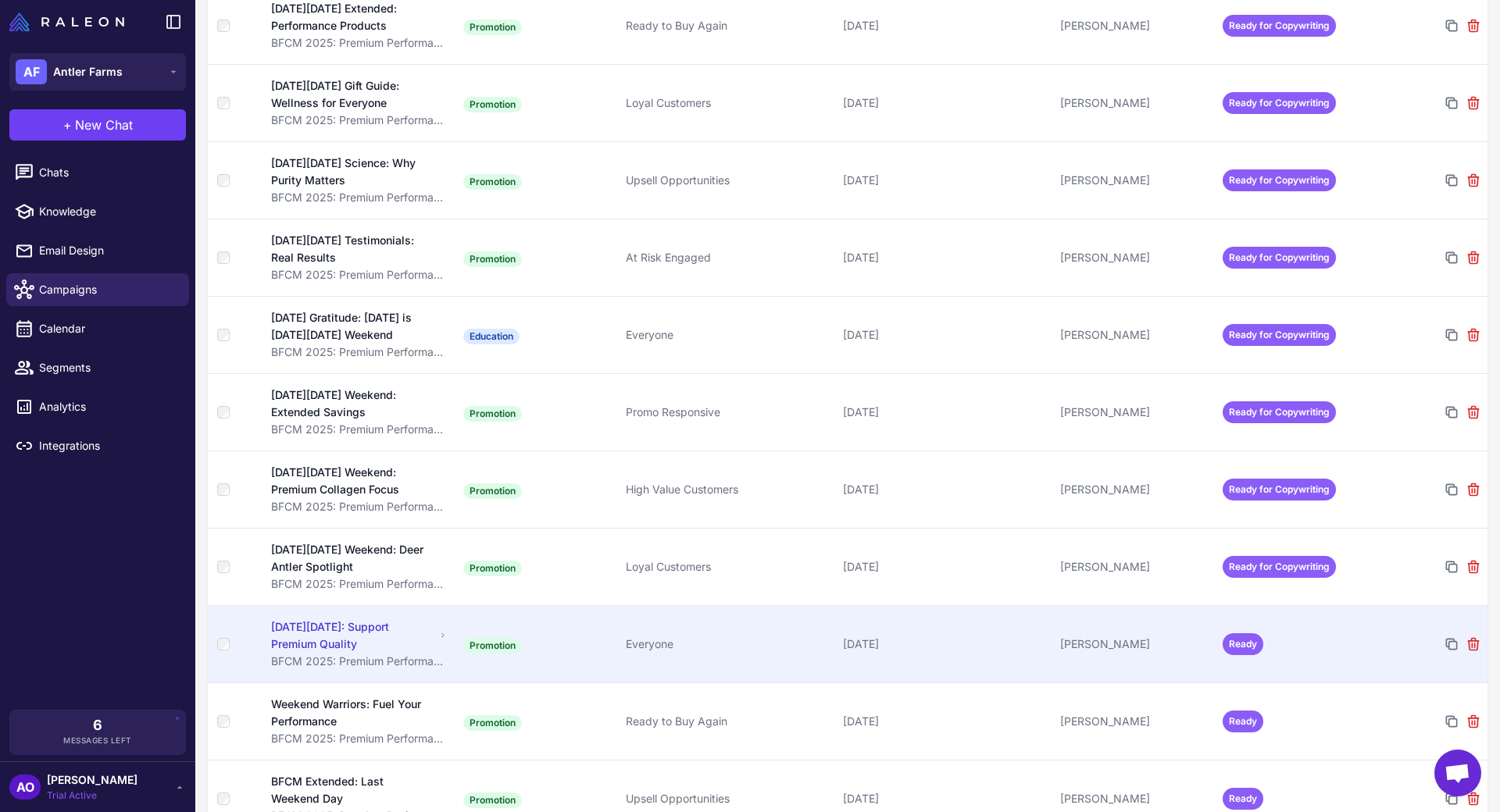
click at [1279, 627] on td "Ready" at bounding box center [1298, 644] width 162 height 77
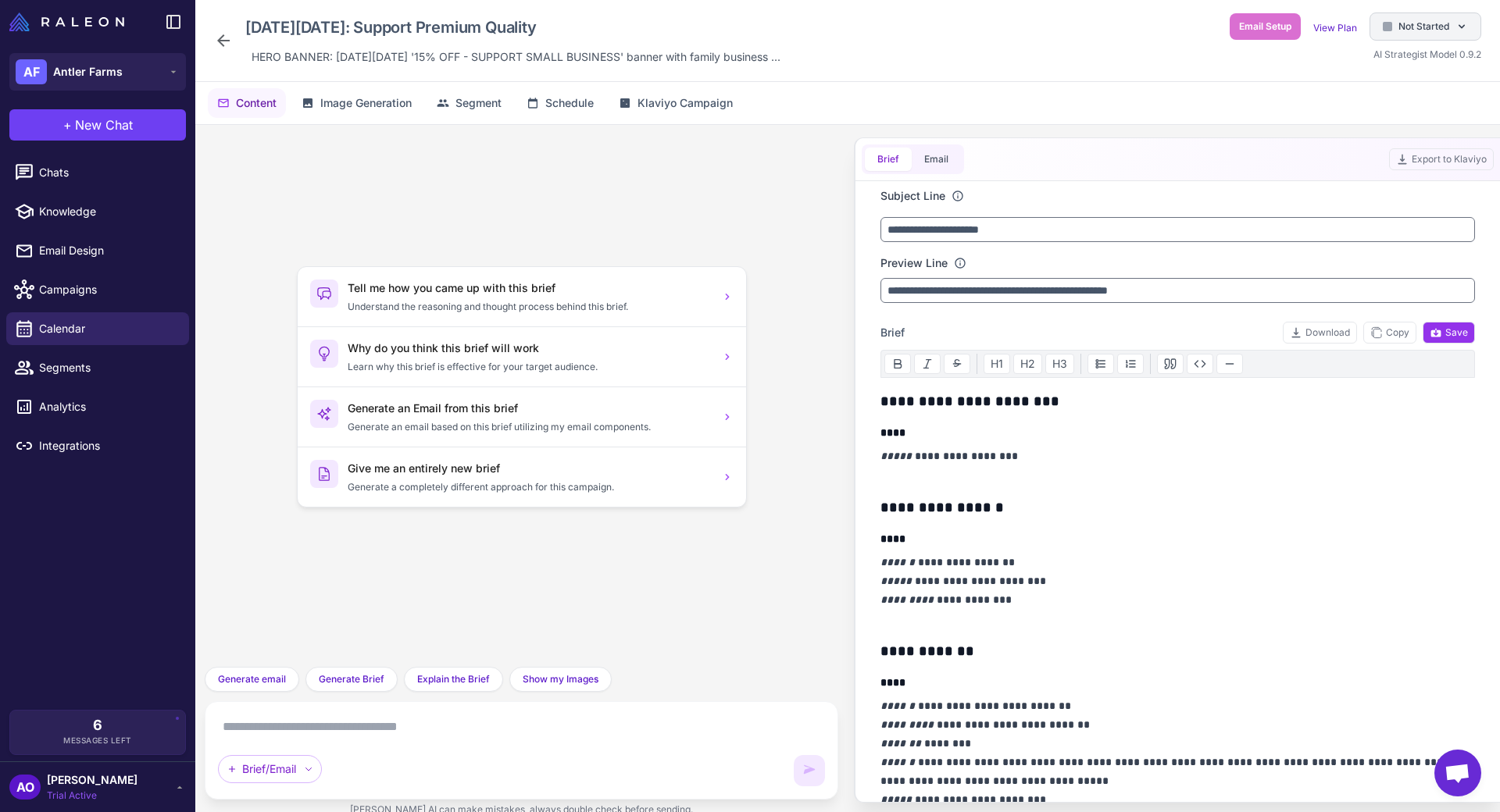
click at [1410, 25] on span "Not Started" at bounding box center [1423, 26] width 51 height 14
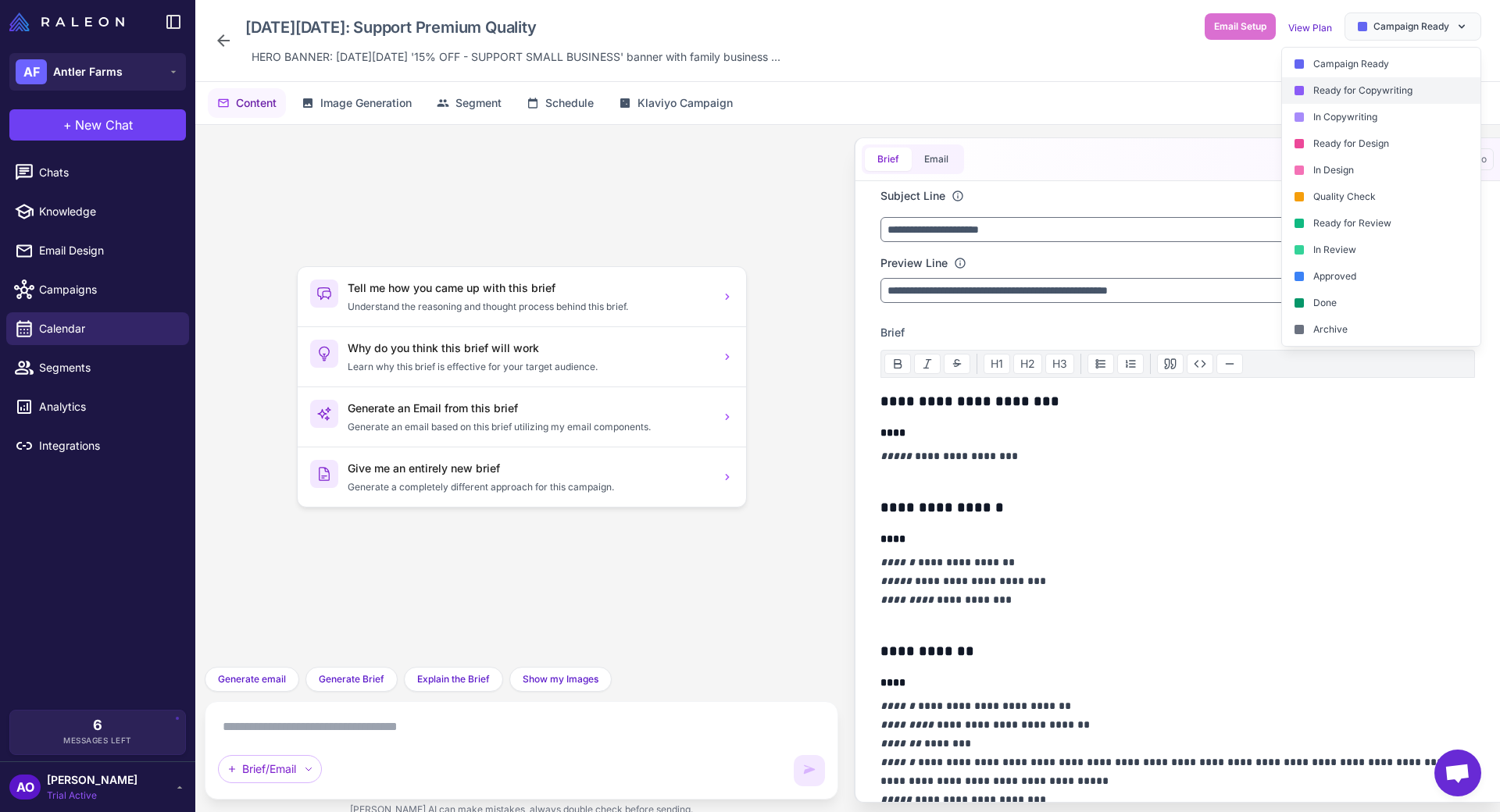
click at [1367, 89] on div "Ready for Copywriting" at bounding box center [1380, 90] width 198 height 27
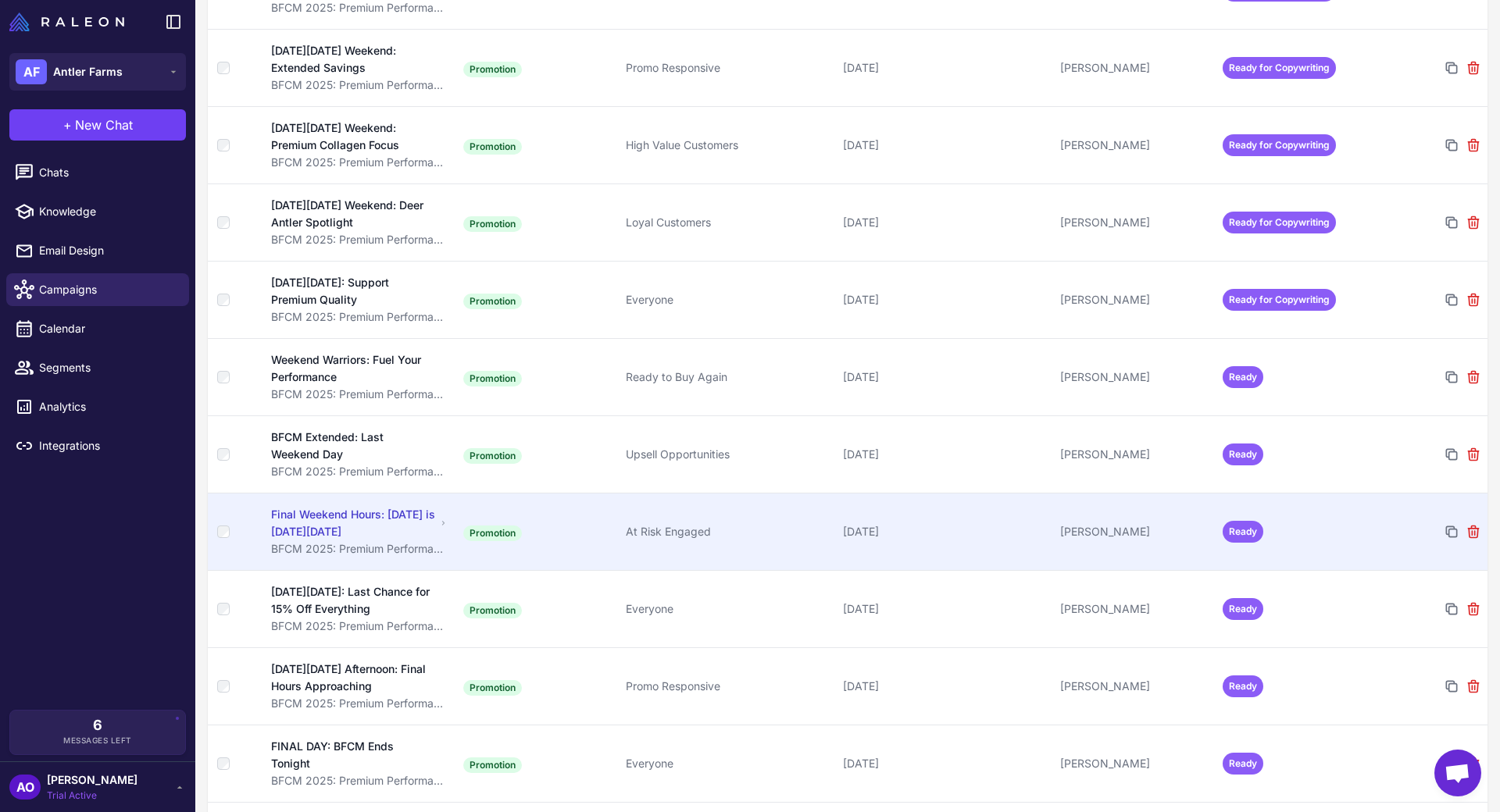
scroll to position [2091, 0]
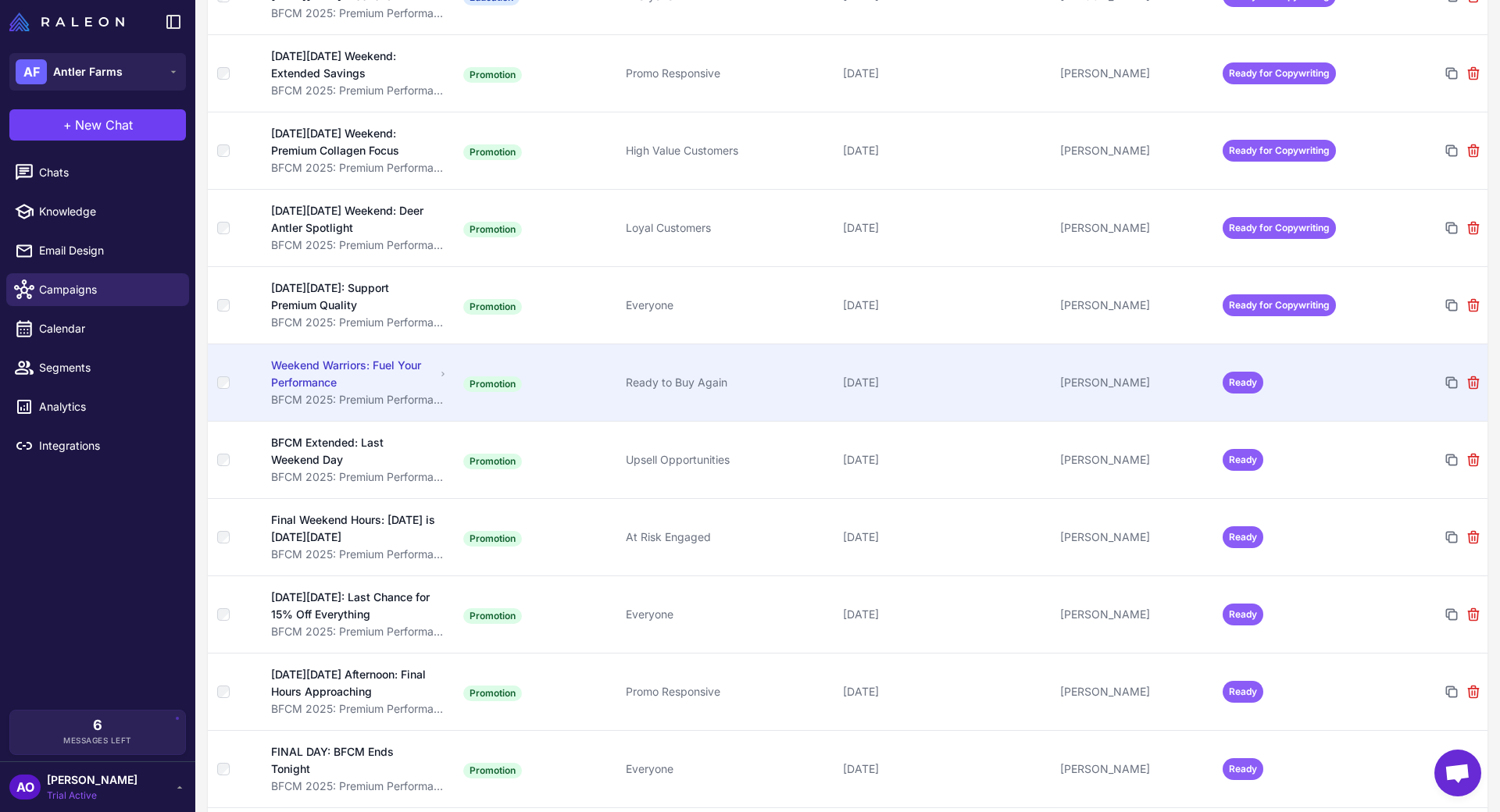
click at [1303, 379] on td "Ready" at bounding box center [1298, 382] width 162 height 77
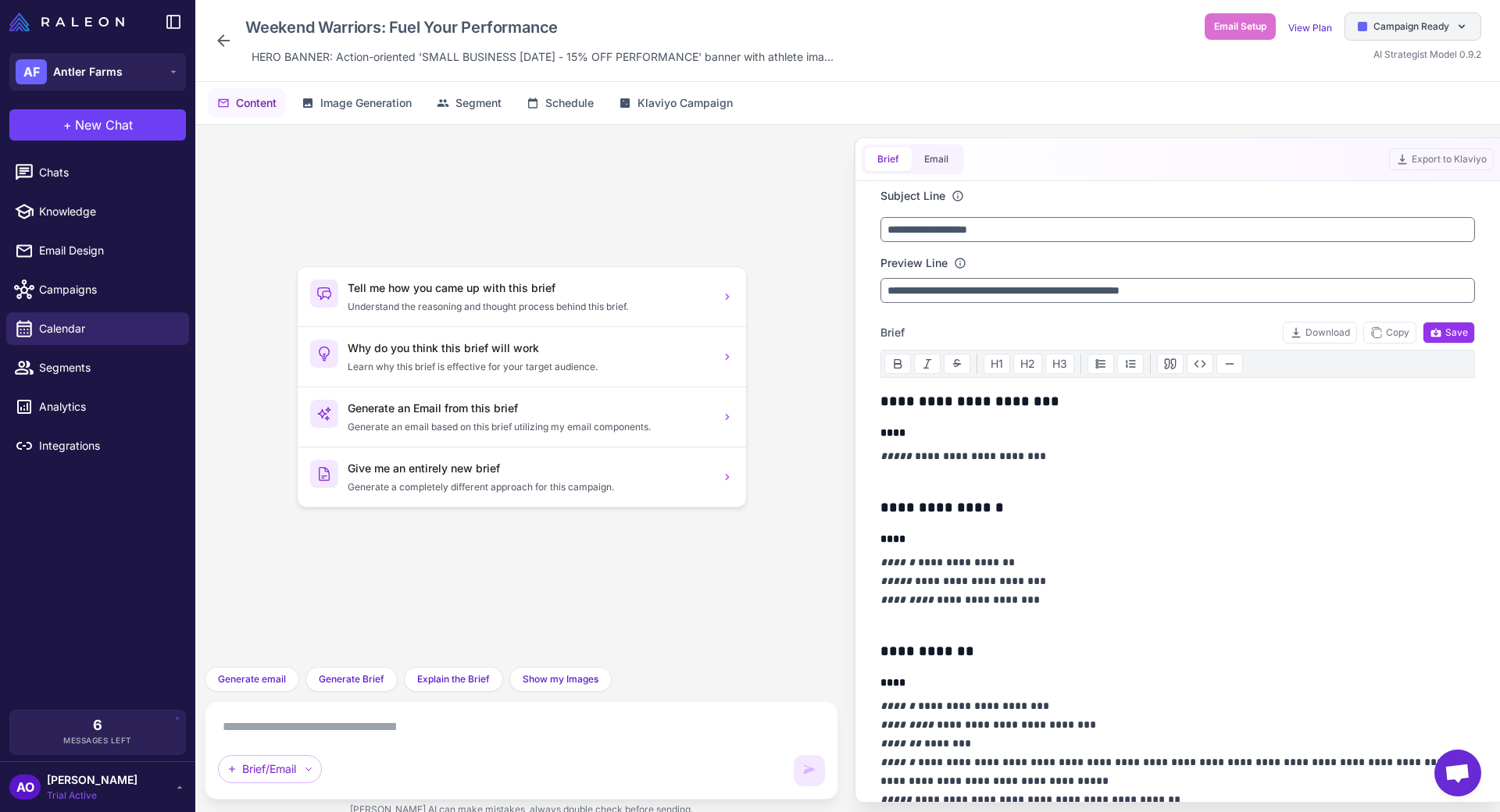
click at [1385, 28] on span "Campaign Ready" at bounding box center [1411, 26] width 76 height 14
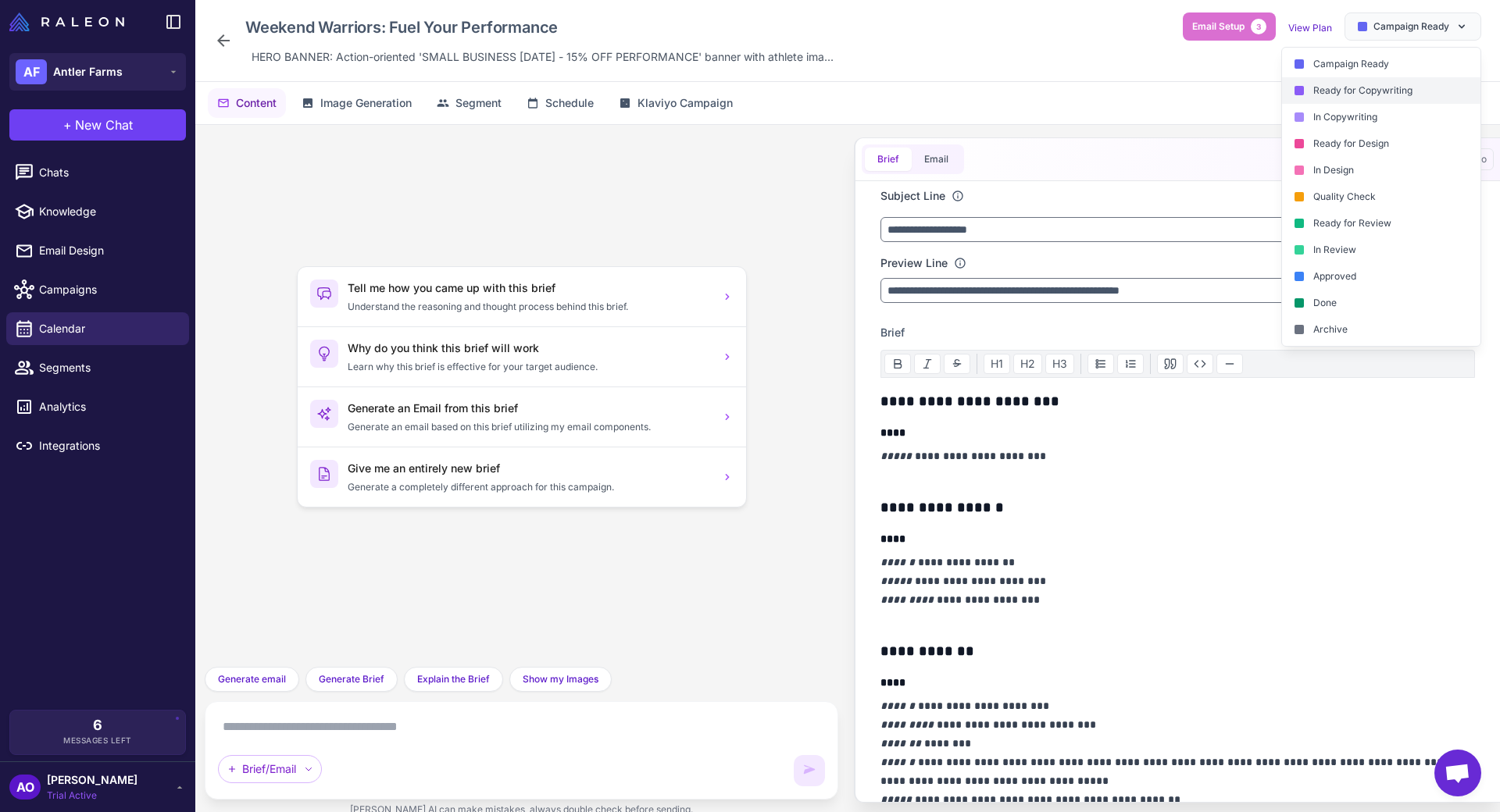
click at [1366, 78] on div "Ready for Copywriting" at bounding box center [1380, 90] width 198 height 27
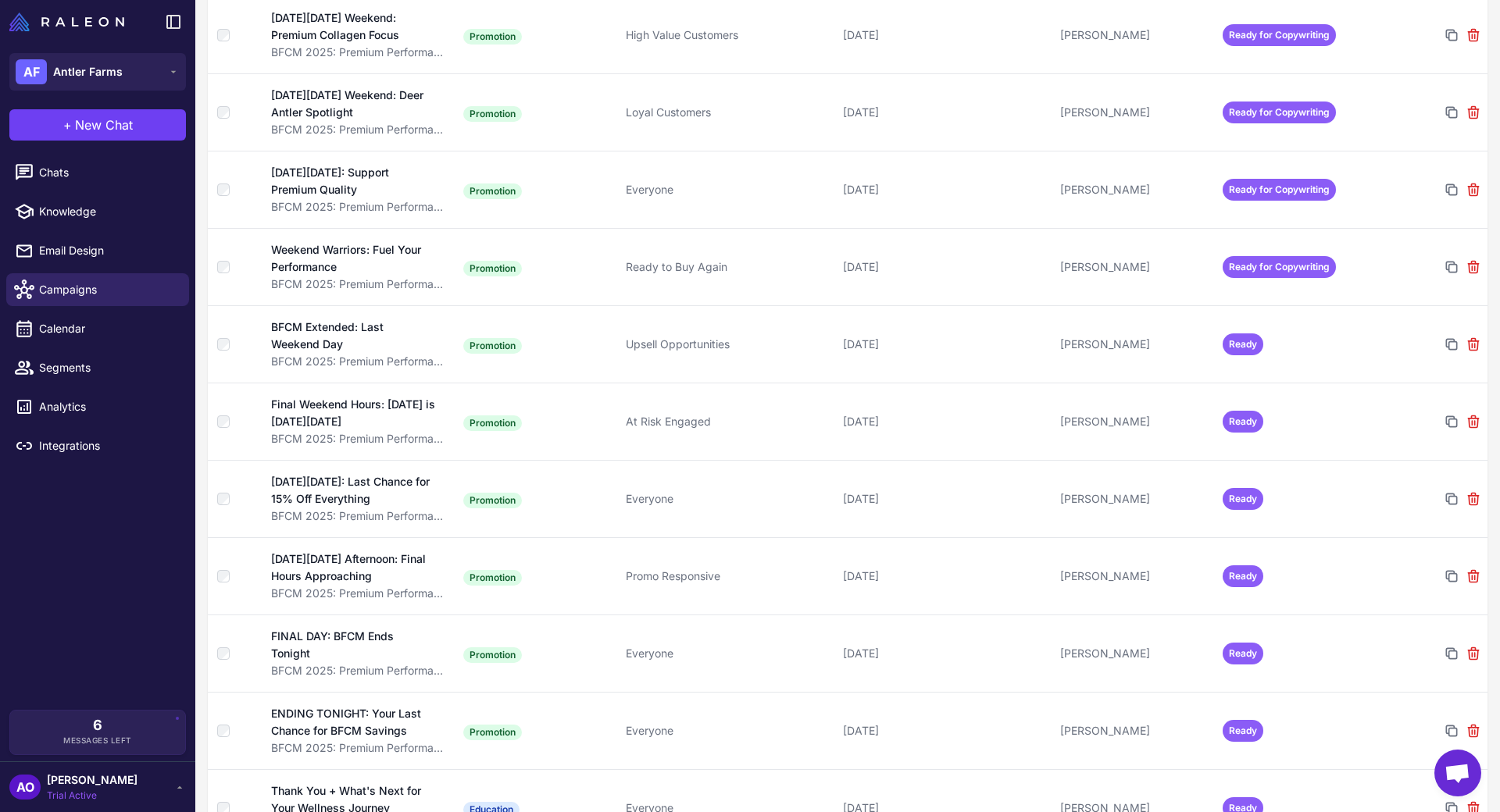
scroll to position [2239, 0]
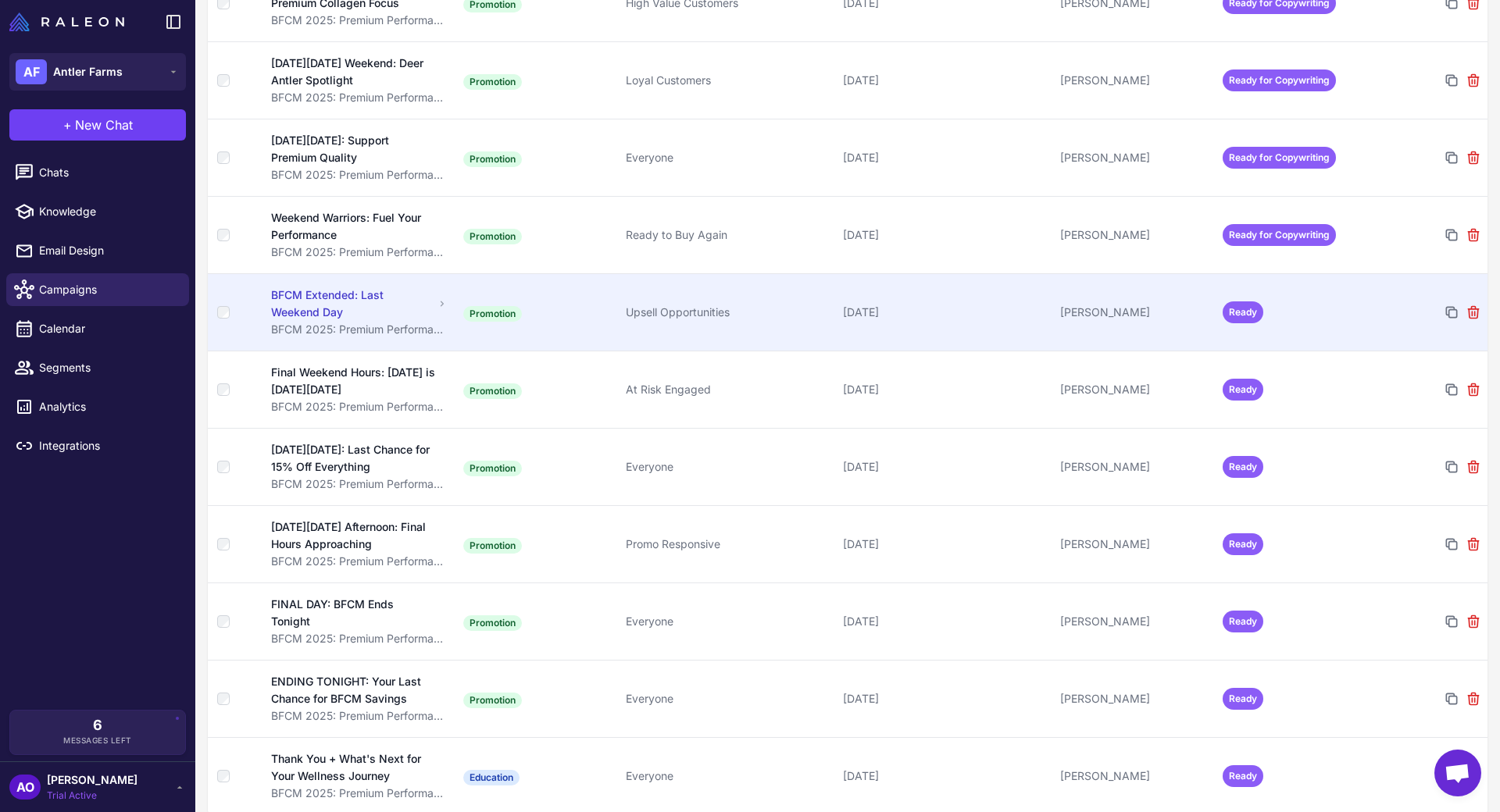
click at [1322, 332] on td "Ready" at bounding box center [1298, 312] width 162 height 77
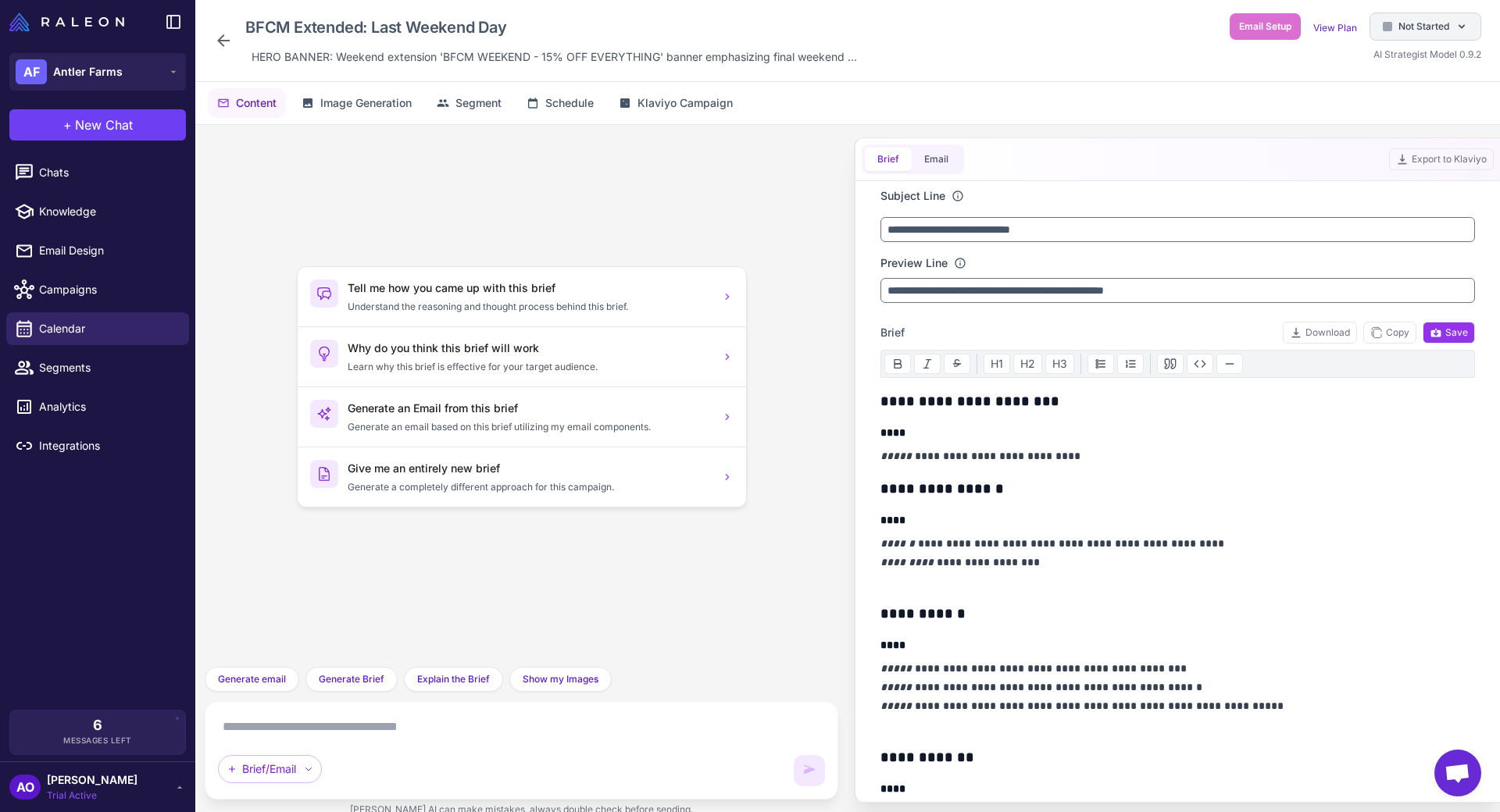
click at [1421, 23] on span "Not Started" at bounding box center [1423, 26] width 51 height 14
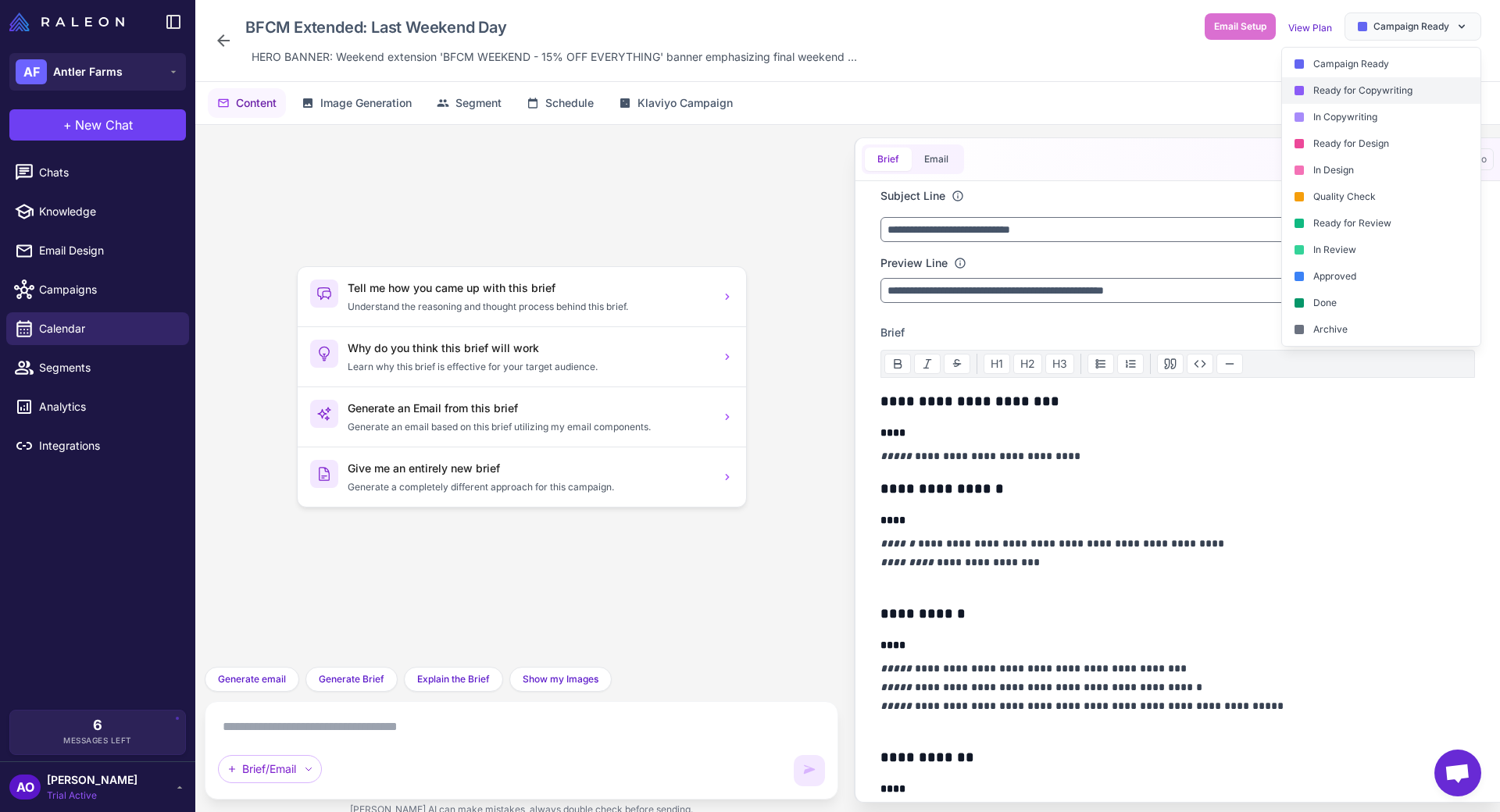
click at [1359, 84] on div "Ready for Copywriting" at bounding box center [1380, 90] width 198 height 27
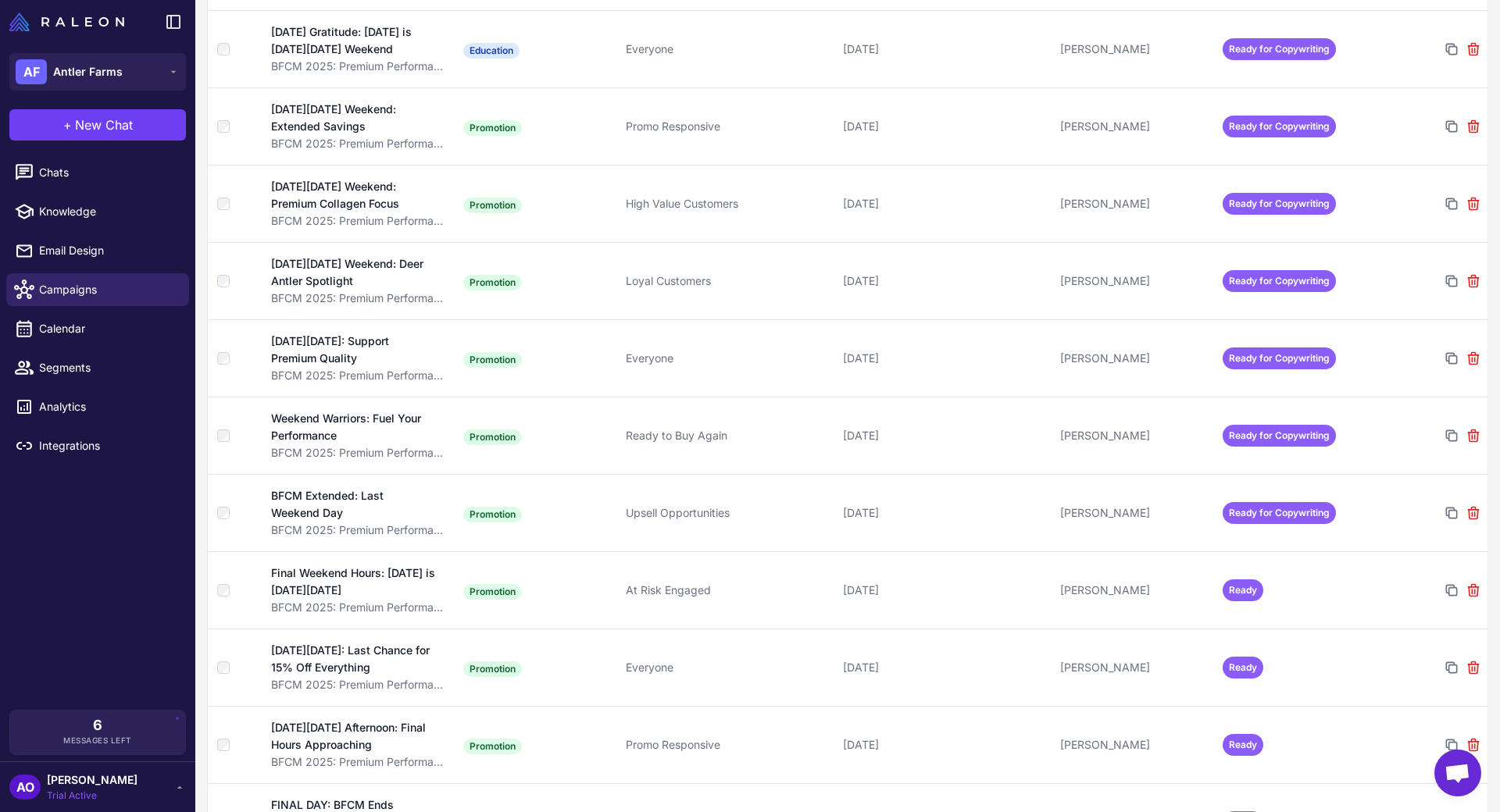
scroll to position [2239, 0]
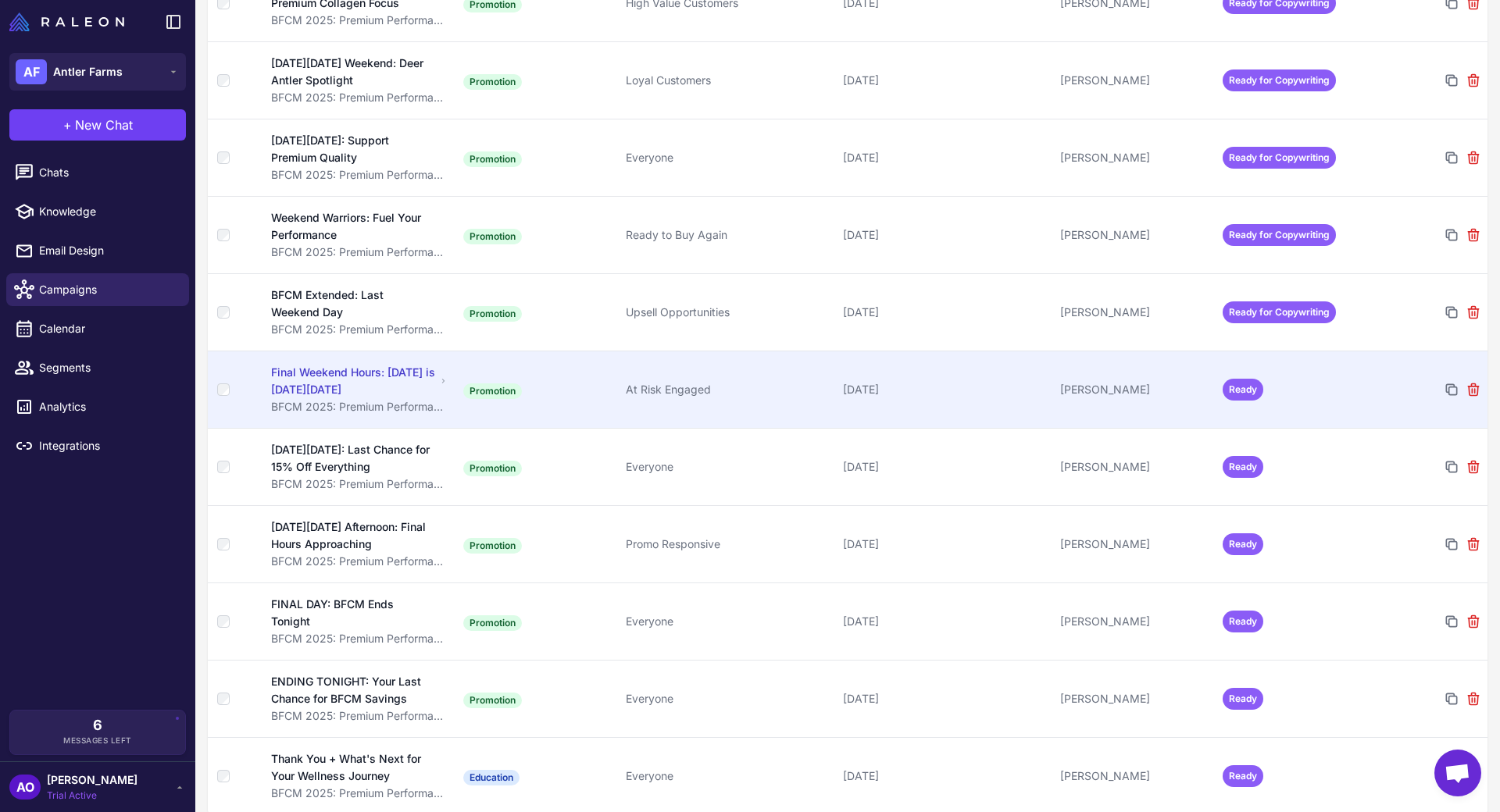
click at [1179, 390] on td "[PERSON_NAME]" at bounding box center [1135, 389] width 162 height 77
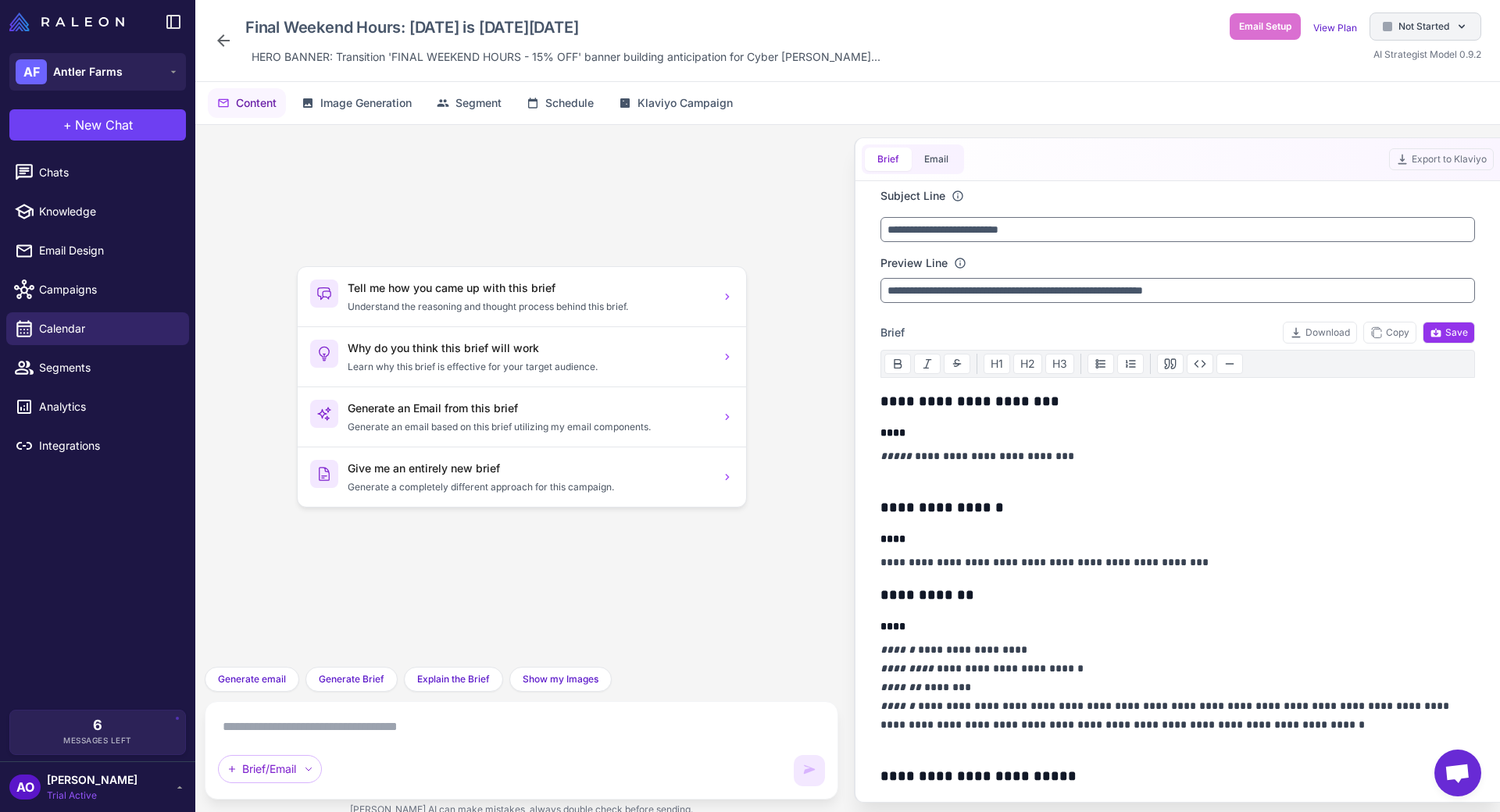
click at [1409, 20] on span "Not Started" at bounding box center [1423, 26] width 51 height 14
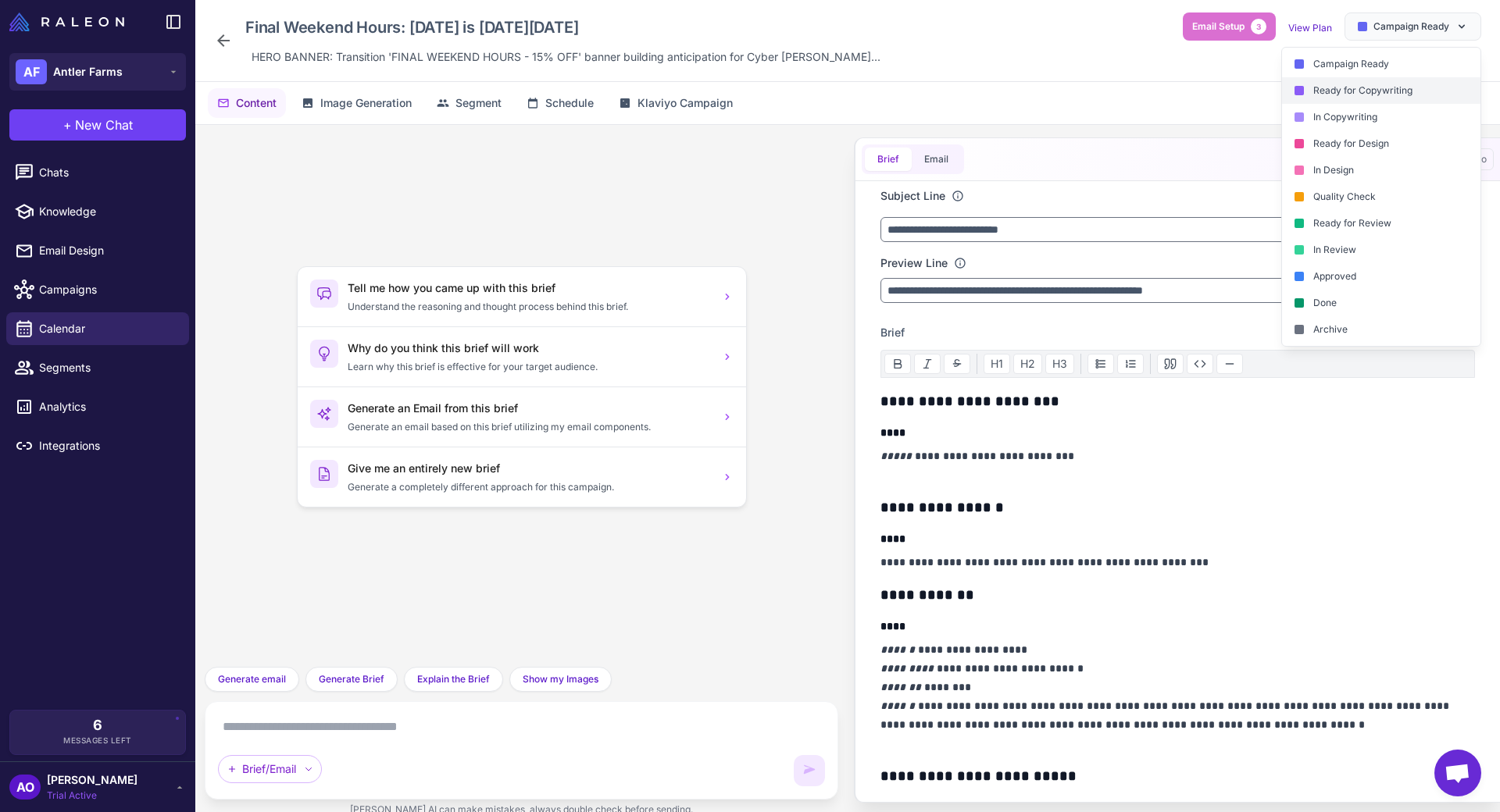
click at [1375, 89] on div "Ready for Copywriting" at bounding box center [1380, 90] width 198 height 27
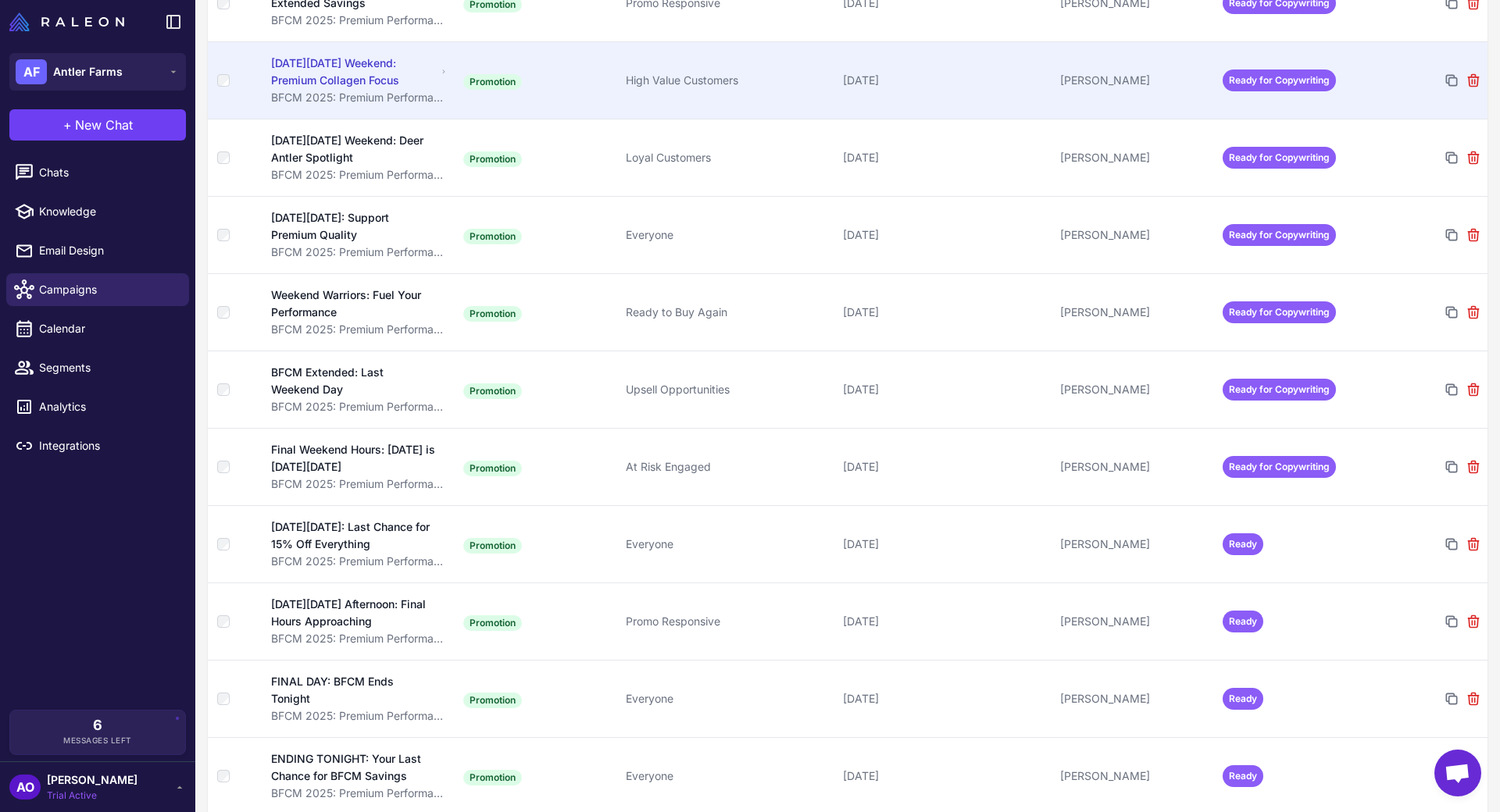
scroll to position [2239, 0]
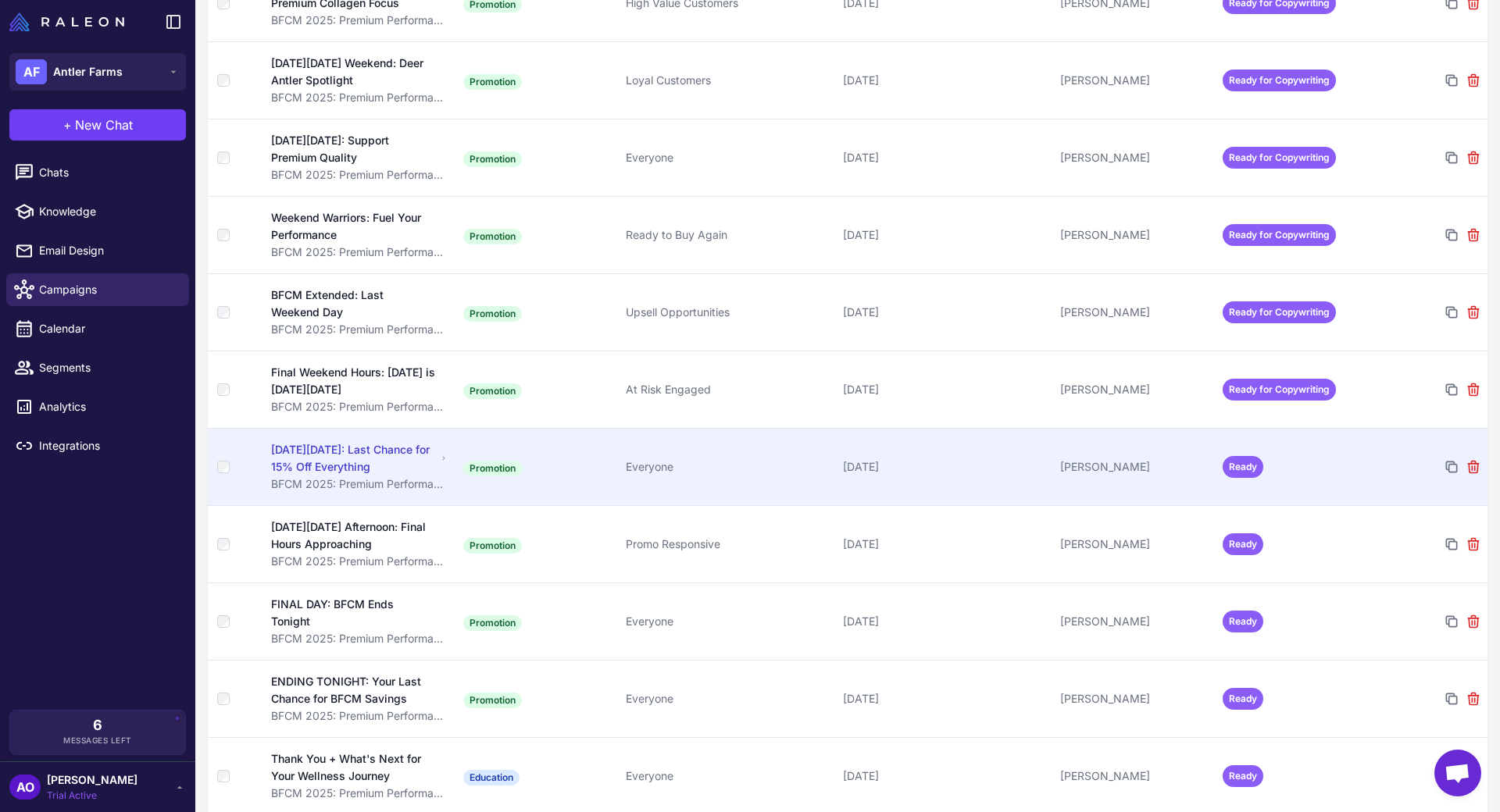
click at [1095, 458] on div "[PERSON_NAME]" at bounding box center [1134, 467] width 150 height 18
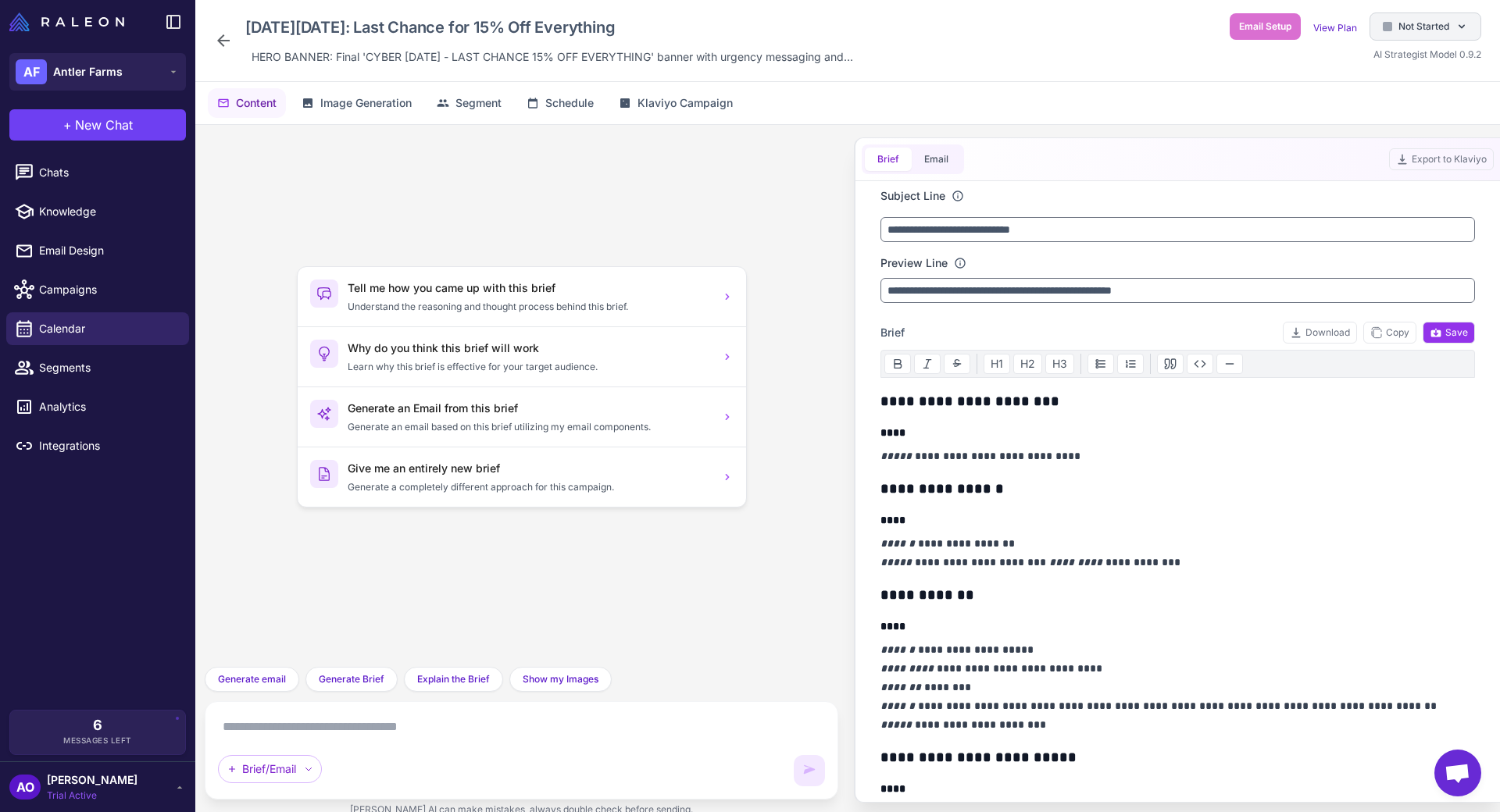
click at [1392, 38] on div "Not Started" at bounding box center [1426, 27] width 112 height 28
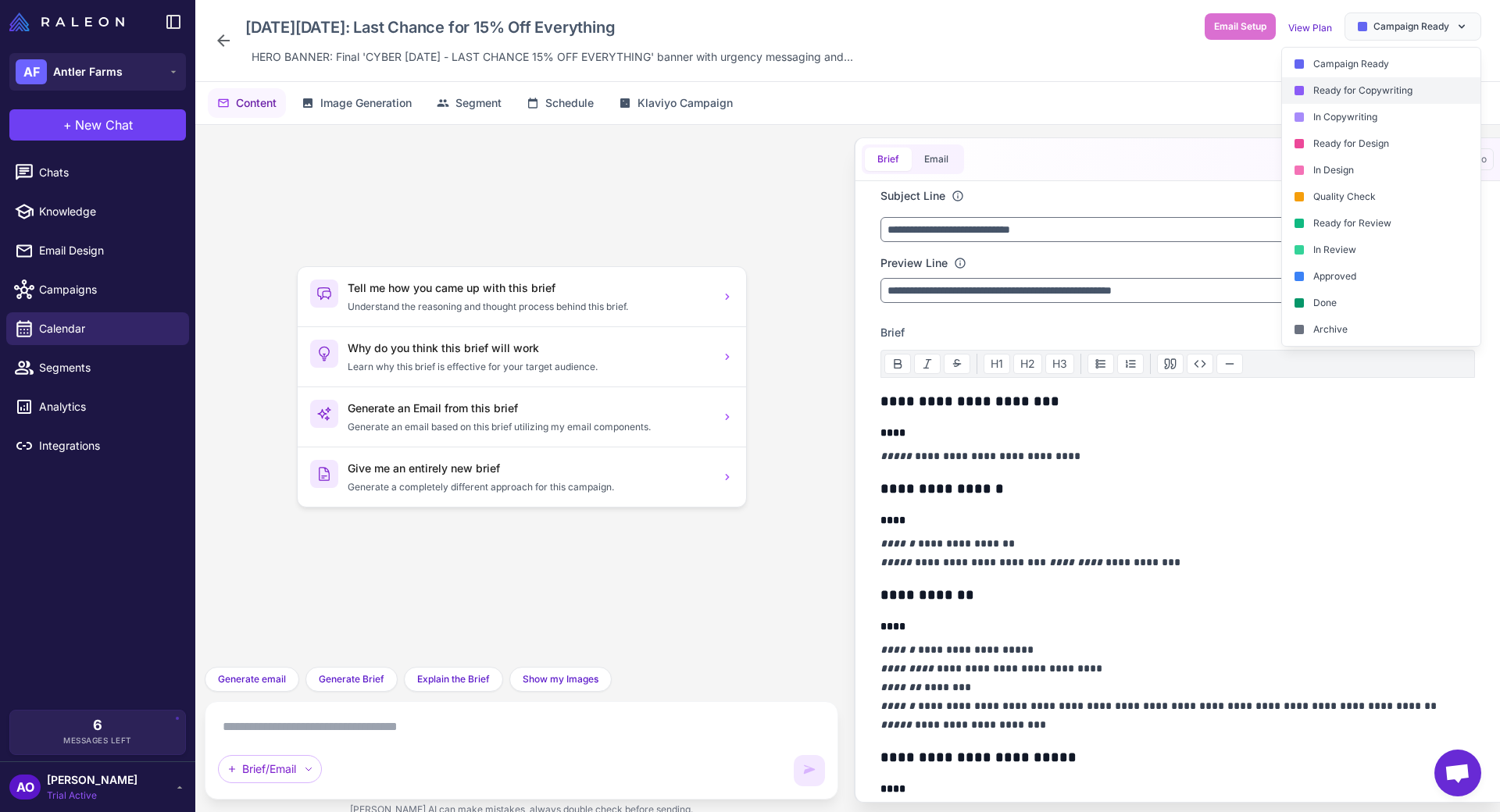
click at [1362, 97] on div "Ready for Copywriting" at bounding box center [1380, 90] width 198 height 27
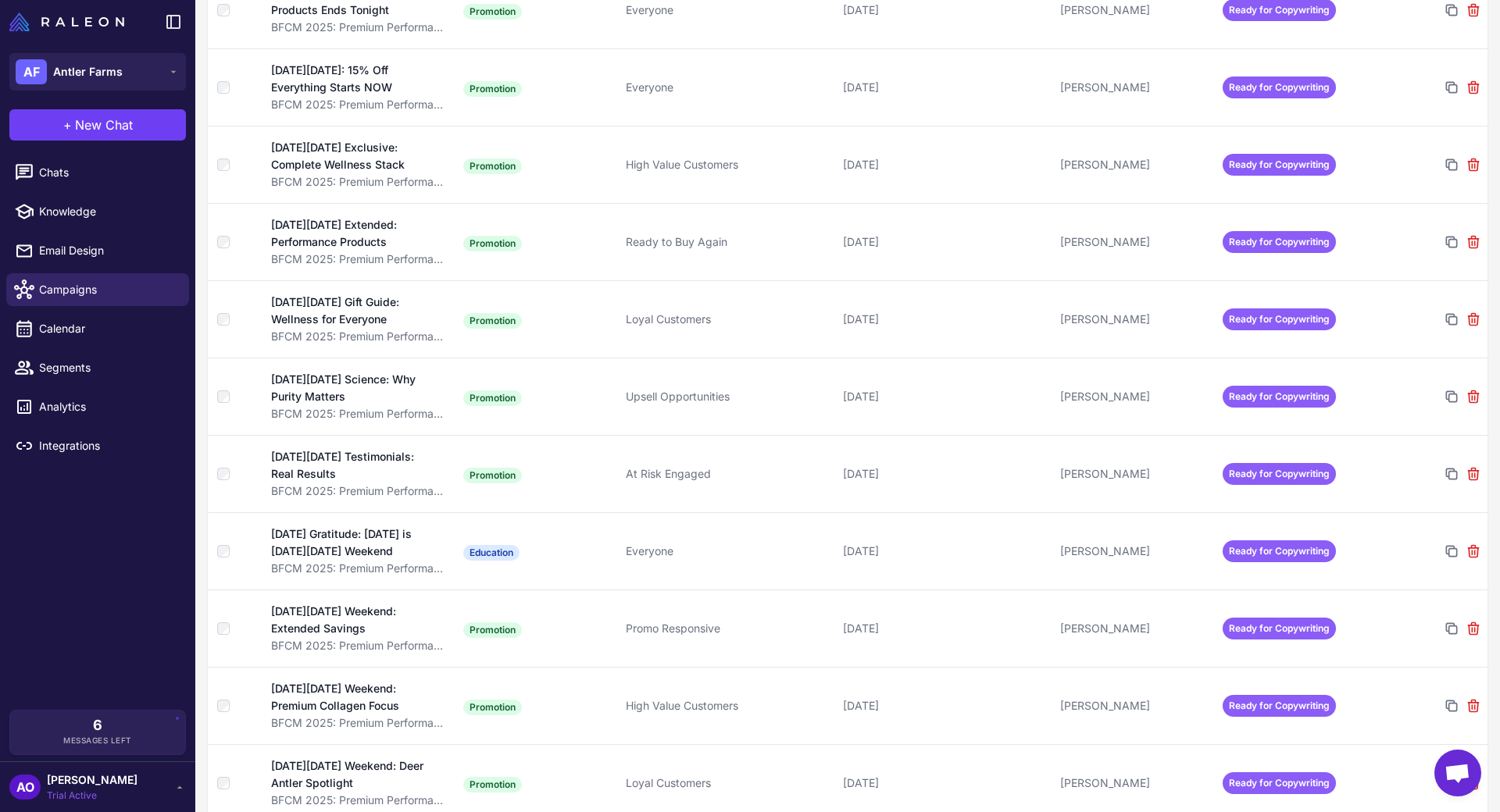
scroll to position [2239, 0]
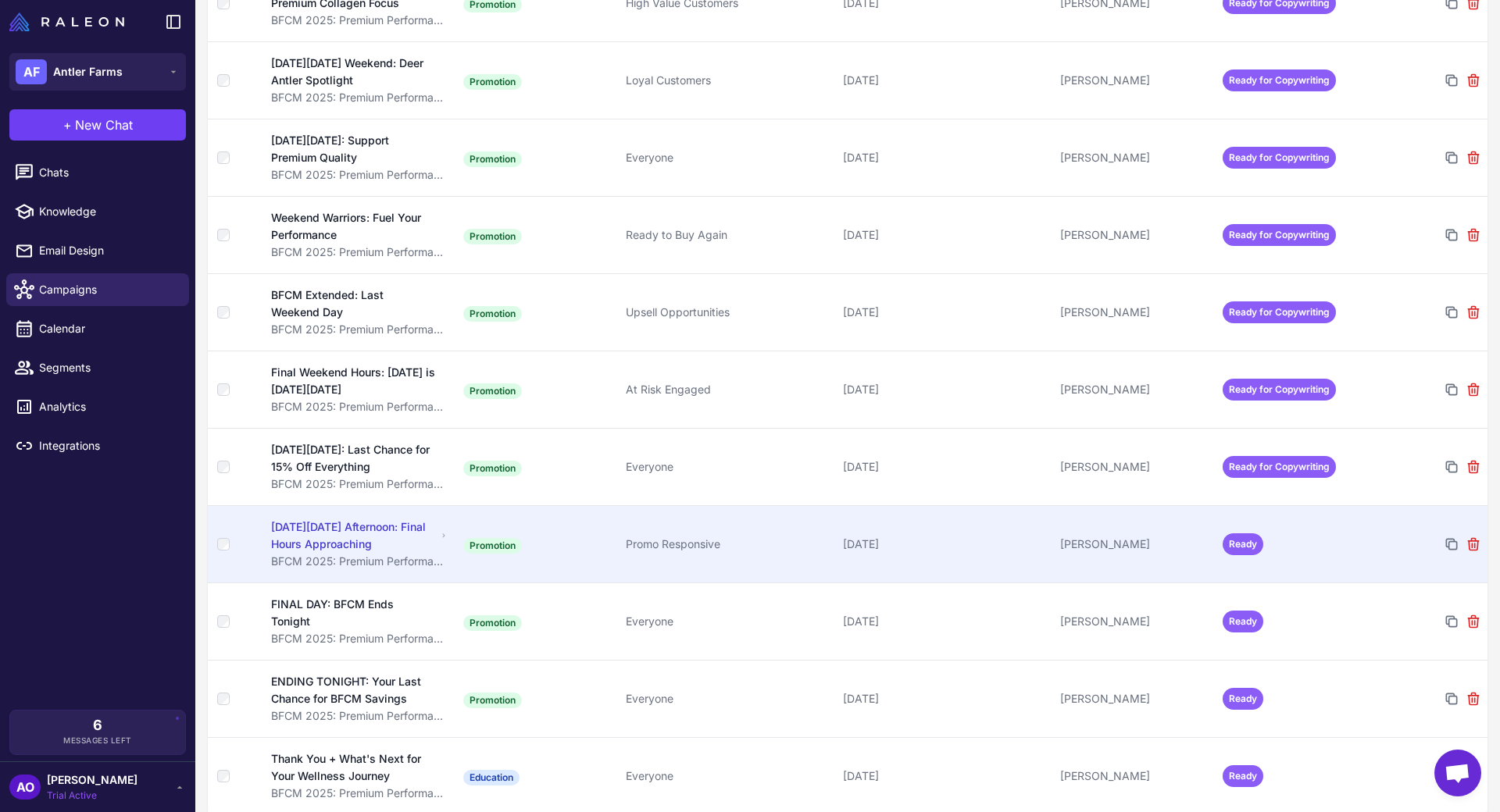
click at [1170, 518] on td "[PERSON_NAME]" at bounding box center [1135, 544] width 162 height 77
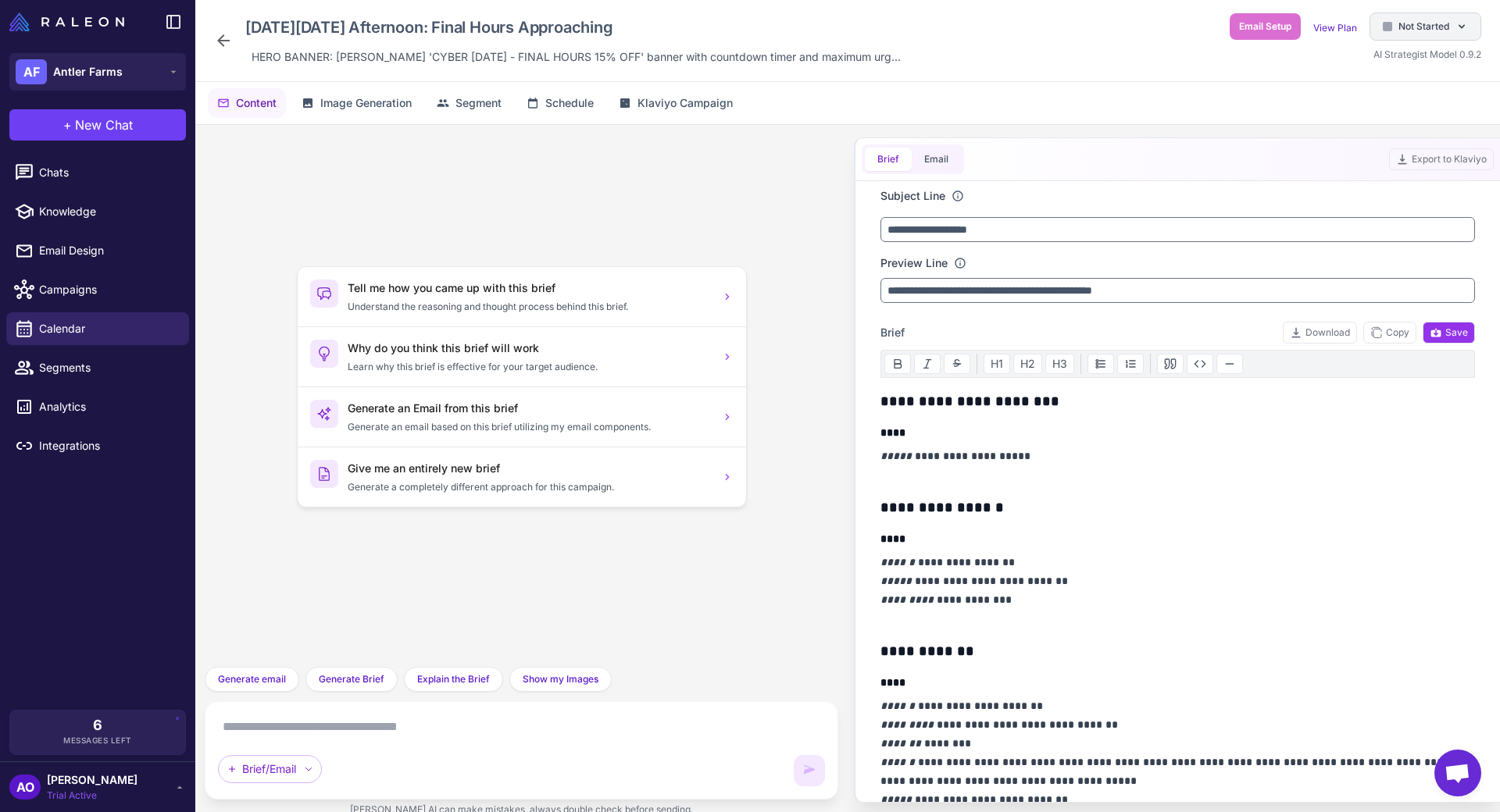
click at [1449, 15] on div "Not Started" at bounding box center [1426, 27] width 112 height 28
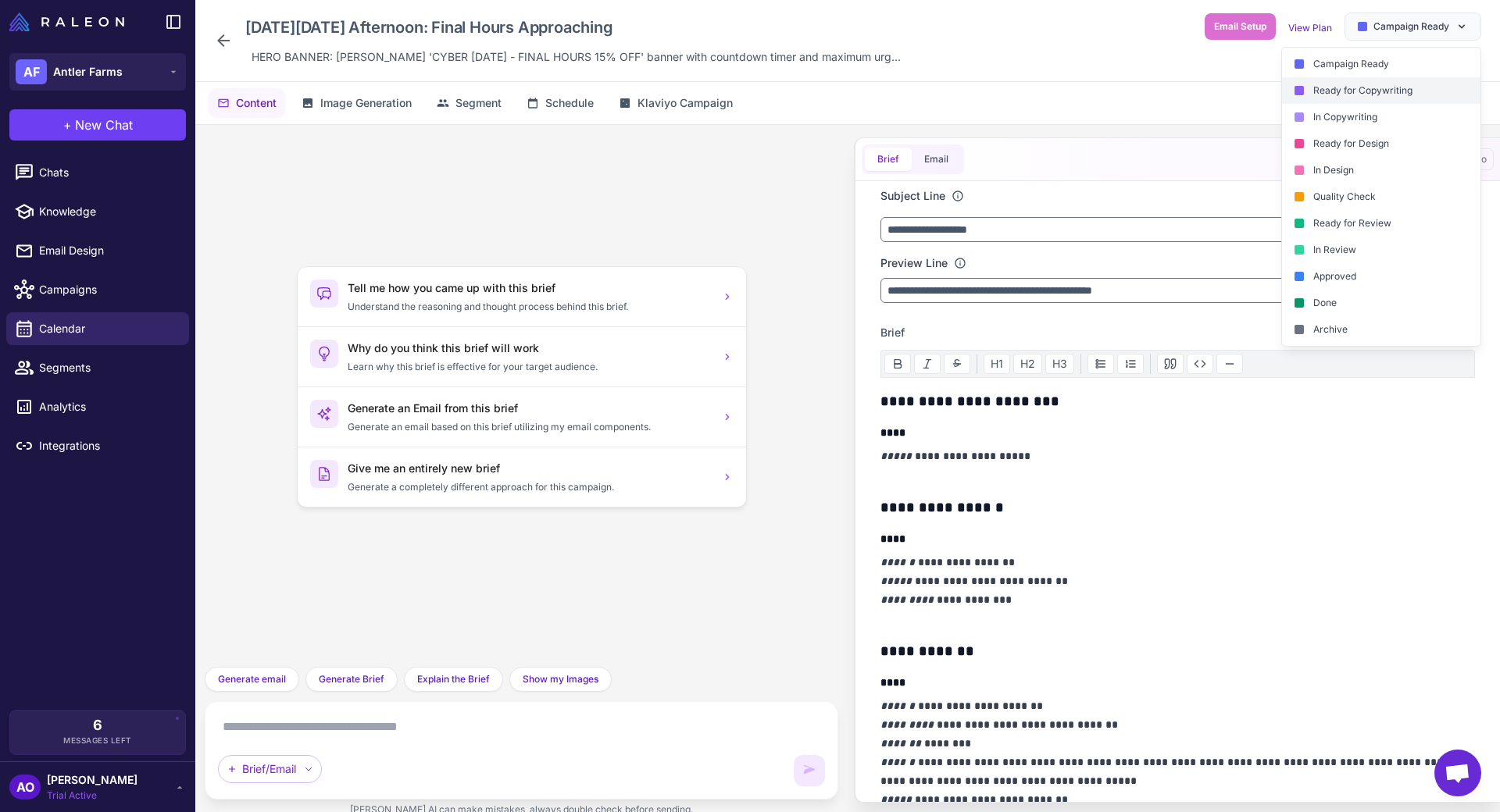
click at [1403, 90] on div "Ready for Copywriting" at bounding box center [1380, 90] width 198 height 27
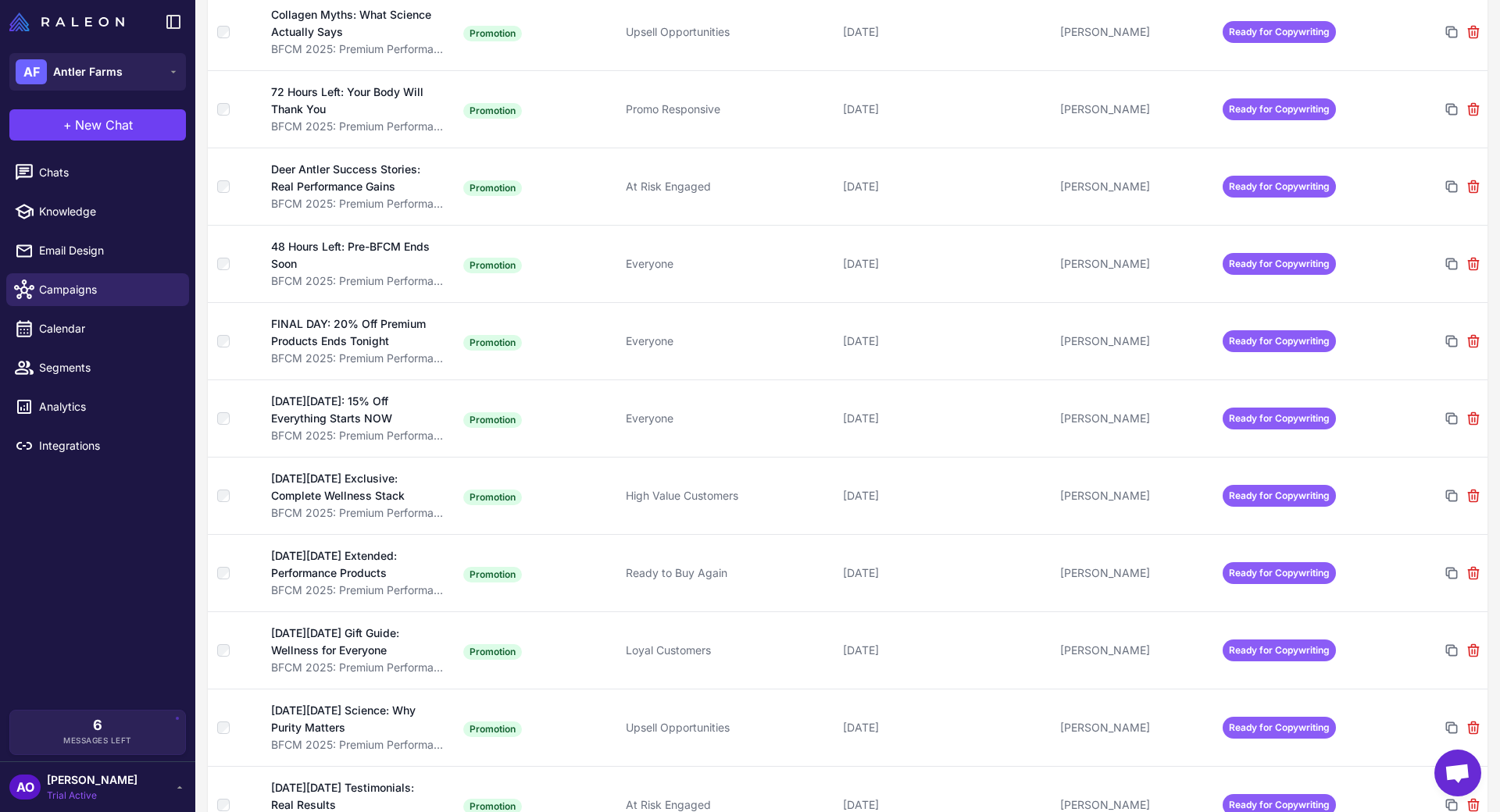
scroll to position [2239, 0]
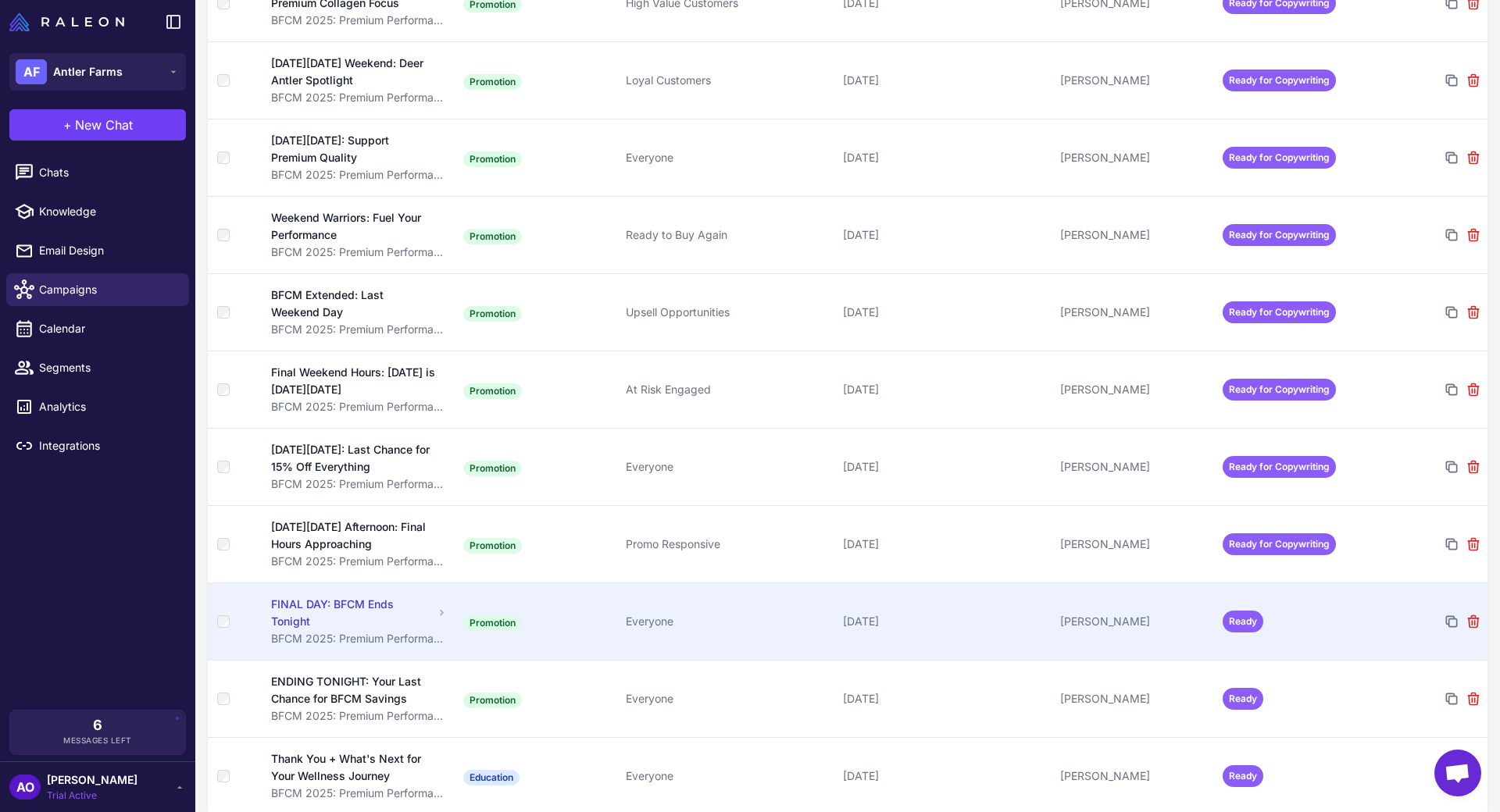
click at [1151, 613] on div "[PERSON_NAME]" at bounding box center [1134, 621] width 150 height 18
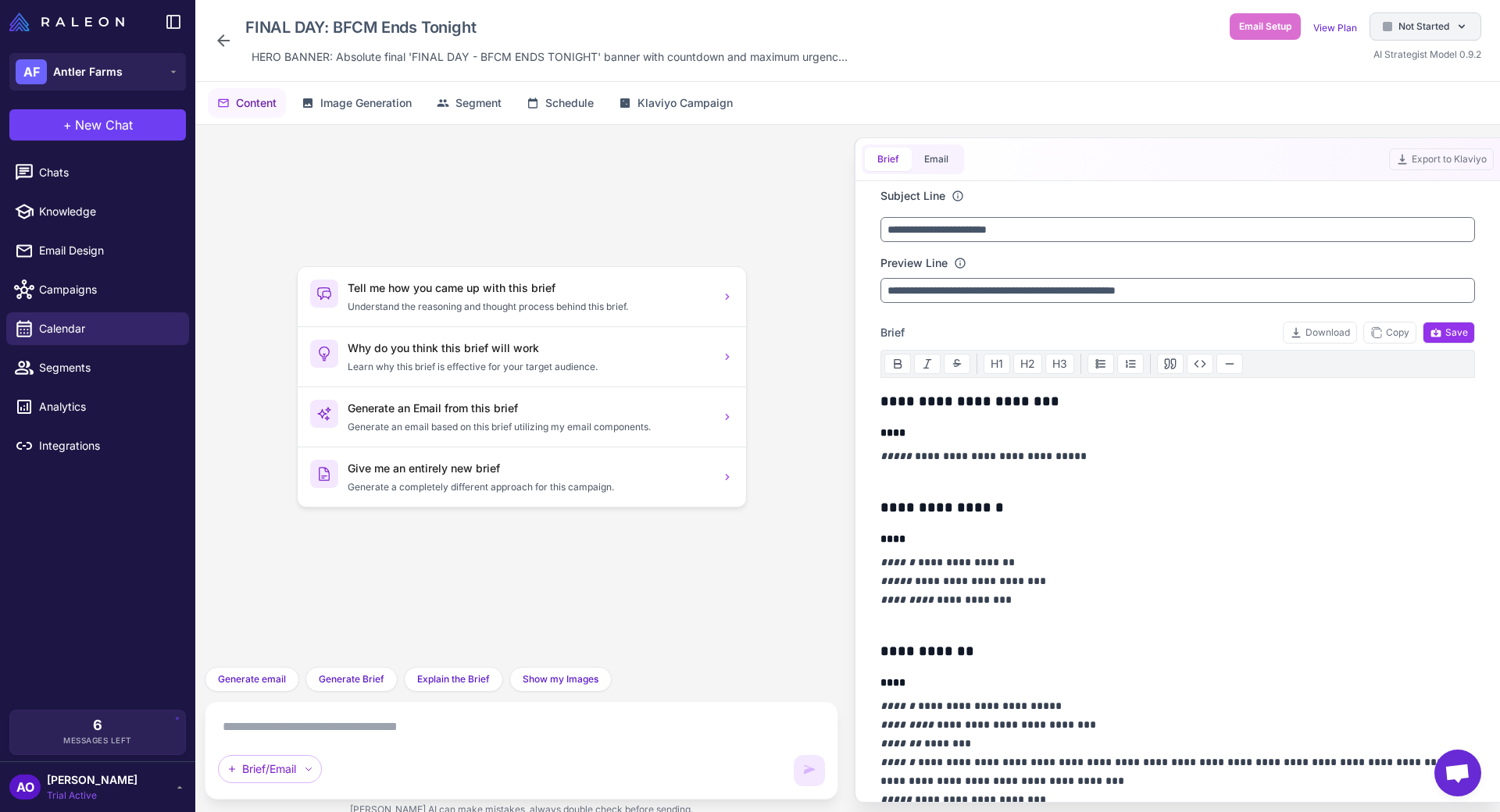
click at [1421, 19] on span "Not Started" at bounding box center [1423, 26] width 51 height 14
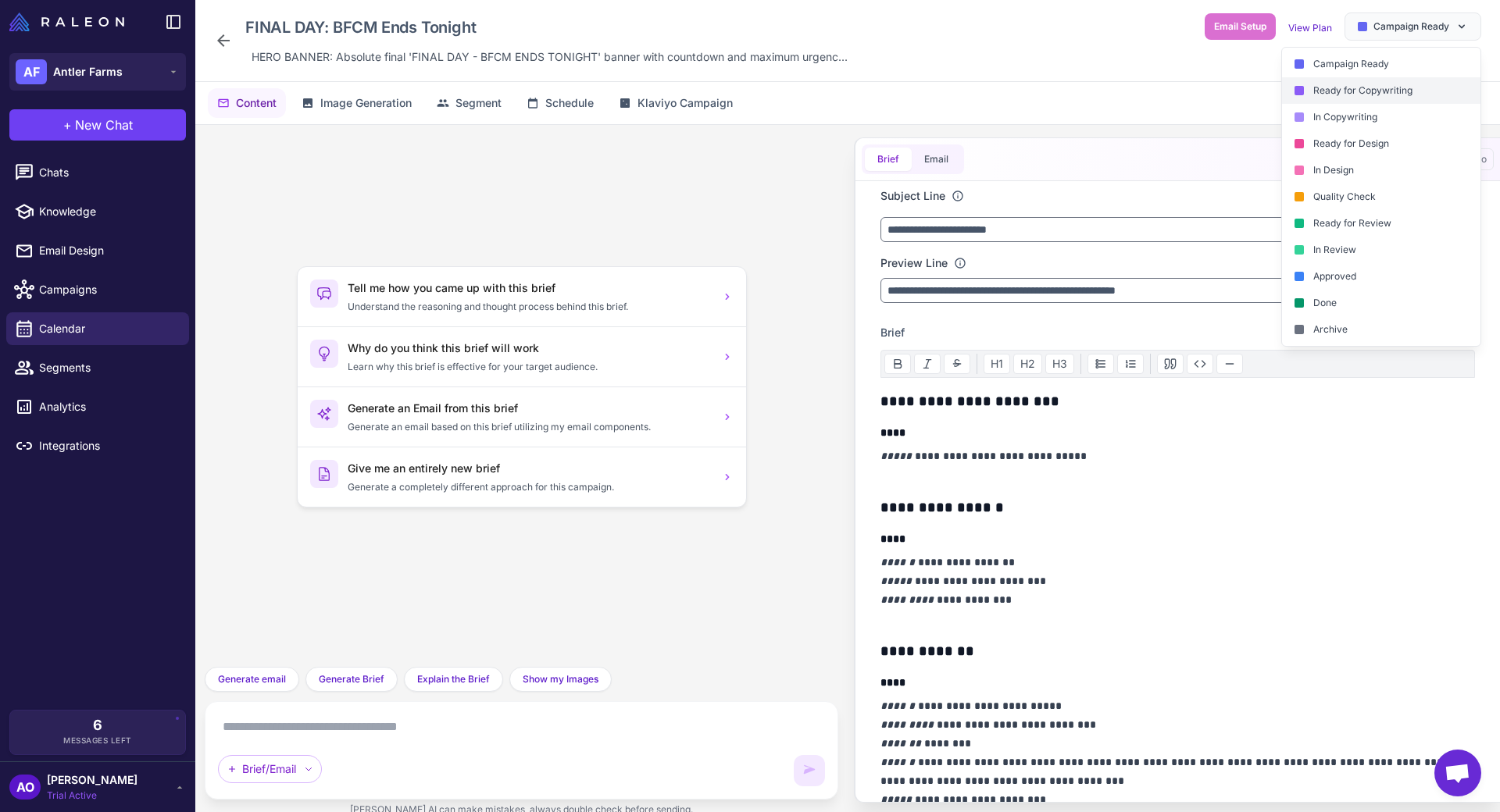
click at [1407, 81] on div "Ready for Copywriting" at bounding box center [1380, 90] width 198 height 27
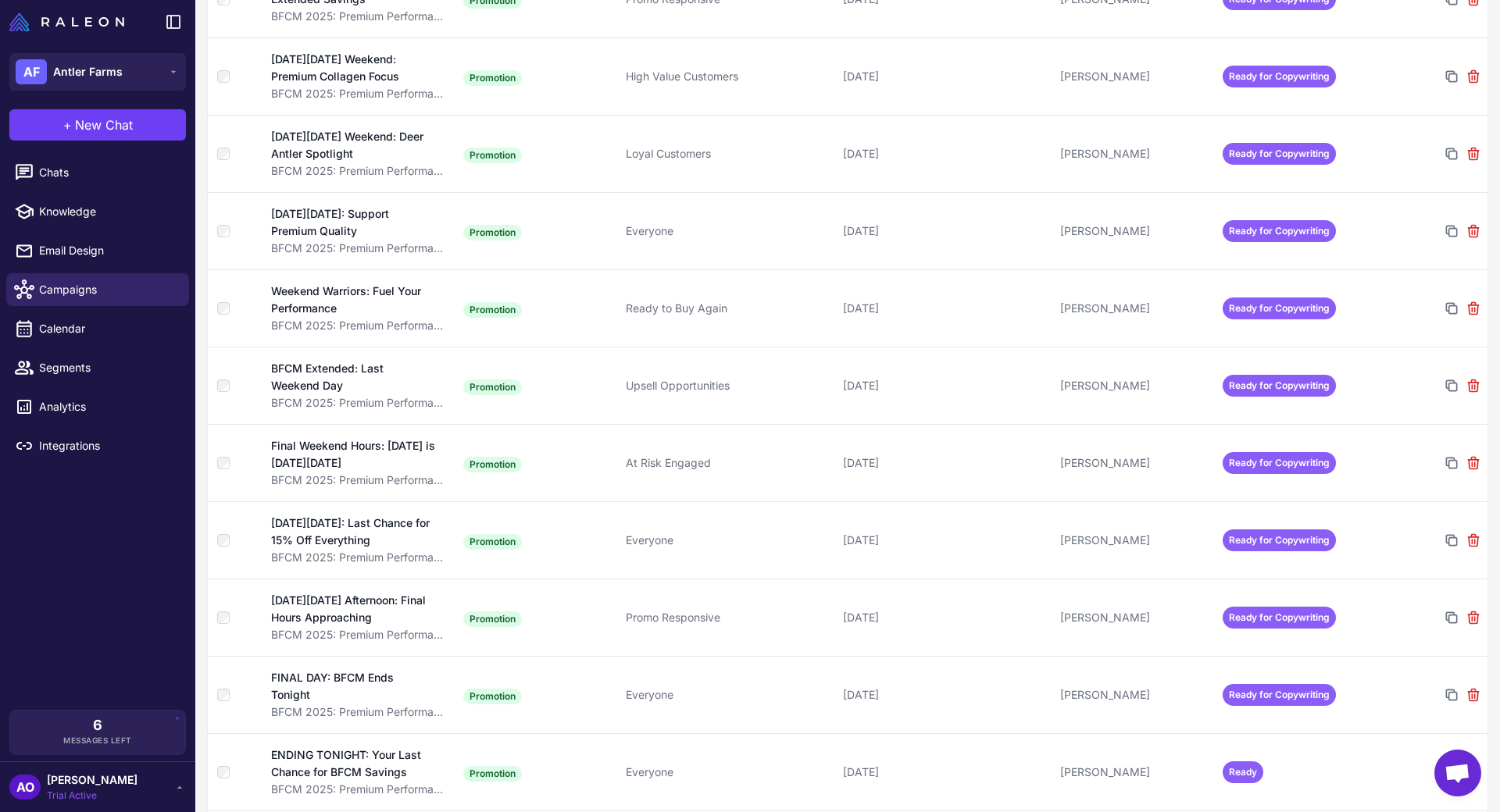
scroll to position [2239, 0]
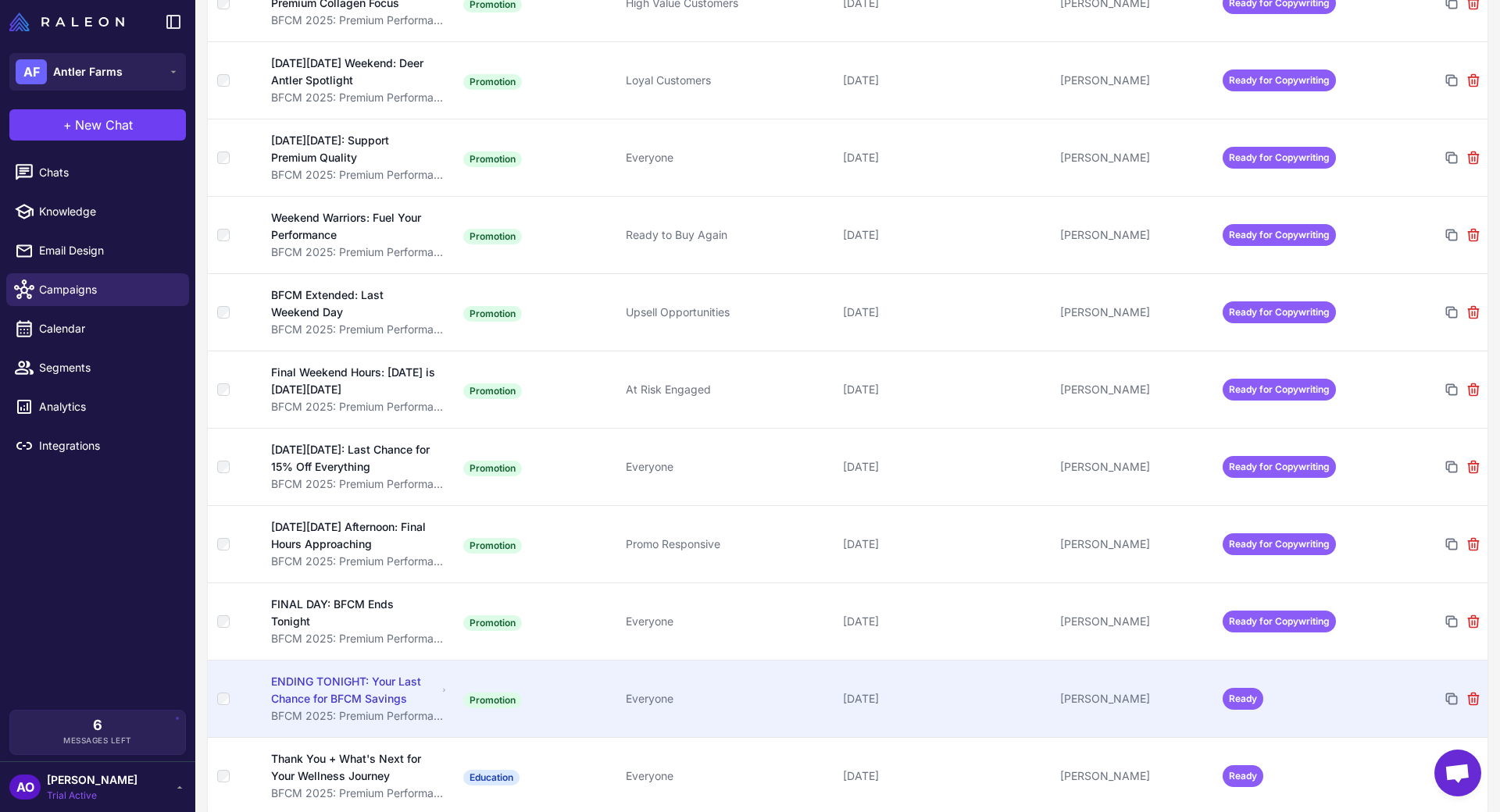
click at [1162, 675] on td "[PERSON_NAME]" at bounding box center [1135, 698] width 162 height 77
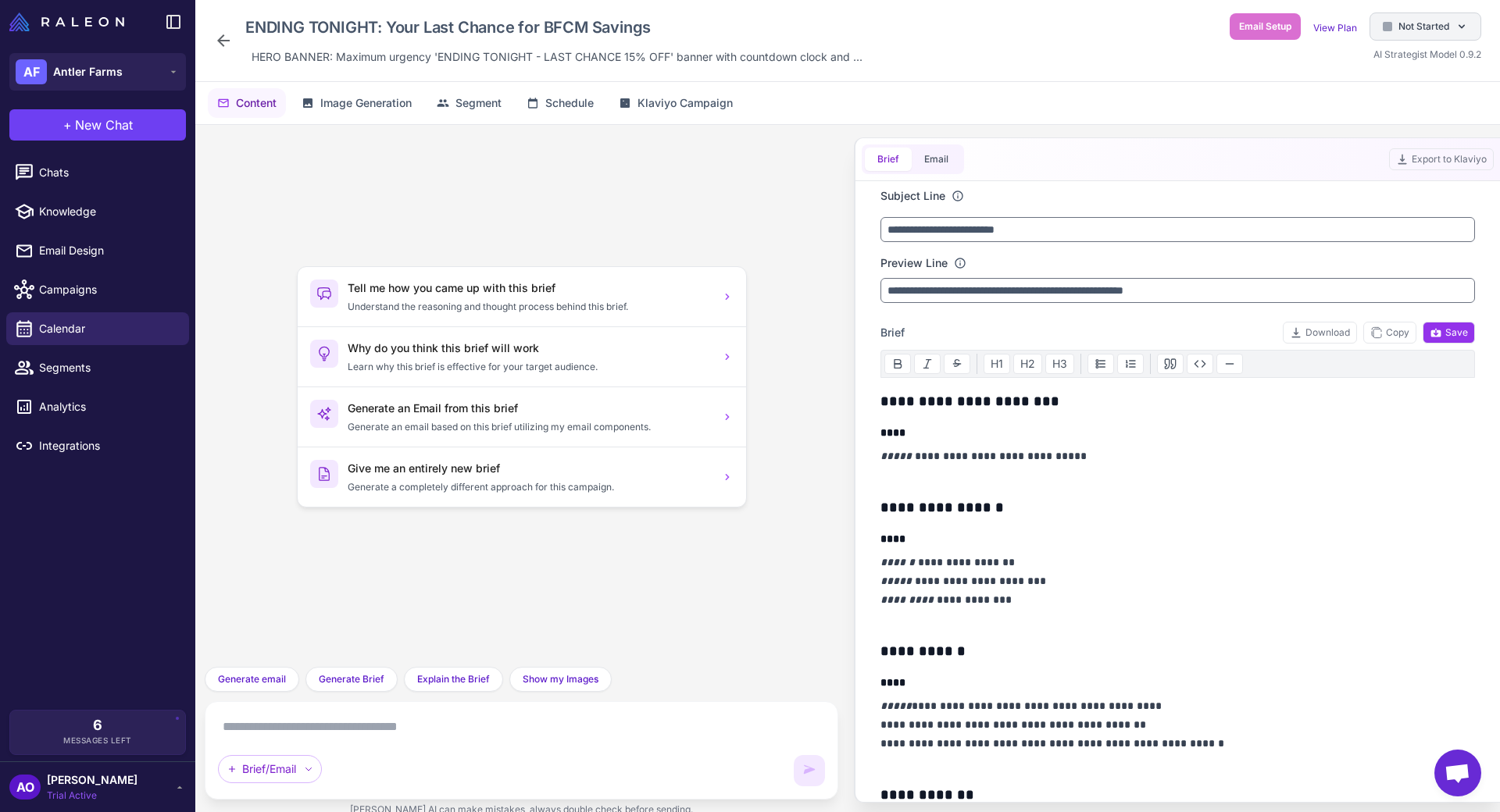
click at [1405, 28] on span "Not Started" at bounding box center [1423, 26] width 51 height 14
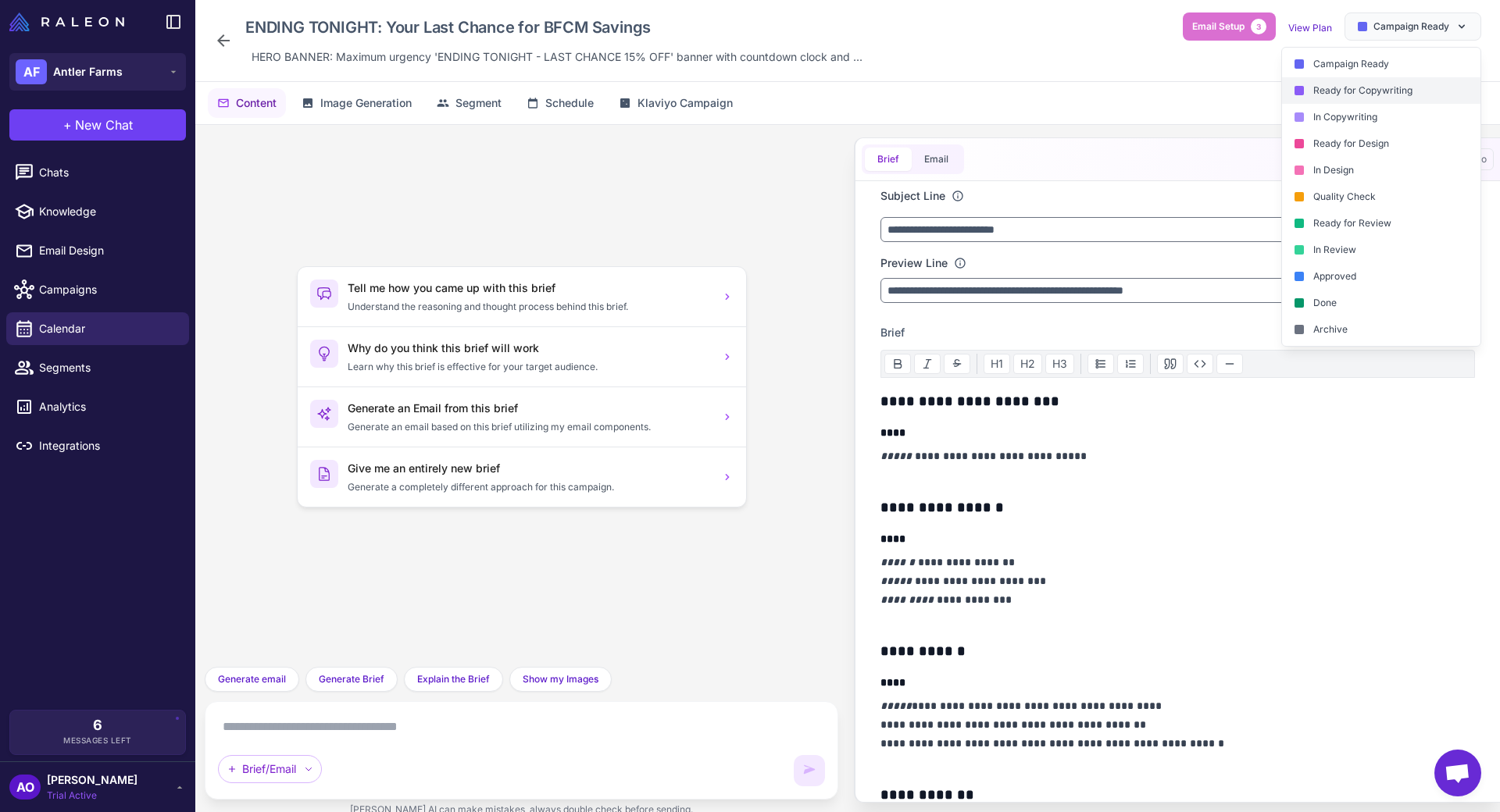
click at [1384, 97] on div "Ready for Copywriting" at bounding box center [1380, 90] width 198 height 27
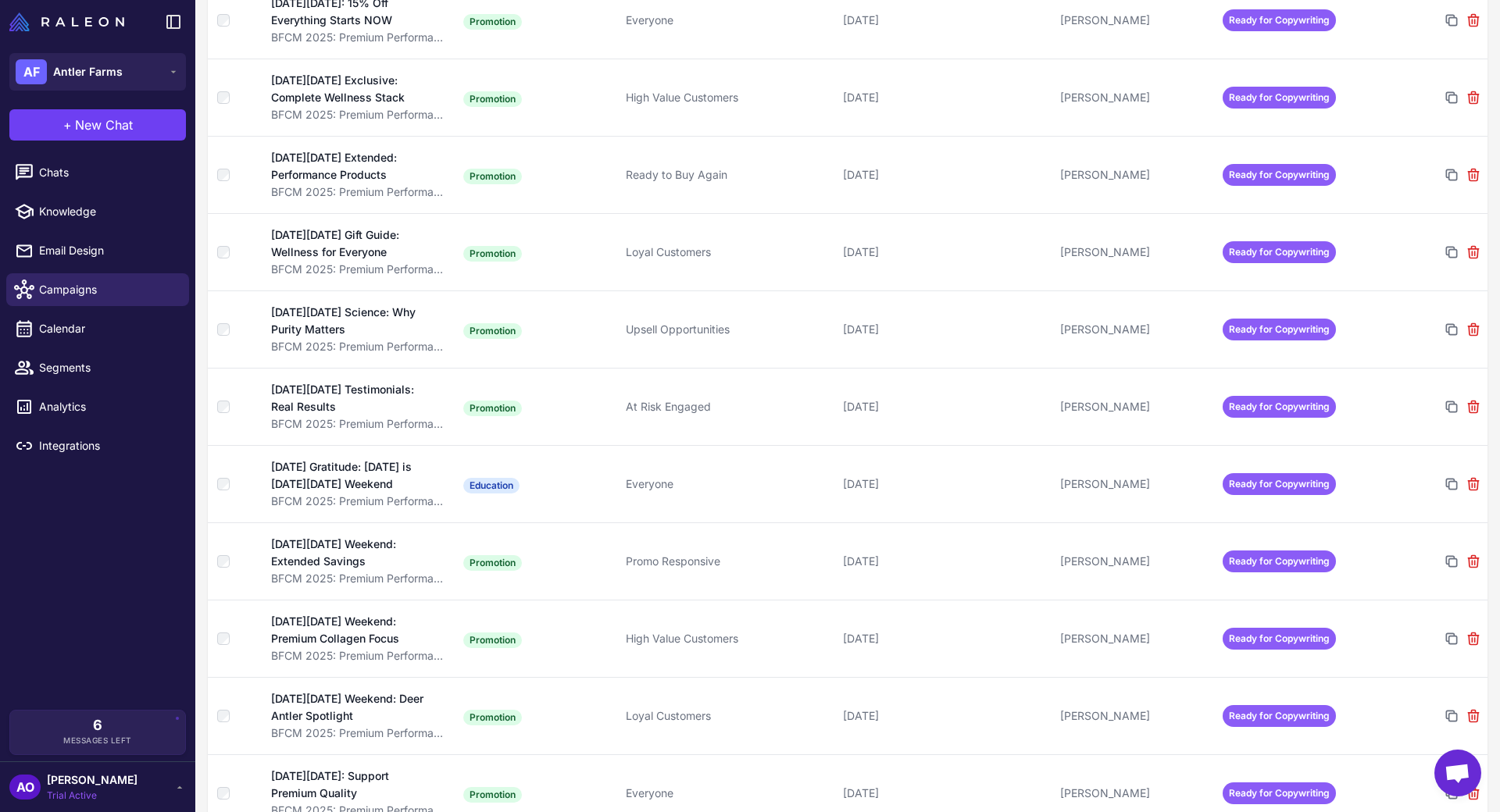
scroll to position [2239, 0]
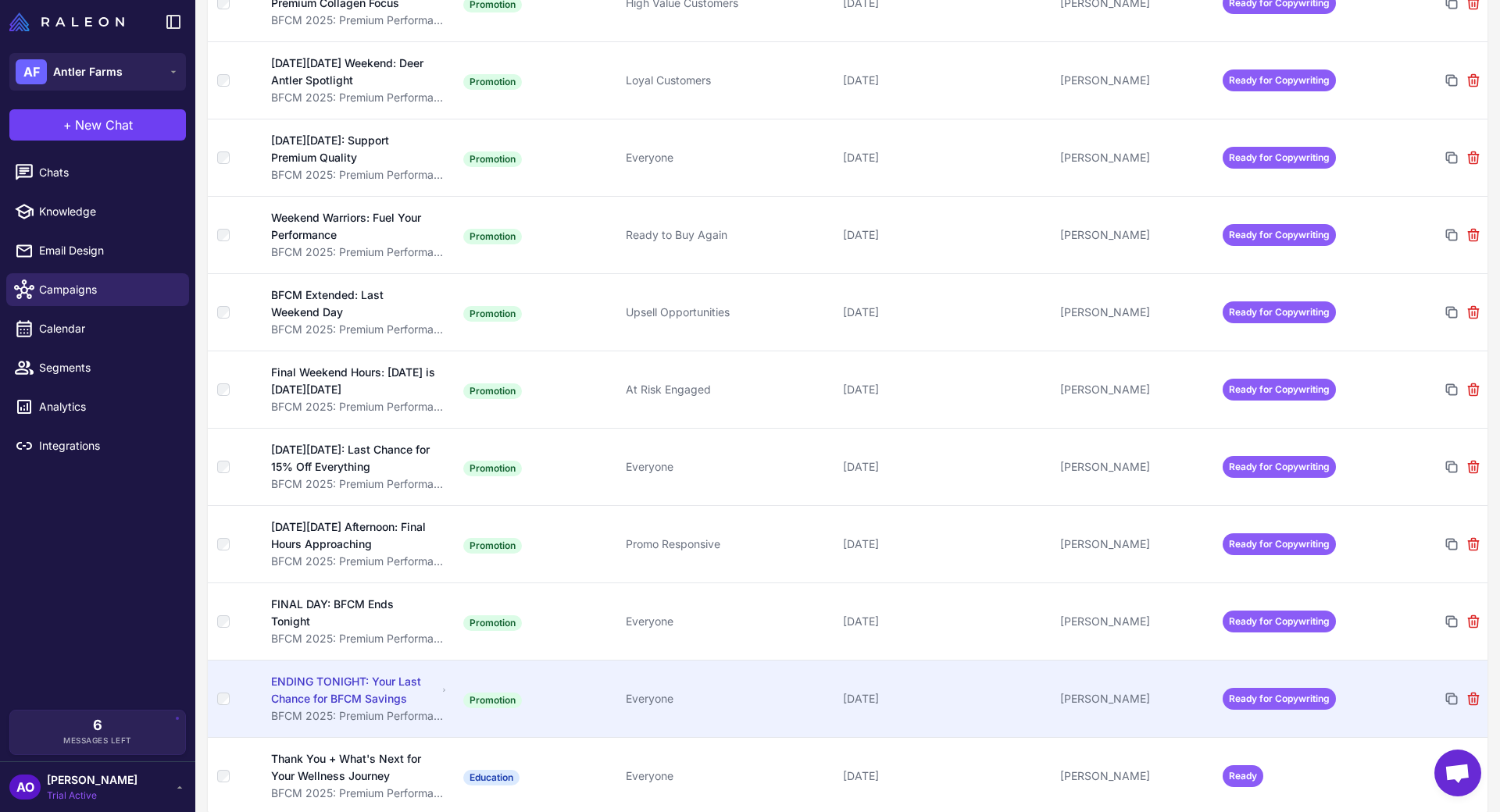
click at [1277, 714] on td "Ready for Copywriting" at bounding box center [1298, 698] width 162 height 77
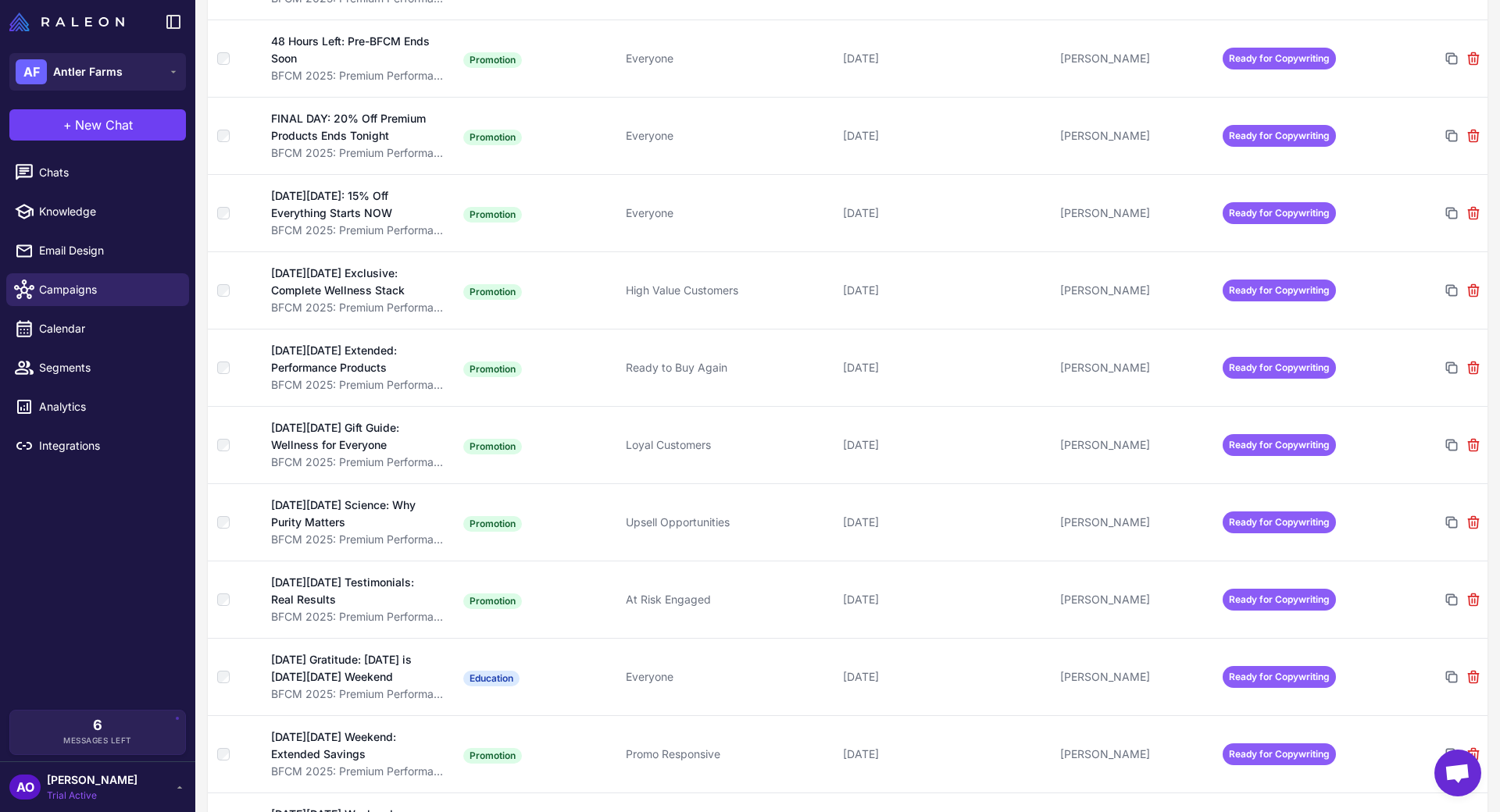
scroll to position [2239, 0]
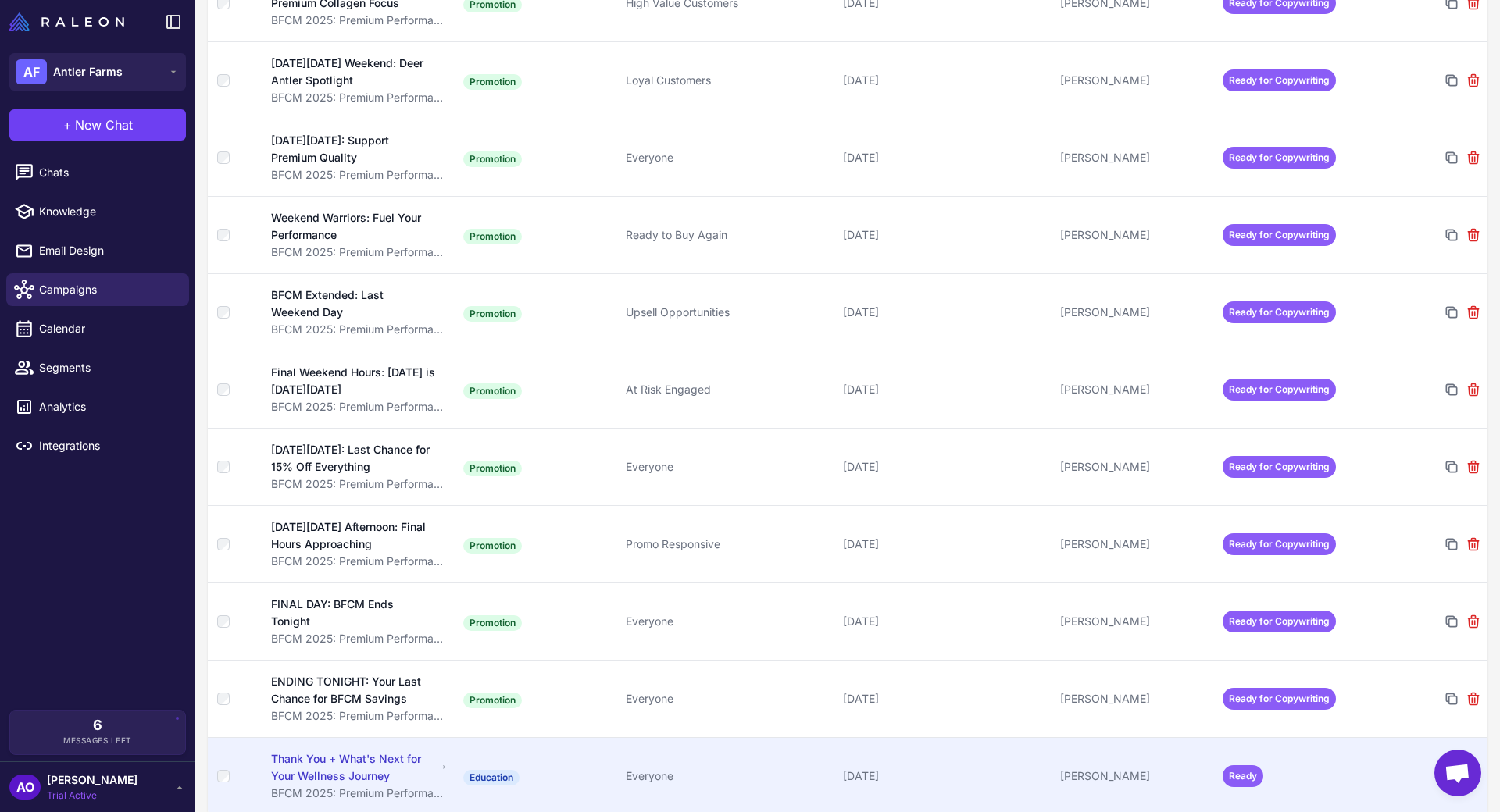
click at [1246, 769] on span "Ready" at bounding box center [1242, 776] width 41 height 22
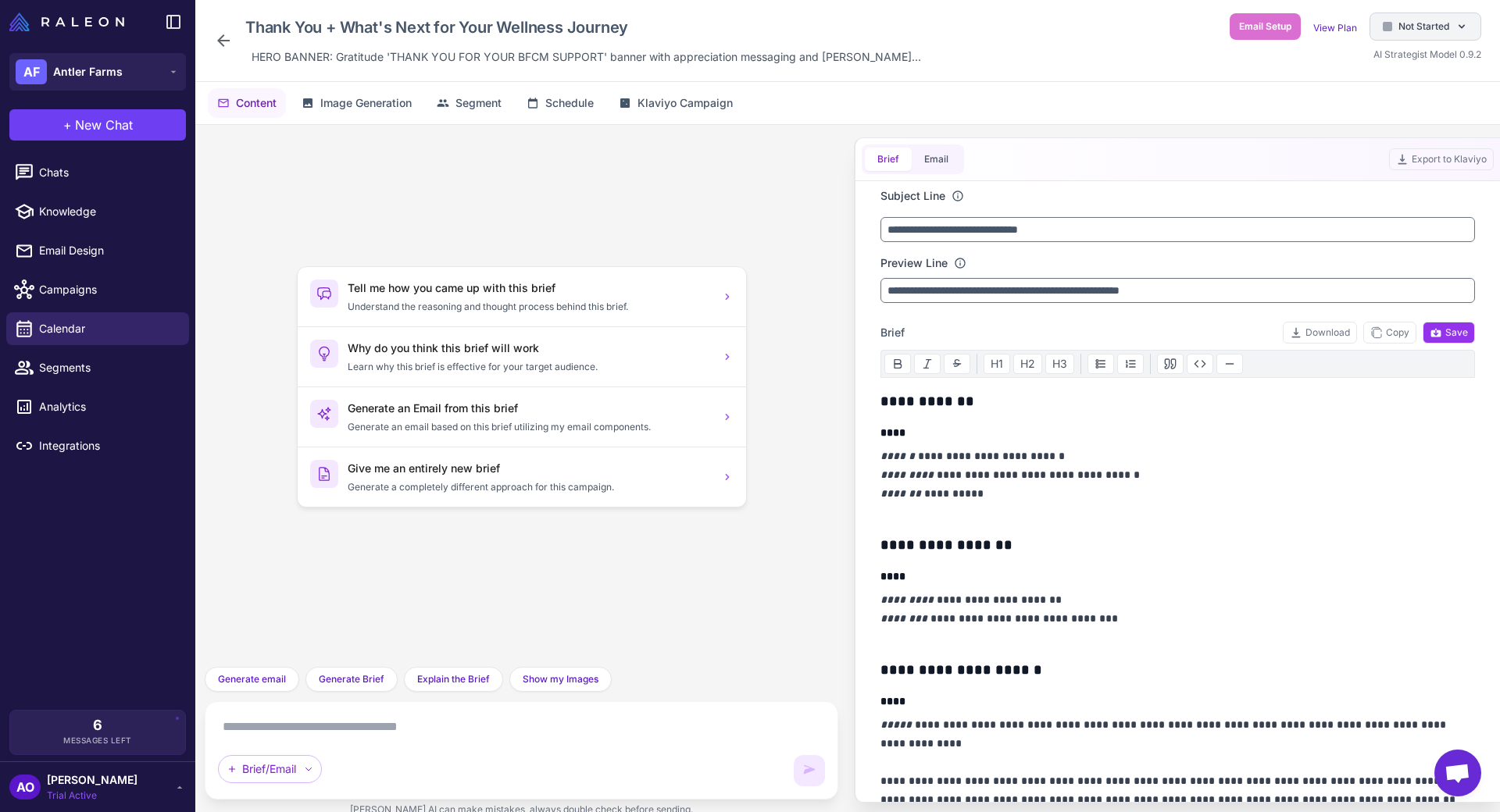
click at [1398, 35] on div "Not Started" at bounding box center [1426, 27] width 112 height 28
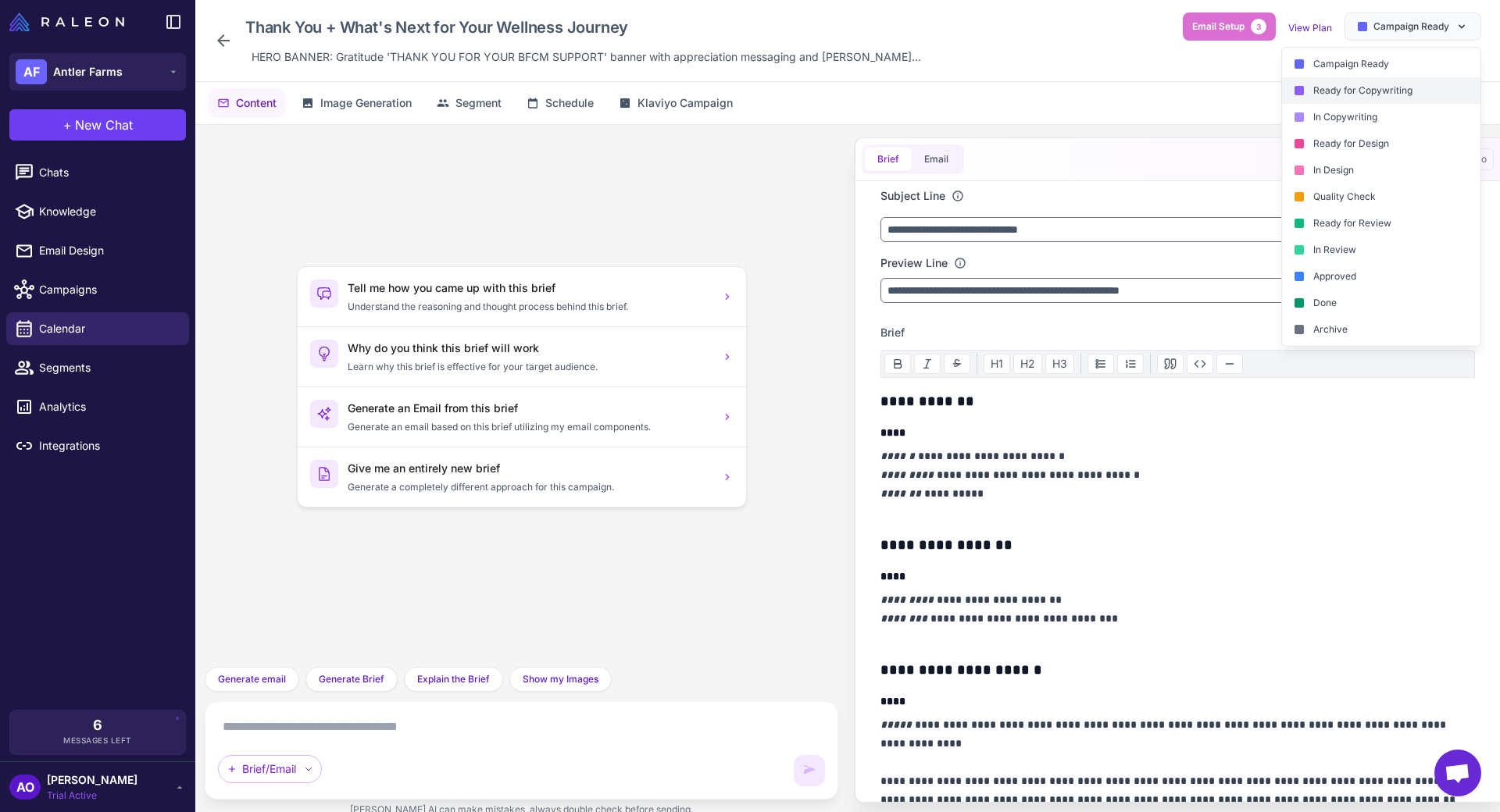
click at [1383, 85] on div "Ready for Copywriting" at bounding box center [1380, 90] width 198 height 27
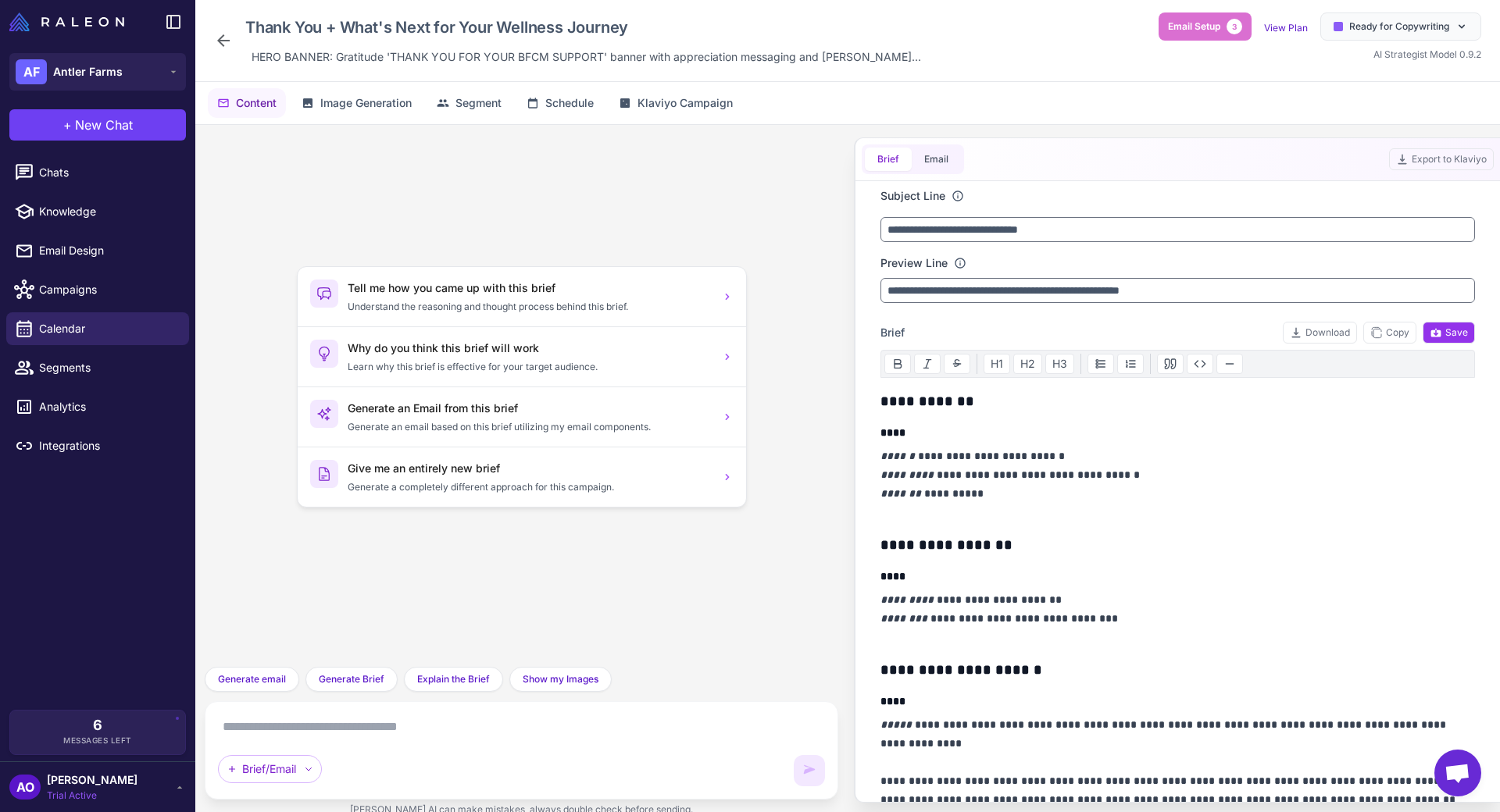
click at [212, 43] on div "Thank You + What's Next for Your Wellness Journey HERO BANNER: Gratitude 'THANK…" at bounding box center [847, 41] width 1304 height 82
click at [223, 46] on icon at bounding box center [223, 40] width 18 height 18
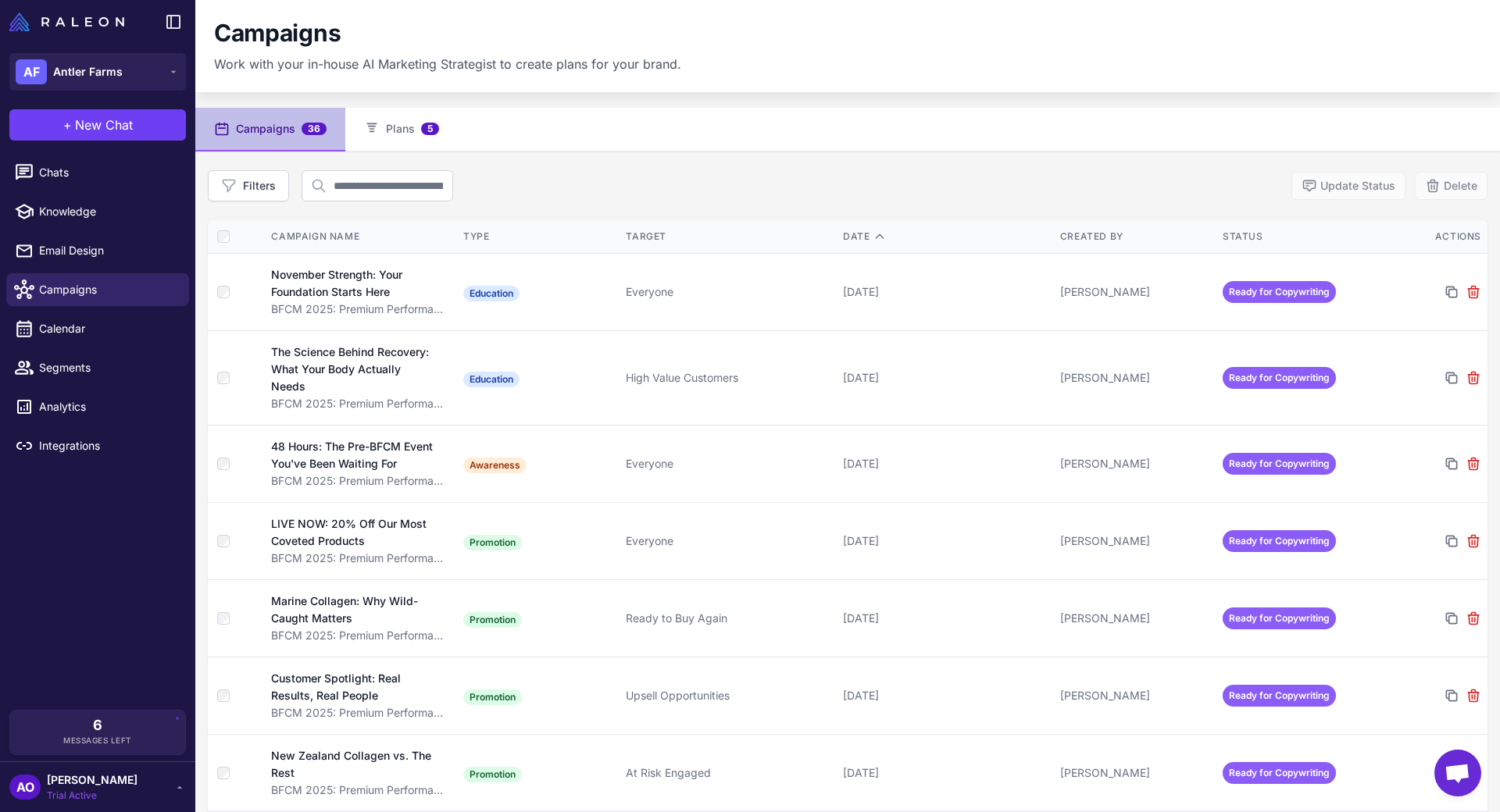
click at [809, 58] on div "Campaigns Work with your in-house AI Marketing Strategist to create plans for y…" at bounding box center [847, 45] width 1267 height 54
